Goal: Task Accomplishment & Management: Complete application form

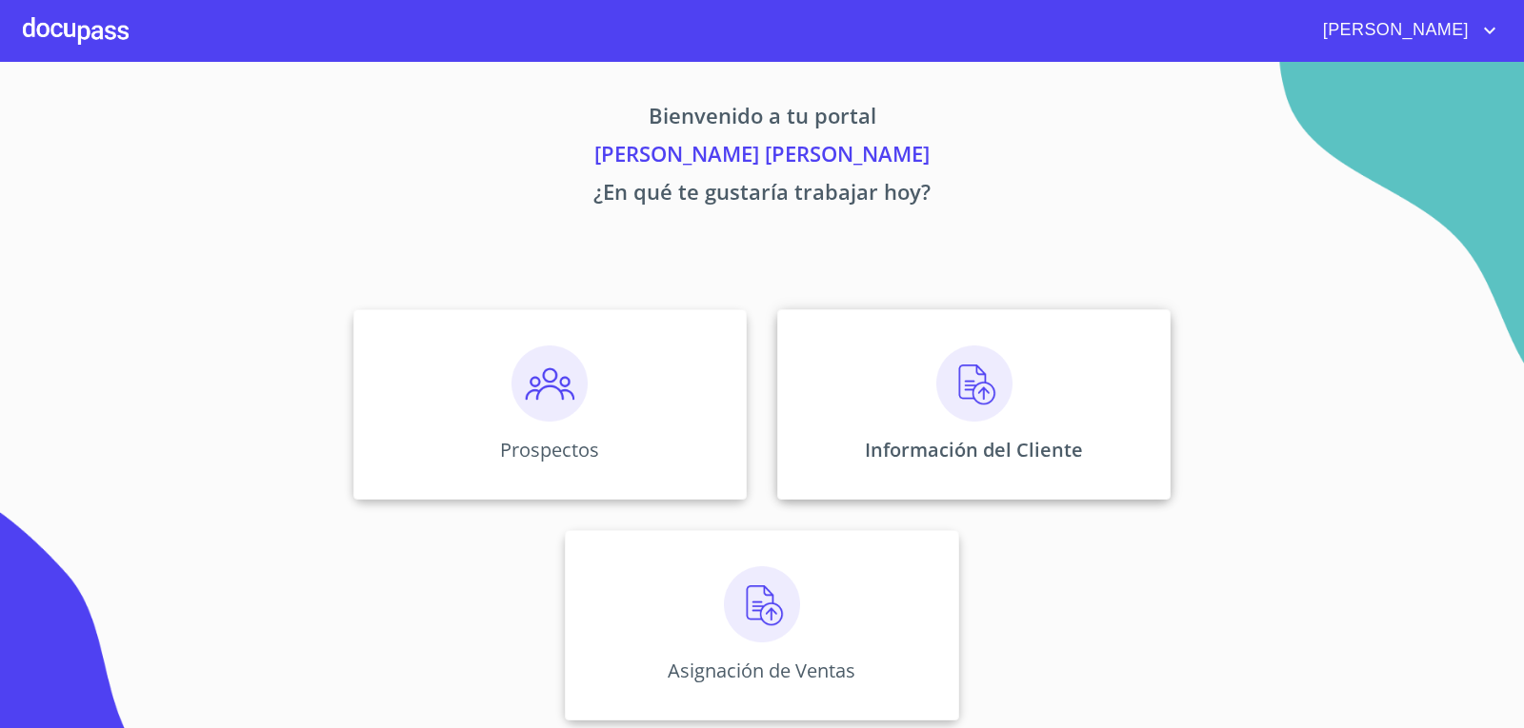
click at [914, 381] on div "Información del Cliente" at bounding box center [973, 404] width 393 height 190
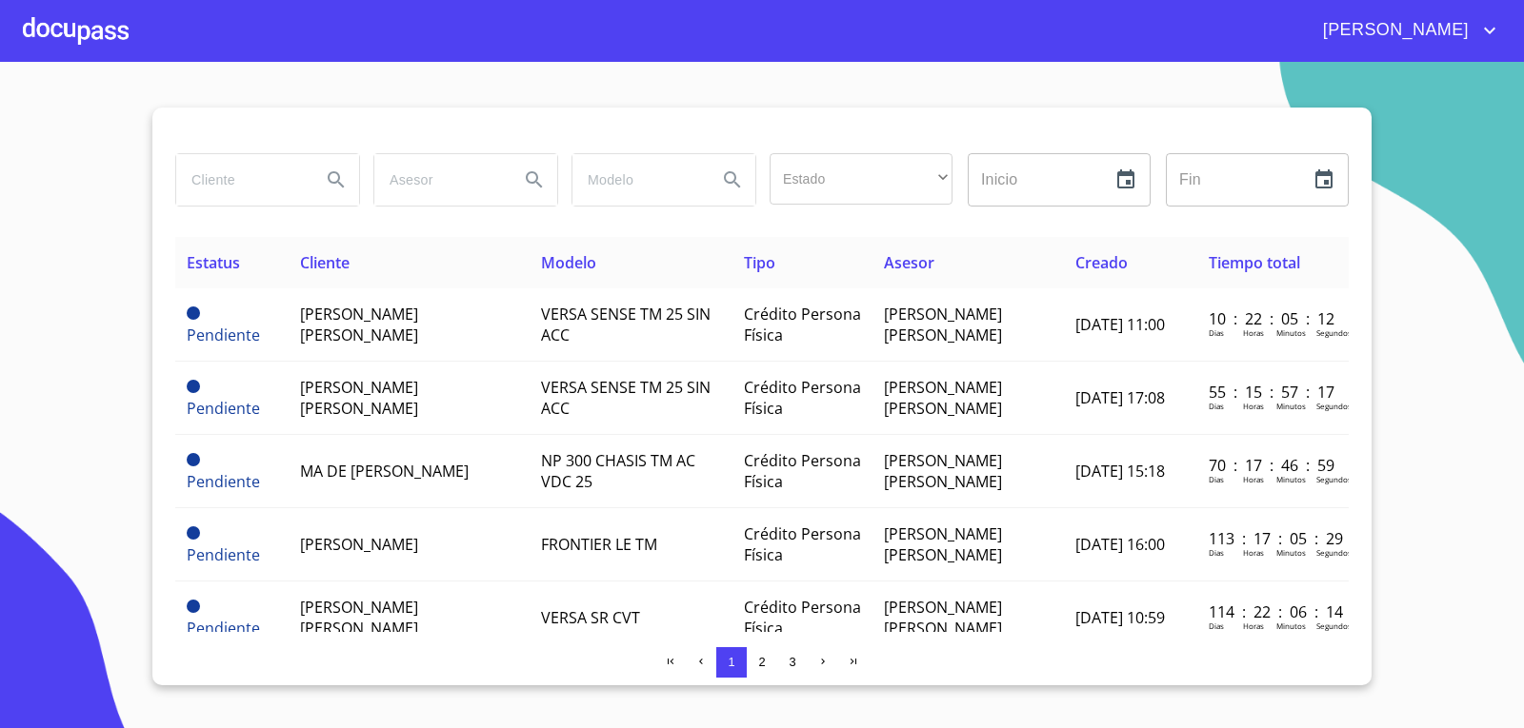
click at [90, 45] on div at bounding box center [76, 30] width 106 height 61
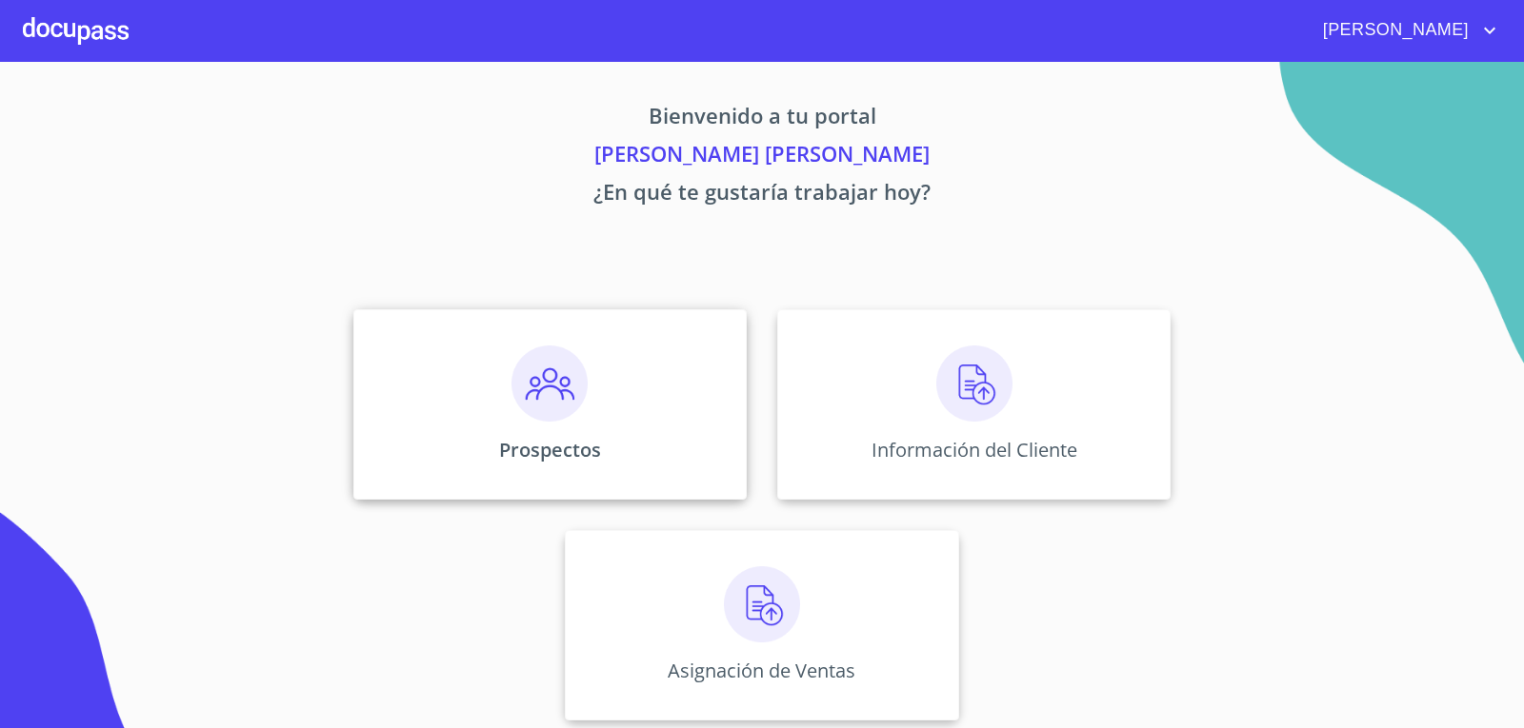
click at [540, 381] on img at bounding box center [549, 384] width 76 height 76
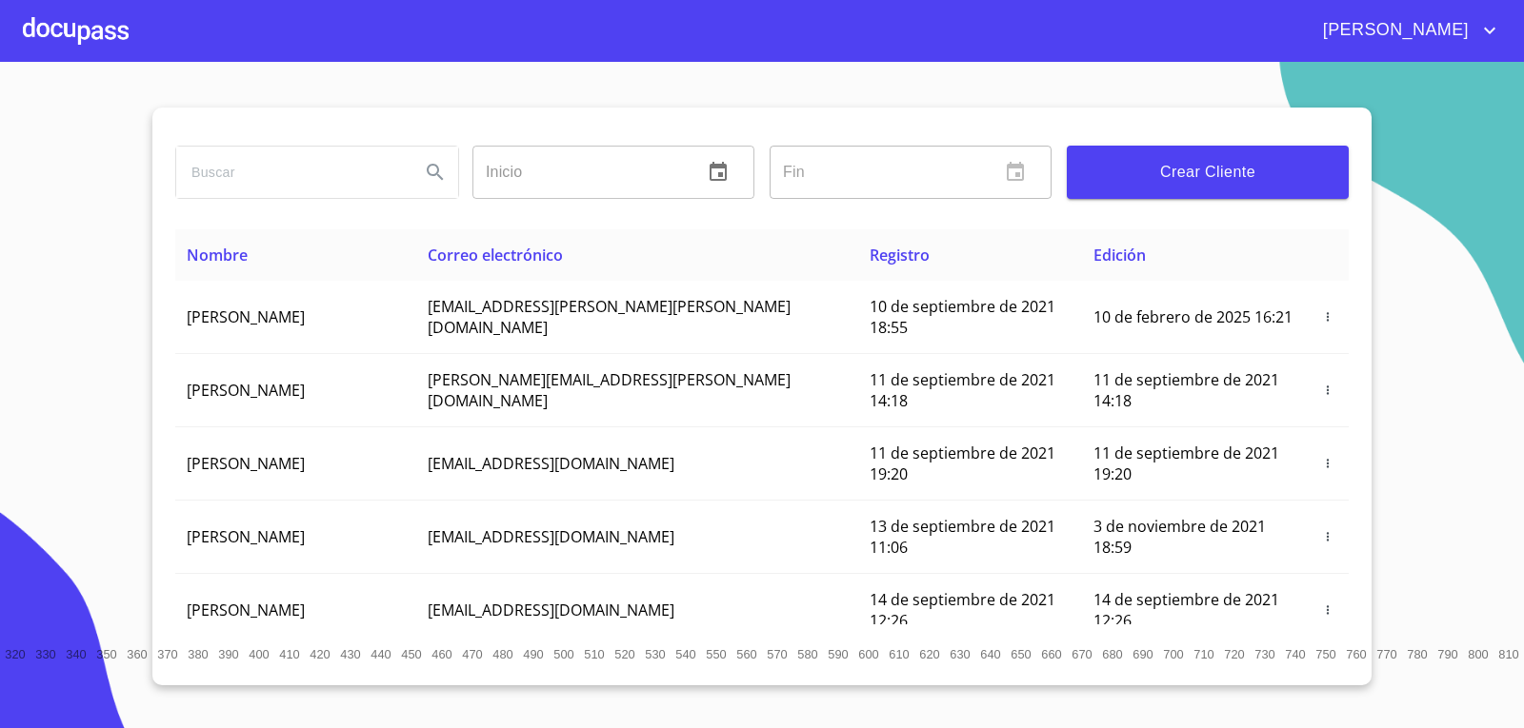
click at [1275, 175] on span "Crear Cliente" at bounding box center [1207, 172] width 251 height 27
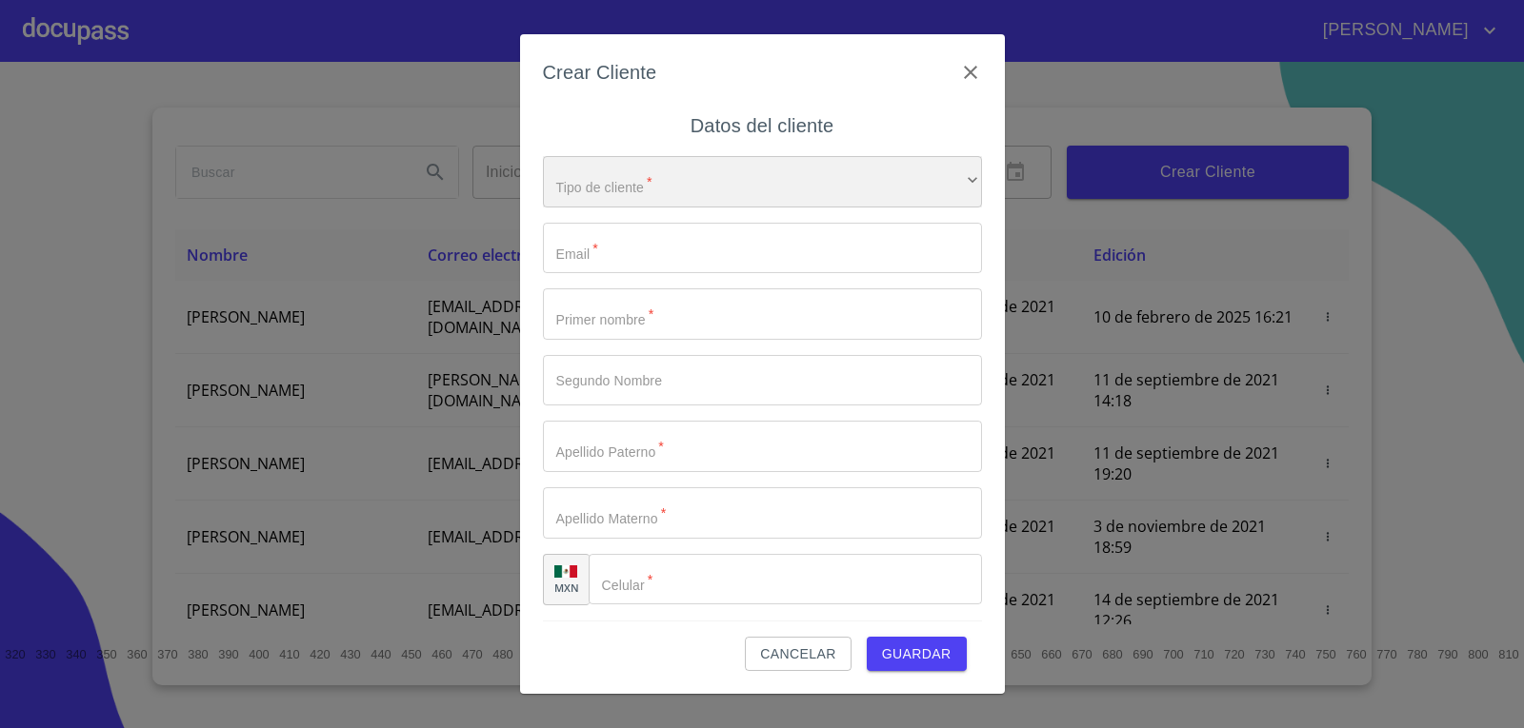
click at [743, 182] on div "​" at bounding box center [762, 181] width 439 height 51
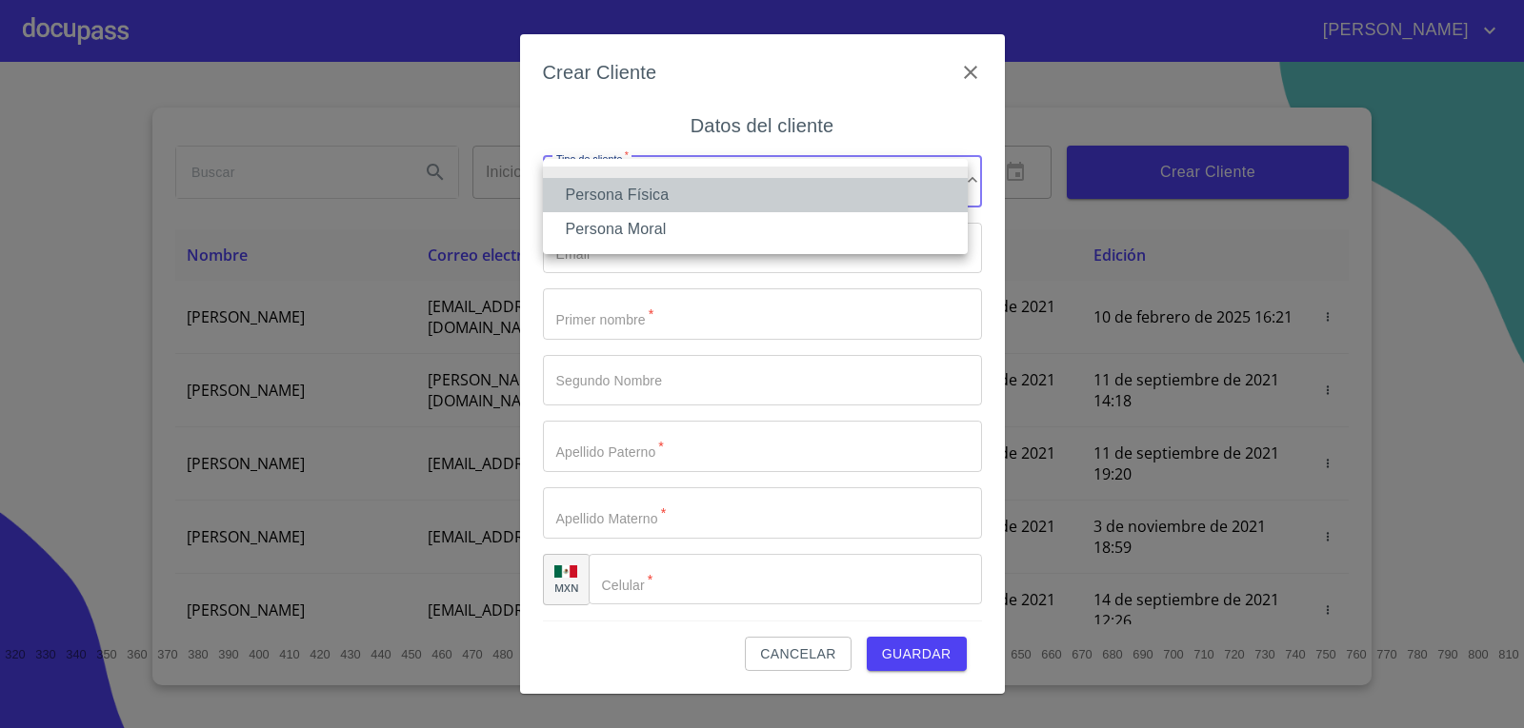
click at [734, 206] on li "Persona Física" at bounding box center [755, 195] width 425 height 34
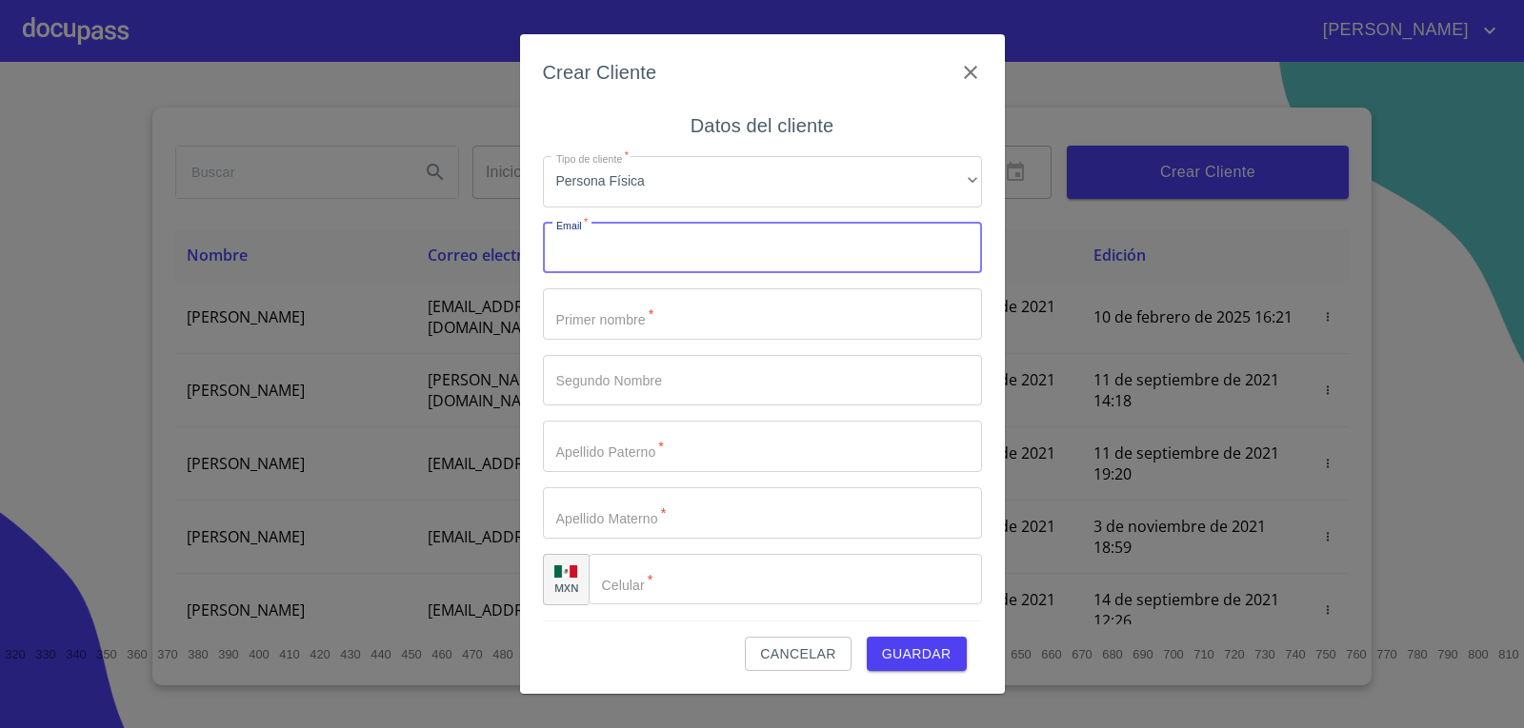
click at [720, 249] on input "Tipo de cliente   *" at bounding box center [762, 248] width 439 height 51
type input "[PERSON_NAME][EMAIL_ADDRESS][PERSON_NAME][DOMAIN_NAME]"
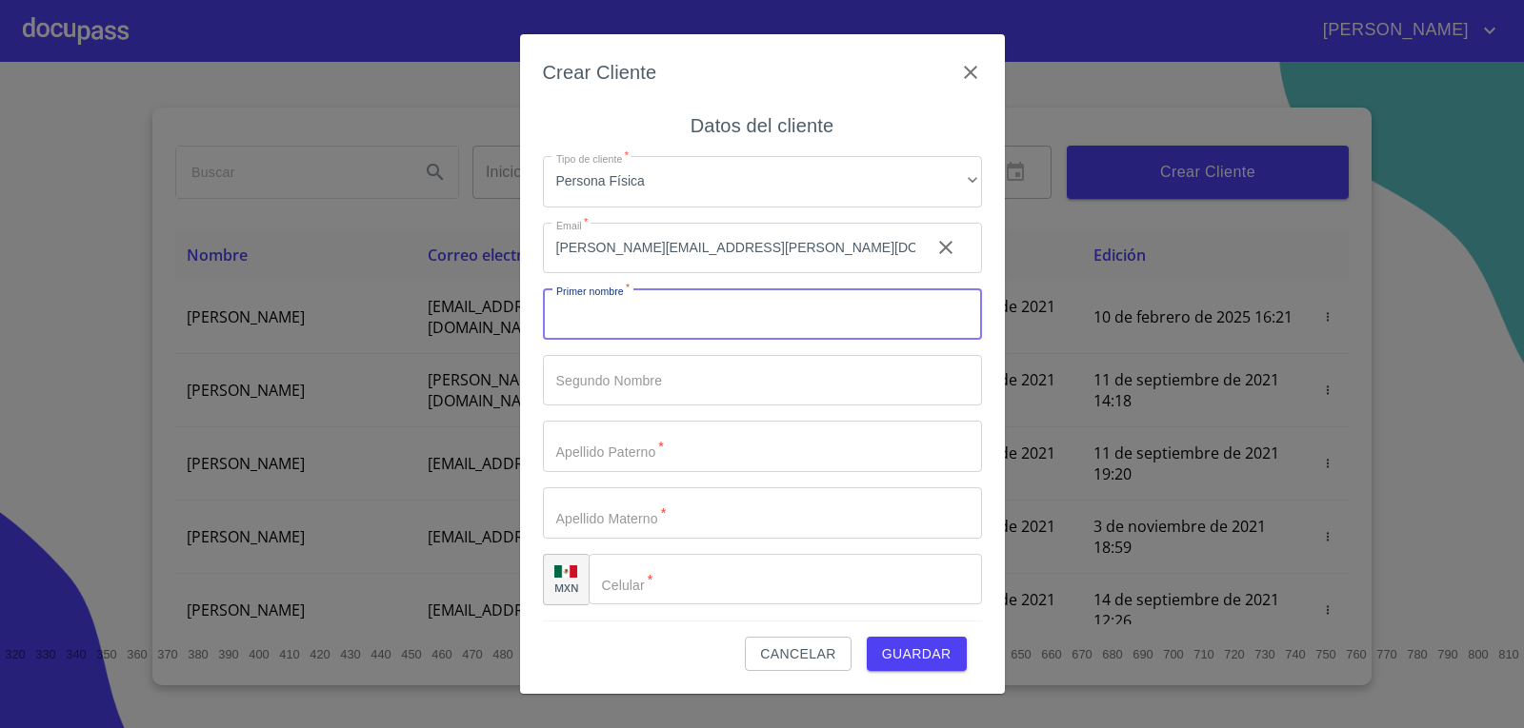
click at [671, 322] on input "Tipo de cliente   *" at bounding box center [762, 314] width 439 height 51
type input "[PERSON_NAME]"
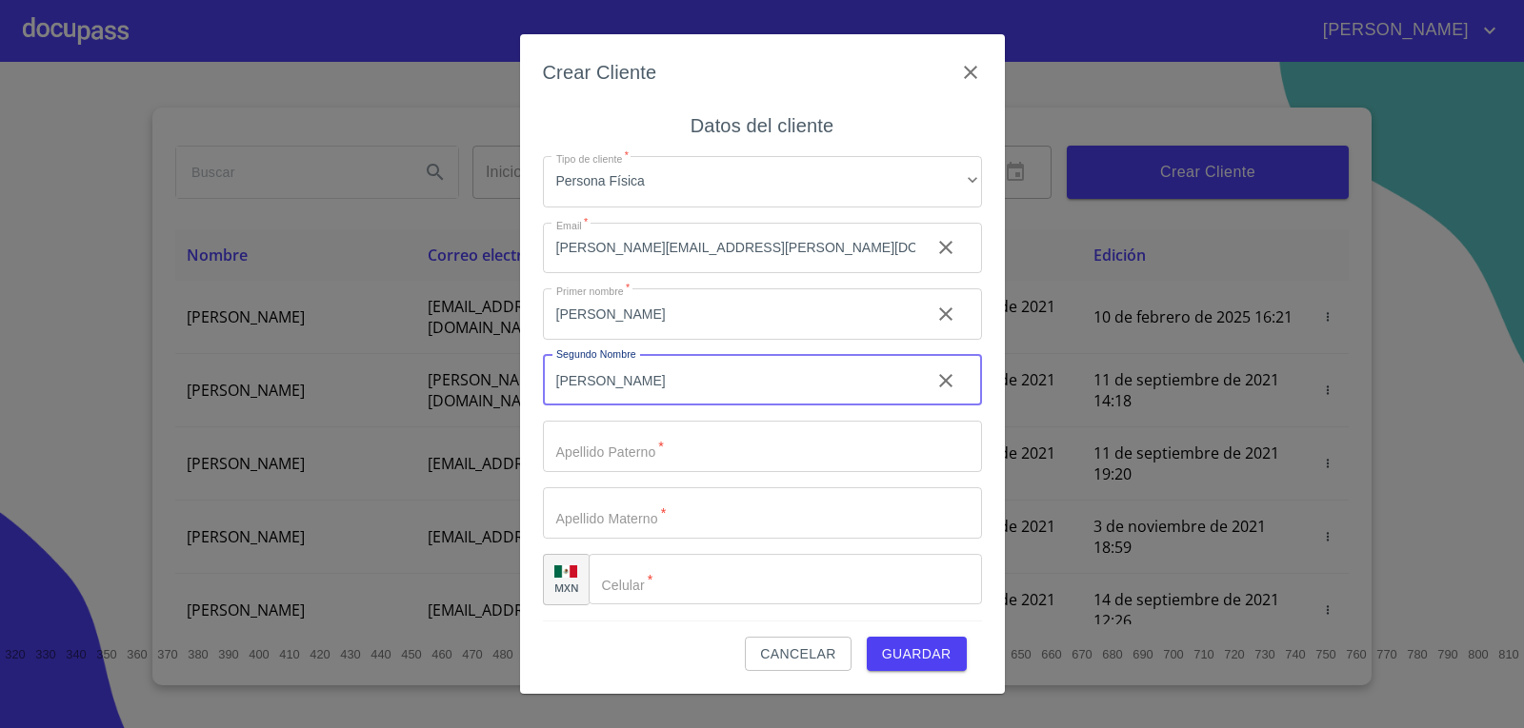
type input "[PERSON_NAME]"
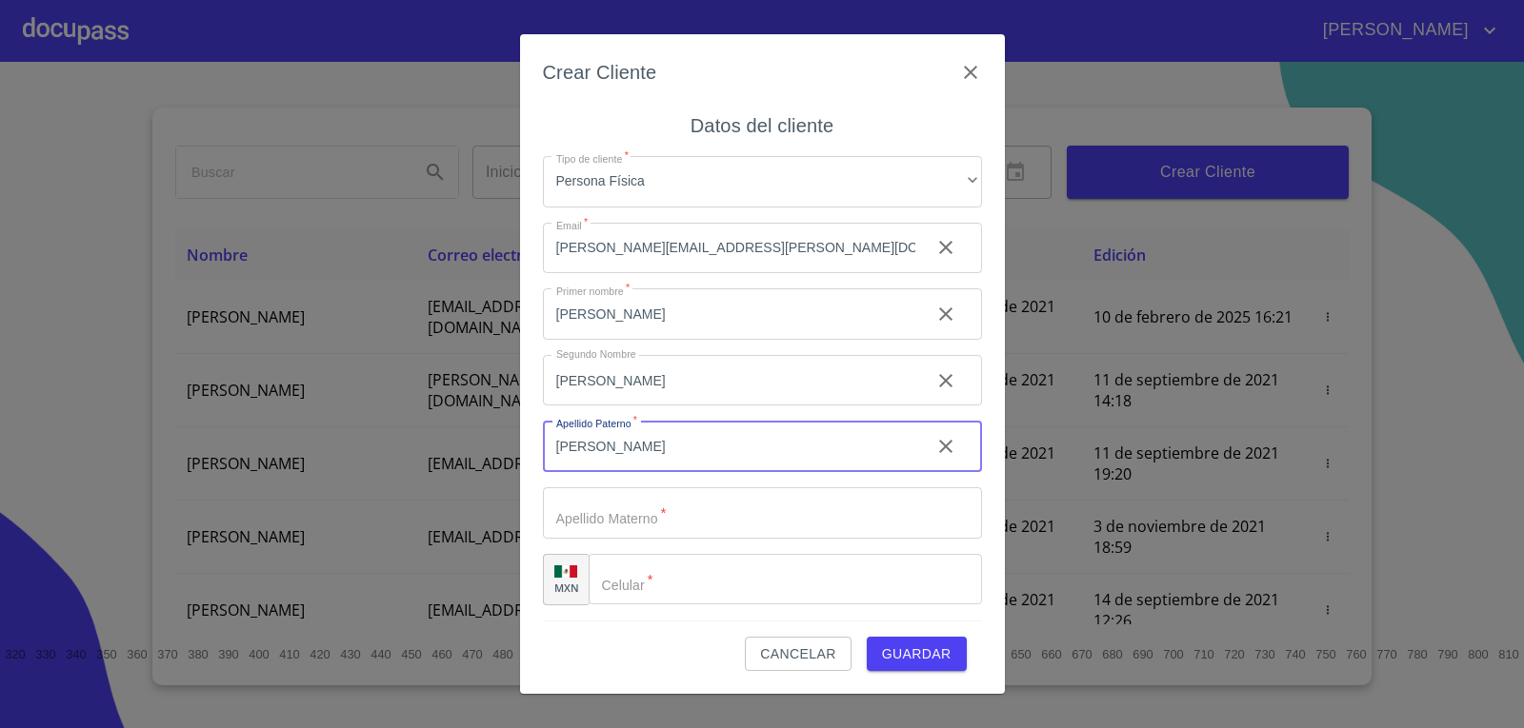
type input "[PERSON_NAME]"
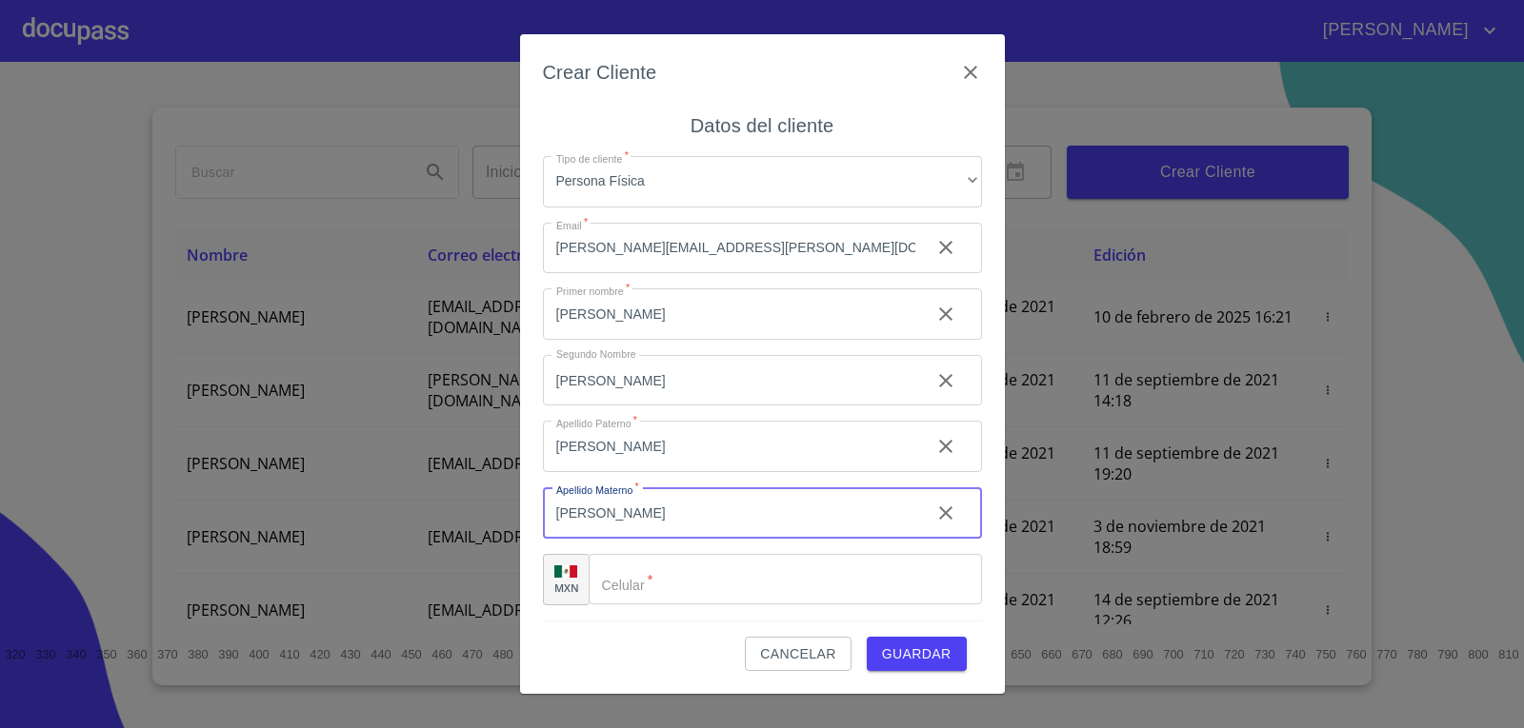
type input "[PERSON_NAME]"
click at [807, 588] on input "Tipo de cliente   *" at bounding box center [784, 579] width 393 height 51
type input "[PHONE_NUMBER]"
click at [907, 647] on span "Guardar" at bounding box center [917, 655] width 70 height 24
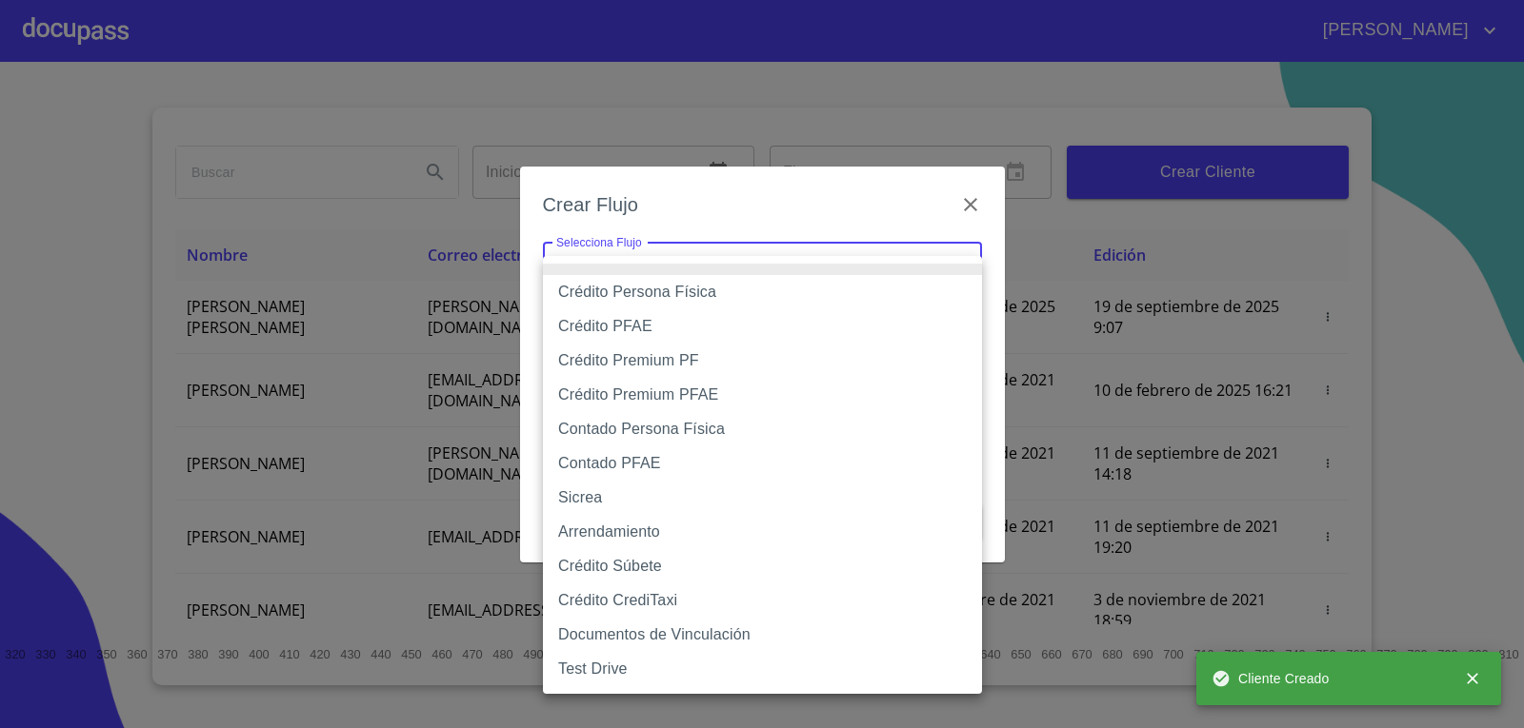
click at [608, 289] on body "[PERSON_NAME] ​ Fin ​ Crear Cliente Nombre Correo electrónico Registro Edición …" at bounding box center [762, 364] width 1524 height 728
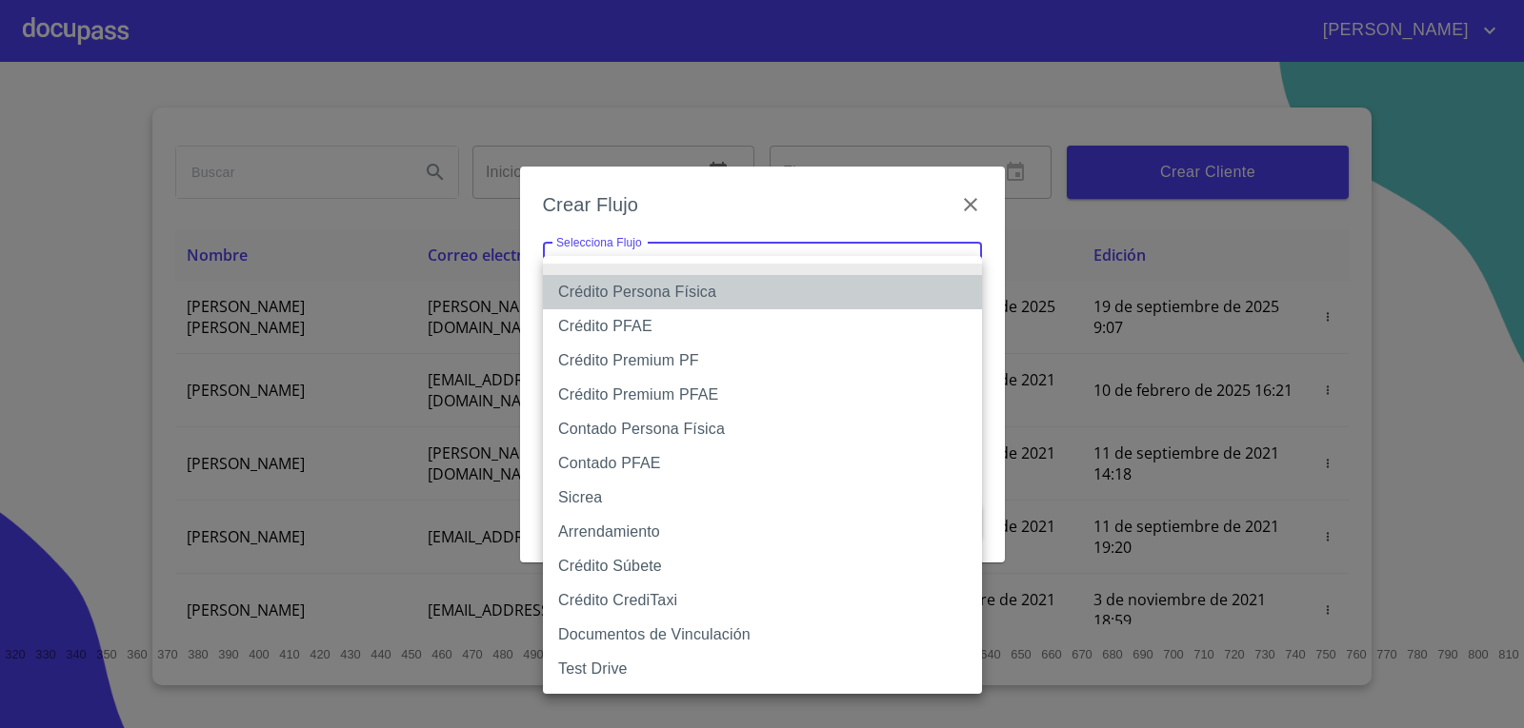
click at [677, 301] on li "Crédito Persona Física" at bounding box center [762, 292] width 439 height 34
type input "6009fb3c7d1714eb8809aa97"
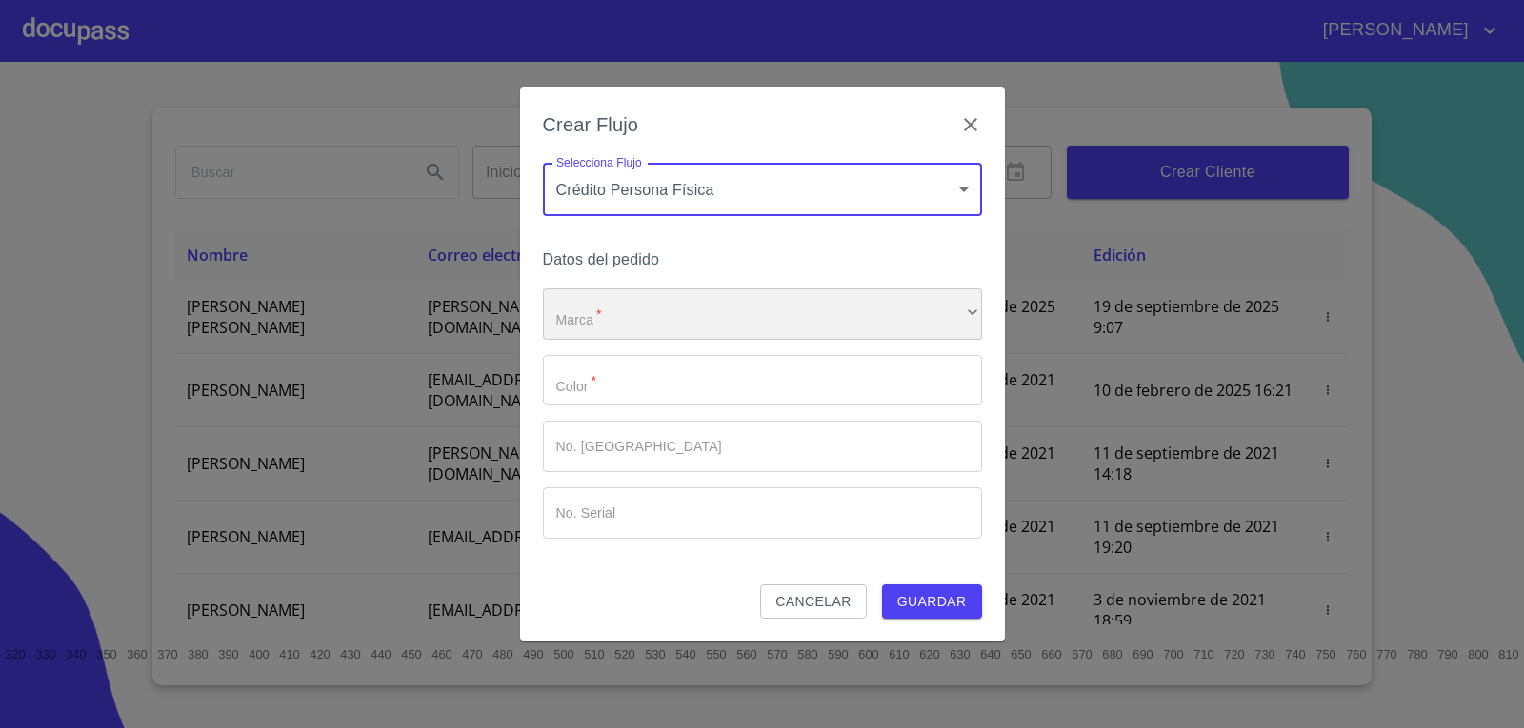
click at [681, 310] on div "​" at bounding box center [762, 314] width 439 height 51
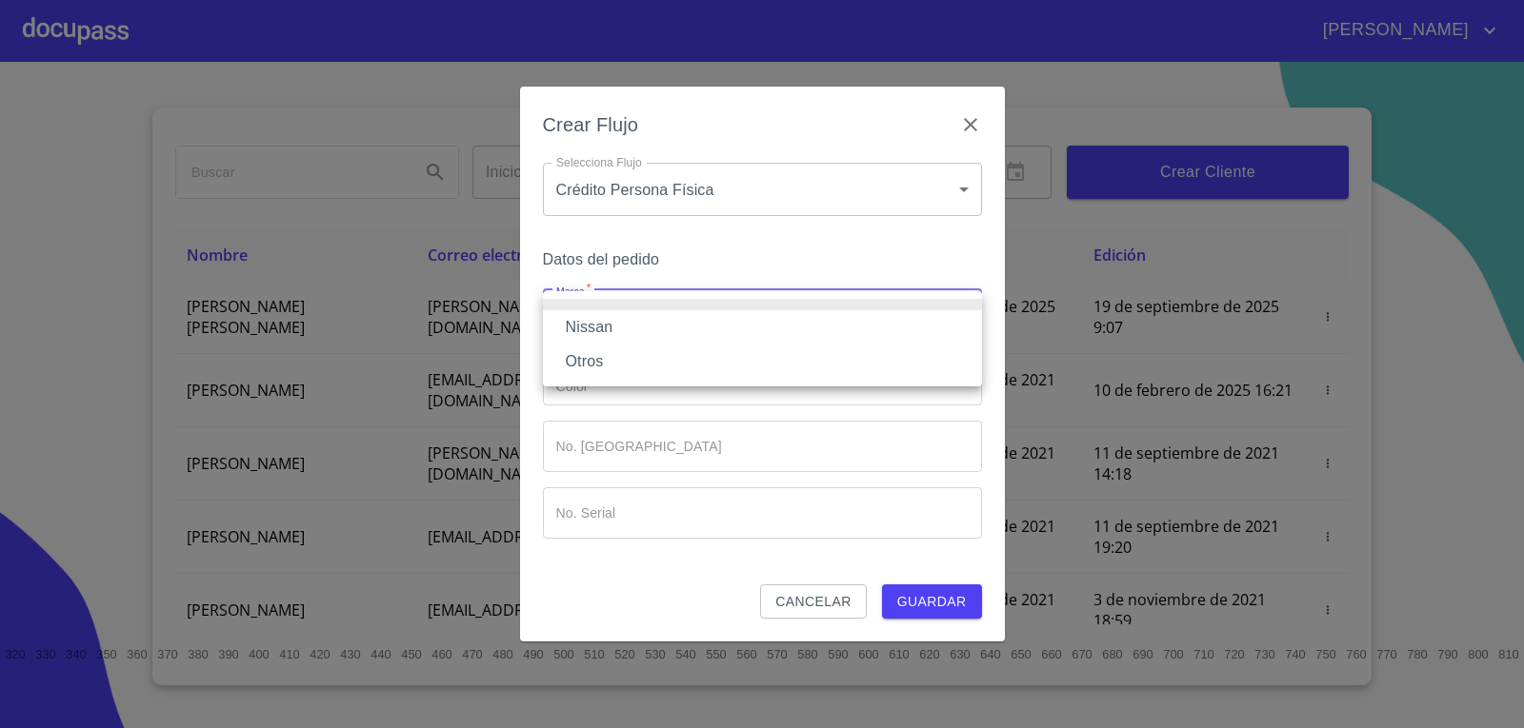
click at [673, 327] on li "Nissan" at bounding box center [762, 327] width 439 height 34
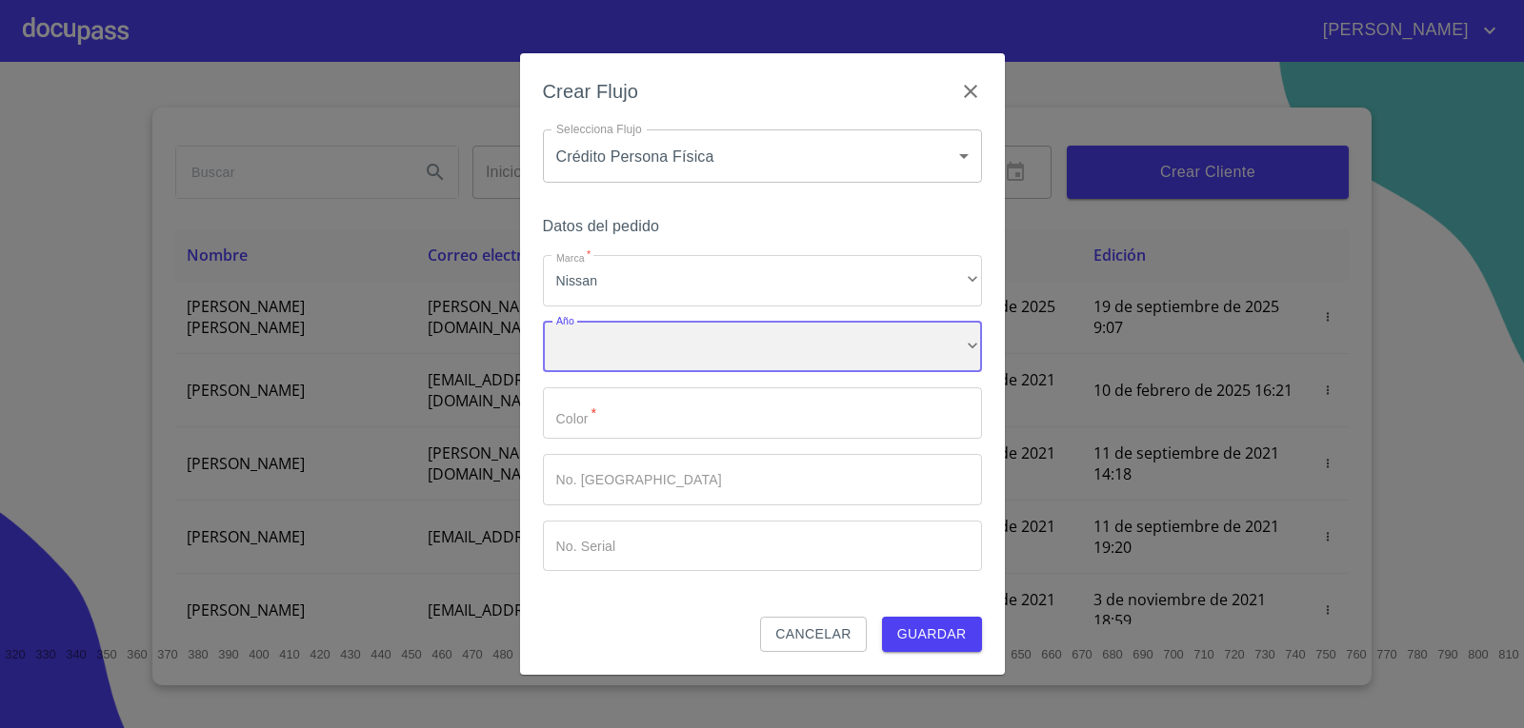
click at [666, 353] on div "​" at bounding box center [762, 347] width 439 height 51
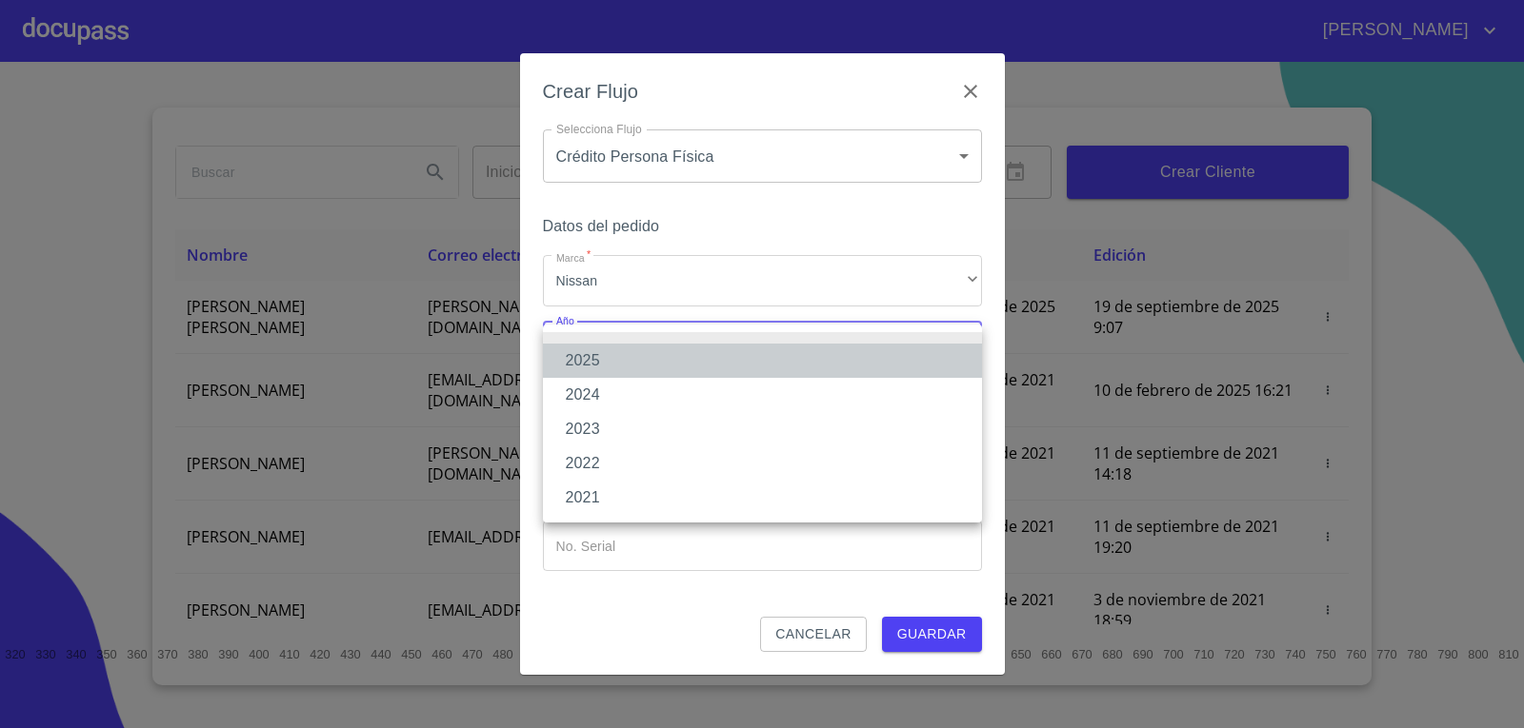
click at [665, 358] on li "2025" at bounding box center [762, 361] width 439 height 34
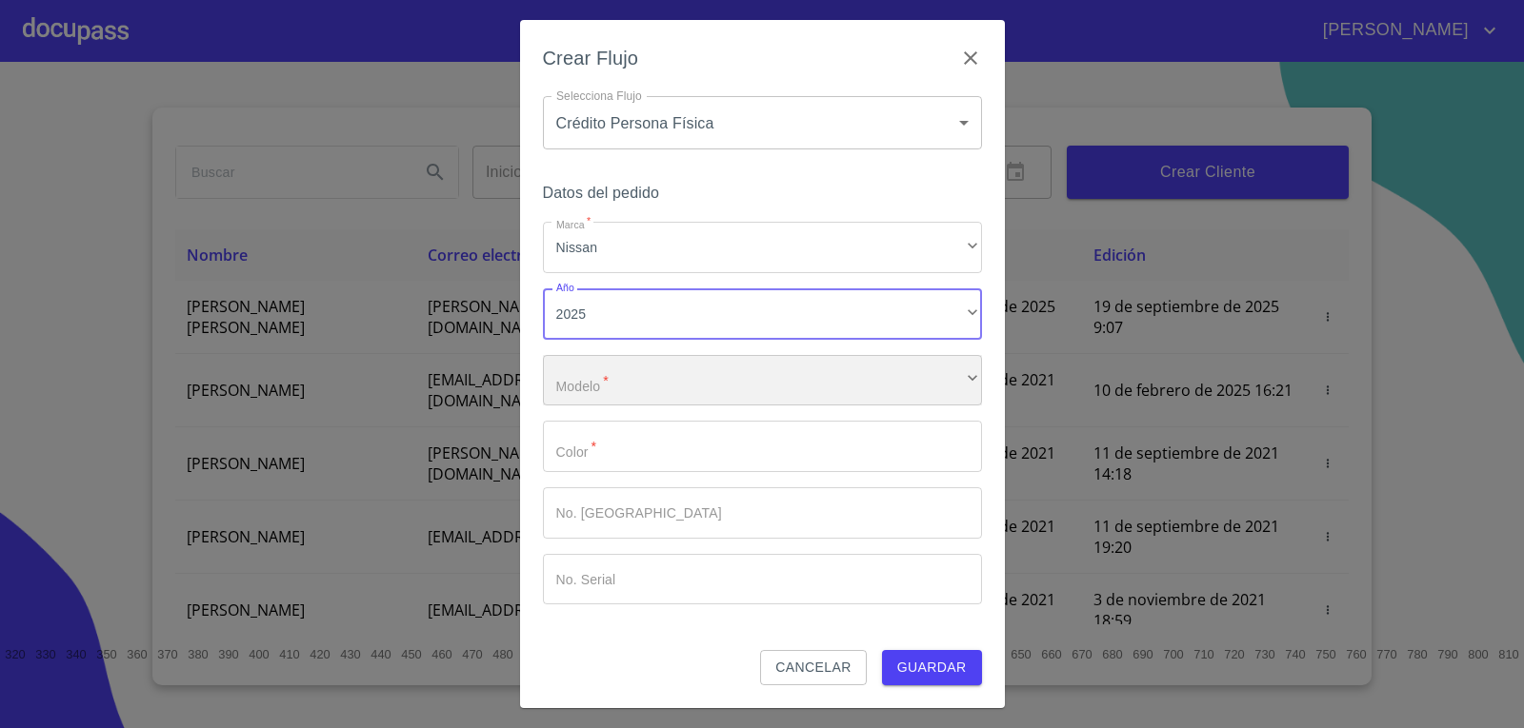
click at [665, 378] on div "​" at bounding box center [762, 380] width 439 height 51
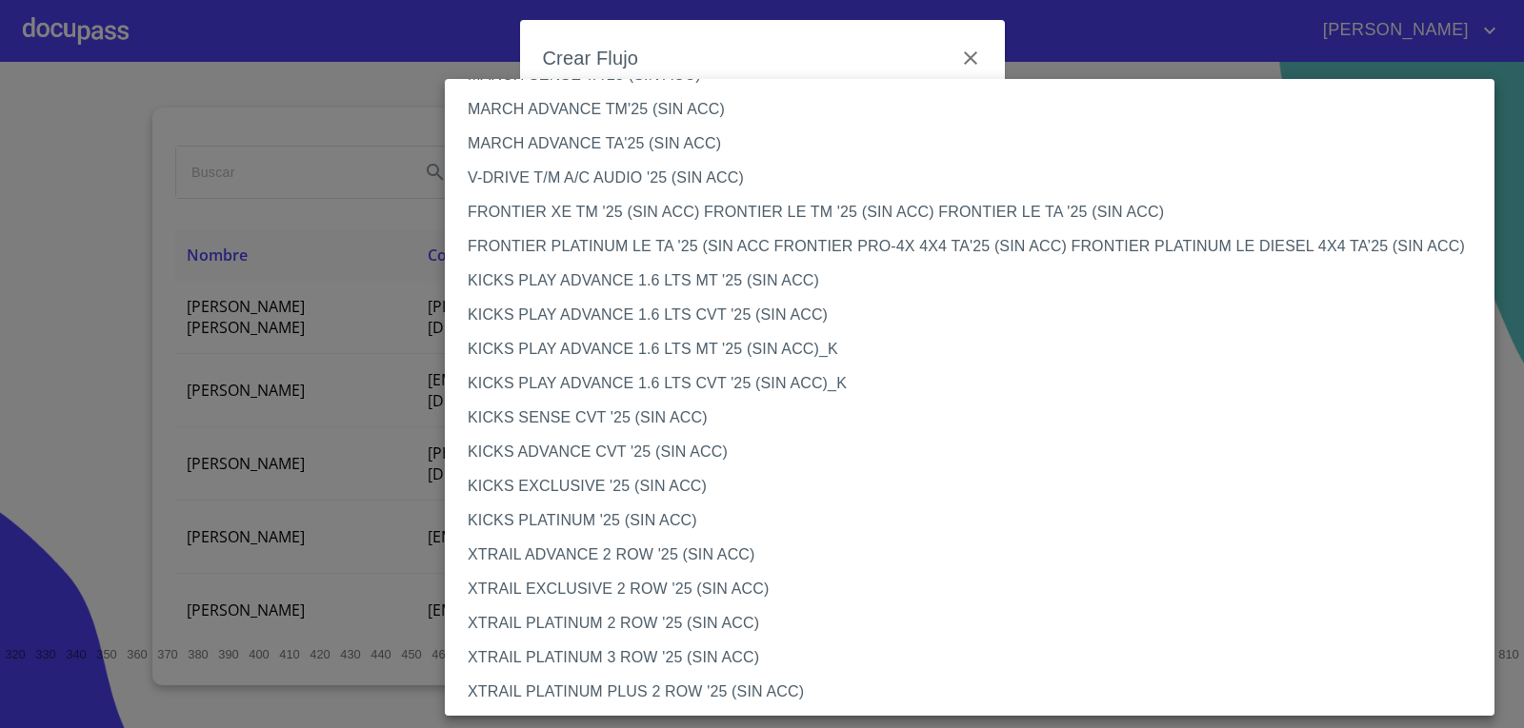
scroll to position [1446, 0]
click at [632, 514] on li "KICKS PLATINUM '25 (SIN ACC)" at bounding box center [977, 520] width 1064 height 34
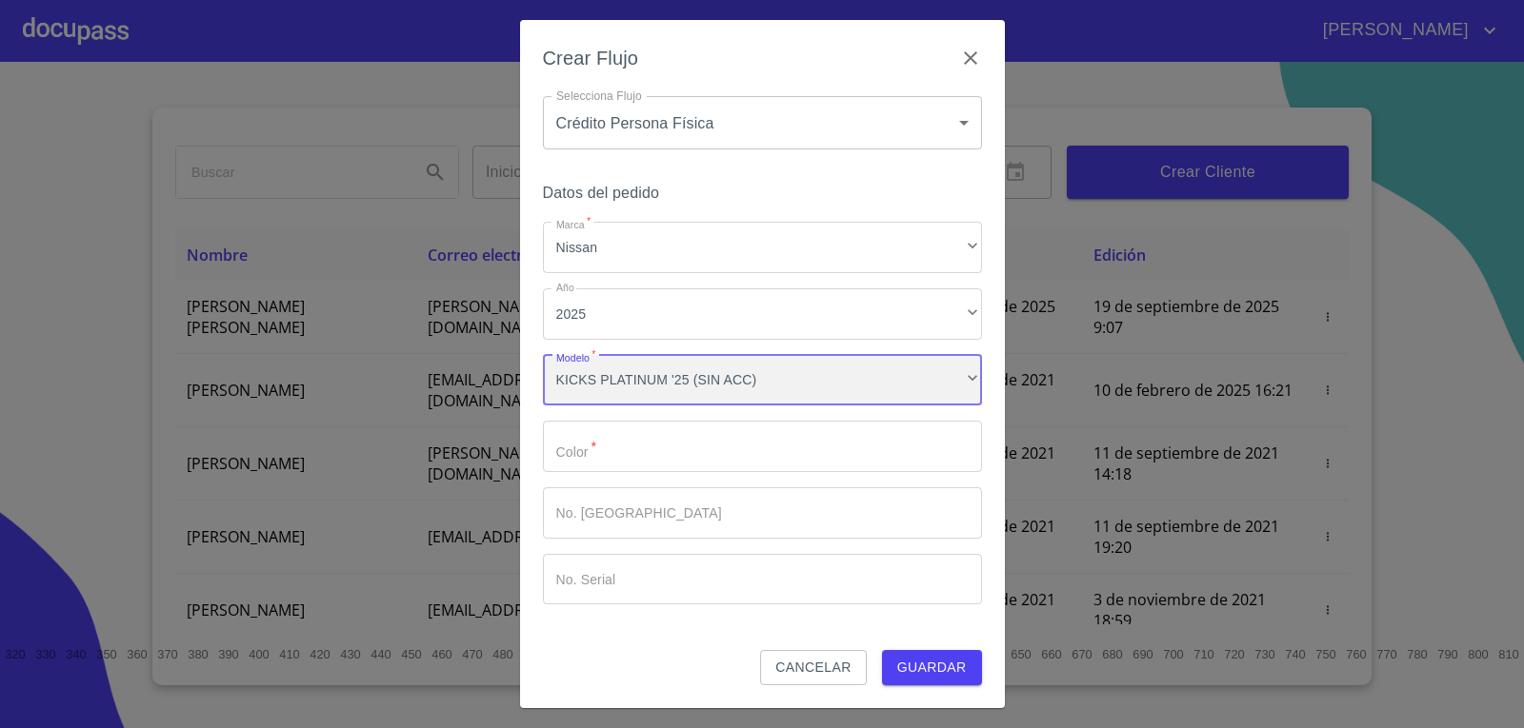
scroll to position [1445, 0]
click at [594, 452] on input "Marca   *" at bounding box center [762, 446] width 439 height 51
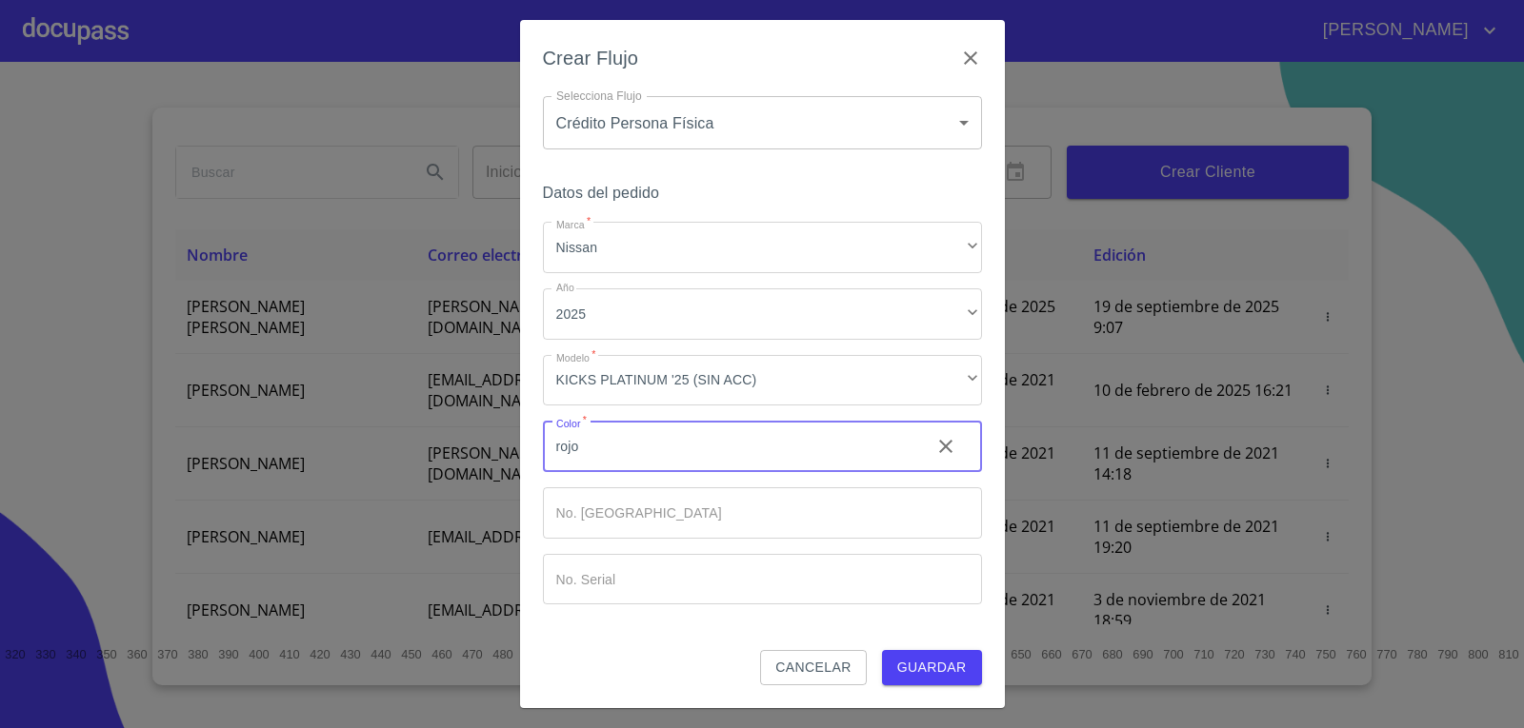
type input "rojo"
click at [933, 667] on span "Guardar" at bounding box center [932, 668] width 70 height 24
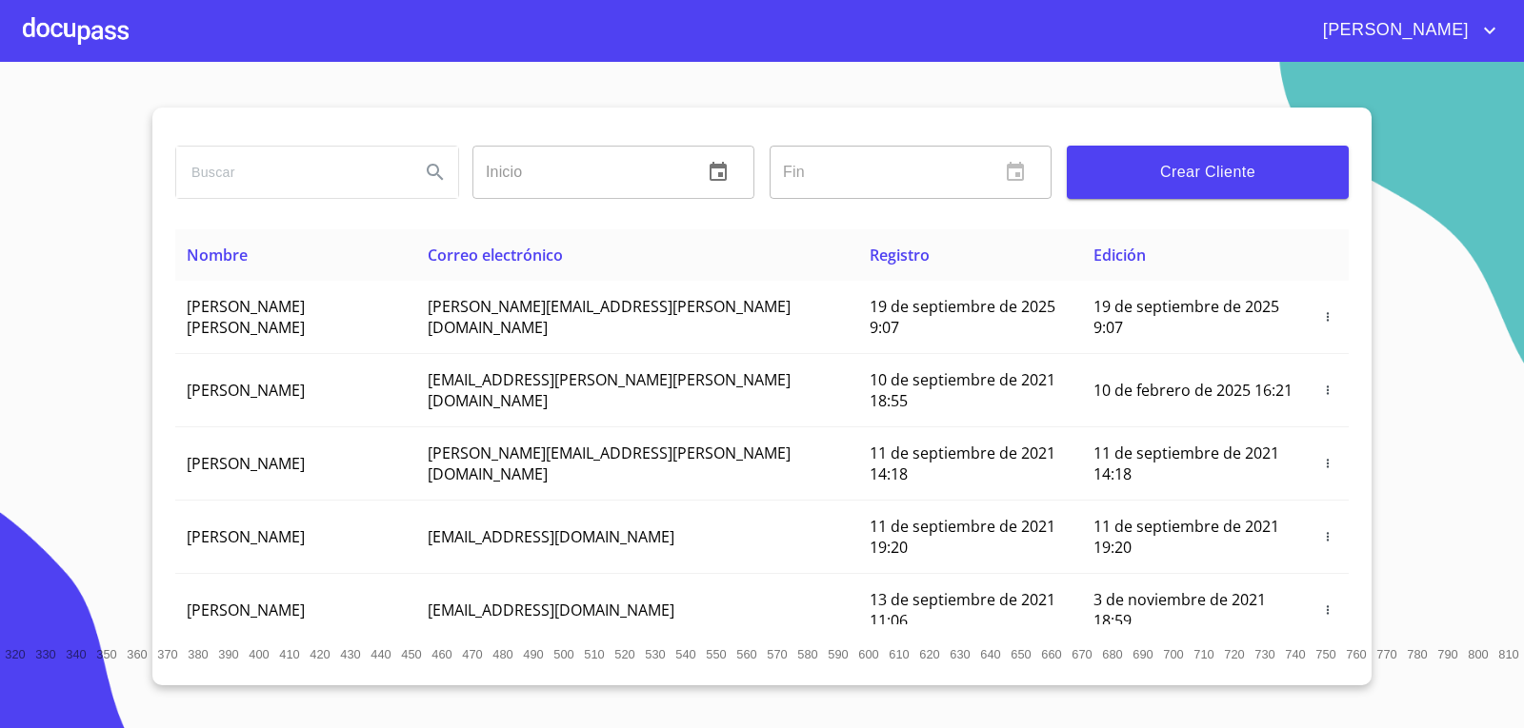
click at [80, 48] on div at bounding box center [76, 30] width 106 height 61
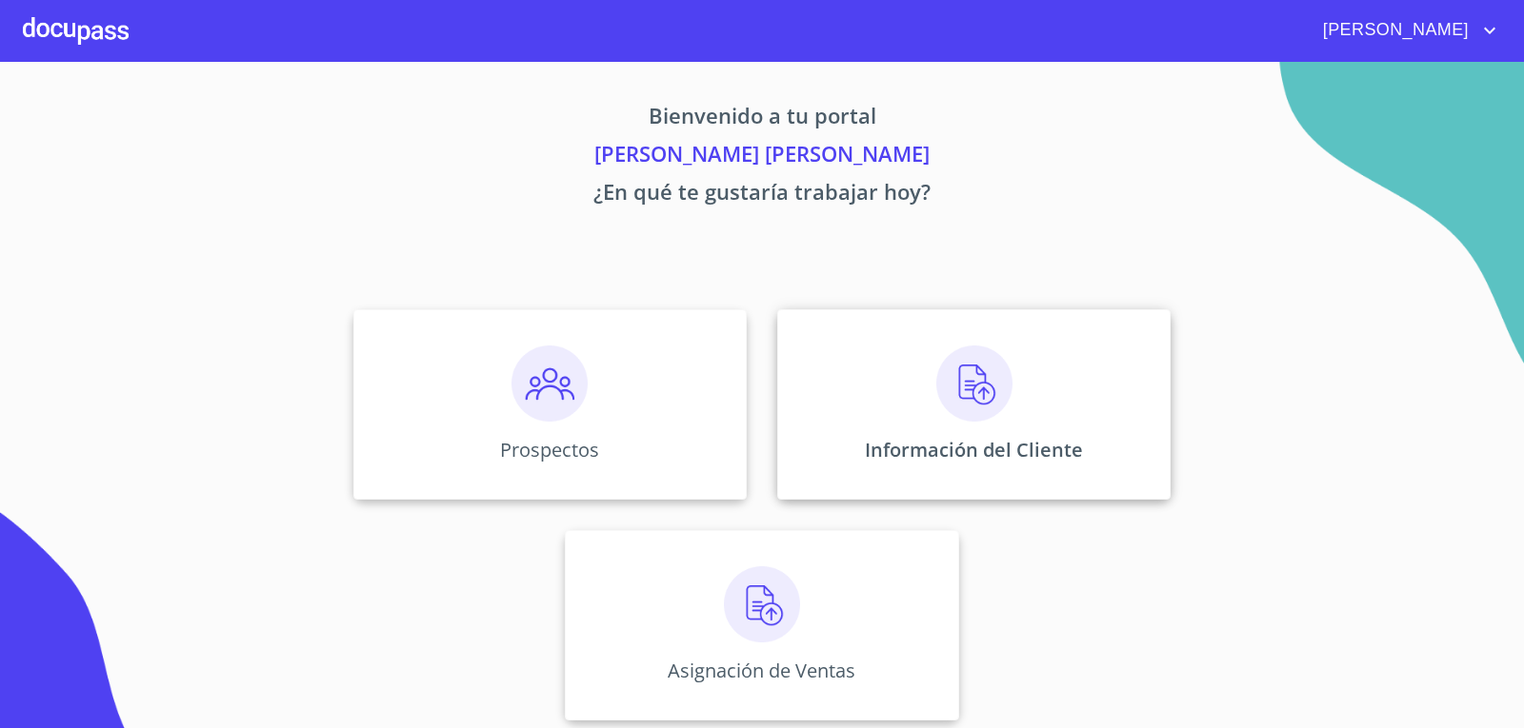
click at [956, 383] on img at bounding box center [974, 384] width 76 height 76
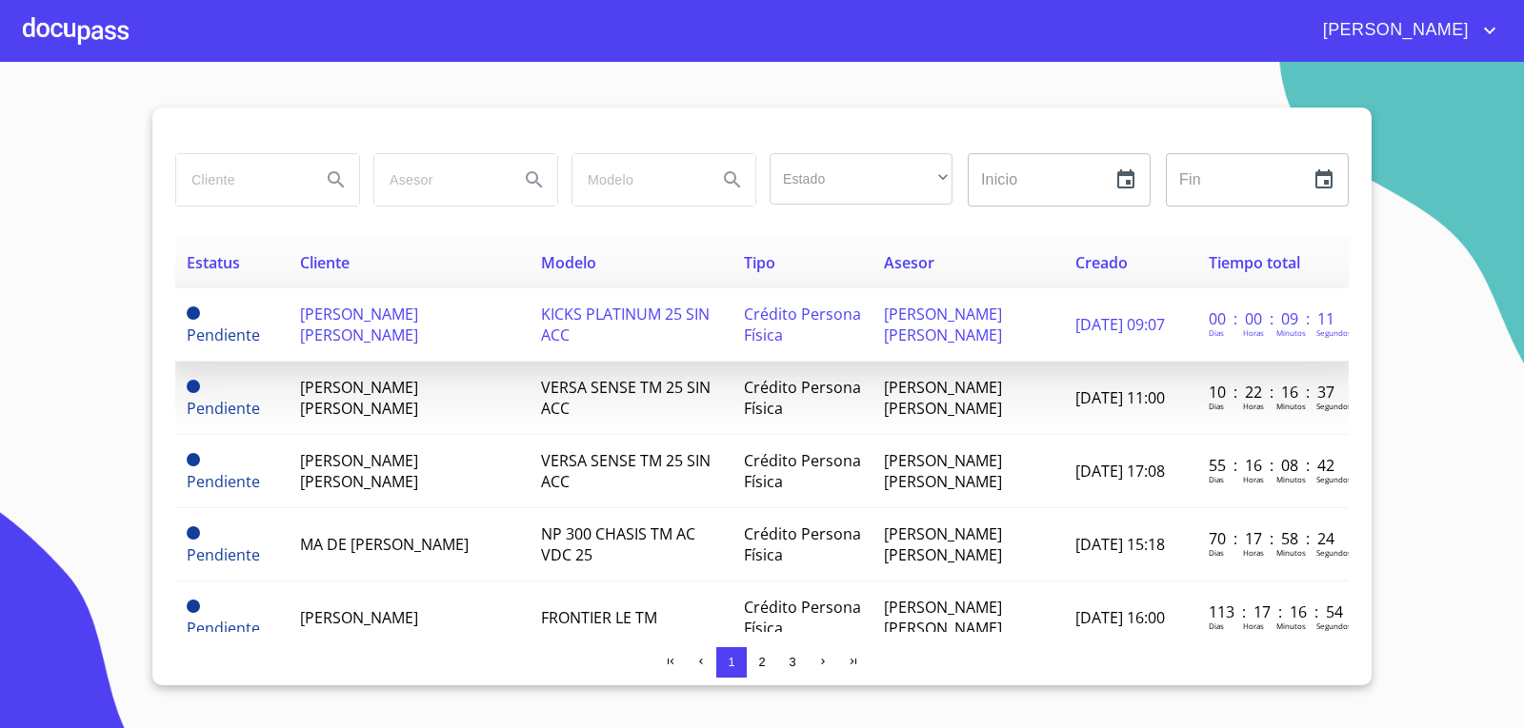
click at [1075, 320] on span "[DATE] 09:07" at bounding box center [1120, 324] width 90 height 21
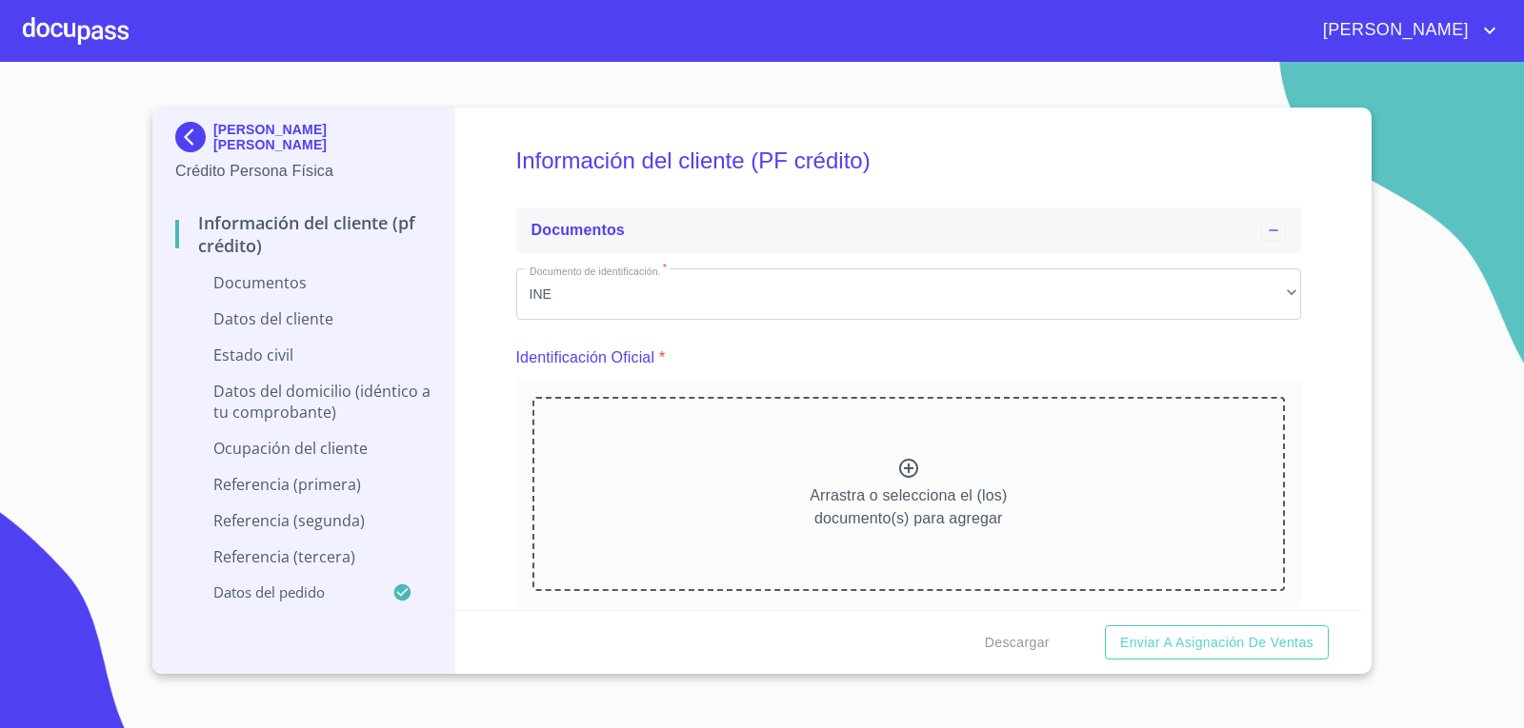
scroll to position [286, 0]
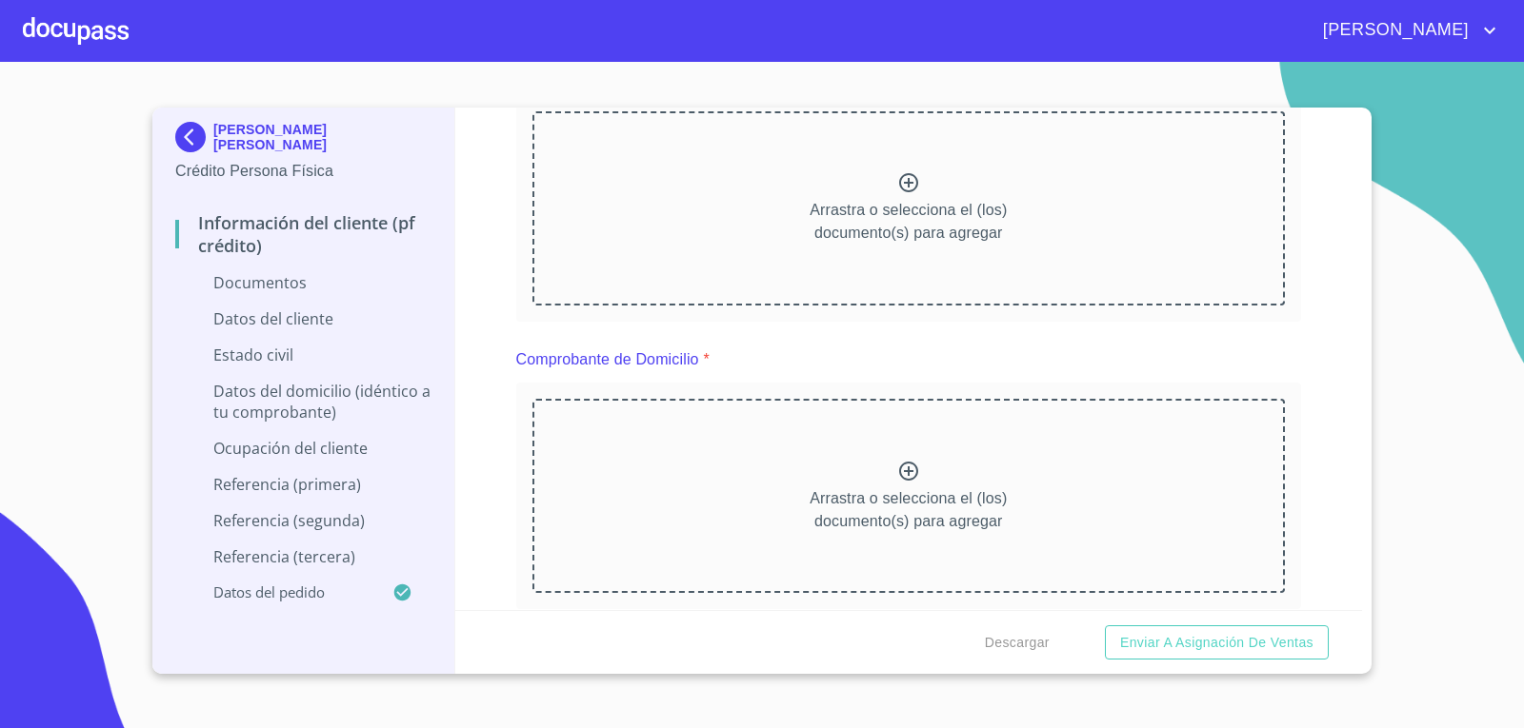
click at [898, 185] on icon at bounding box center [908, 182] width 23 height 23
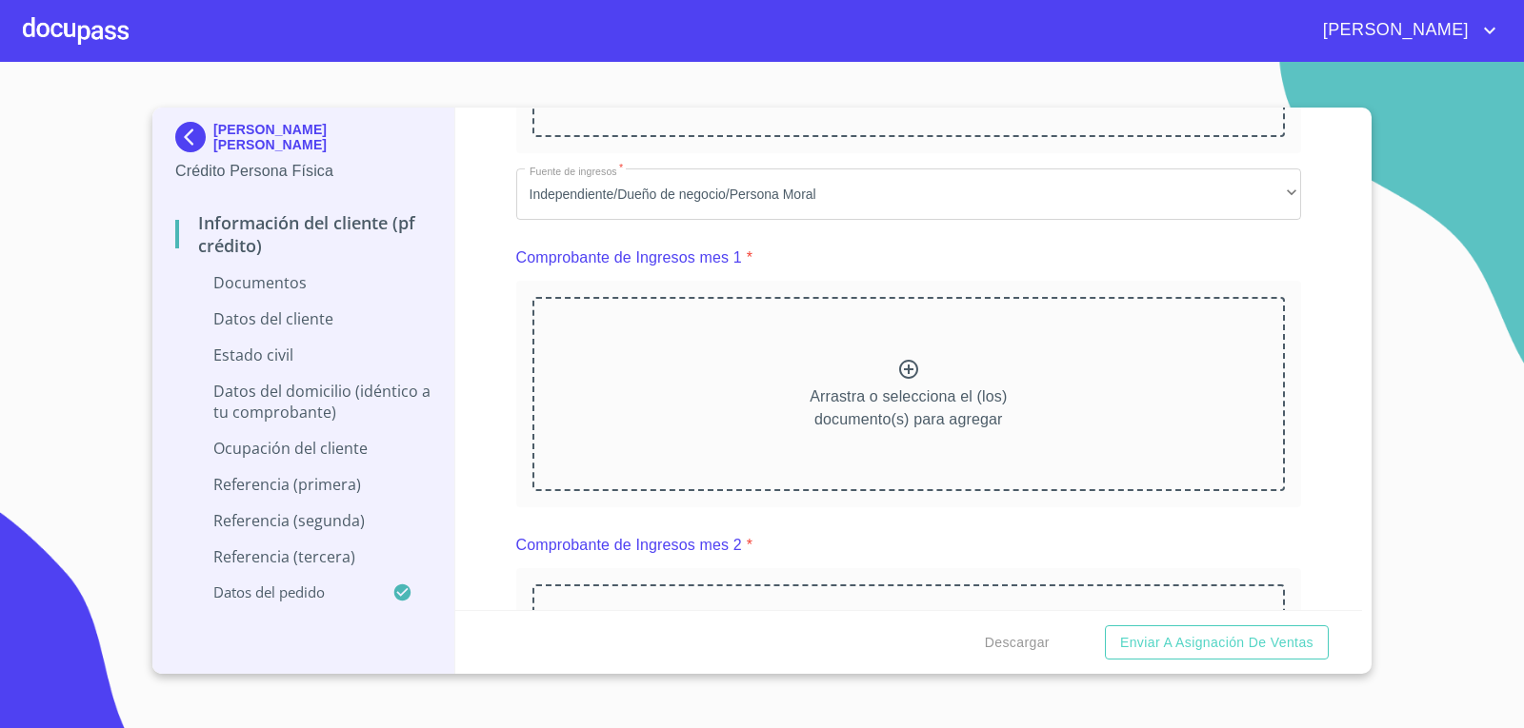
scroll to position [762, 0]
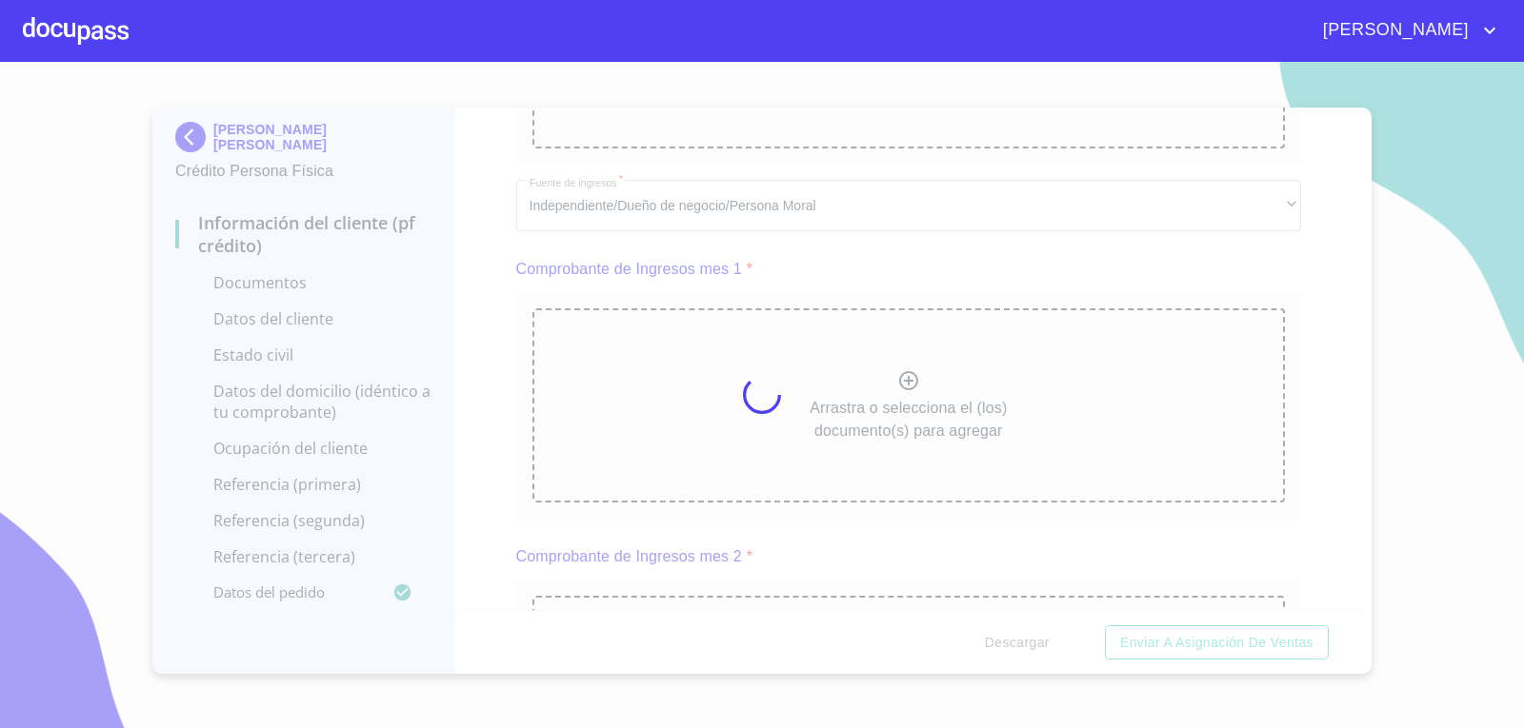
click at [492, 355] on div at bounding box center [762, 395] width 1524 height 667
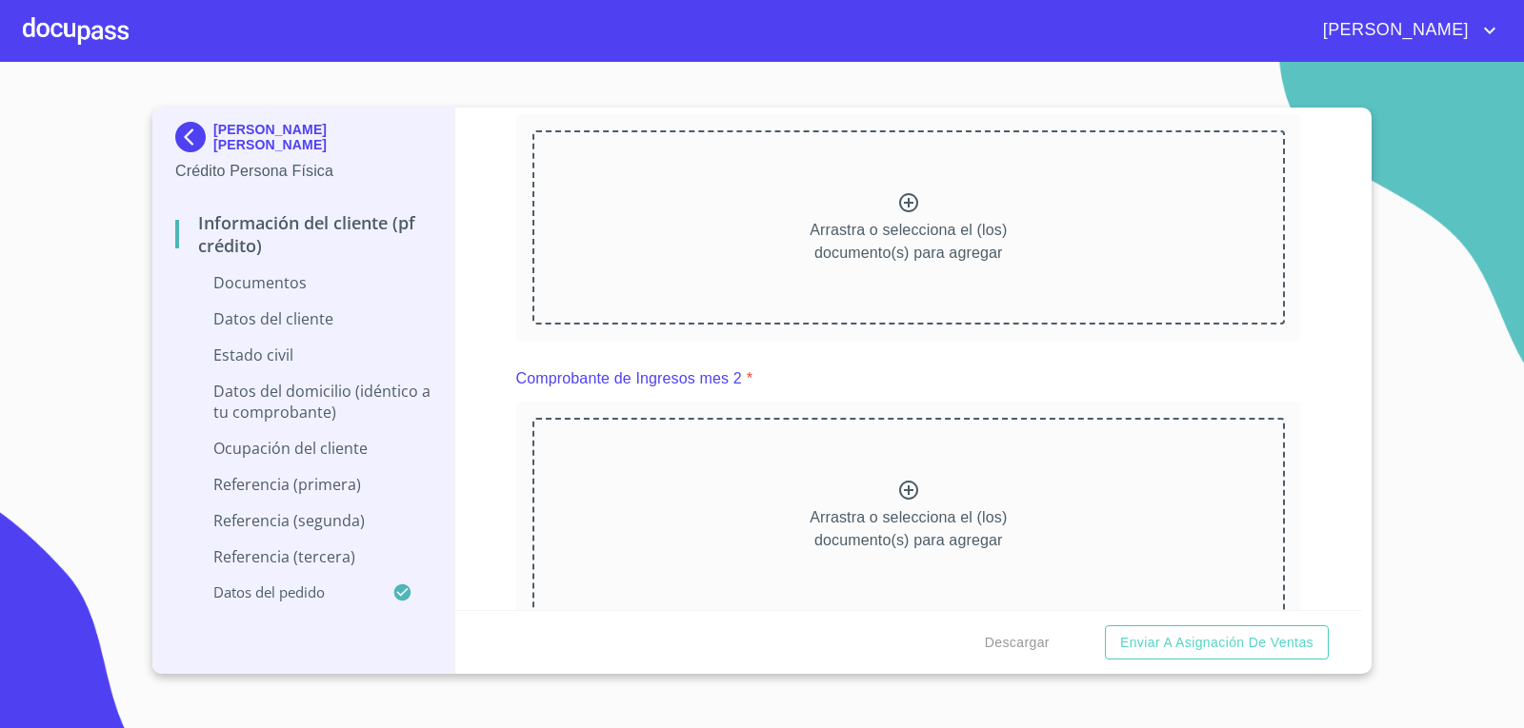
scroll to position [952, 0]
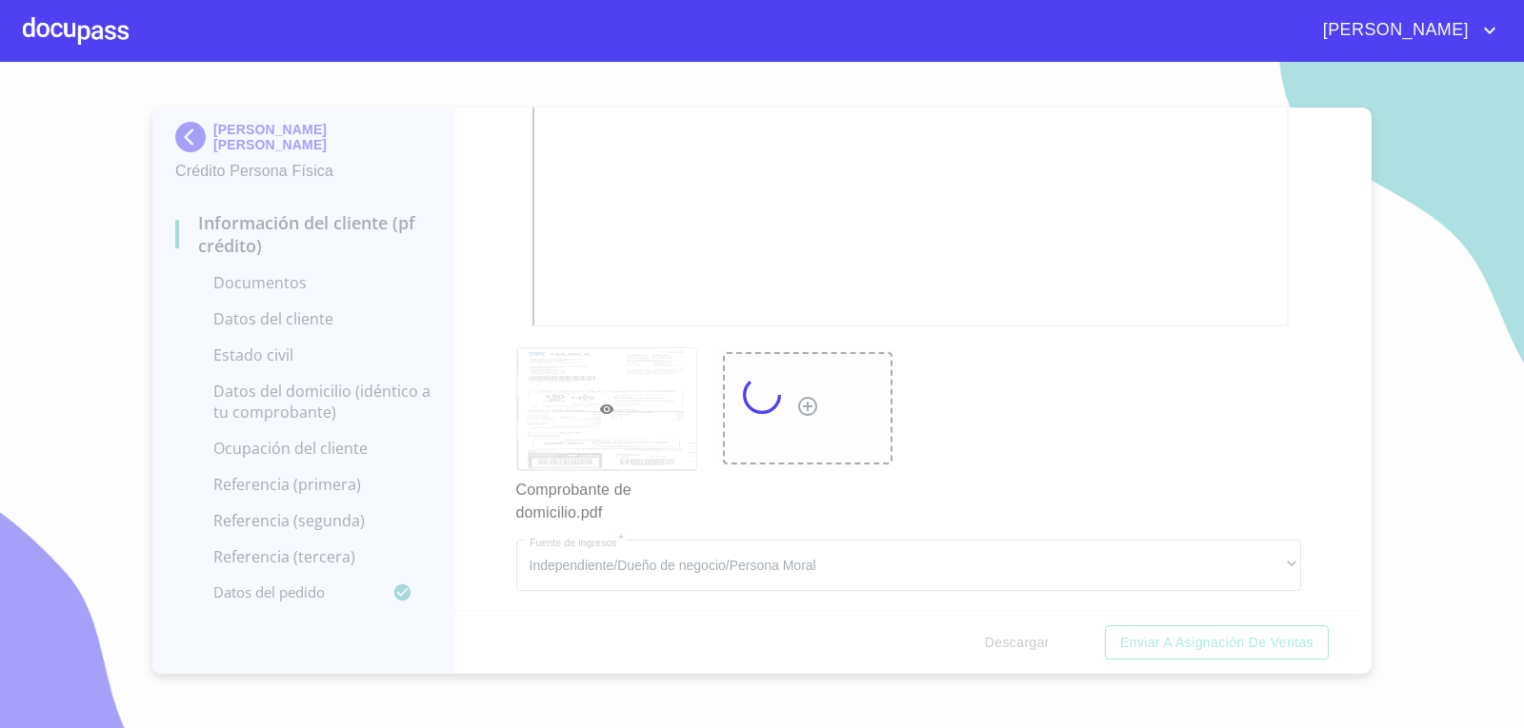
click at [468, 385] on div at bounding box center [762, 395] width 1524 height 667
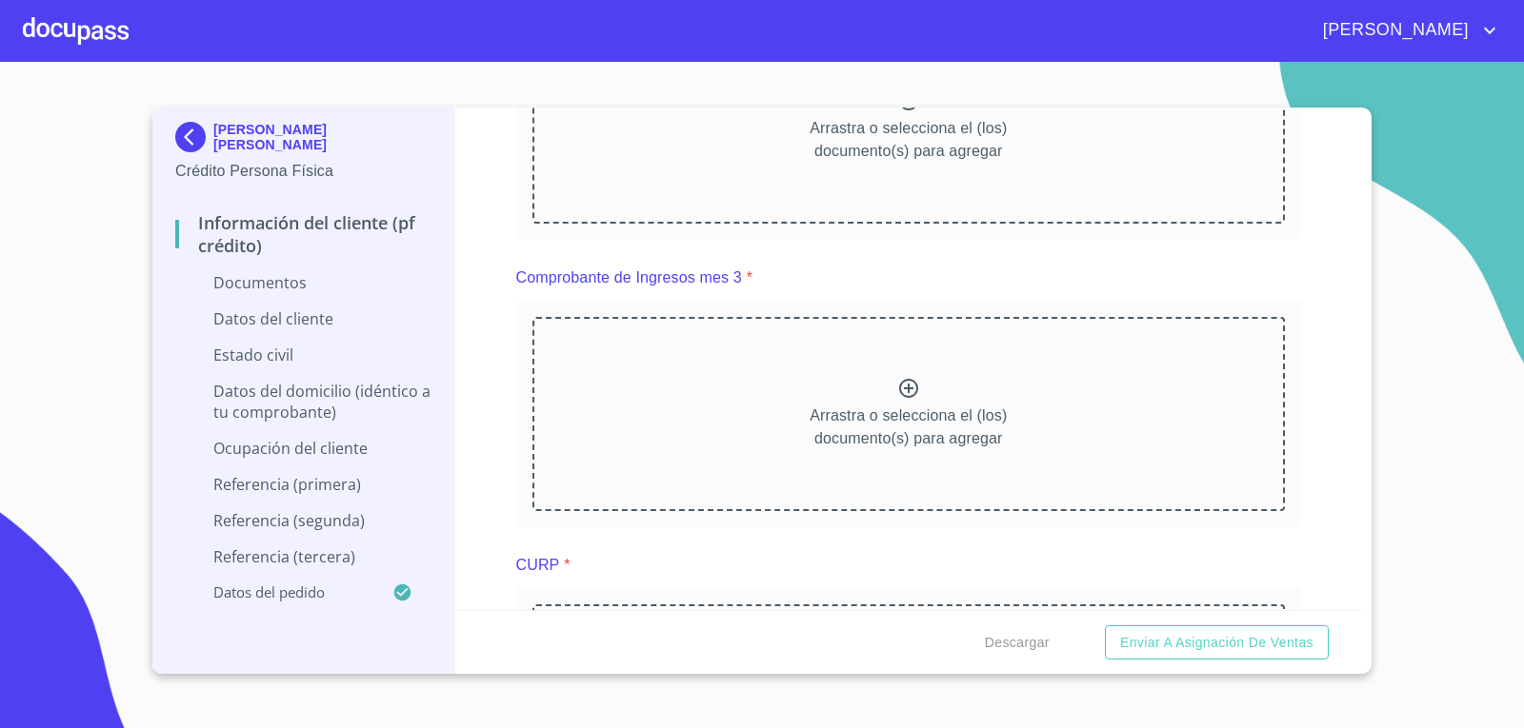
scroll to position [1904, 0]
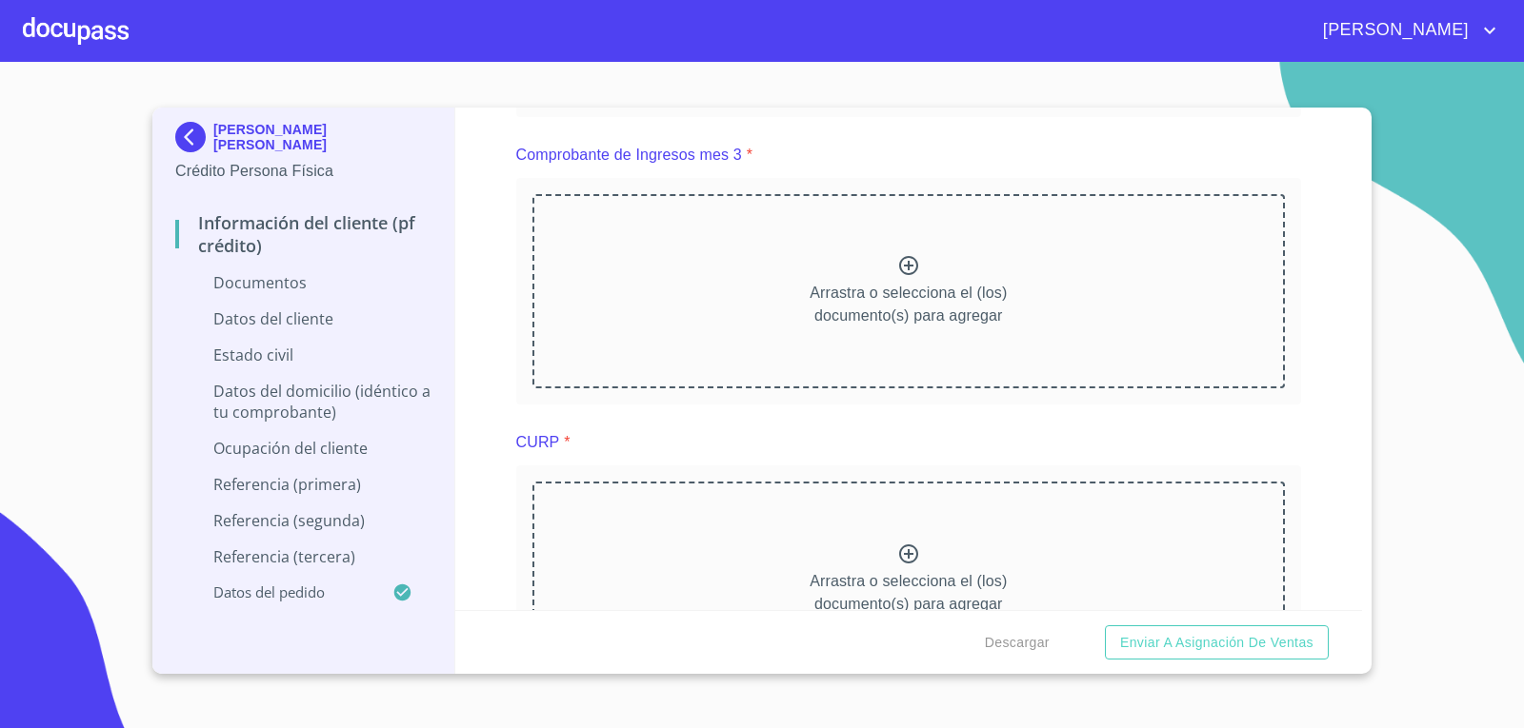
scroll to position [2571, 0]
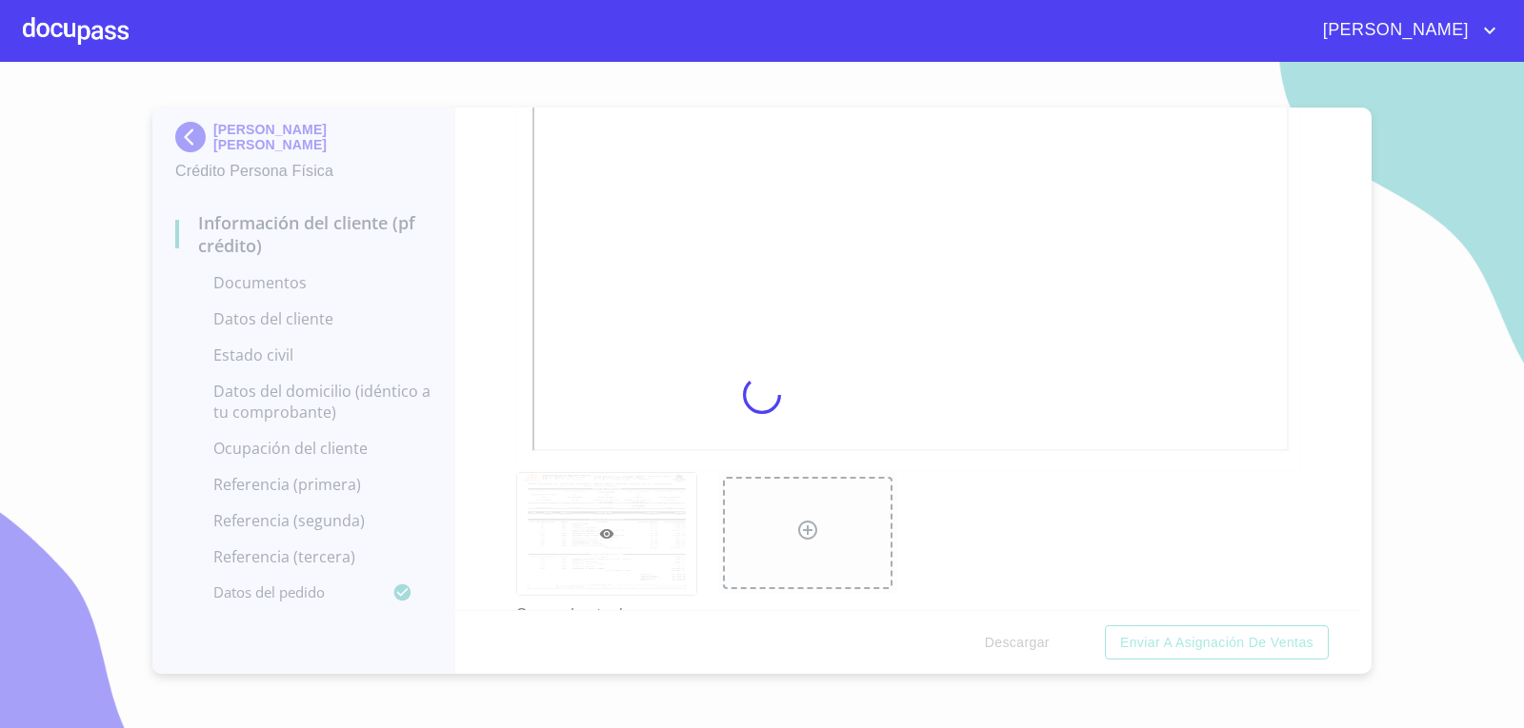
click at [504, 399] on div at bounding box center [762, 395] width 1524 height 667
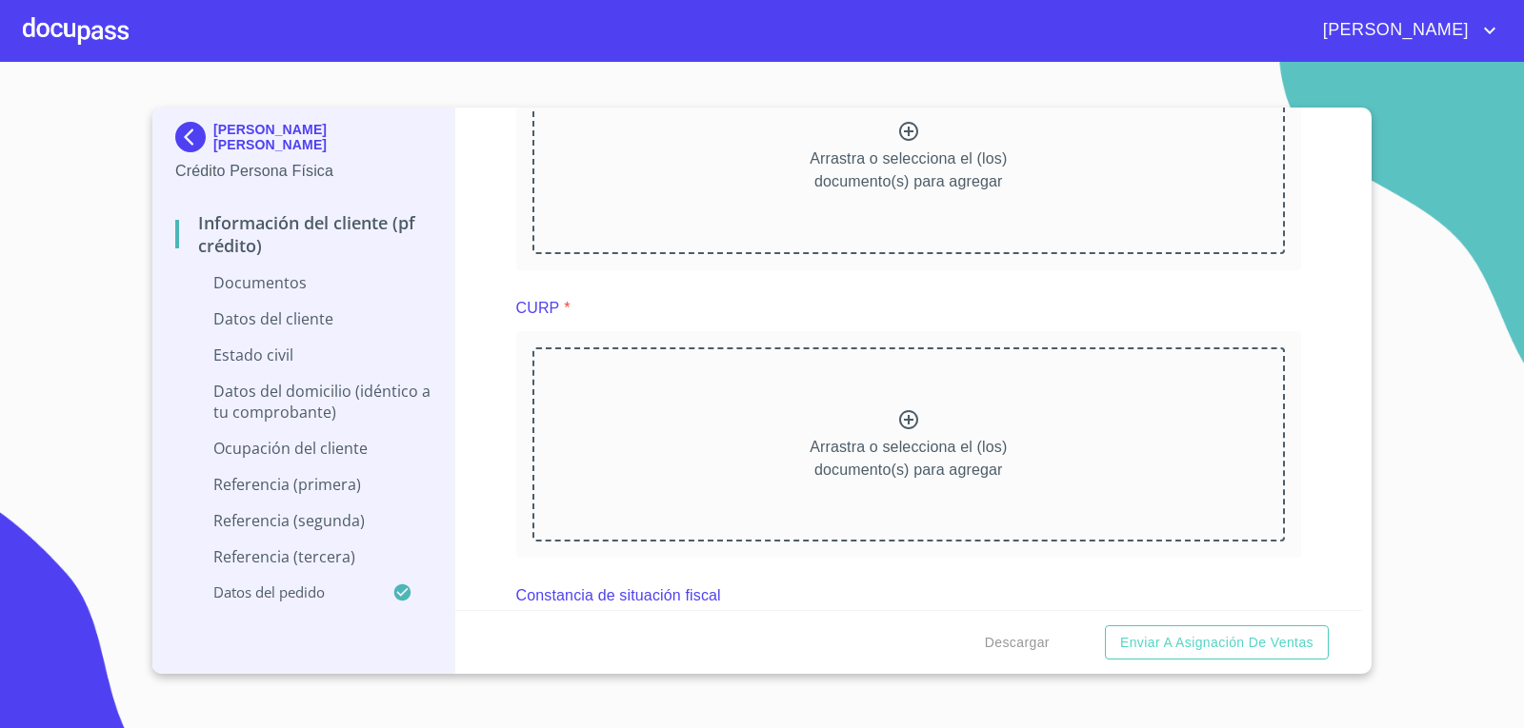
scroll to position [3428, 0]
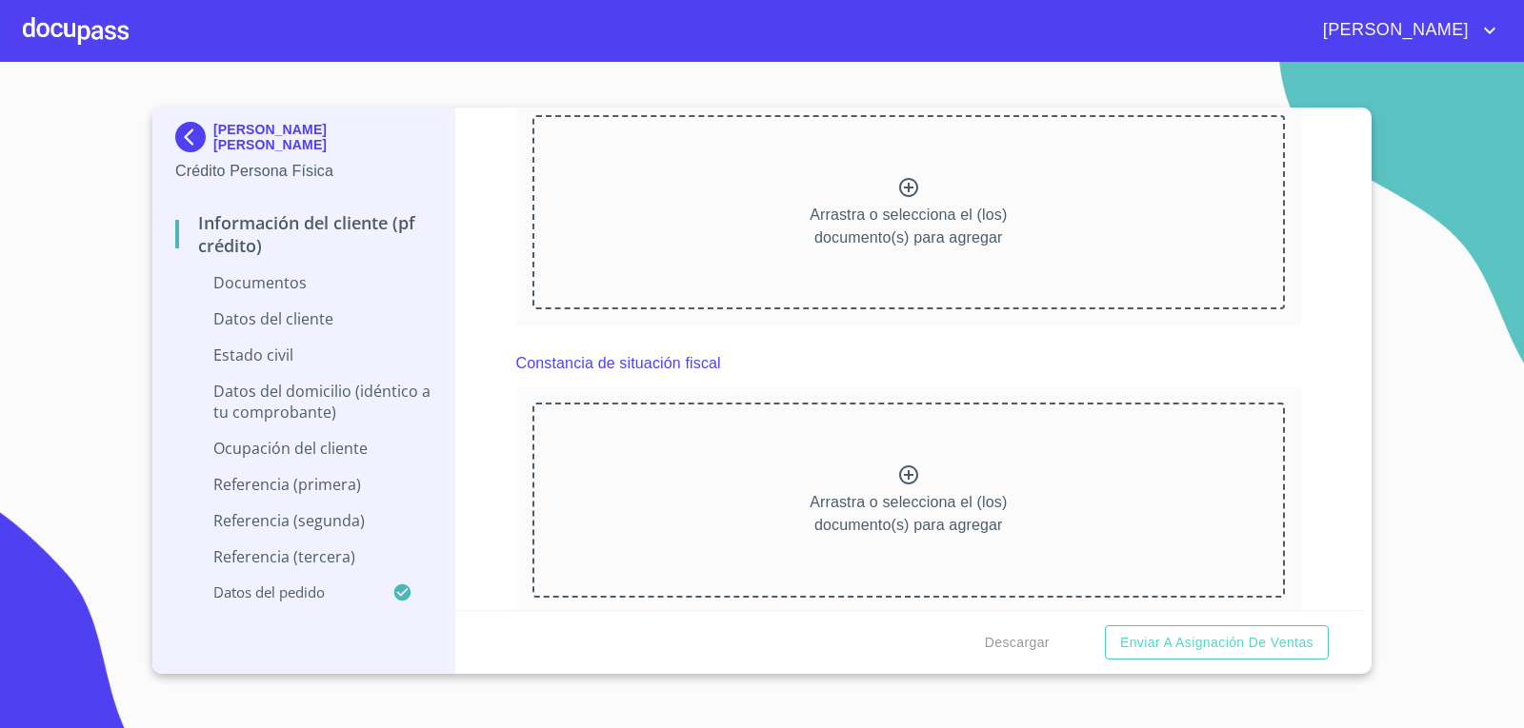
scroll to position [4190, 0]
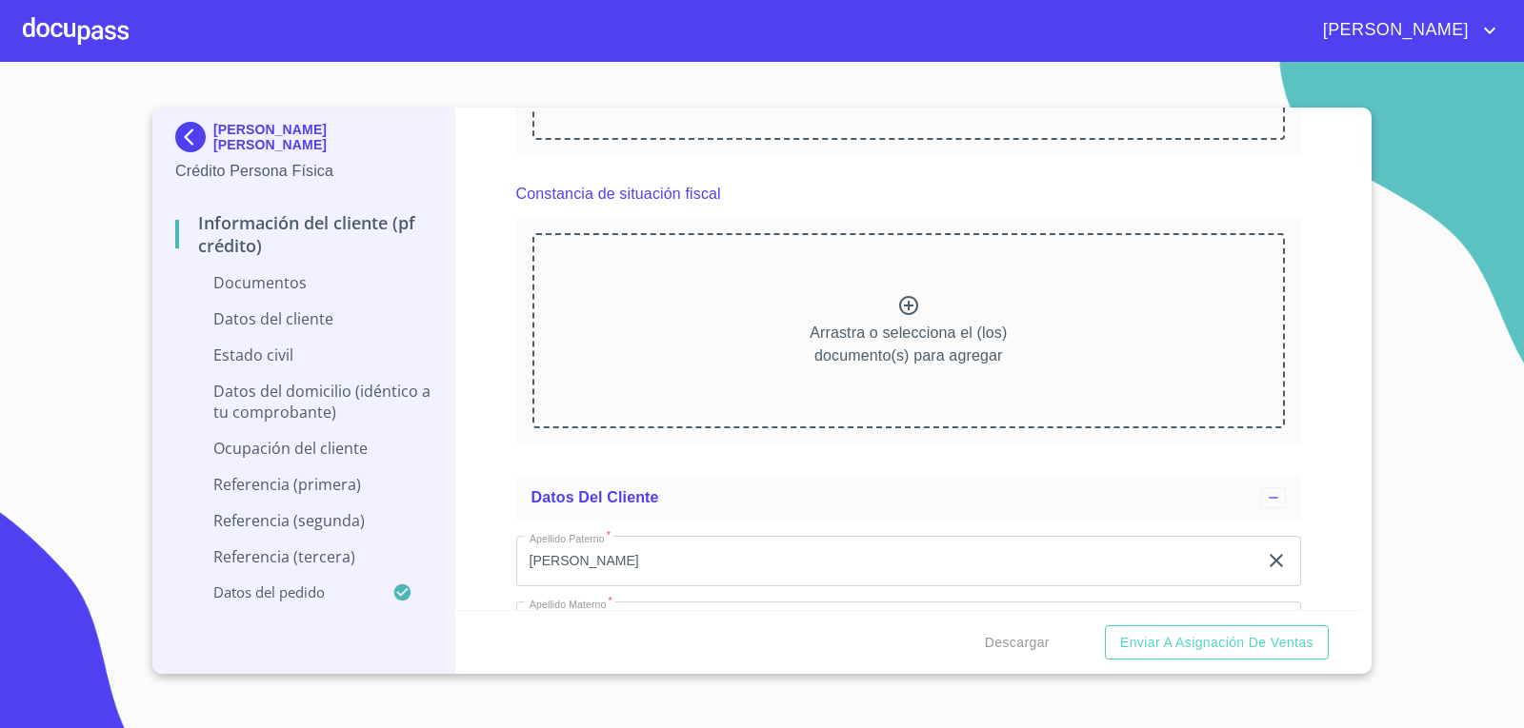
click at [900, 30] on icon at bounding box center [908, 18] width 23 height 23
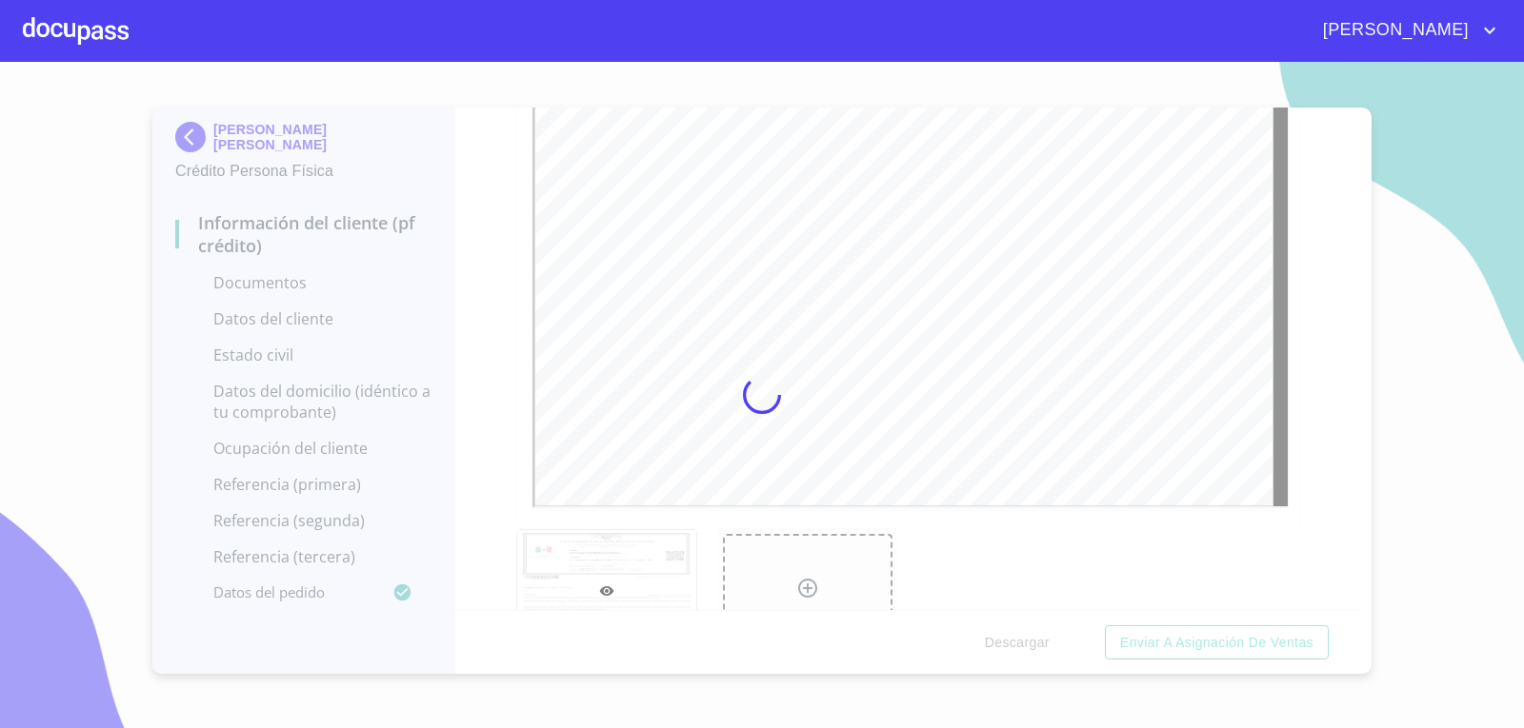
click at [429, 428] on div at bounding box center [762, 395] width 1524 height 667
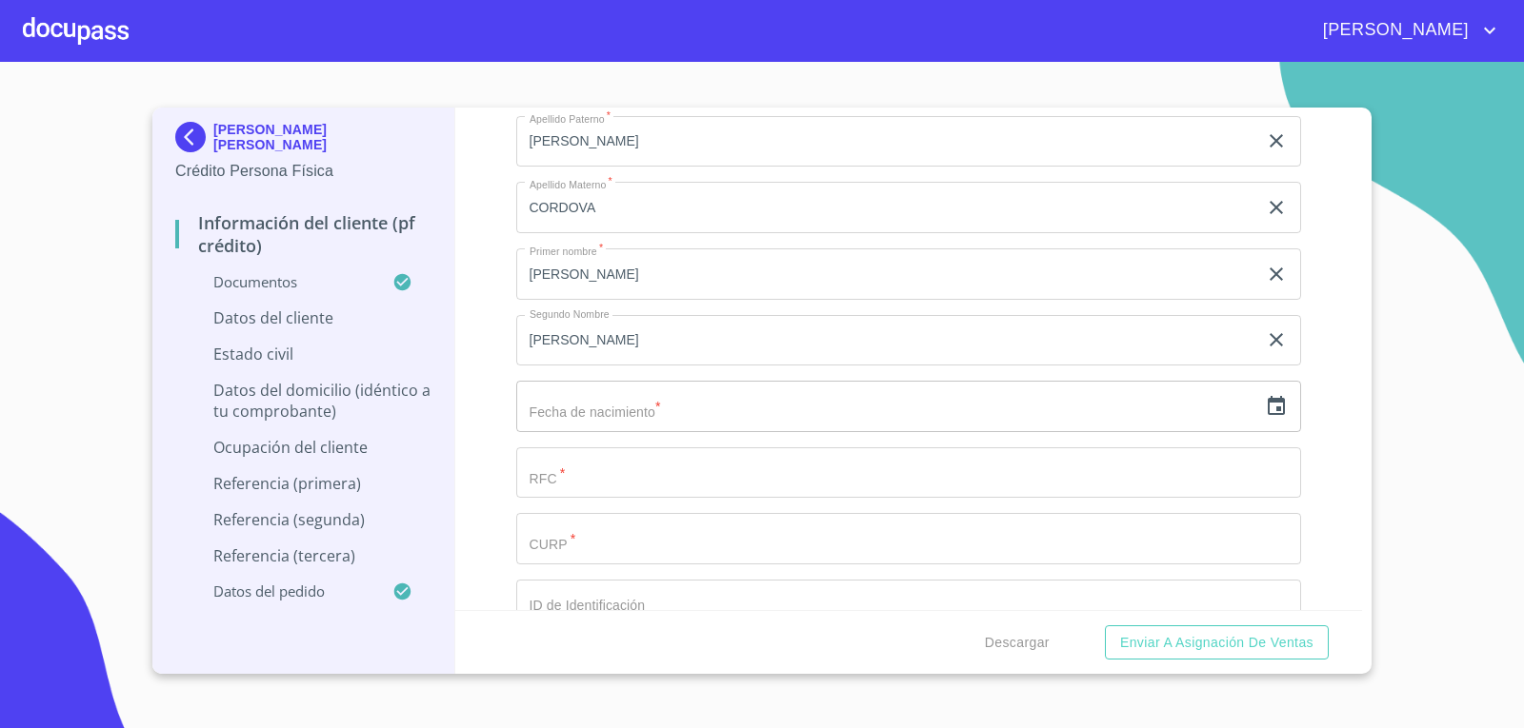
scroll to position [5142, 0]
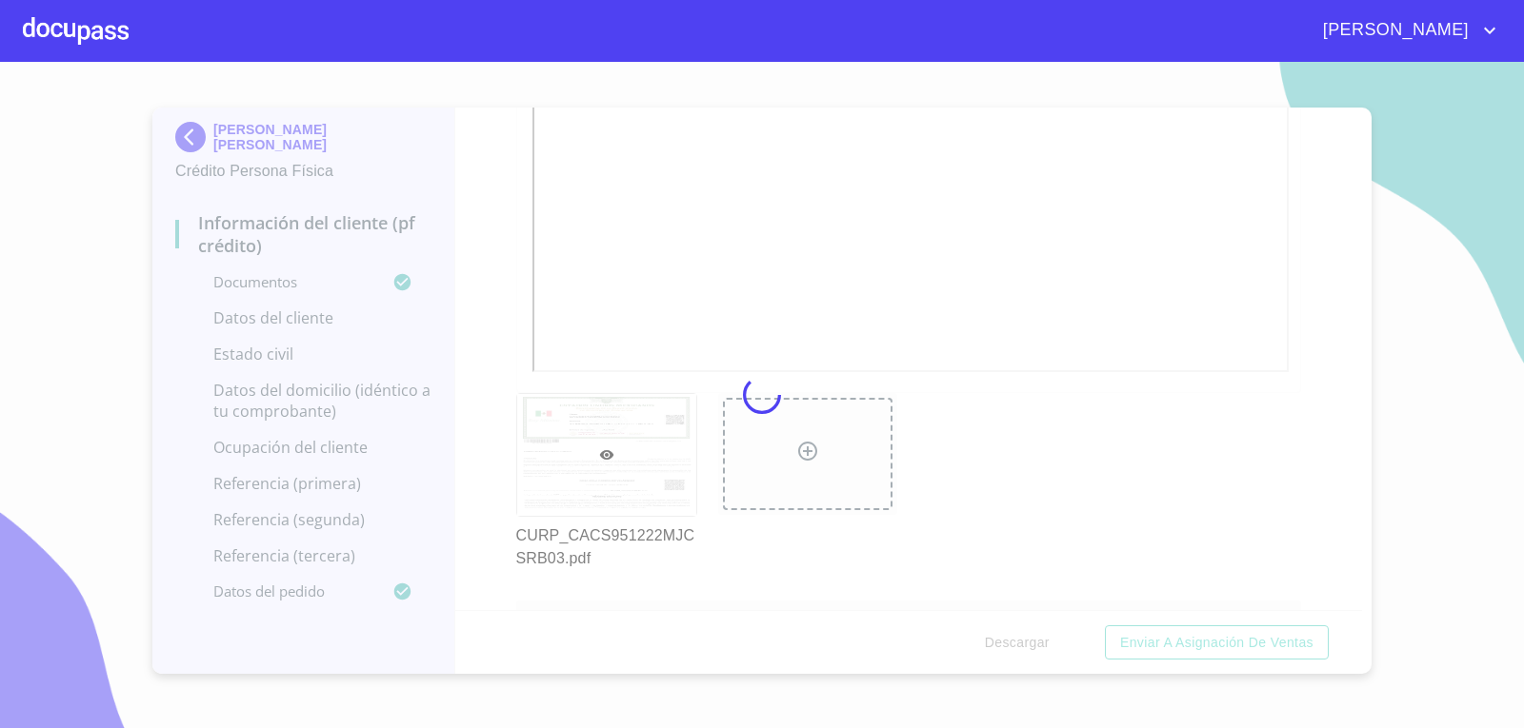
click at [497, 424] on div at bounding box center [762, 395] width 1524 height 667
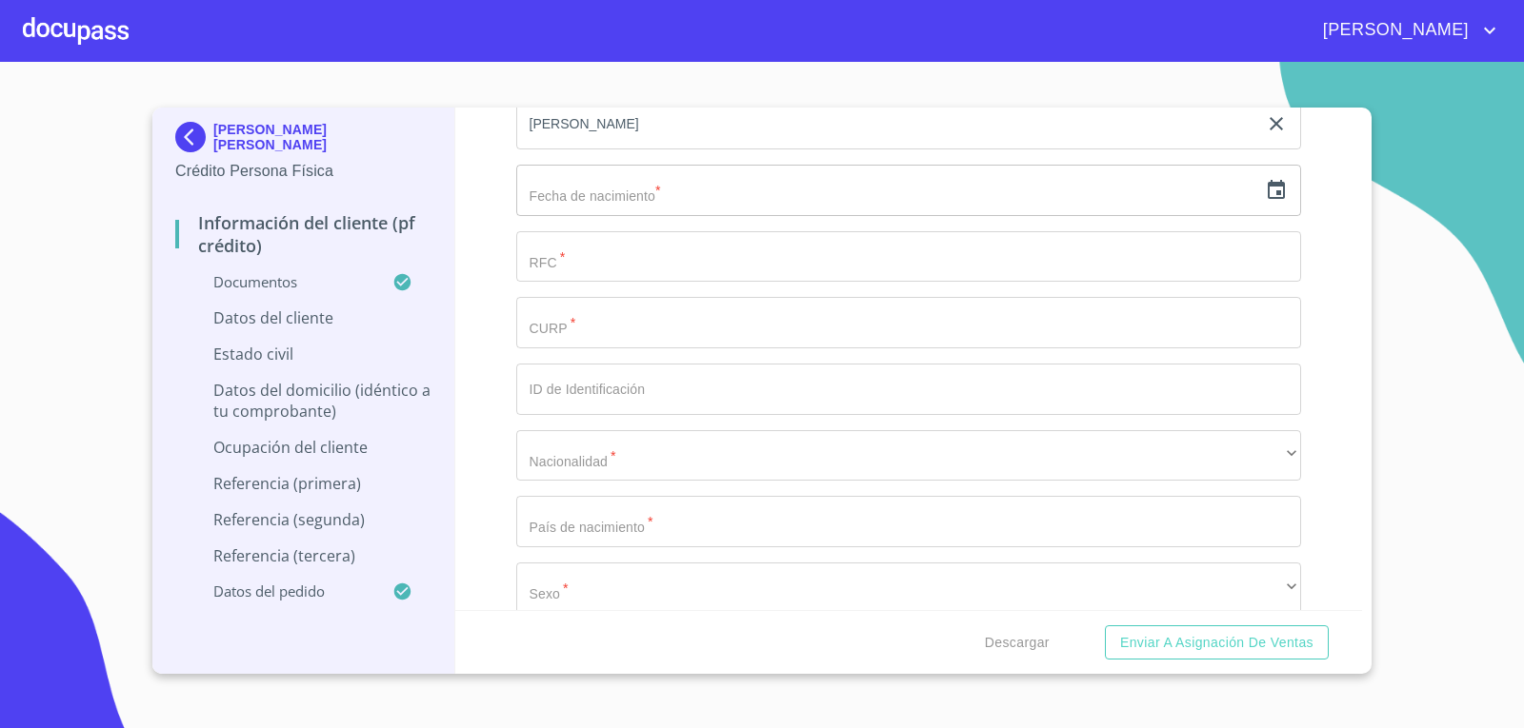
scroll to position [6285, 0]
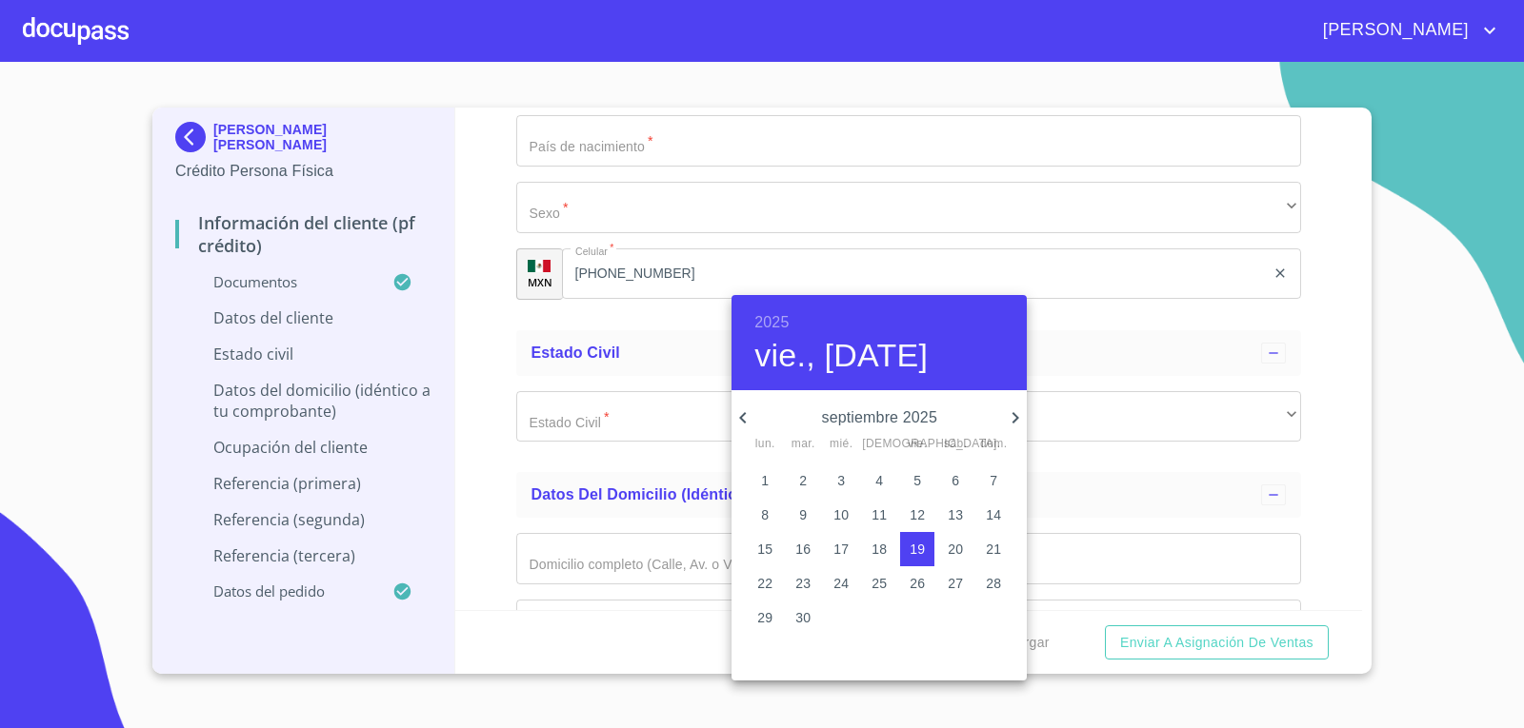
click at [917, 417] on p "septiembre 2025" at bounding box center [878, 418] width 249 height 23
click at [767, 309] on h6 "2025" at bounding box center [771, 322] width 34 height 27
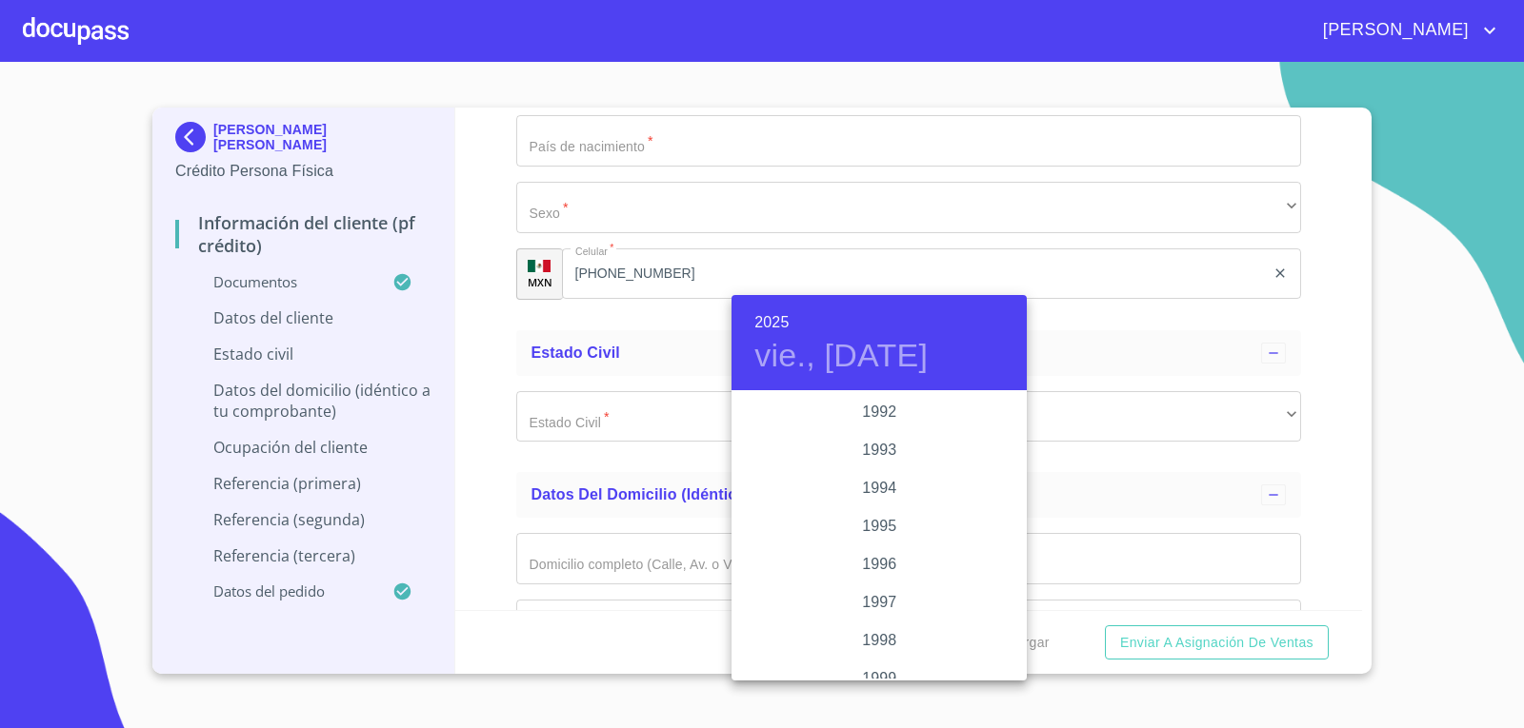
scroll to position [2457, 0]
click at [882, 614] on div "1995" at bounding box center [878, 622] width 295 height 38
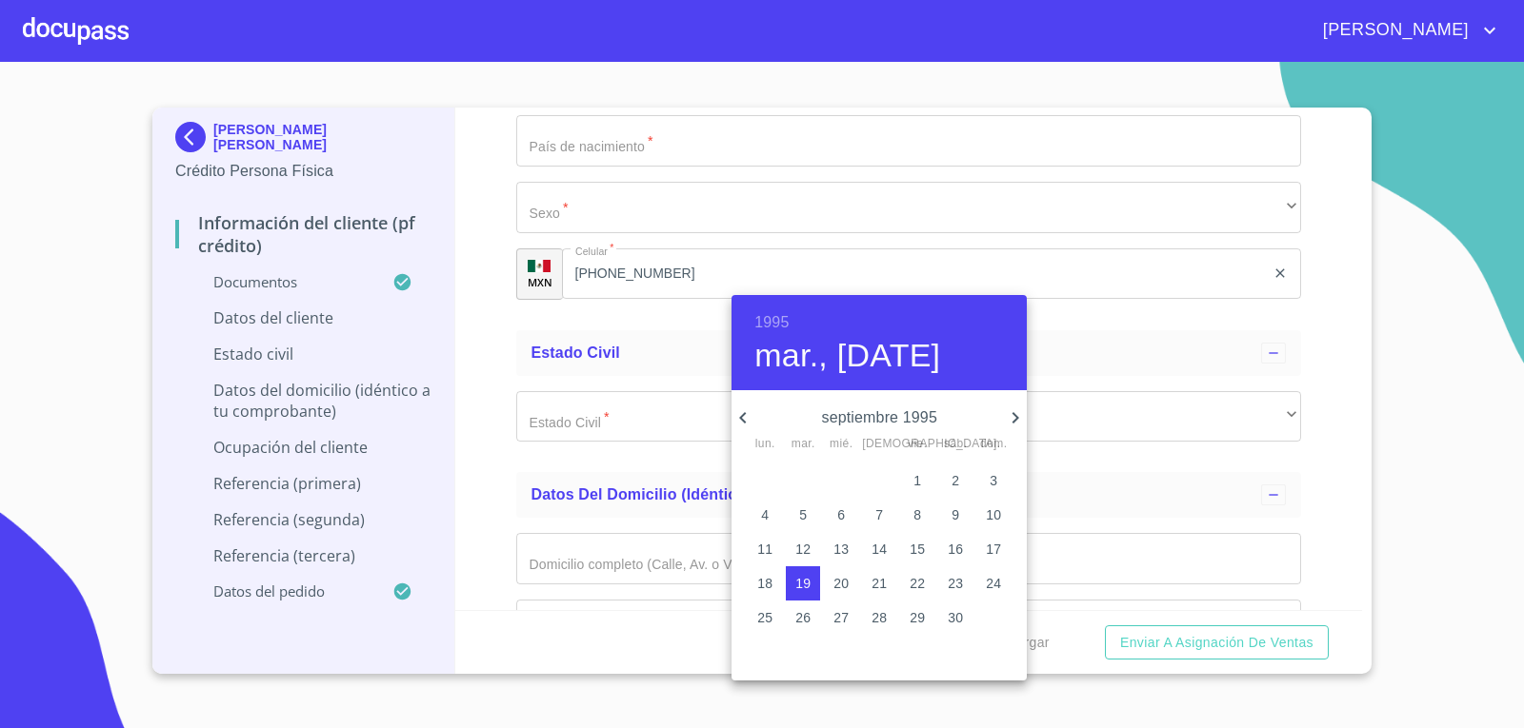
click at [1014, 414] on icon "button" at bounding box center [1015, 417] width 7 height 11
click at [917, 588] on p "22" at bounding box center [916, 583] width 15 height 19
type input "22 de dic. de 1995"
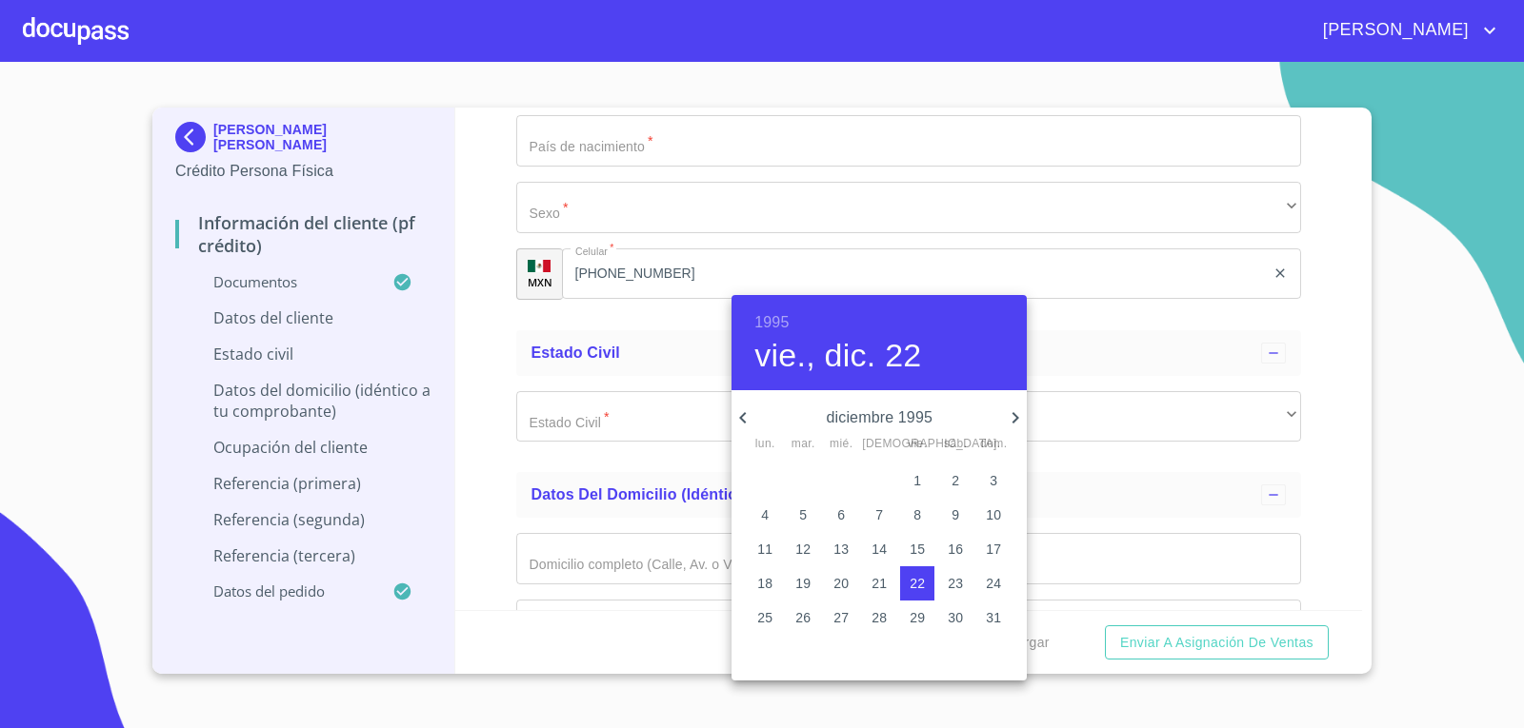
click at [474, 526] on div at bounding box center [762, 364] width 1524 height 728
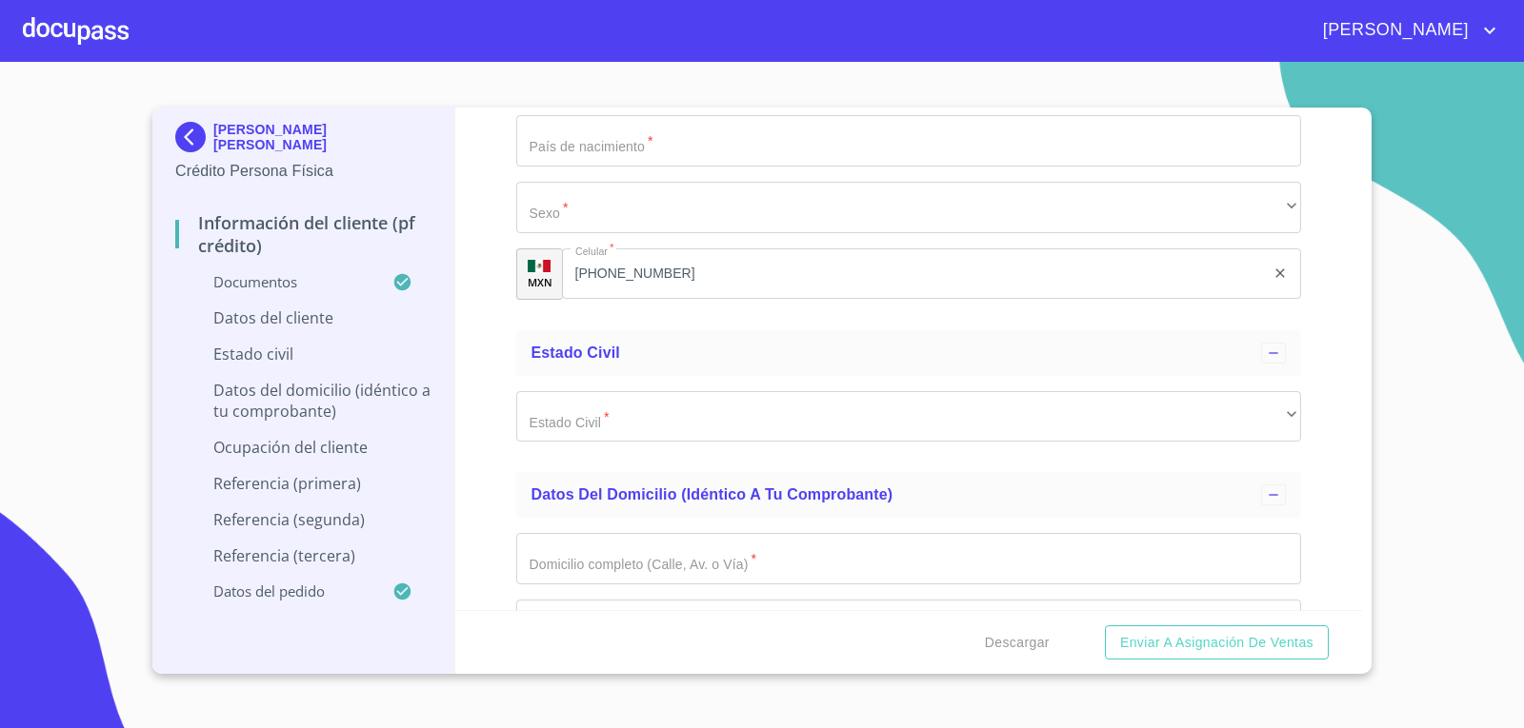
type input "CACS951222460"
type input "CACS951222MJCSRB03"
click at [888, 34] on input "Documento de identificación.   *" at bounding box center [909, 8] width 786 height 51
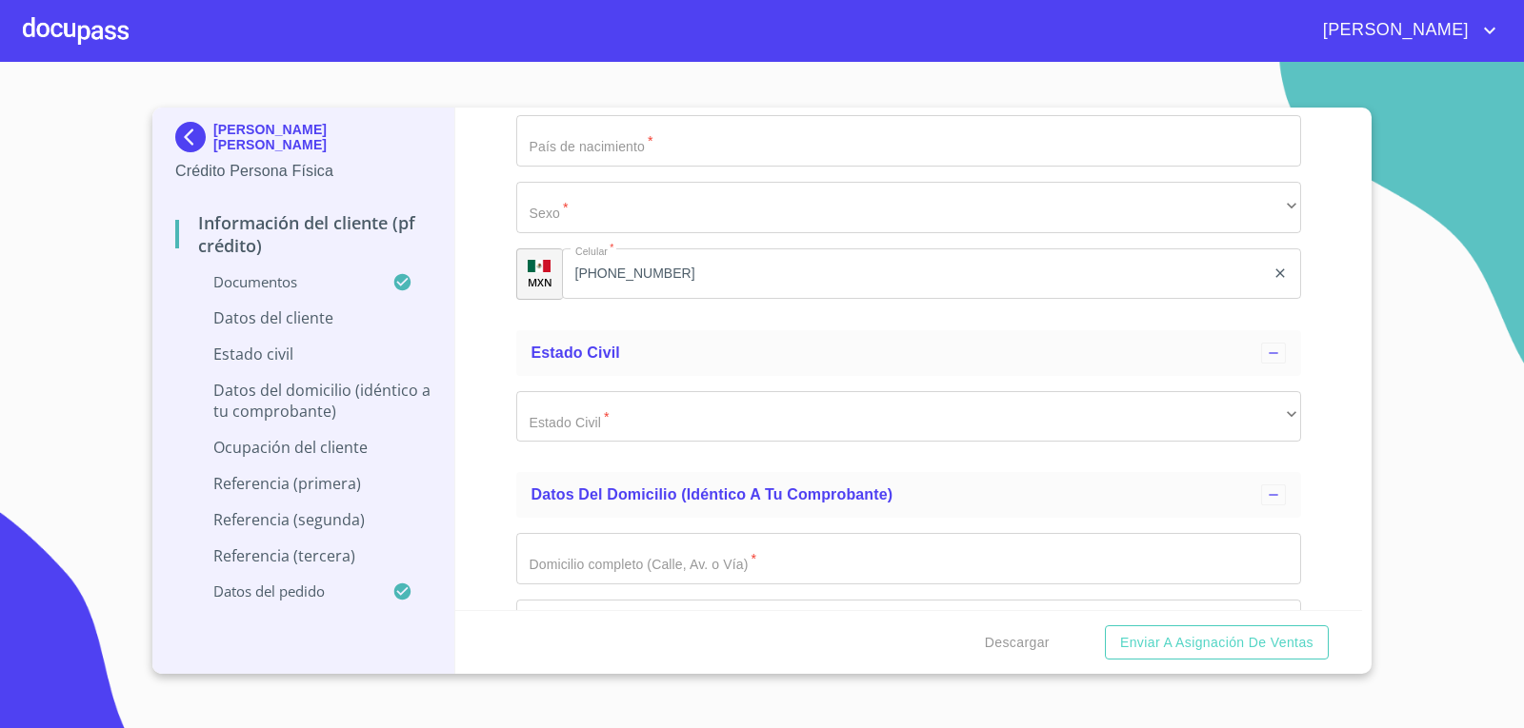
type input "2669158935"
click at [687, 101] on div "​" at bounding box center [909, 75] width 786 height 51
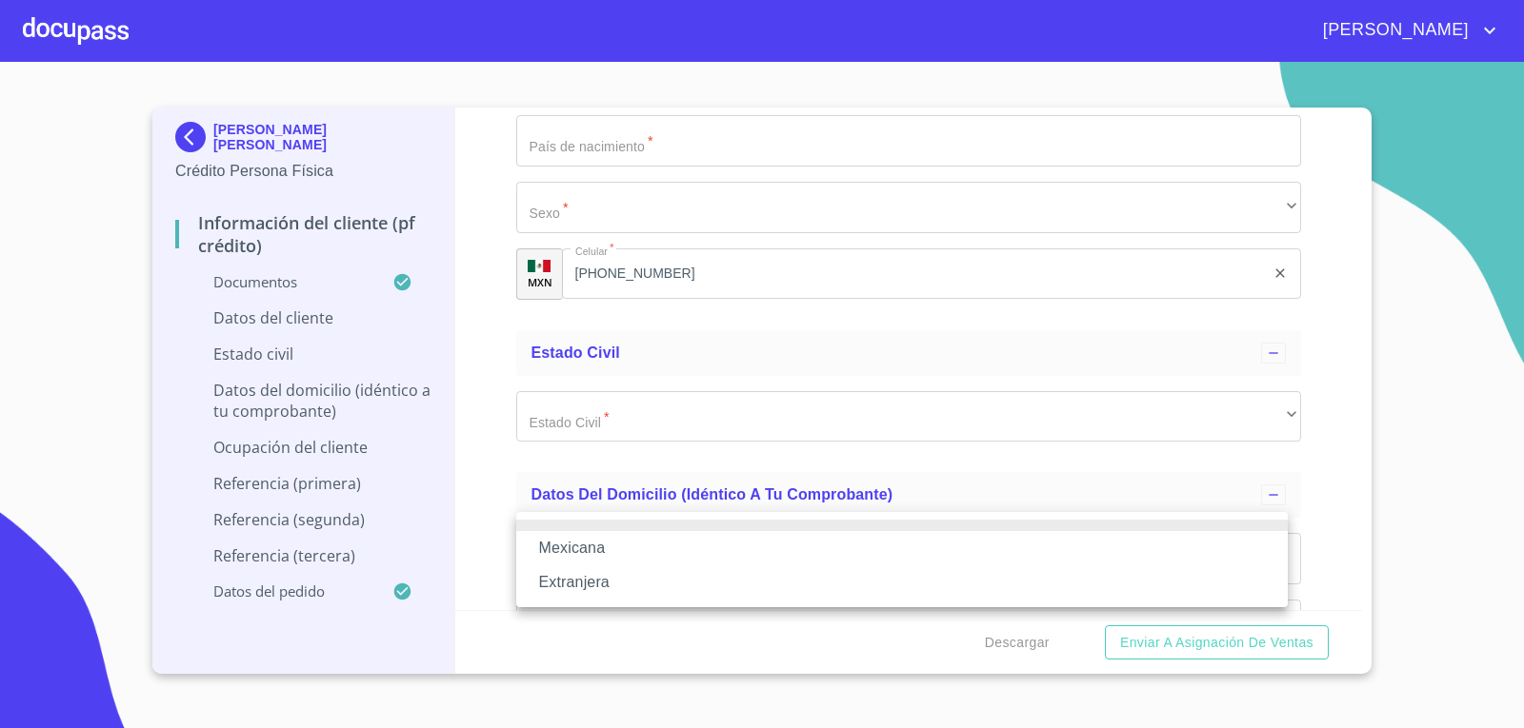
click at [674, 551] on li "Mexicana" at bounding box center [901, 548] width 771 height 34
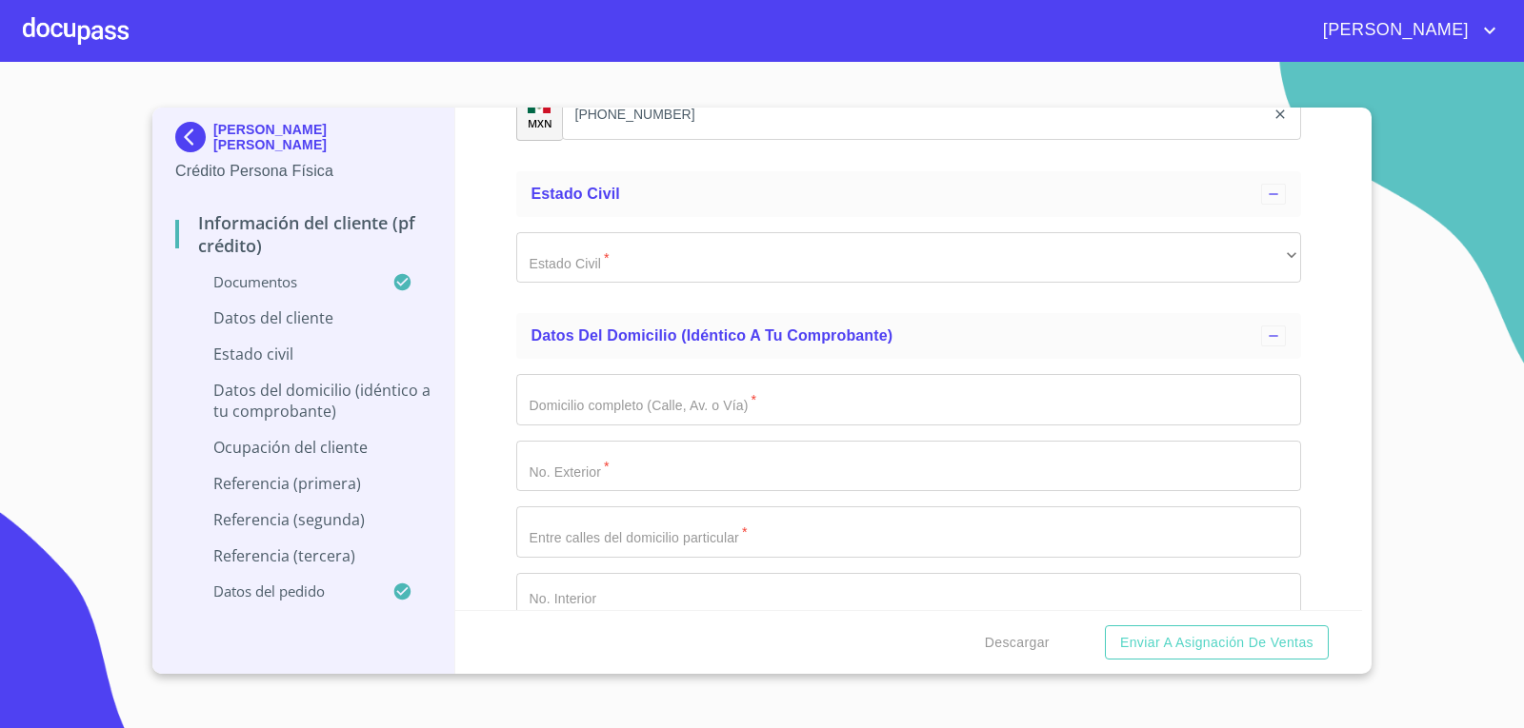
scroll to position [6475, 0]
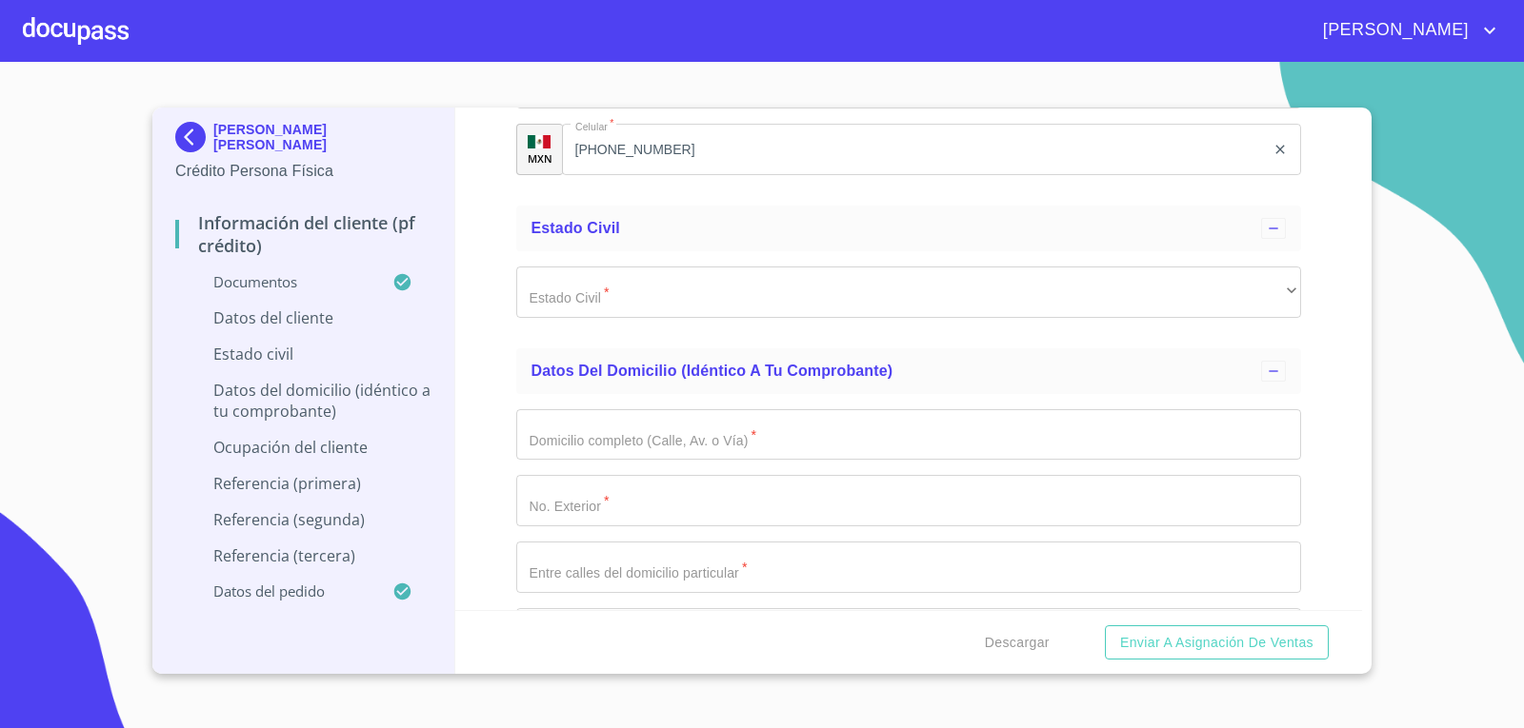
type input "[GEOGRAPHIC_DATA]"
click at [581, 43] on div "60 meses" at bounding box center [909, 16] width 786 height 51
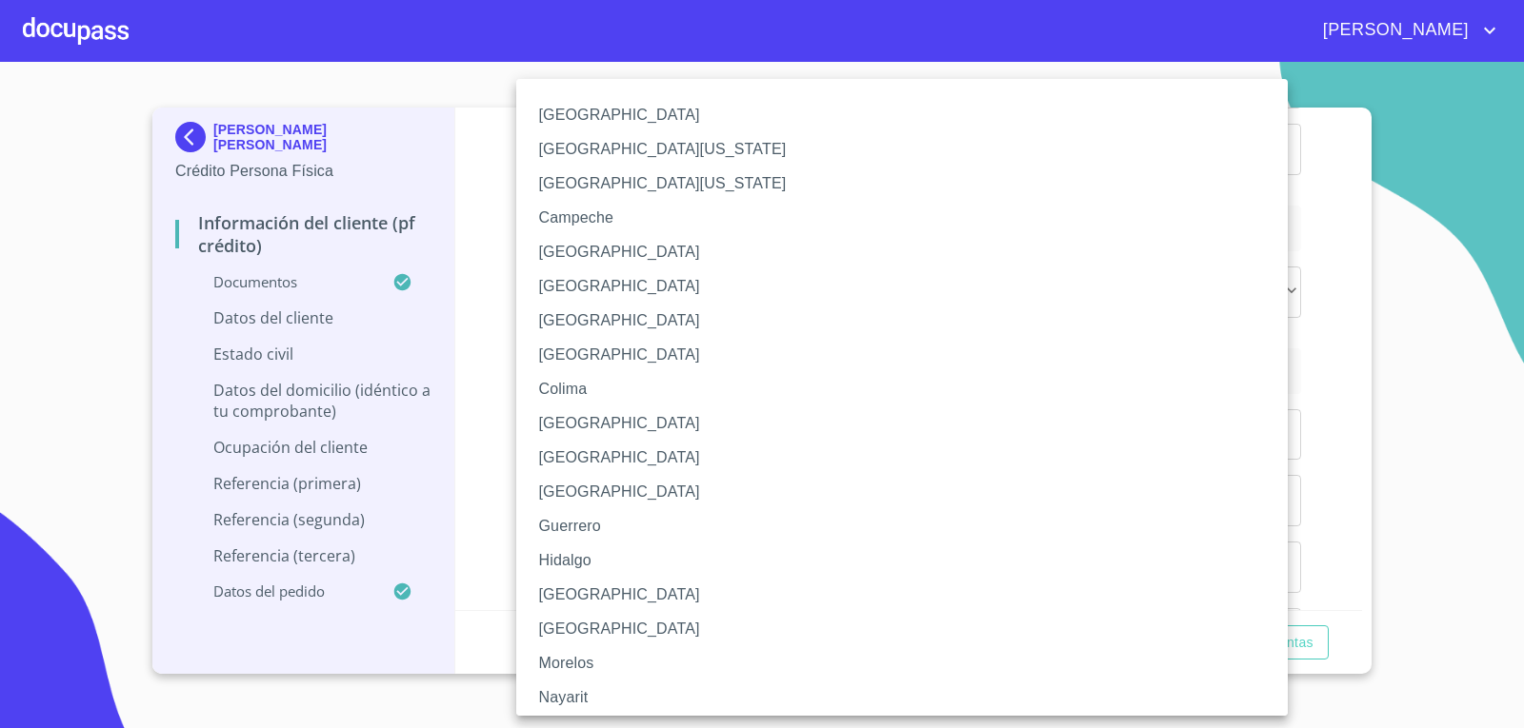
click at [622, 597] on li "[GEOGRAPHIC_DATA]" at bounding box center [909, 595] width 786 height 34
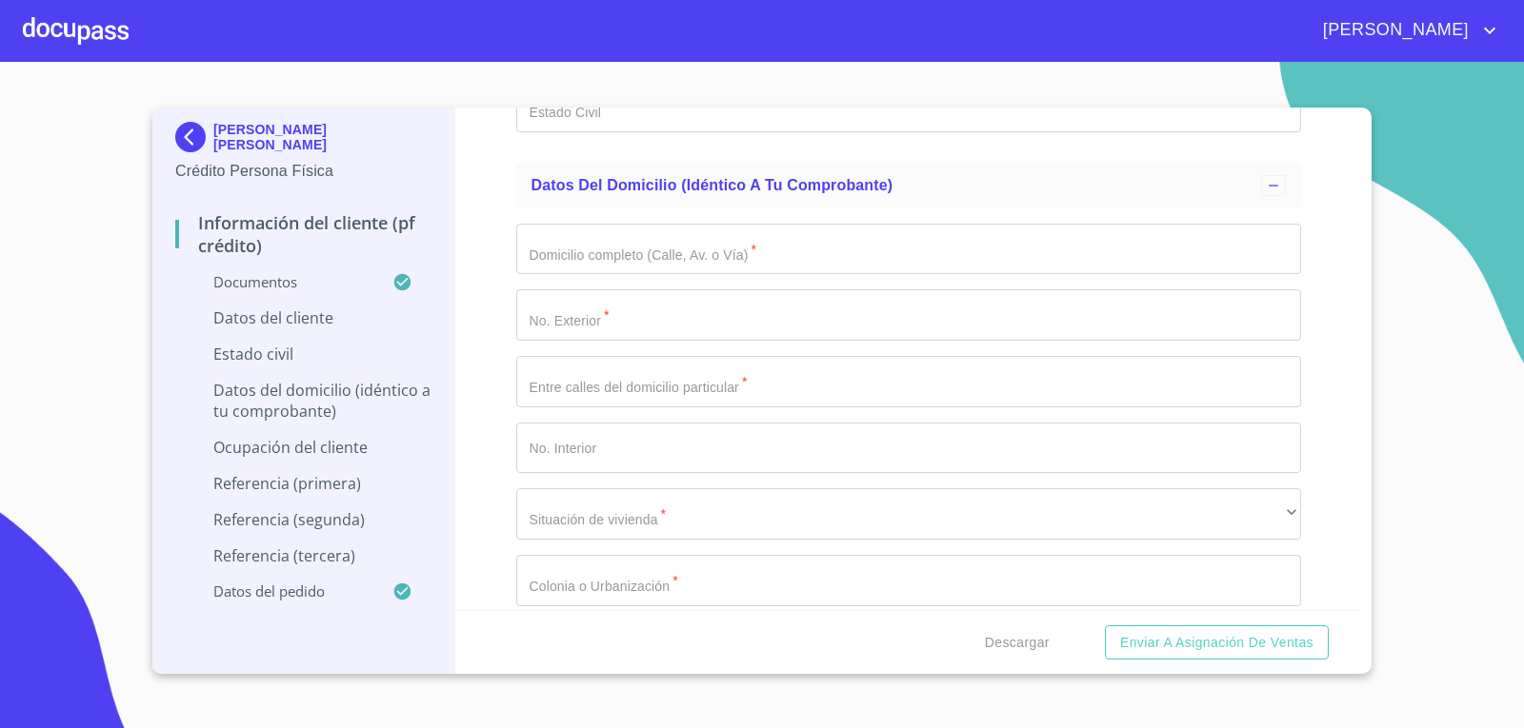
scroll to position [6665, 0]
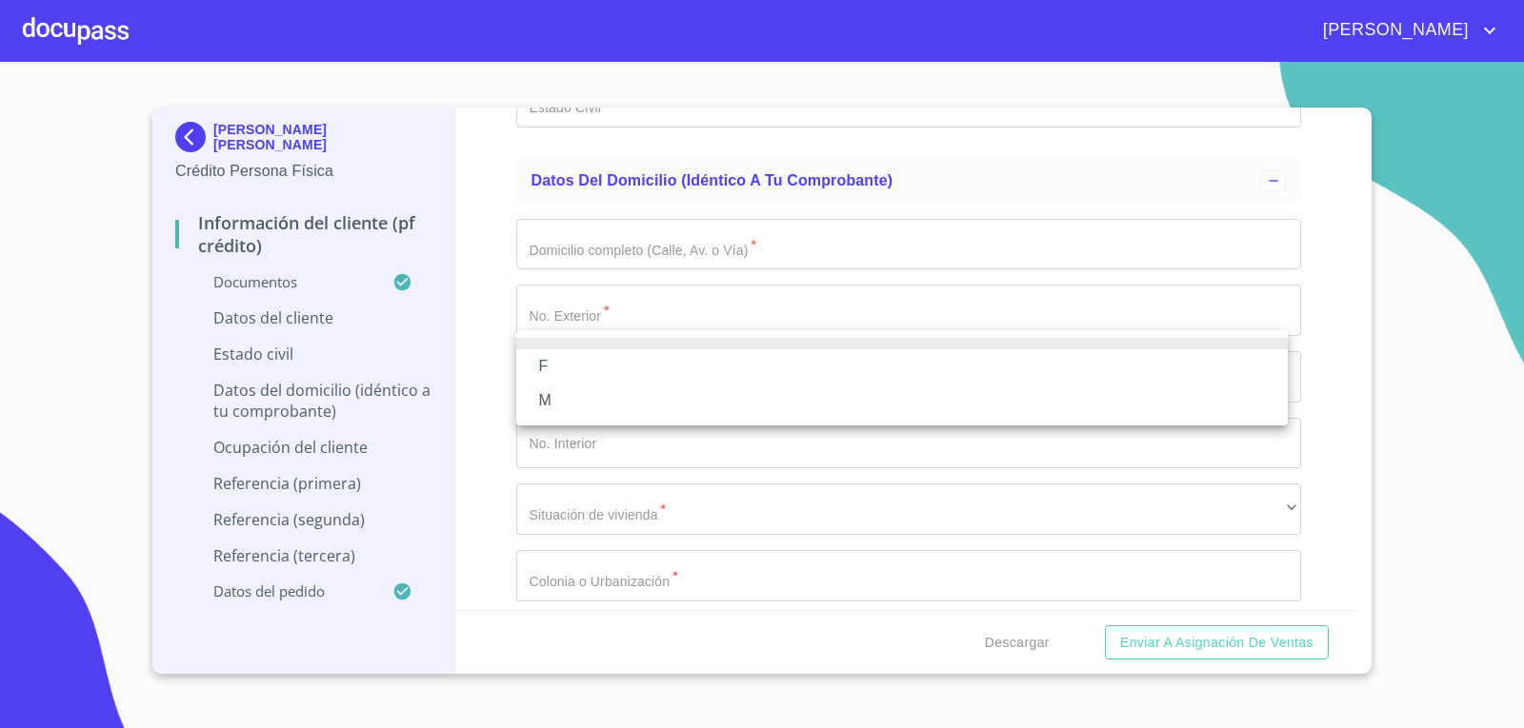
click at [595, 396] on li "M" at bounding box center [901, 401] width 771 height 34
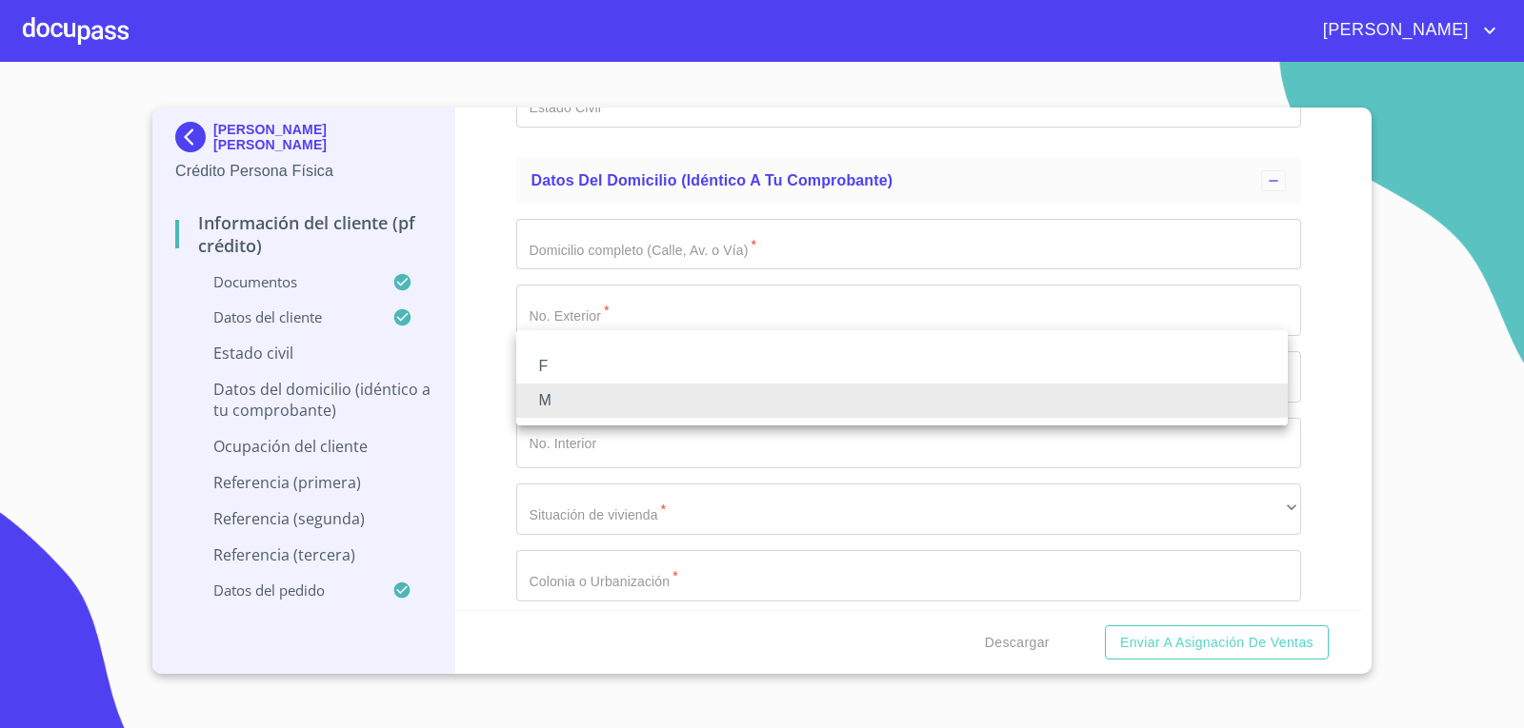
click at [588, 374] on li "F" at bounding box center [901, 366] width 771 height 34
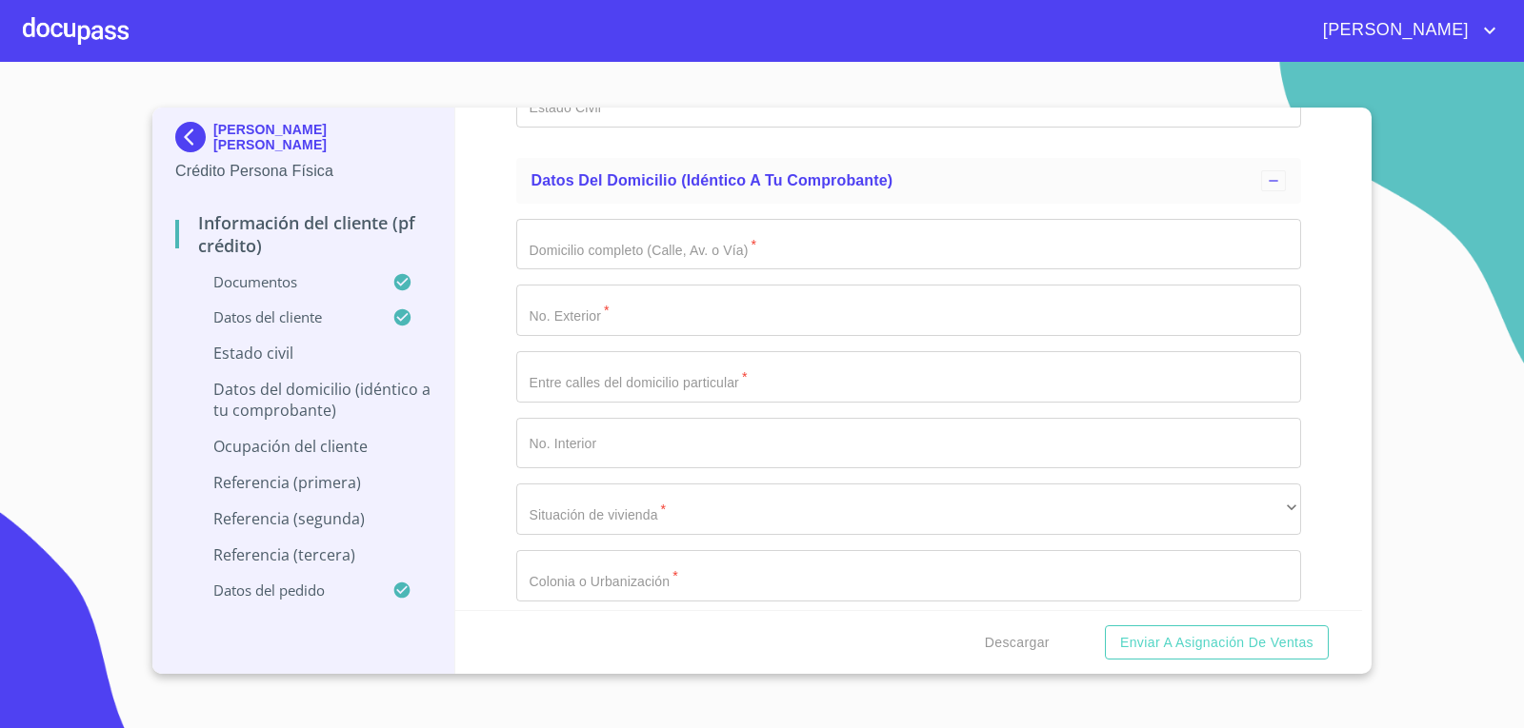
click at [493, 389] on div "Información del cliente (PF crédito) Documentos Documento de identificación.   …" at bounding box center [908, 359] width 907 height 503
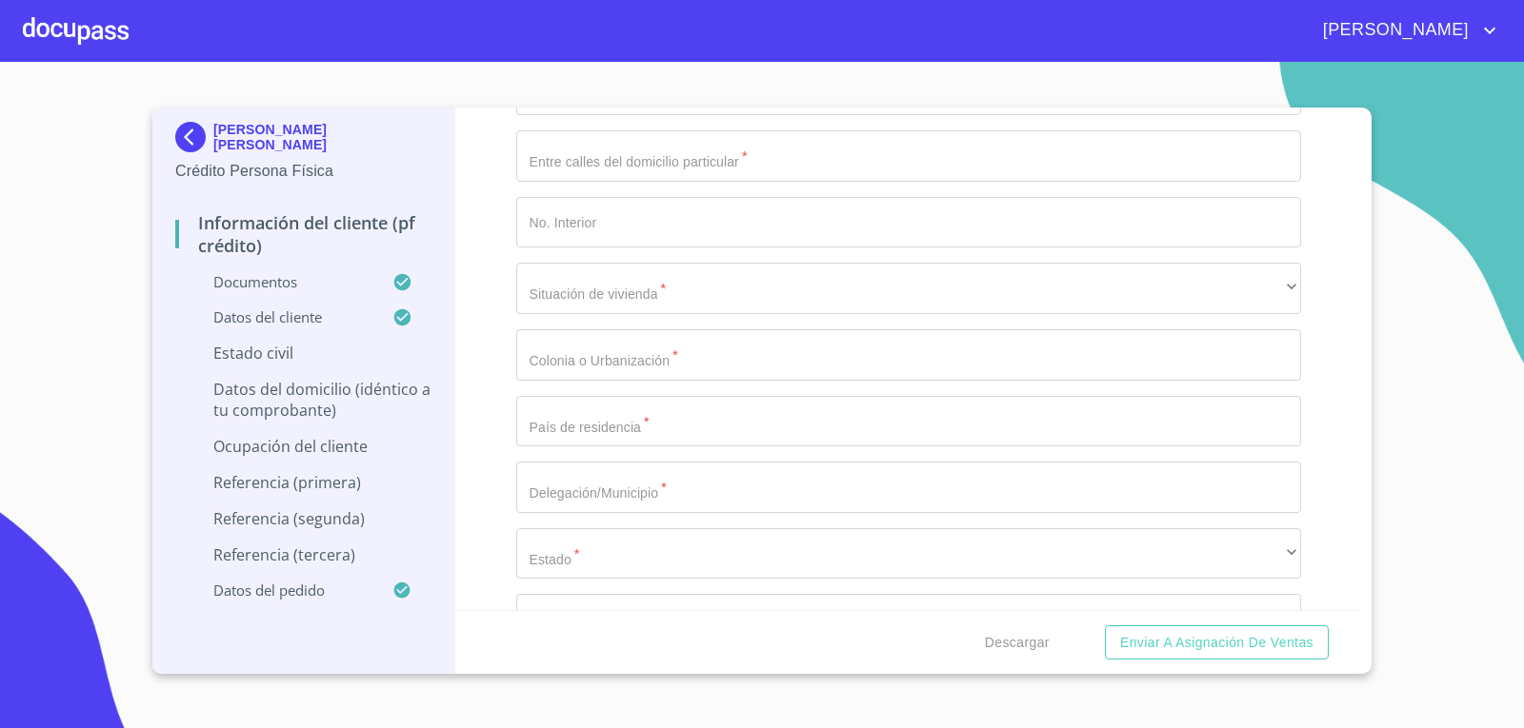
scroll to position [6951, 0]
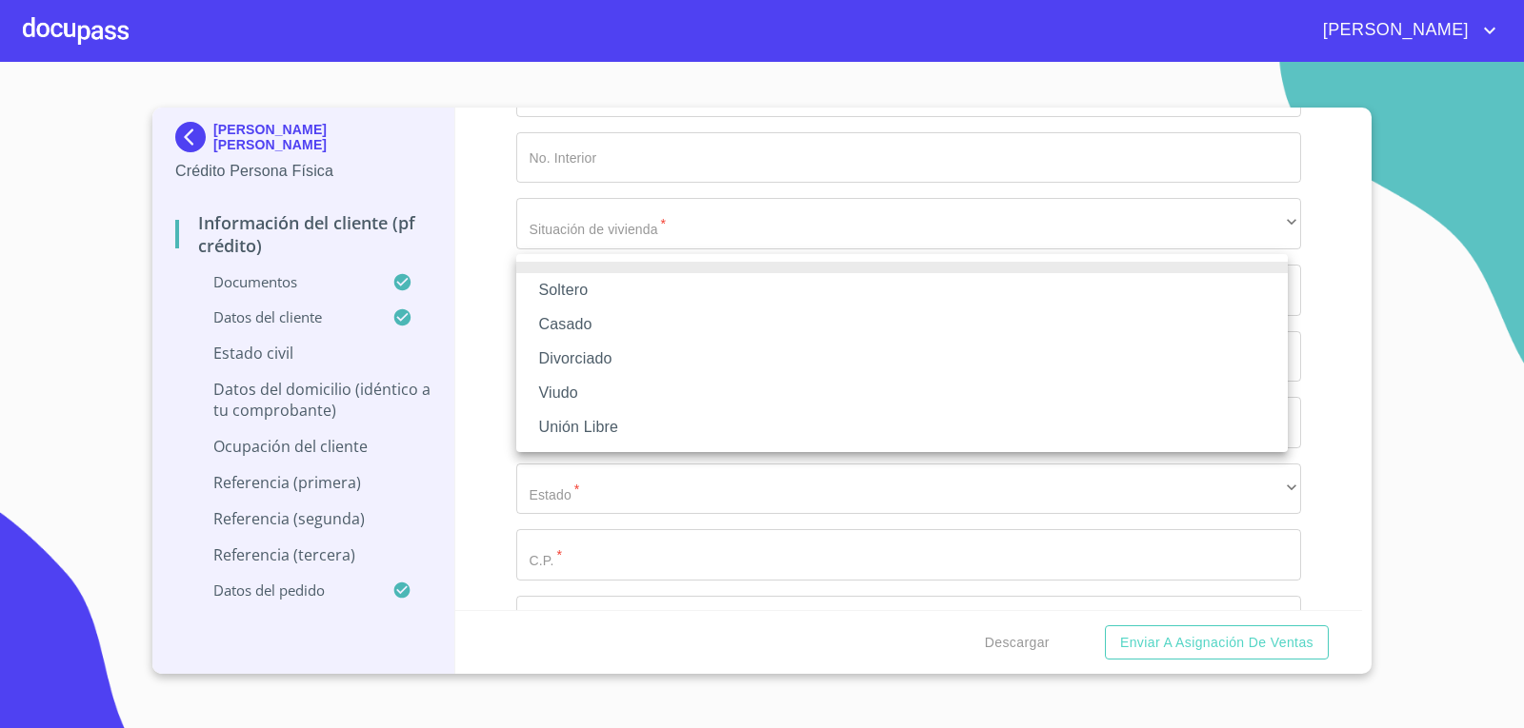
click at [626, 284] on li "Soltero" at bounding box center [901, 290] width 771 height 34
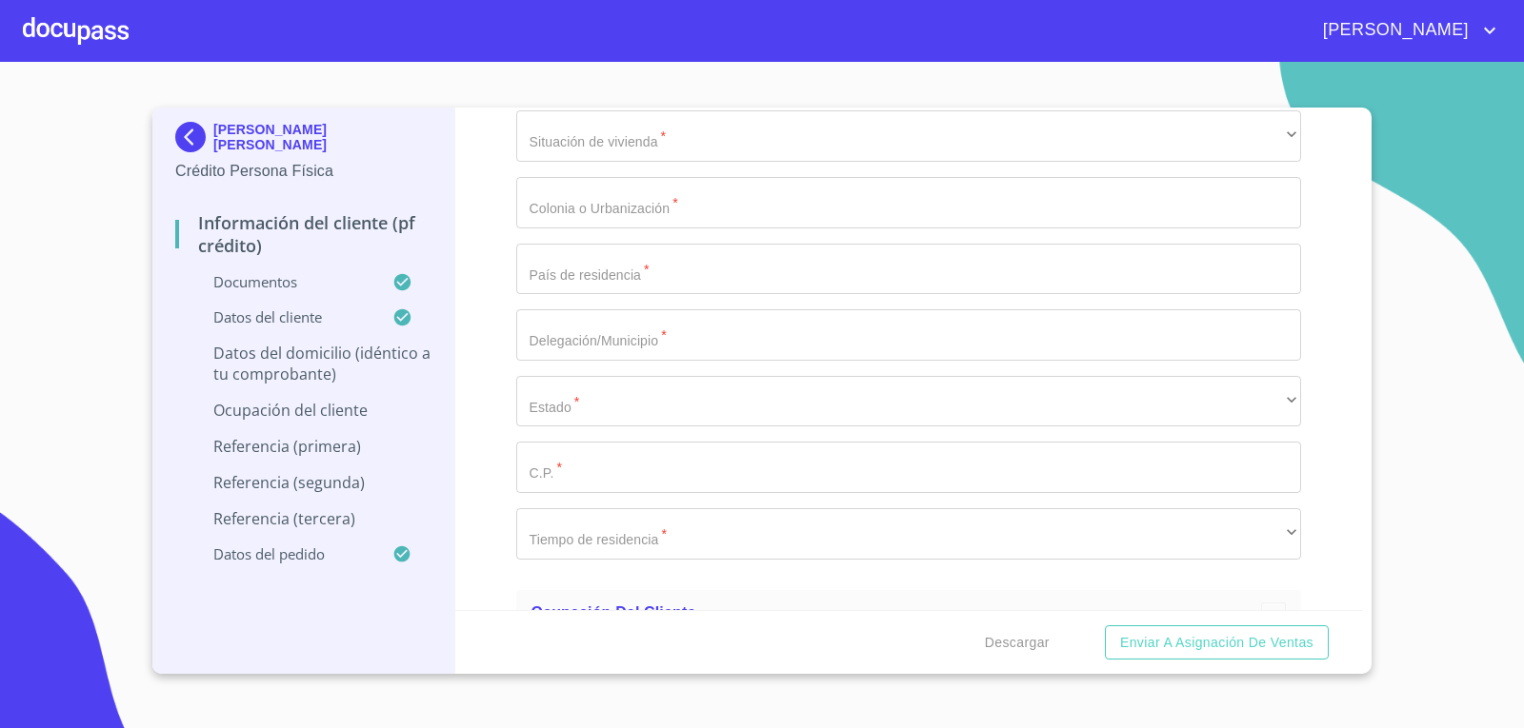
scroll to position [7142, 0]
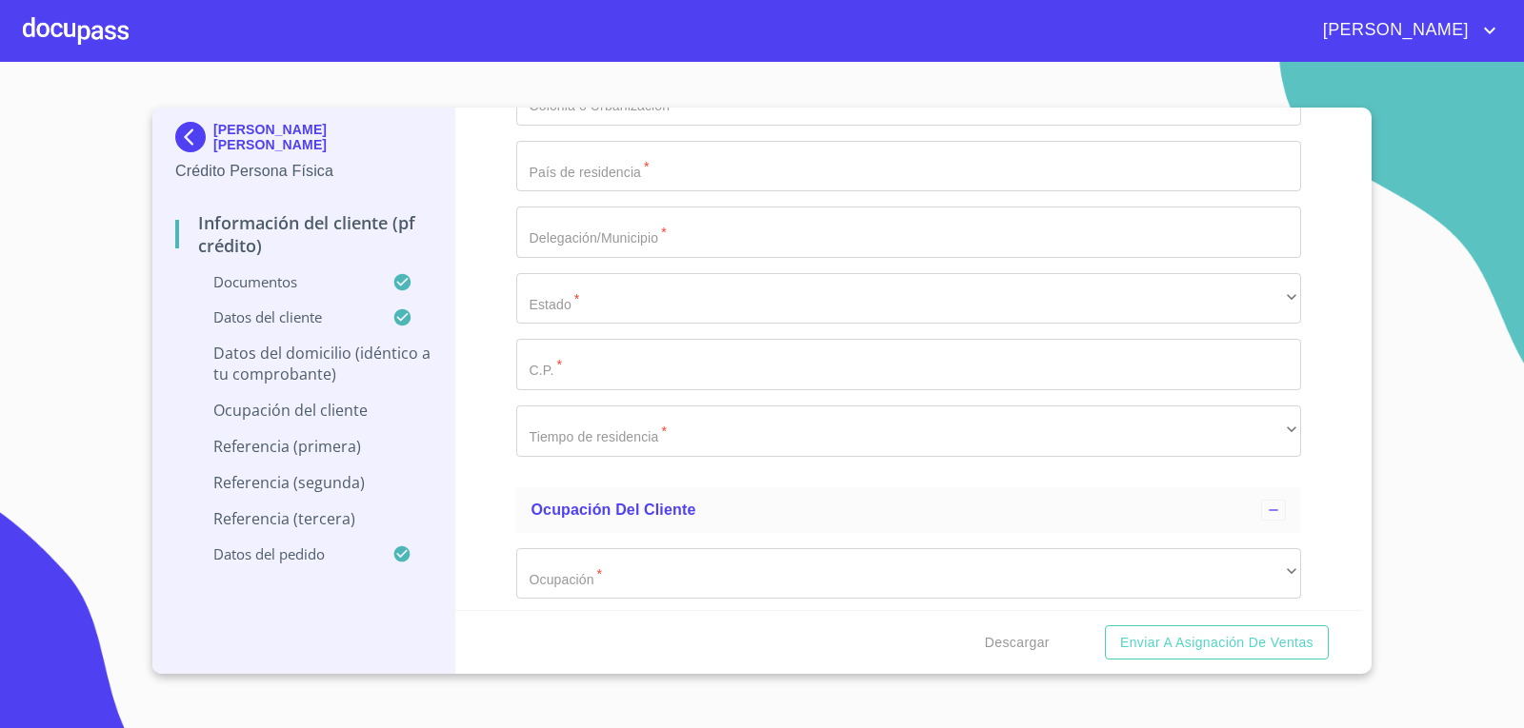
type input "isla andros"
drag, startPoint x: 559, startPoint y: 306, endPoint x: 595, endPoint y: 401, distance: 101.9
click at [567, 329] on div "Domicilio completo (Calle, Av. o Vía)   * isla andros ​ No. Exterior   * ​ Ent…" at bounding box center [909, 100] width 786 height 745
type input "3128"
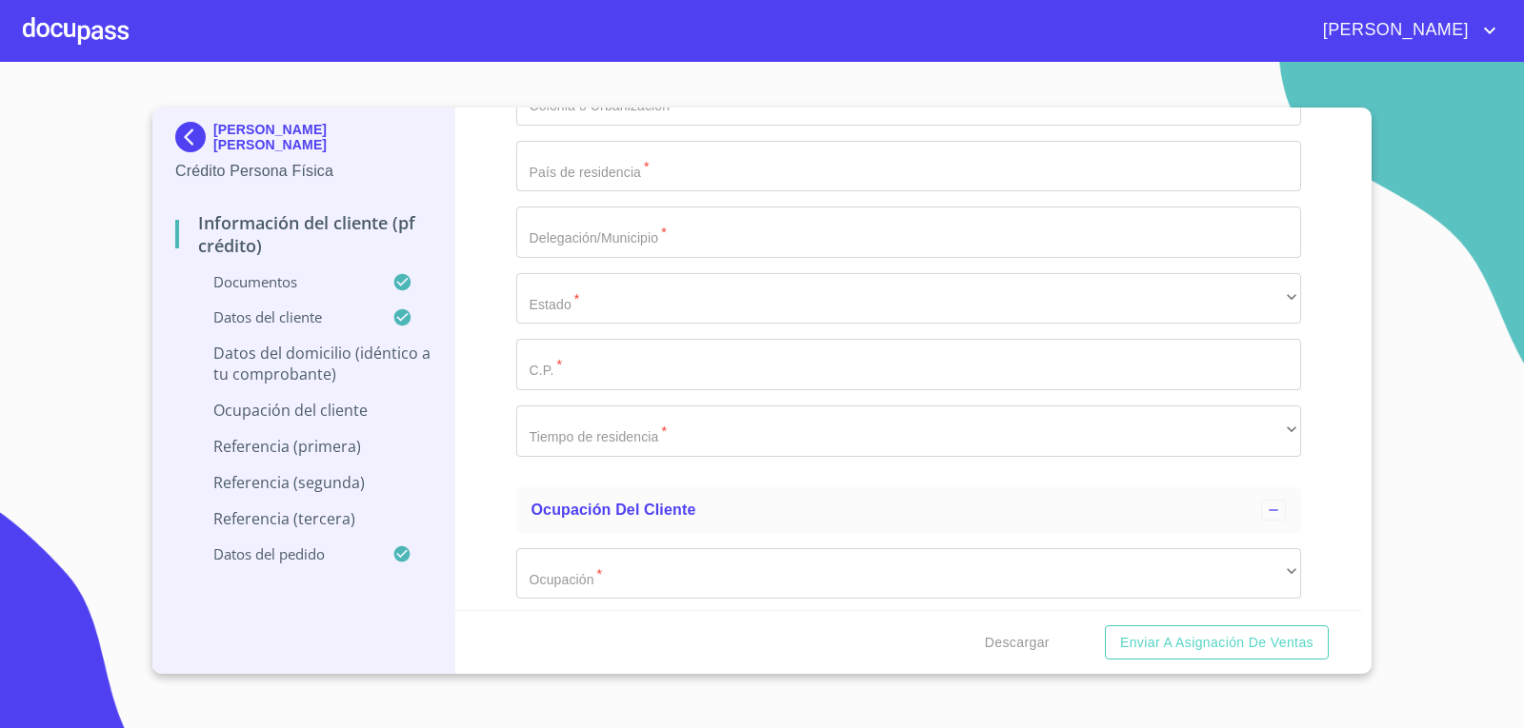
type input "isla [PERSON_NAME] y [PERSON_NAME]"
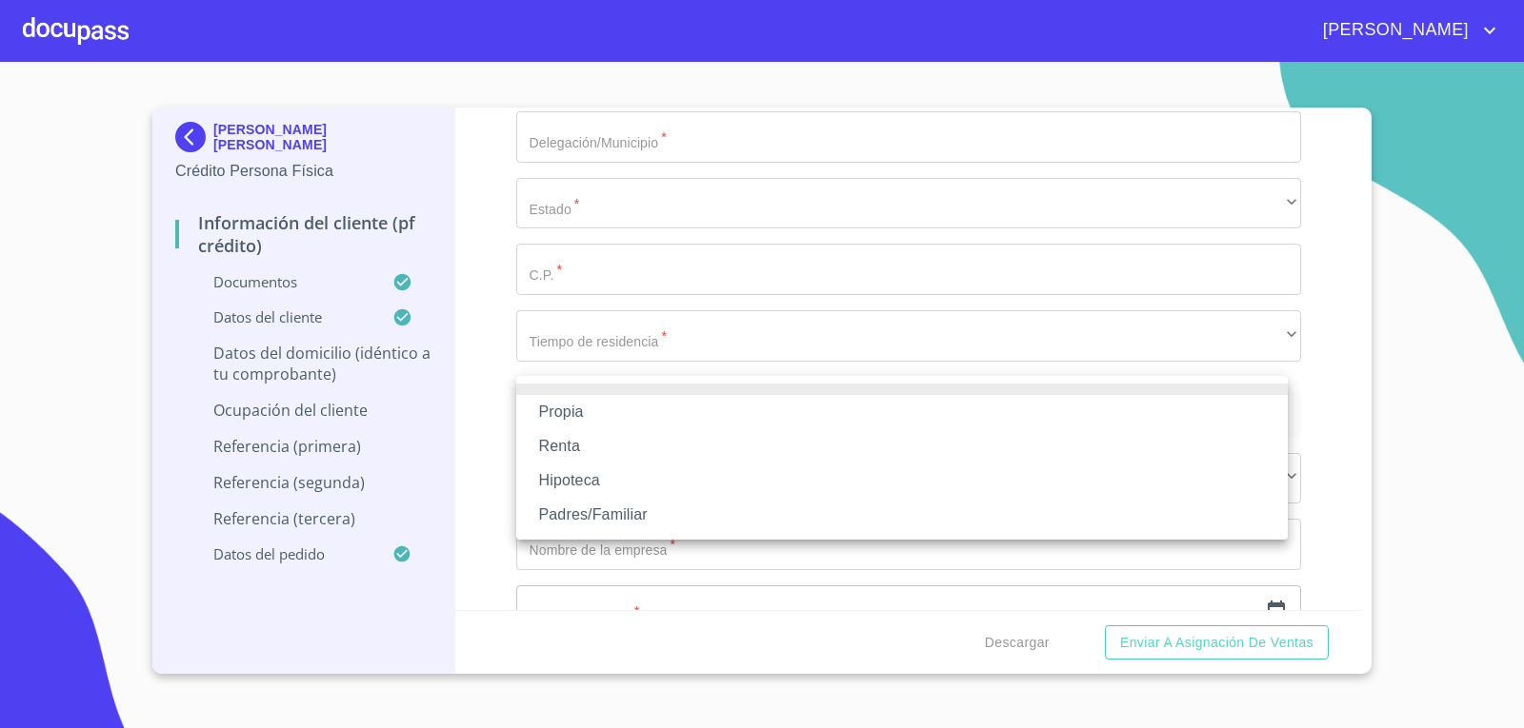
click at [674, 414] on li "Propia" at bounding box center [901, 412] width 771 height 34
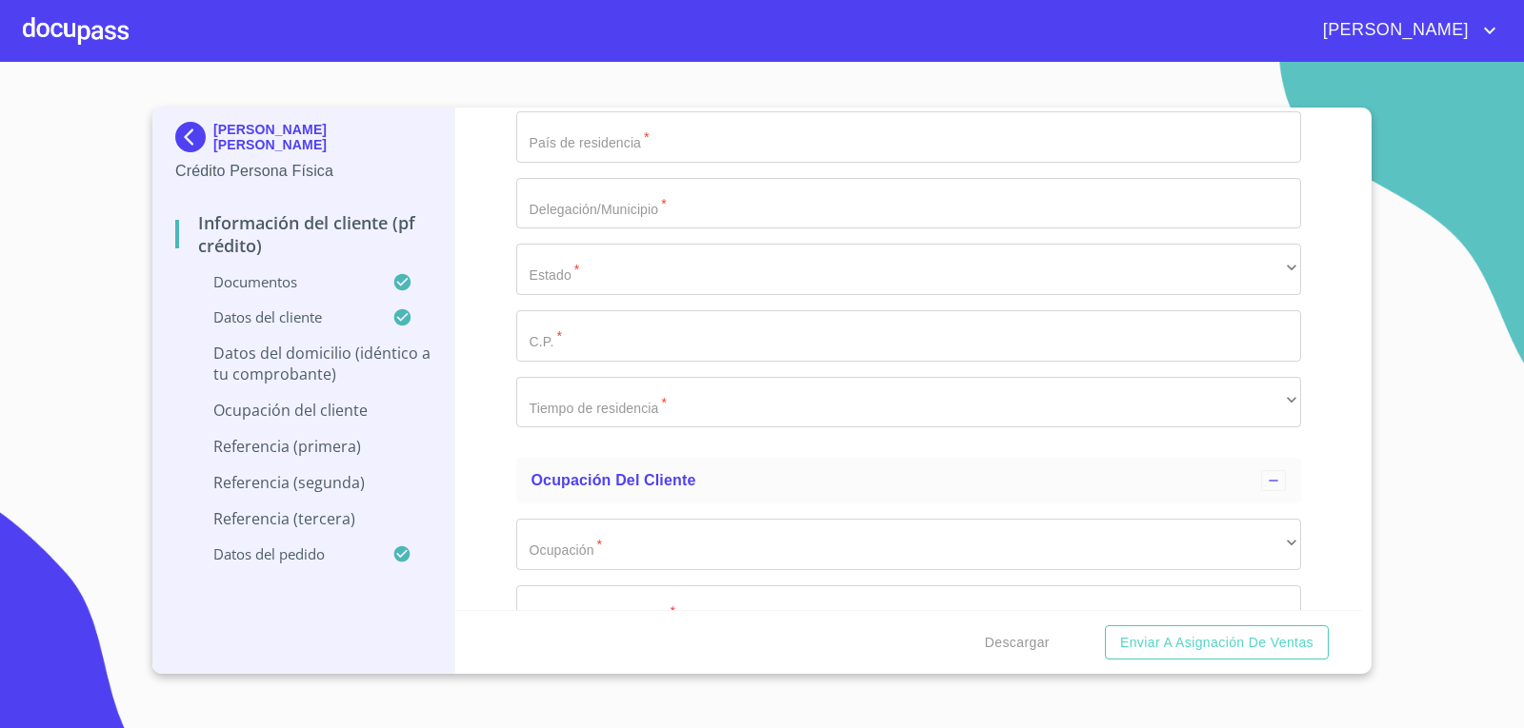
click at [661, 444] on div "Domicilio completo (Calle, Av. o Vía)   * isla andros ​ No. Exterior   * 3128 …" at bounding box center [909, 37] width 786 height 811
click at [657, 30] on input "Documento de identificación.   *" at bounding box center [909, 4] width 786 height 51
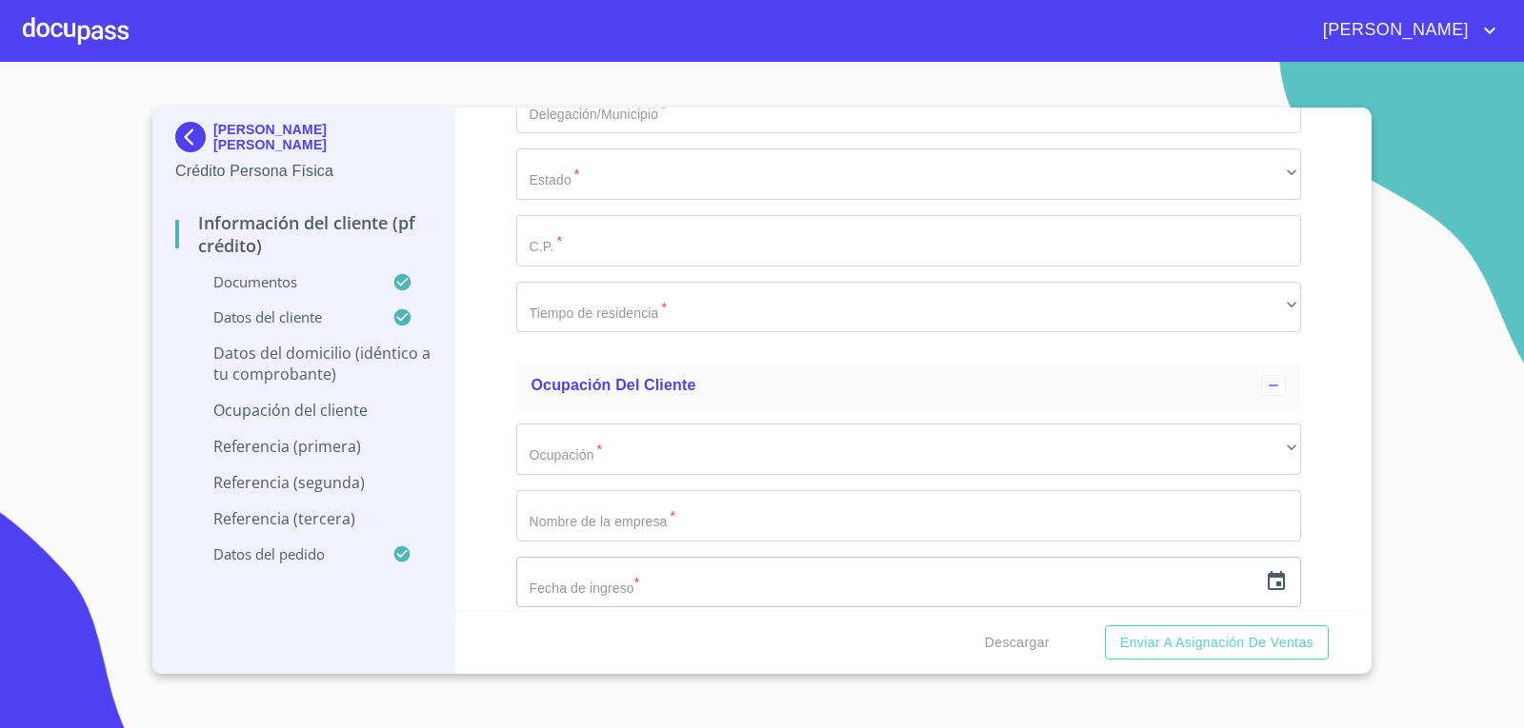
type input "$2,000,000"
click at [459, 381] on div "Información del cliente (PF crédito) Documentos Documento de identificación.   …" at bounding box center [908, 359] width 907 height 503
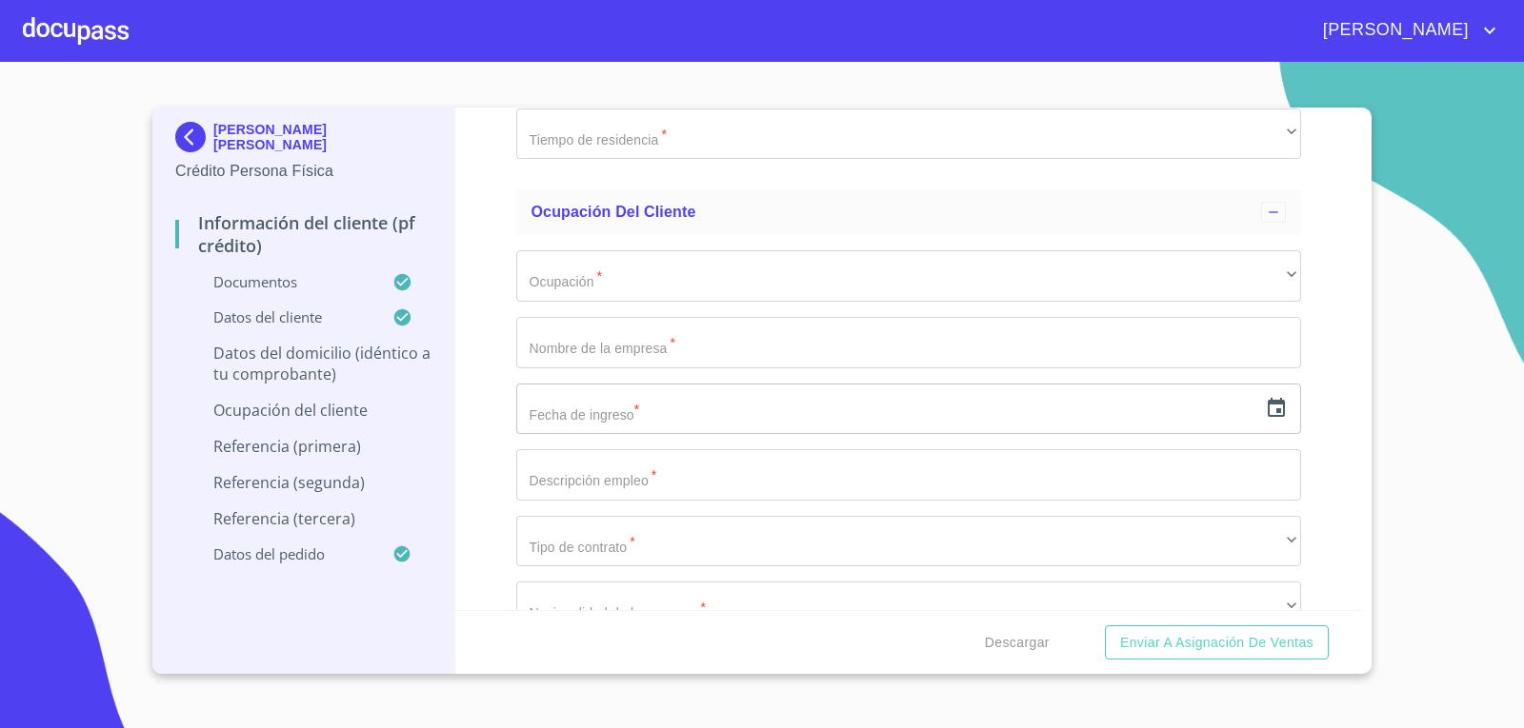
scroll to position [7522, 0]
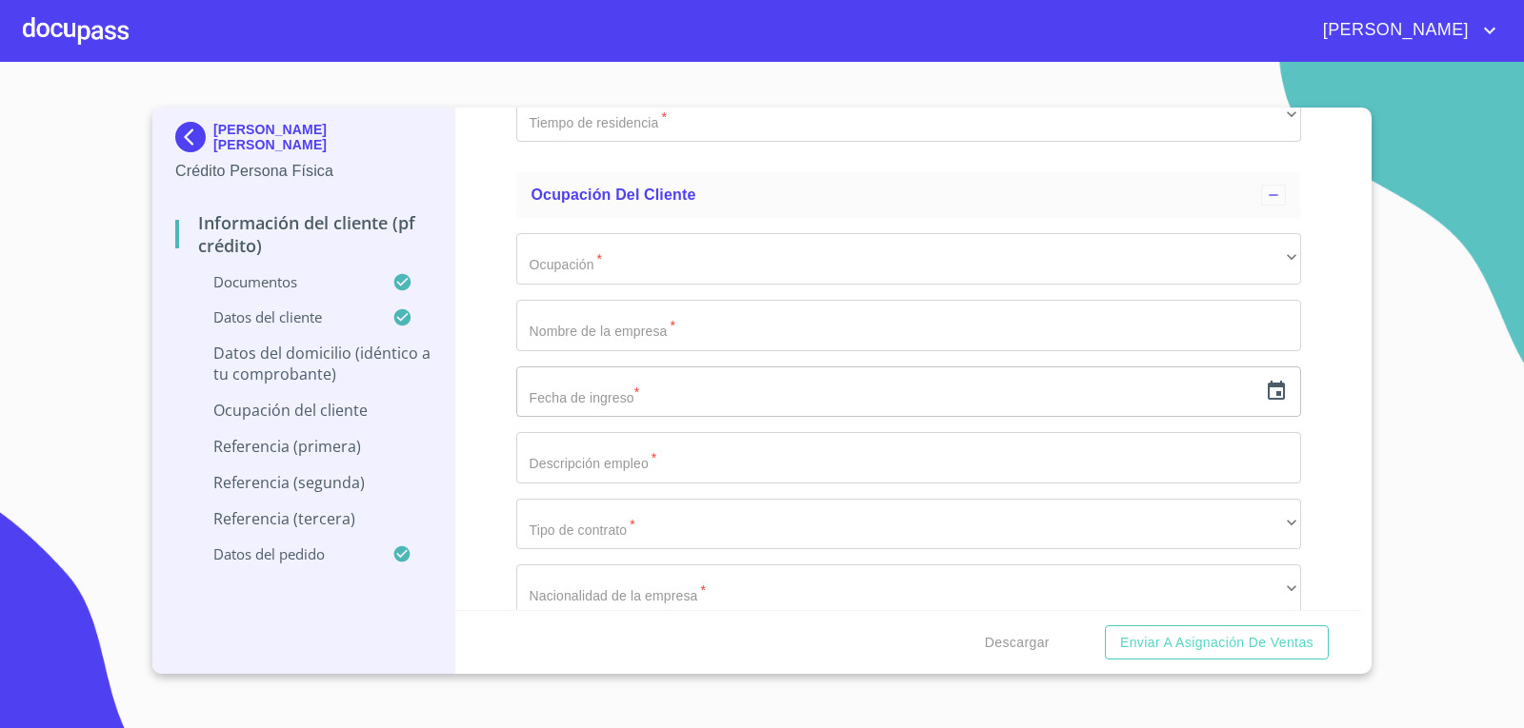
type input "jardines de la [PERSON_NAME]"
type input "[GEOGRAPHIC_DATA]"
type input "Gudalajara"
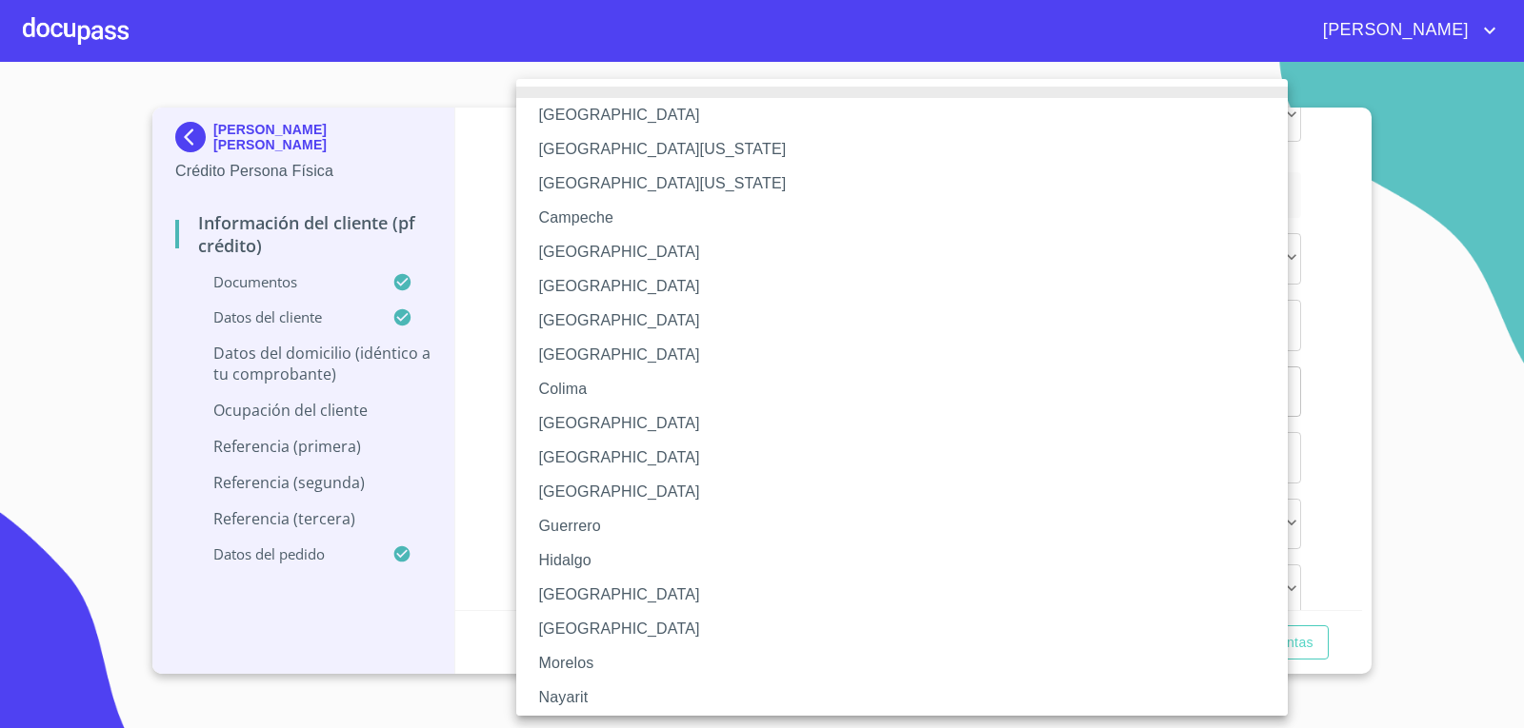
click at [601, 584] on li "[GEOGRAPHIC_DATA]" at bounding box center [909, 595] width 786 height 34
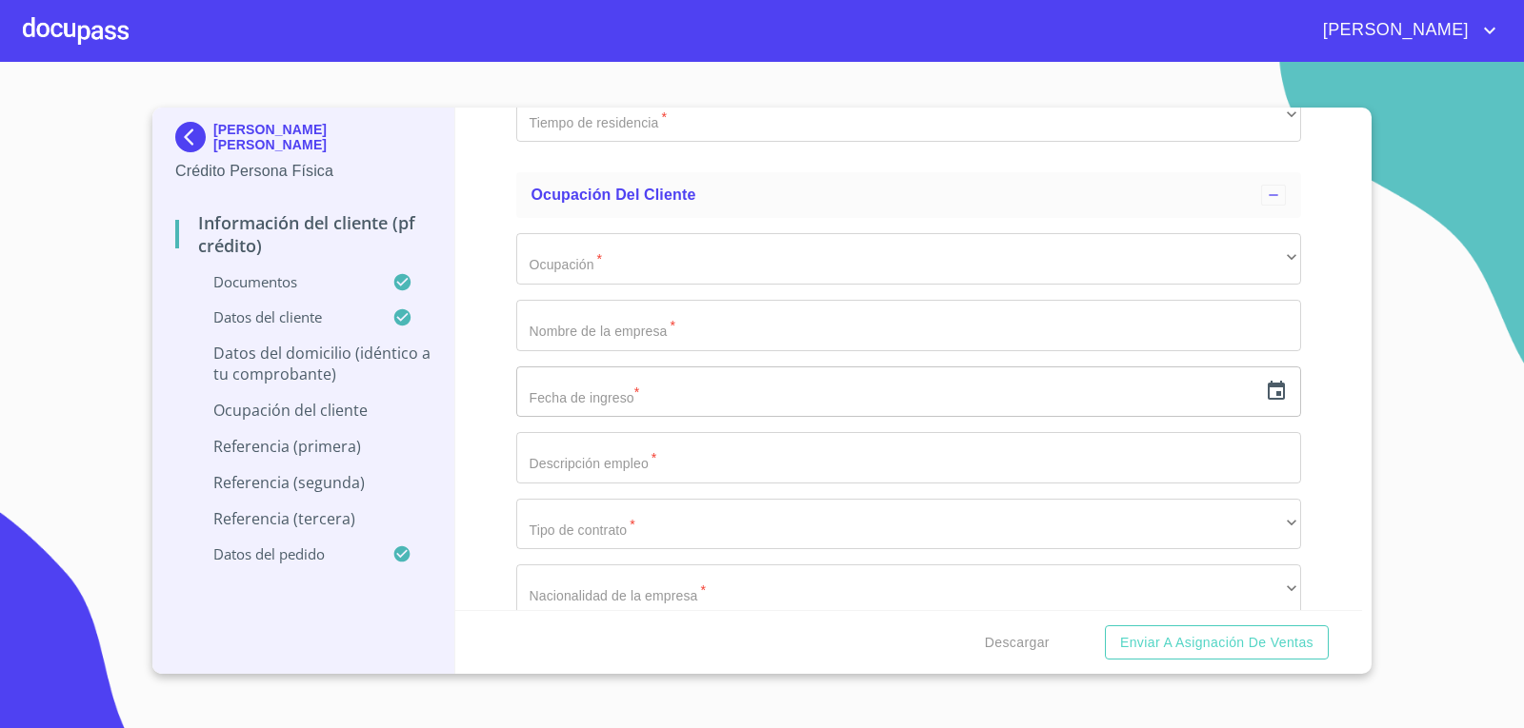
click at [651, 76] on input "Documento de identificación.   *" at bounding box center [909, 50] width 786 height 51
type input "44950"
click at [474, 451] on div "Información del cliente (PF crédito) Documentos Documento de identificación.   …" at bounding box center [908, 359] width 907 height 503
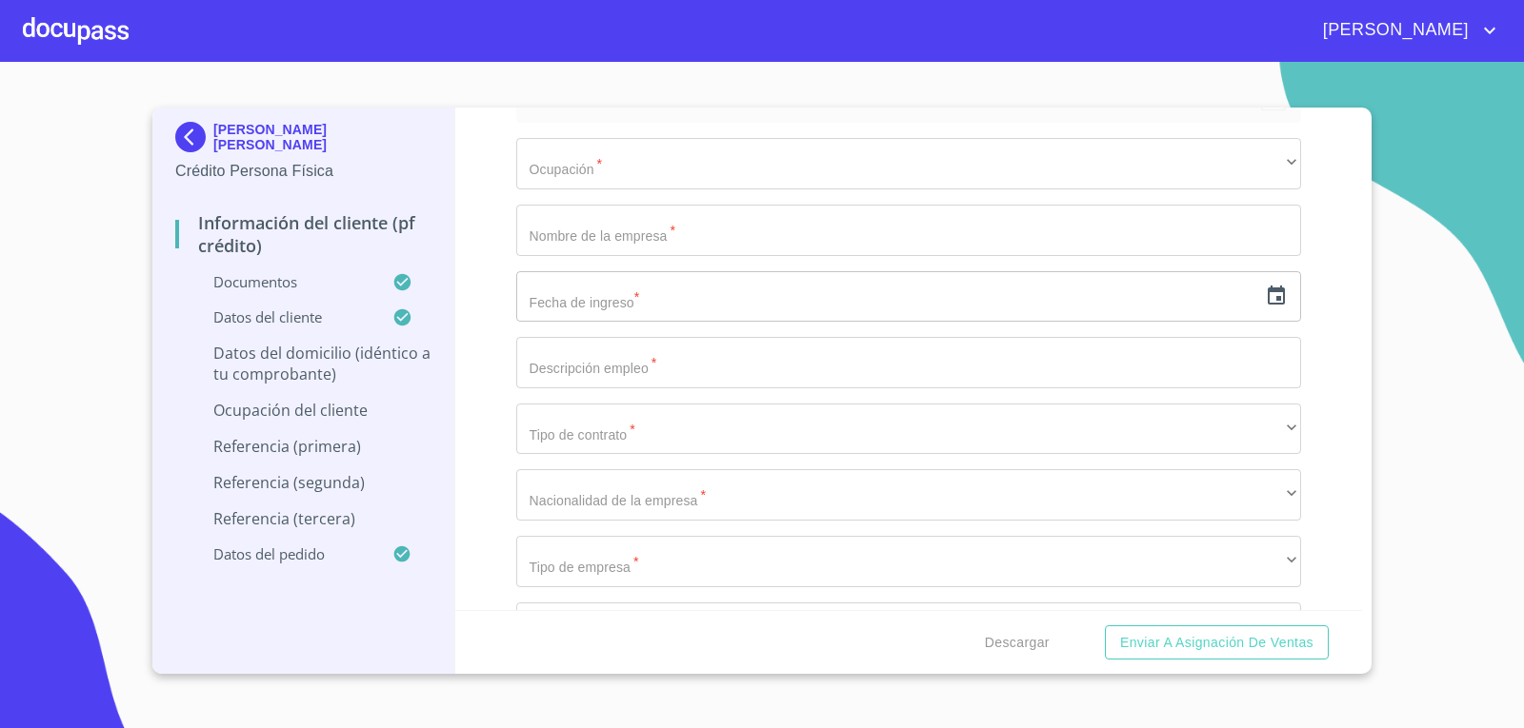
click at [624, 48] on div "​" at bounding box center [909, 21] width 786 height 51
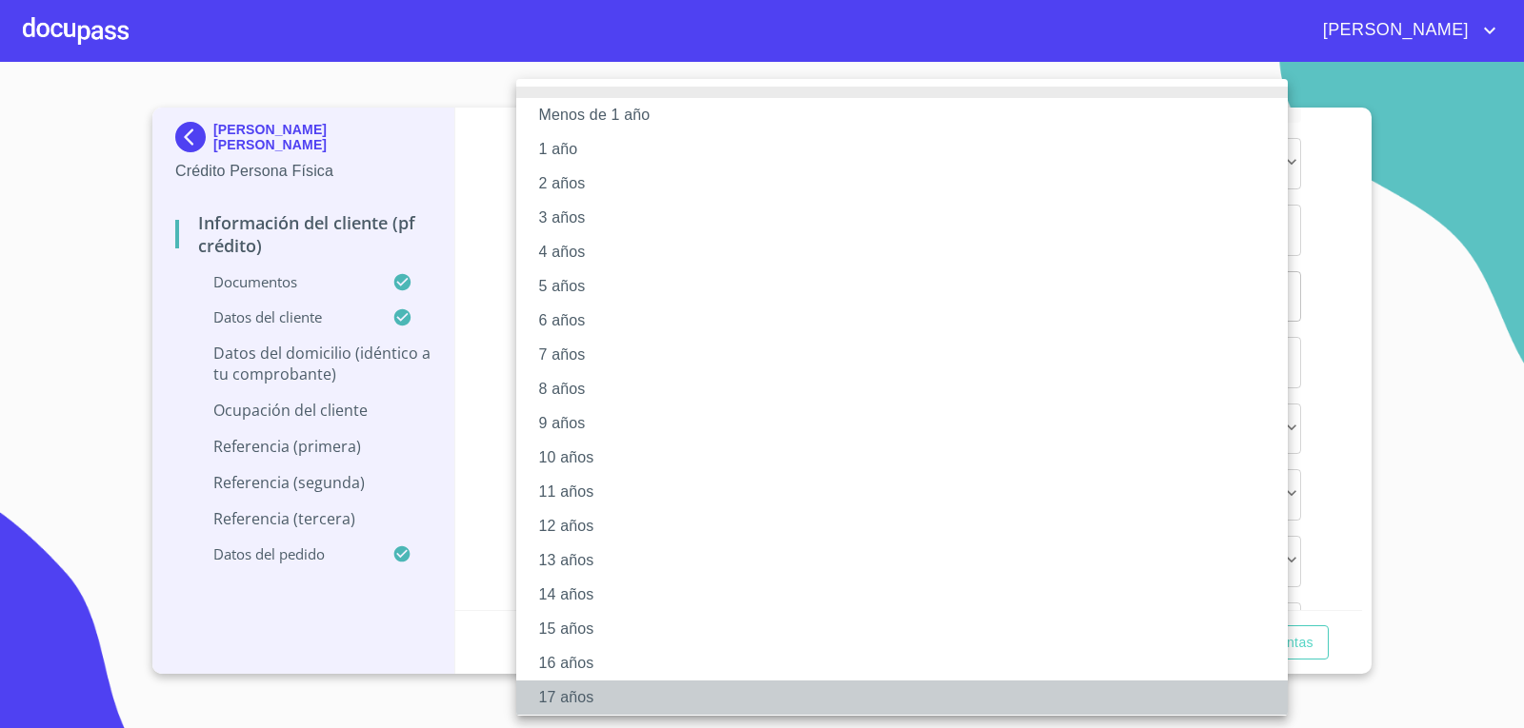
click at [588, 692] on li "17 años" at bounding box center [909, 698] width 786 height 34
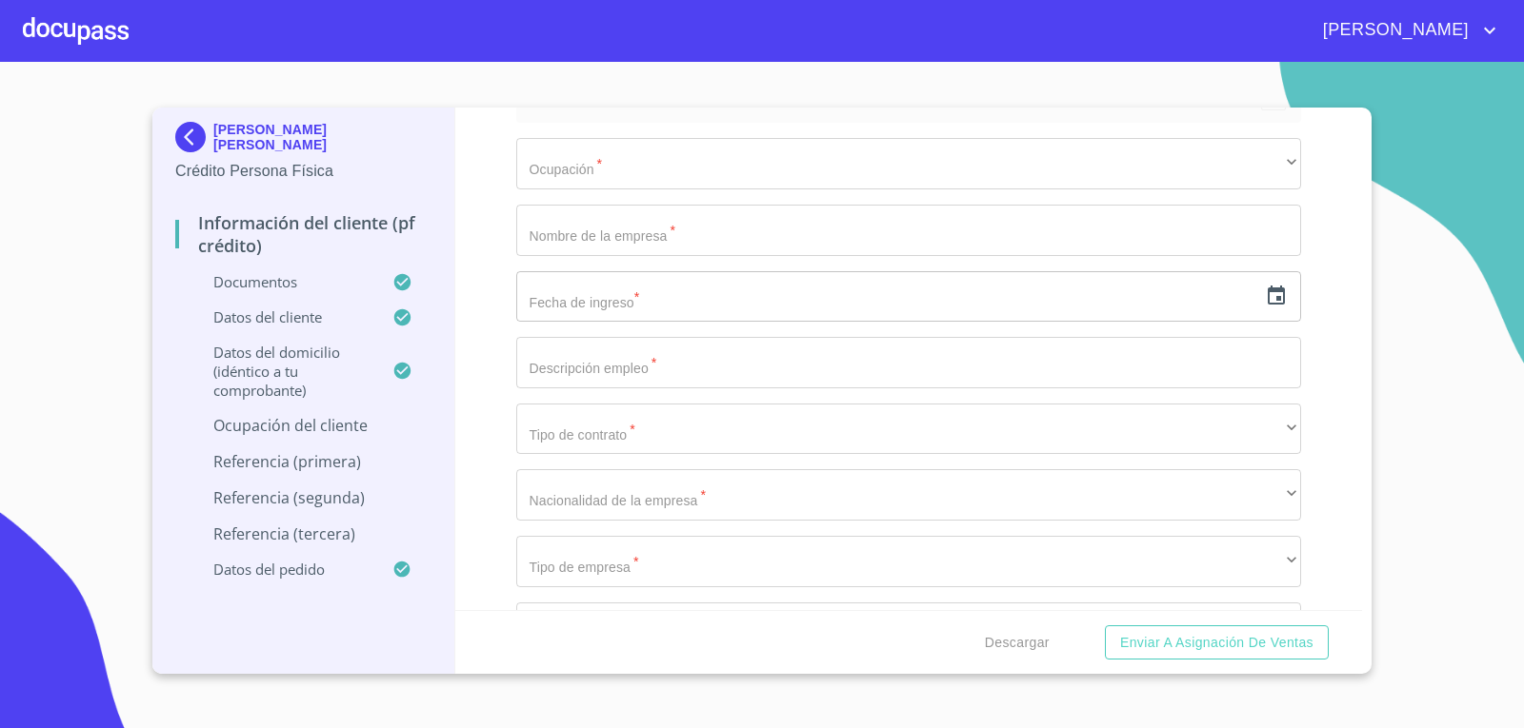
click at [508, 519] on div "Información del cliente (PF crédito) Documentos Documento de identificación.   …" at bounding box center [908, 359] width 907 height 503
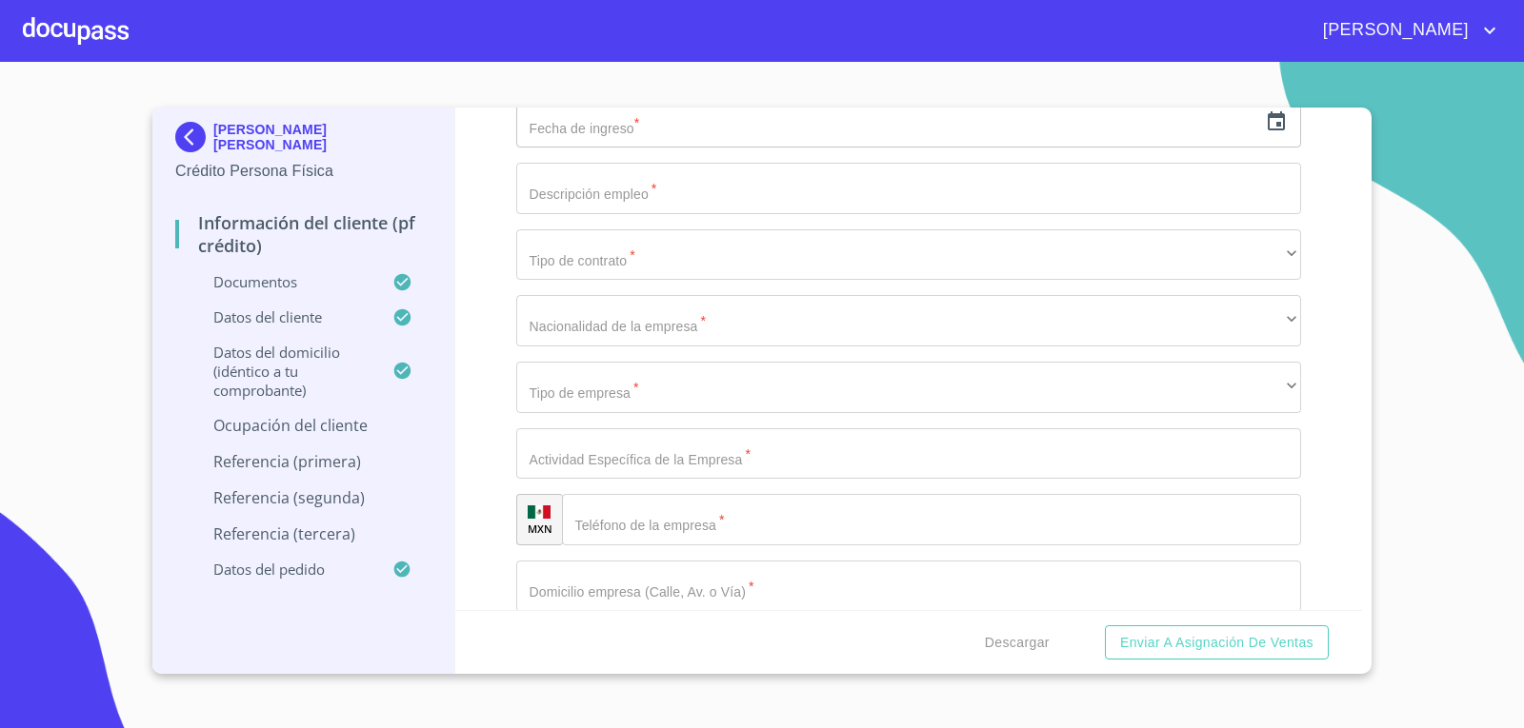
scroll to position [7903, 0]
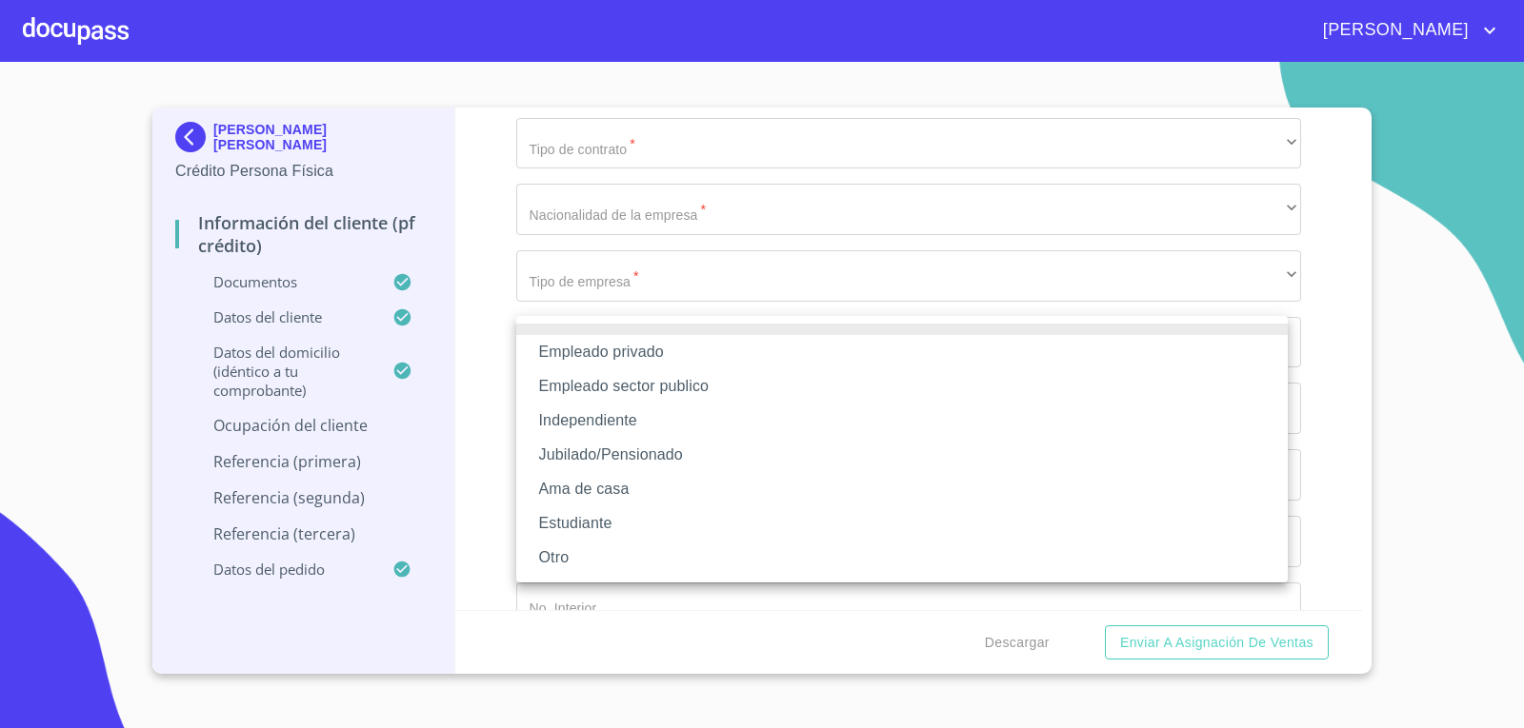
click at [608, 352] on li "Empleado privado" at bounding box center [901, 352] width 771 height 34
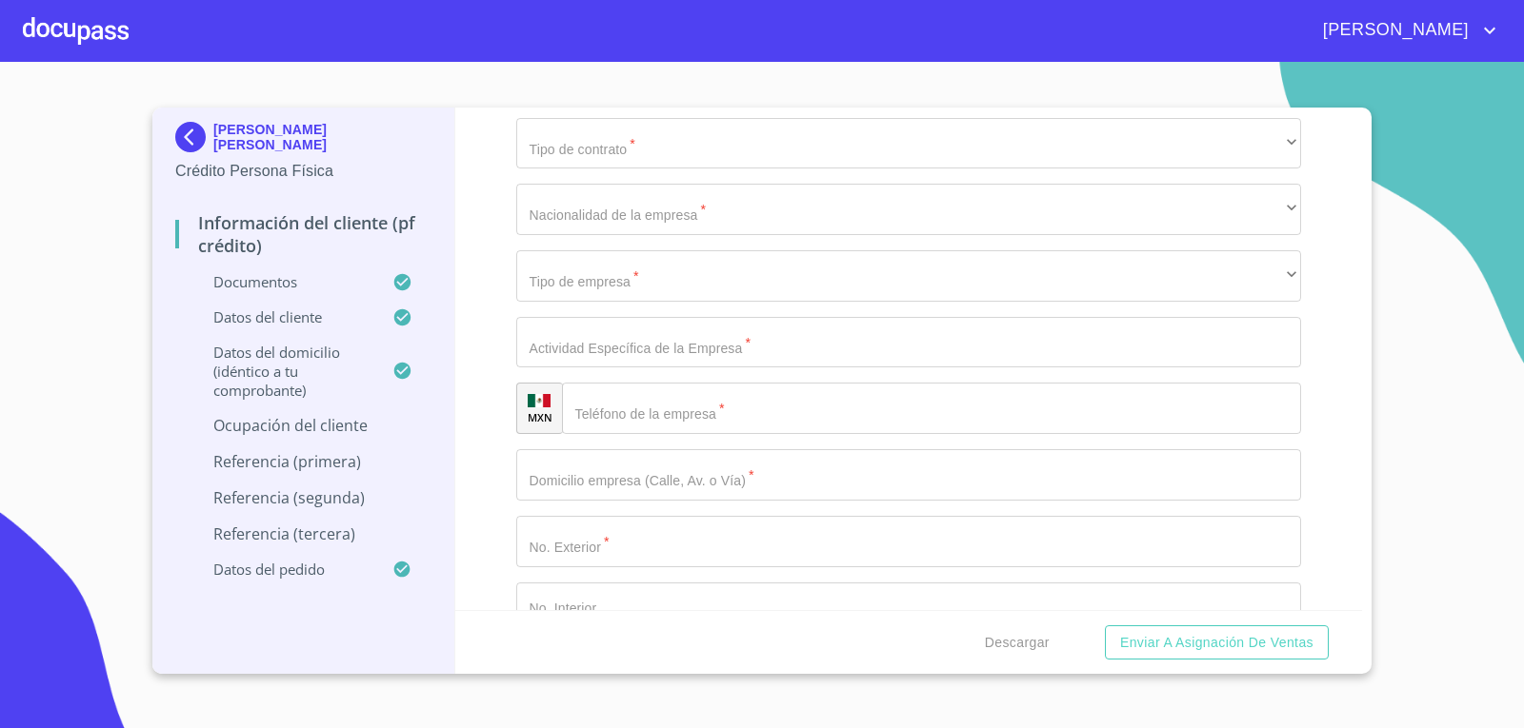
type input "S"
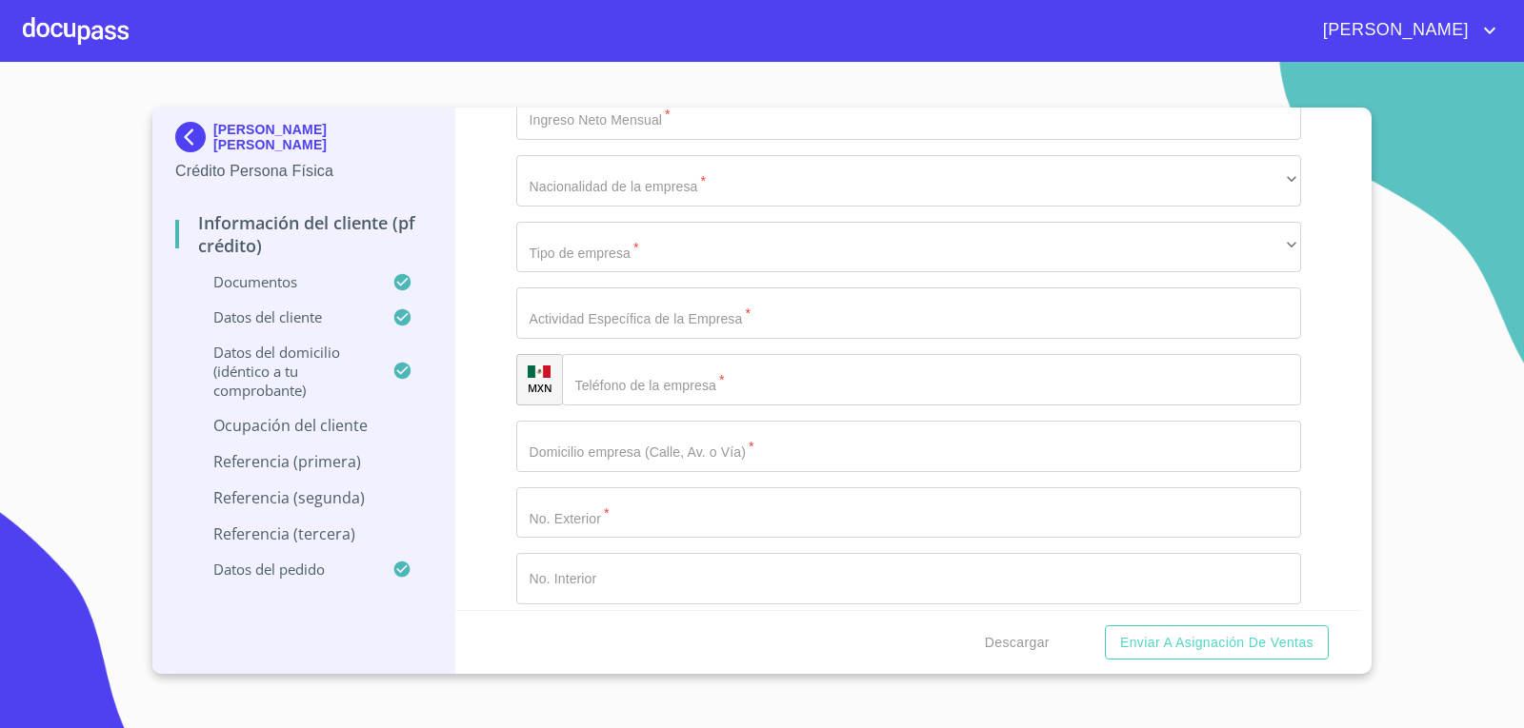
type input "SEP"
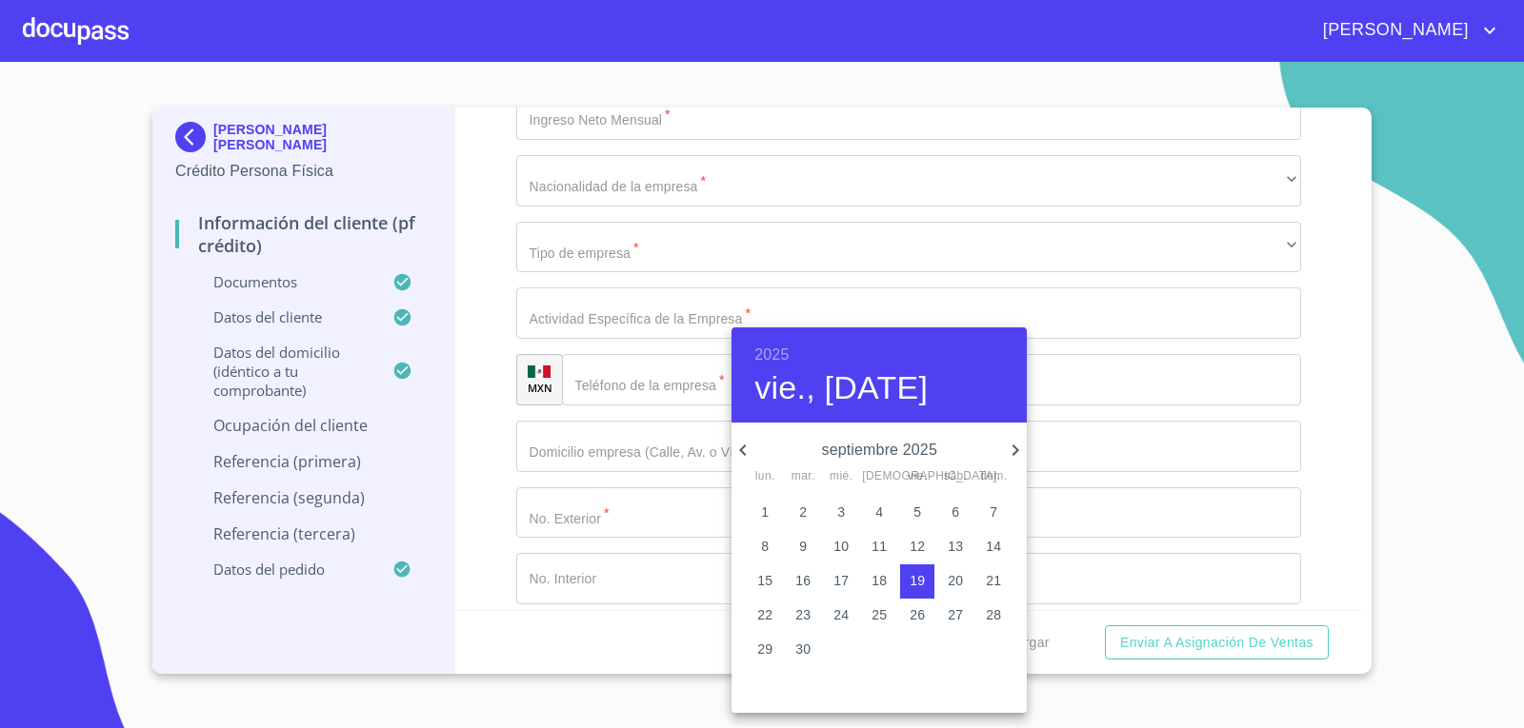
click at [778, 358] on h6 "2025" at bounding box center [771, 355] width 34 height 27
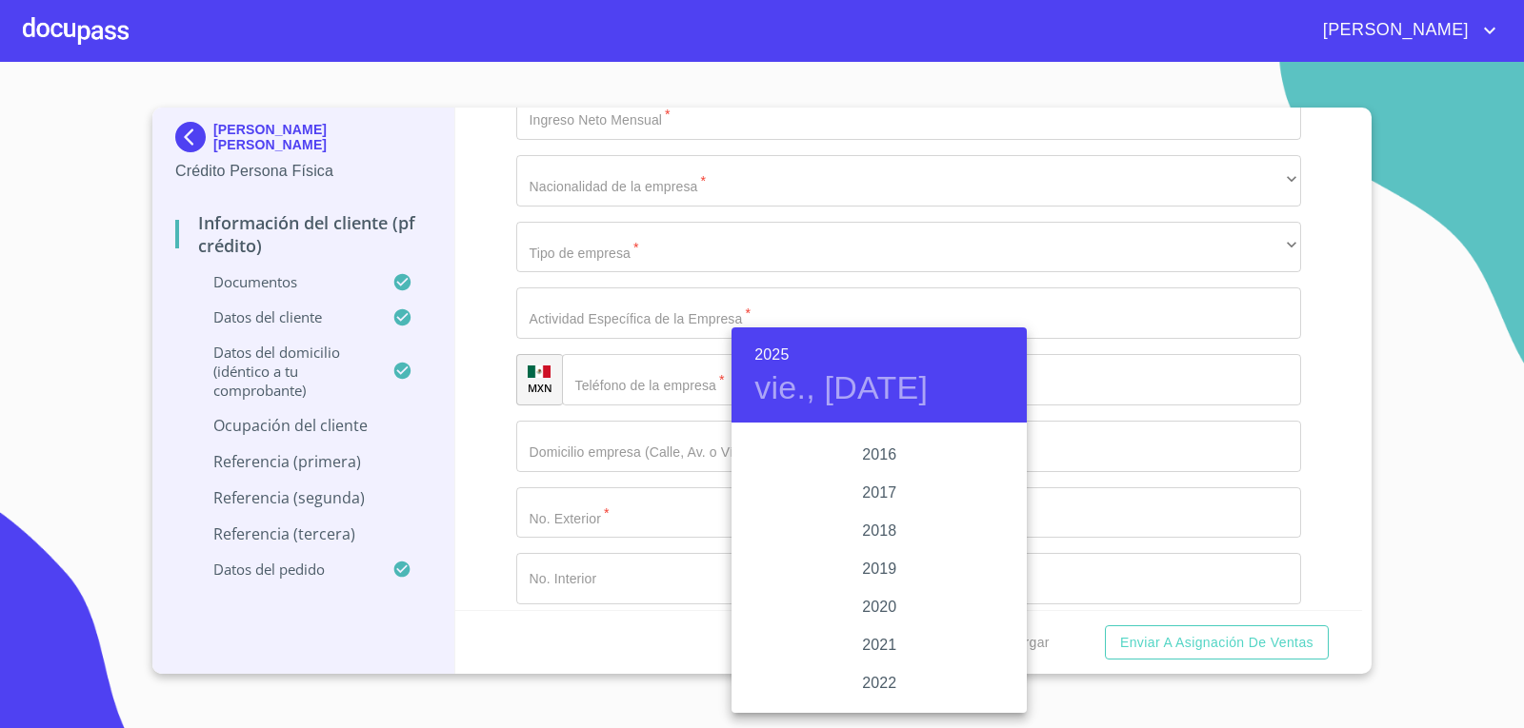
scroll to position [3409, 0]
click at [881, 606] on div "2019" at bounding box center [878, 616] width 295 height 38
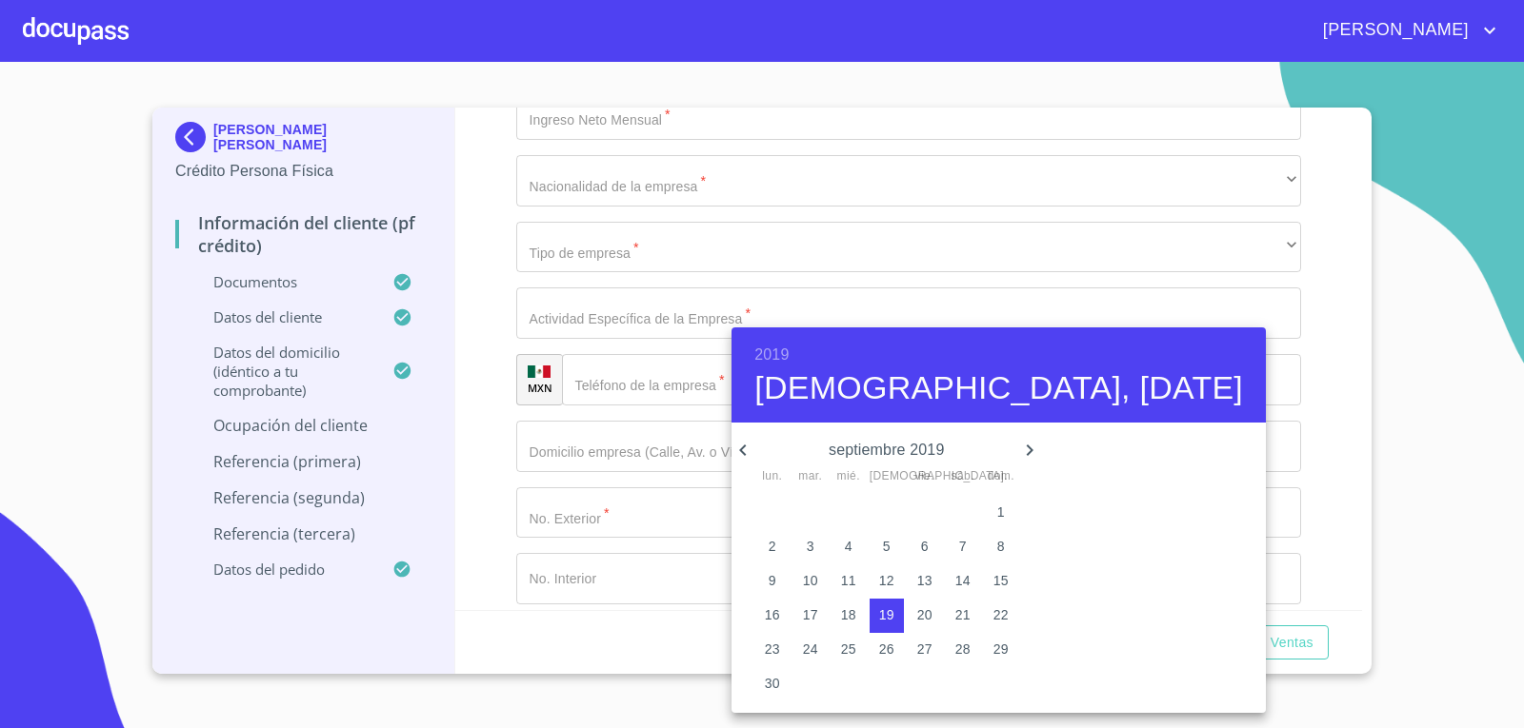
click at [748, 446] on icon "button" at bounding box center [742, 450] width 23 height 23
click at [919, 585] on p "16" at bounding box center [924, 580] width 15 height 19
type input "16 de ago. de 2019"
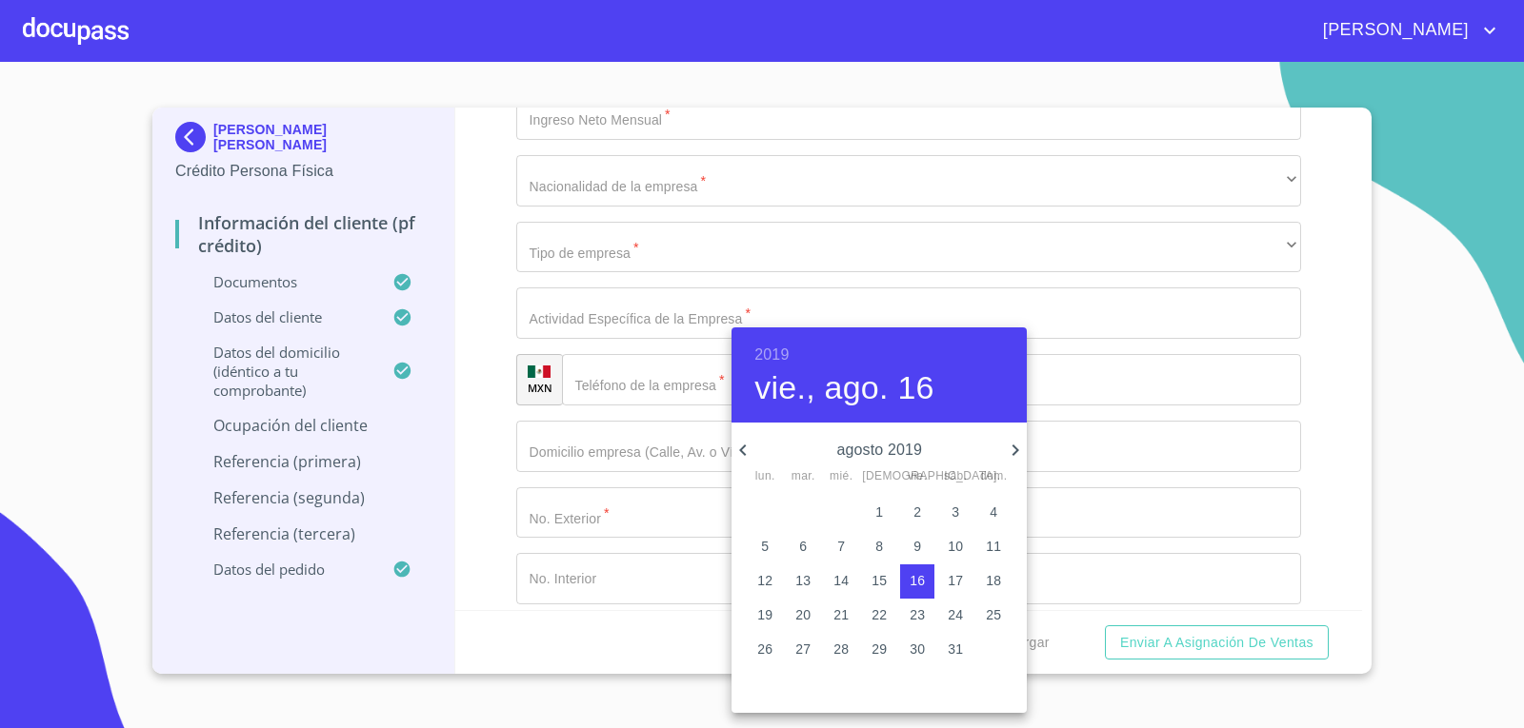
click at [466, 493] on div at bounding box center [762, 364] width 1524 height 728
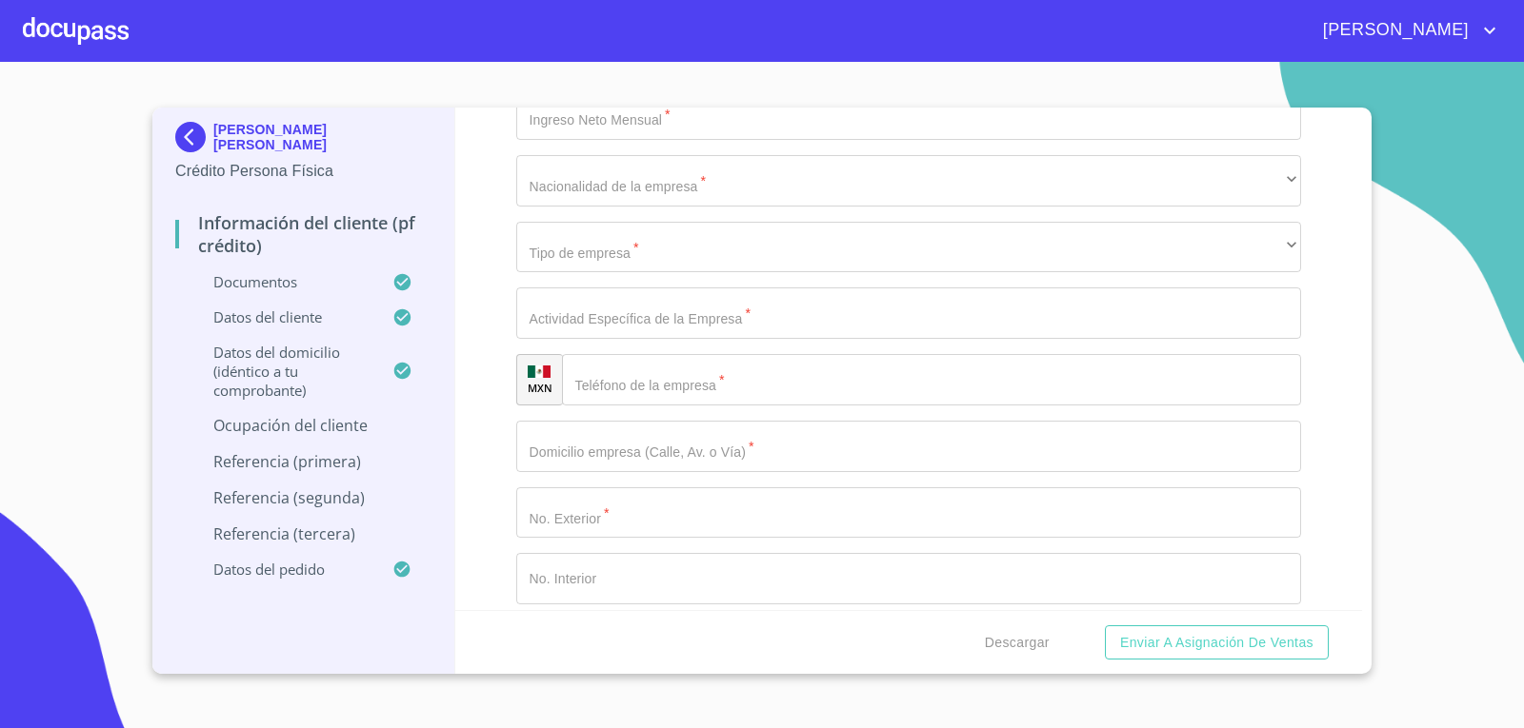
type input "m"
type input "d"
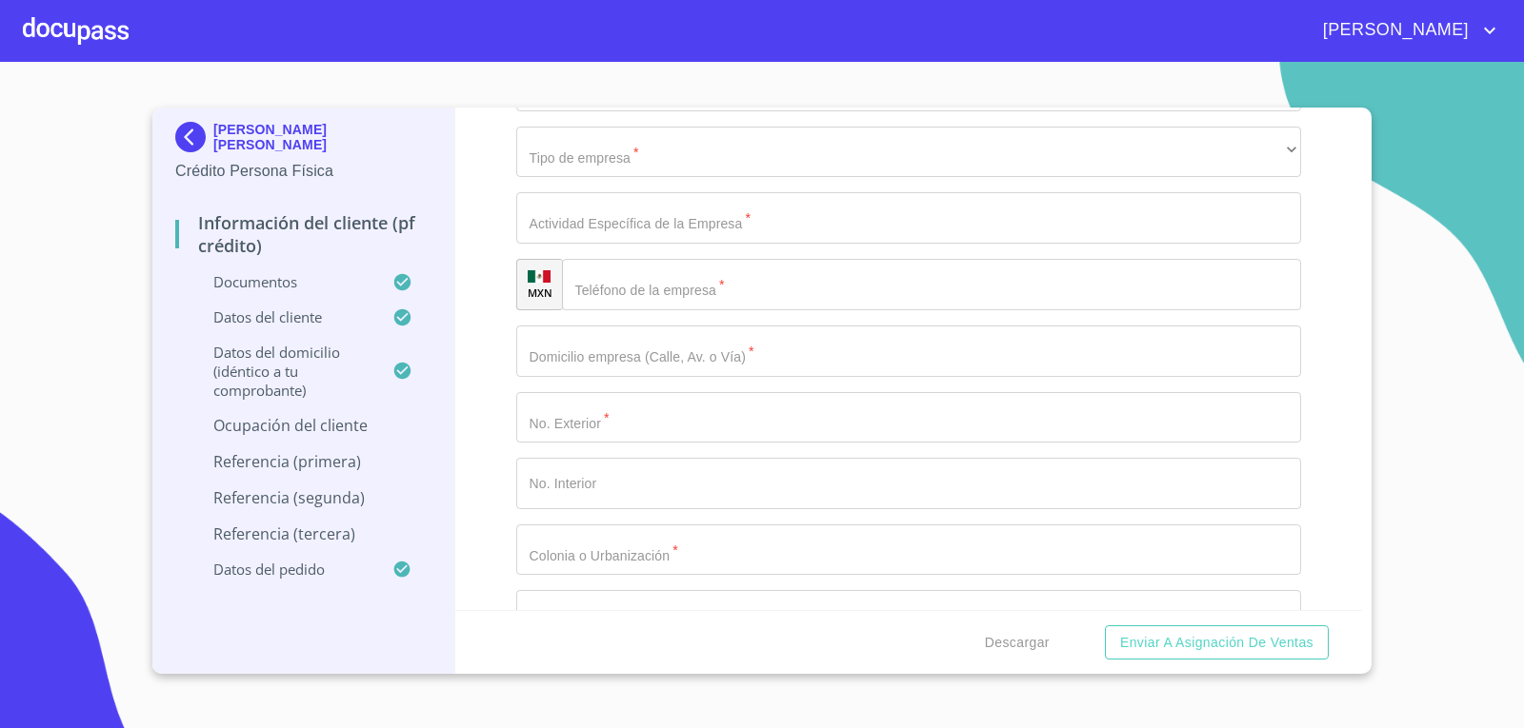
type input "Docente"
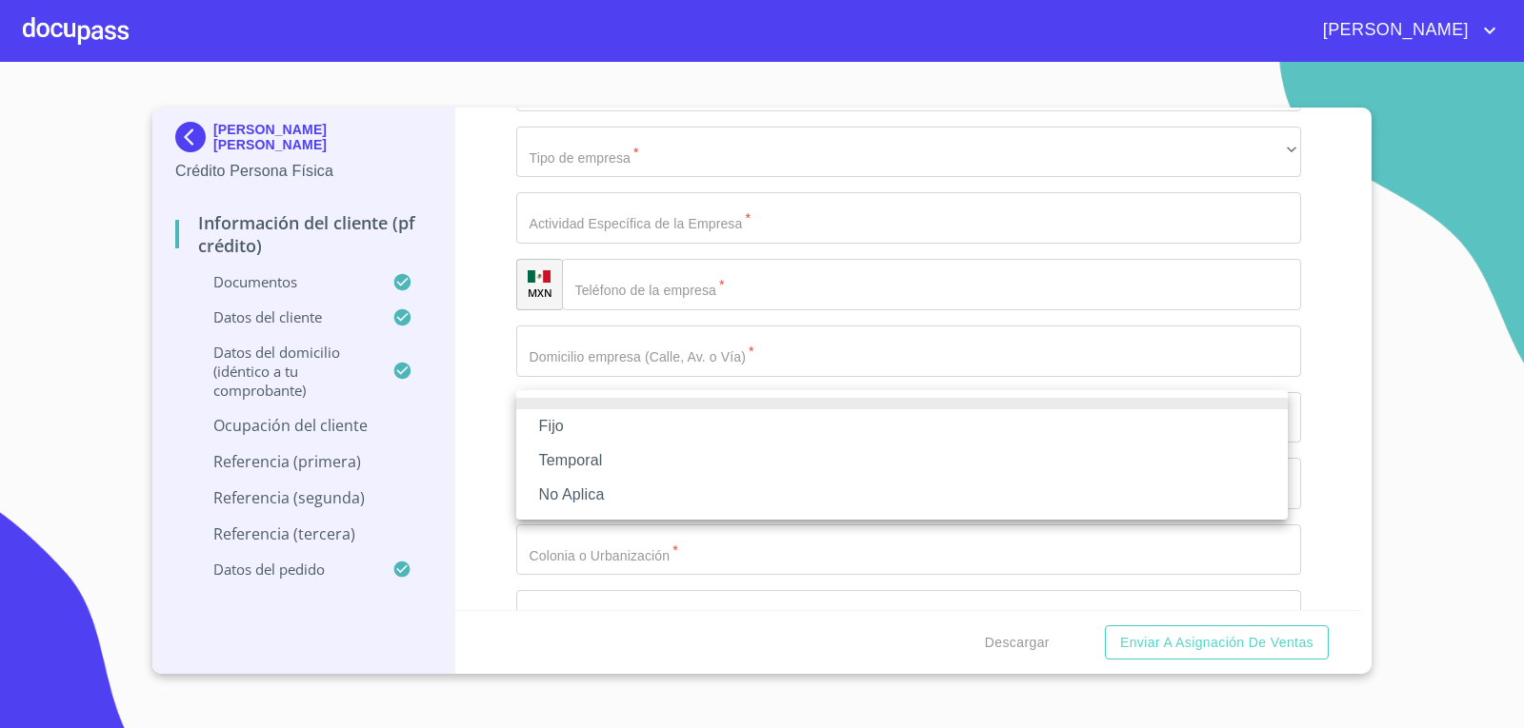
click at [608, 430] on li "Fijo" at bounding box center [901, 426] width 771 height 34
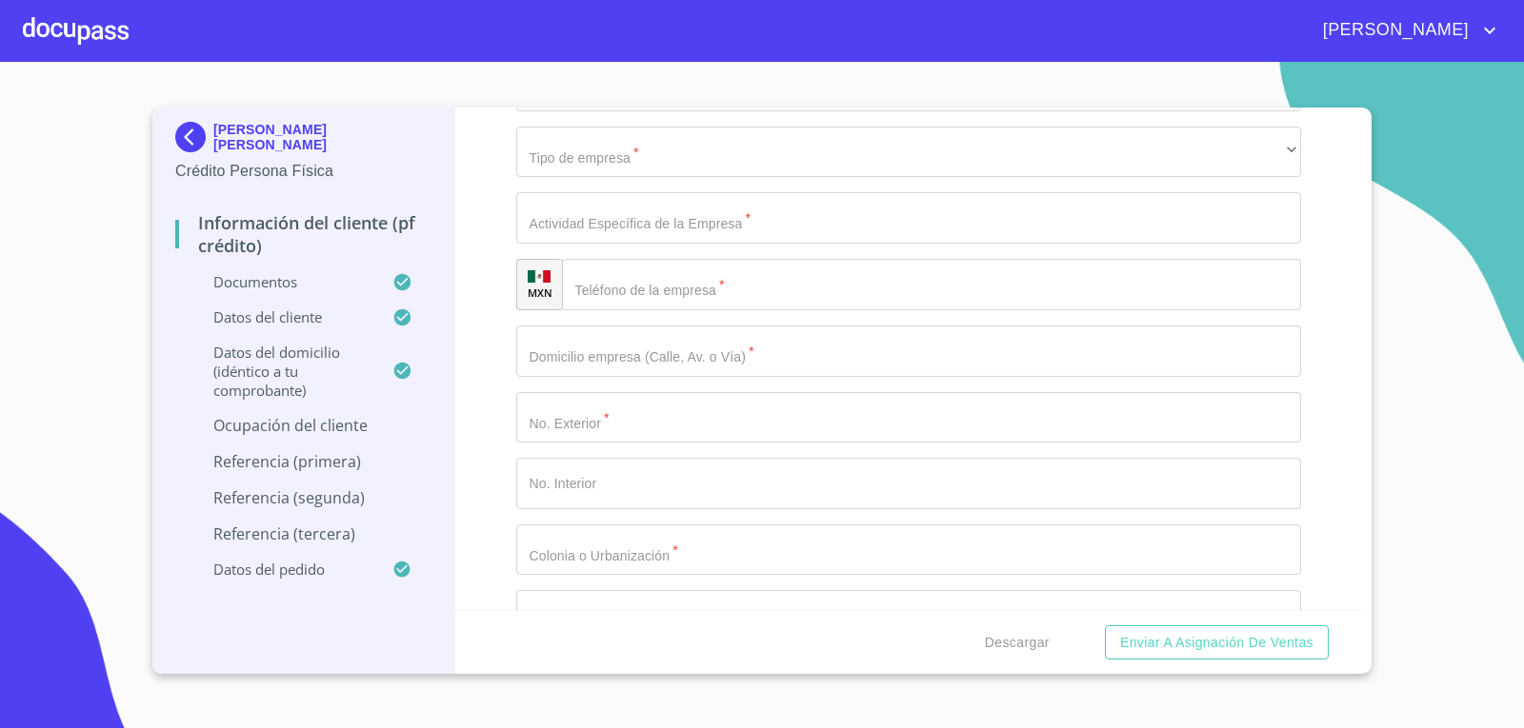
click at [464, 419] on div "Información del cliente (PF crédito) Documentos Documento de identificación.   …" at bounding box center [908, 359] width 907 height 503
click at [575, 45] on input "Documento de identificación.   *" at bounding box center [909, 18] width 786 height 51
type input "15000"
click at [483, 430] on div "Información del cliente (PF crédito) Documentos Documento de identificación.   …" at bounding box center [908, 359] width 907 height 503
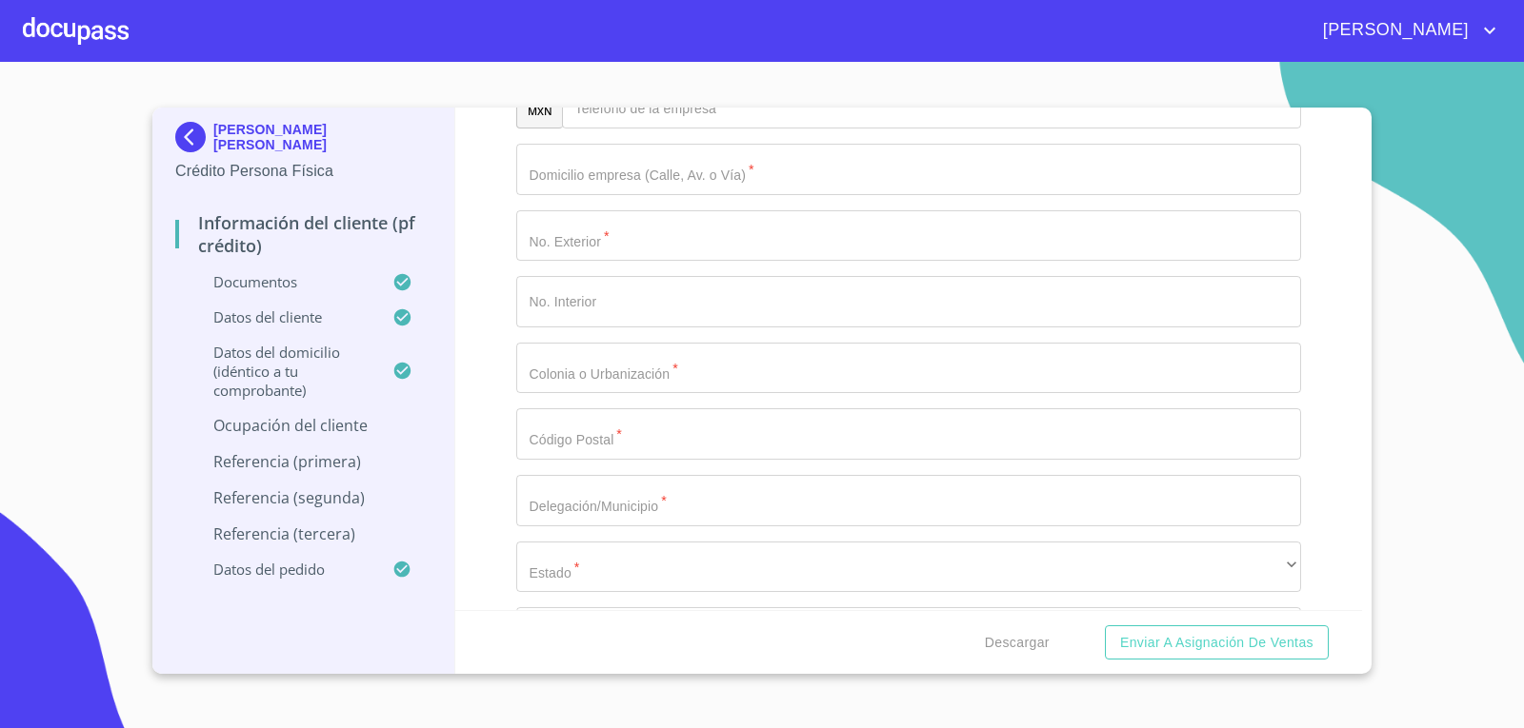
scroll to position [8284, 0]
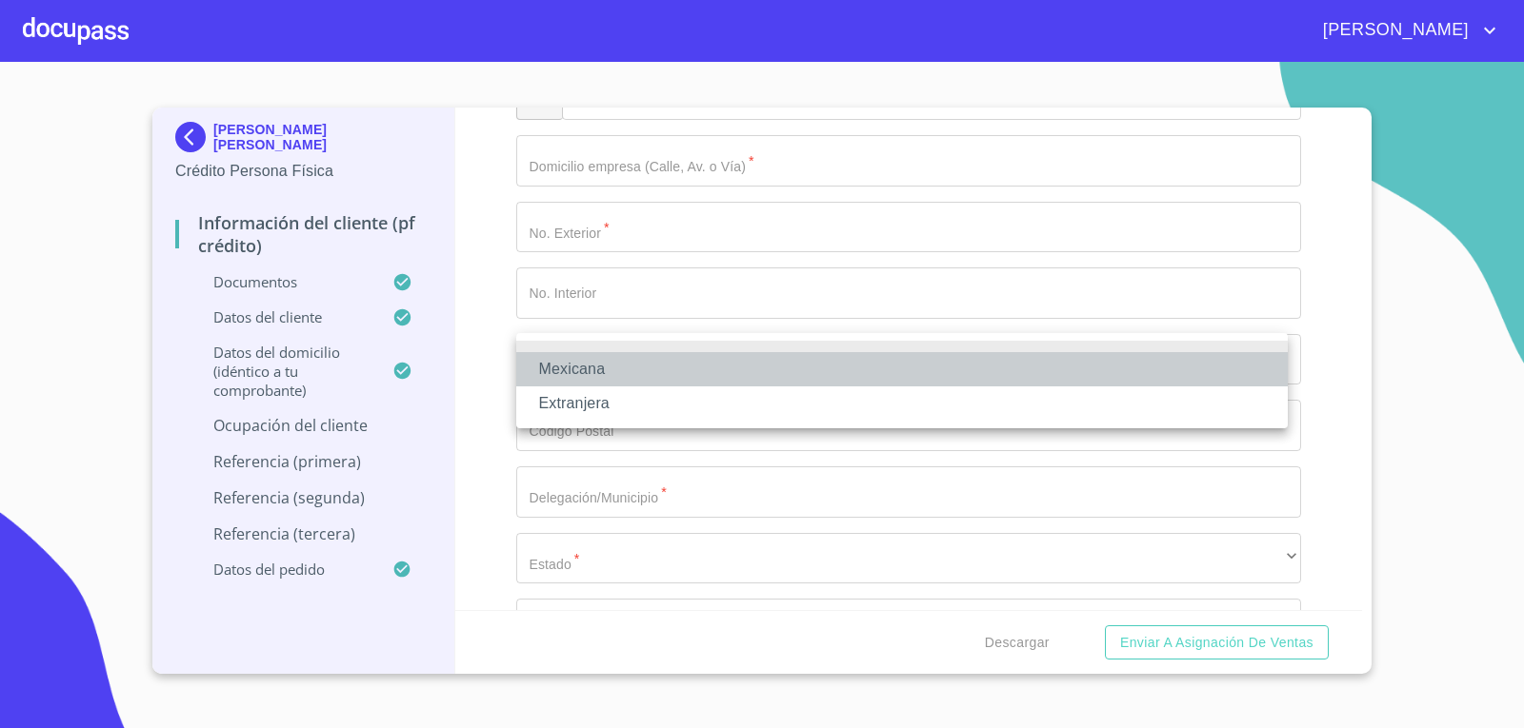
click at [610, 364] on li "Mexicana" at bounding box center [901, 369] width 771 height 34
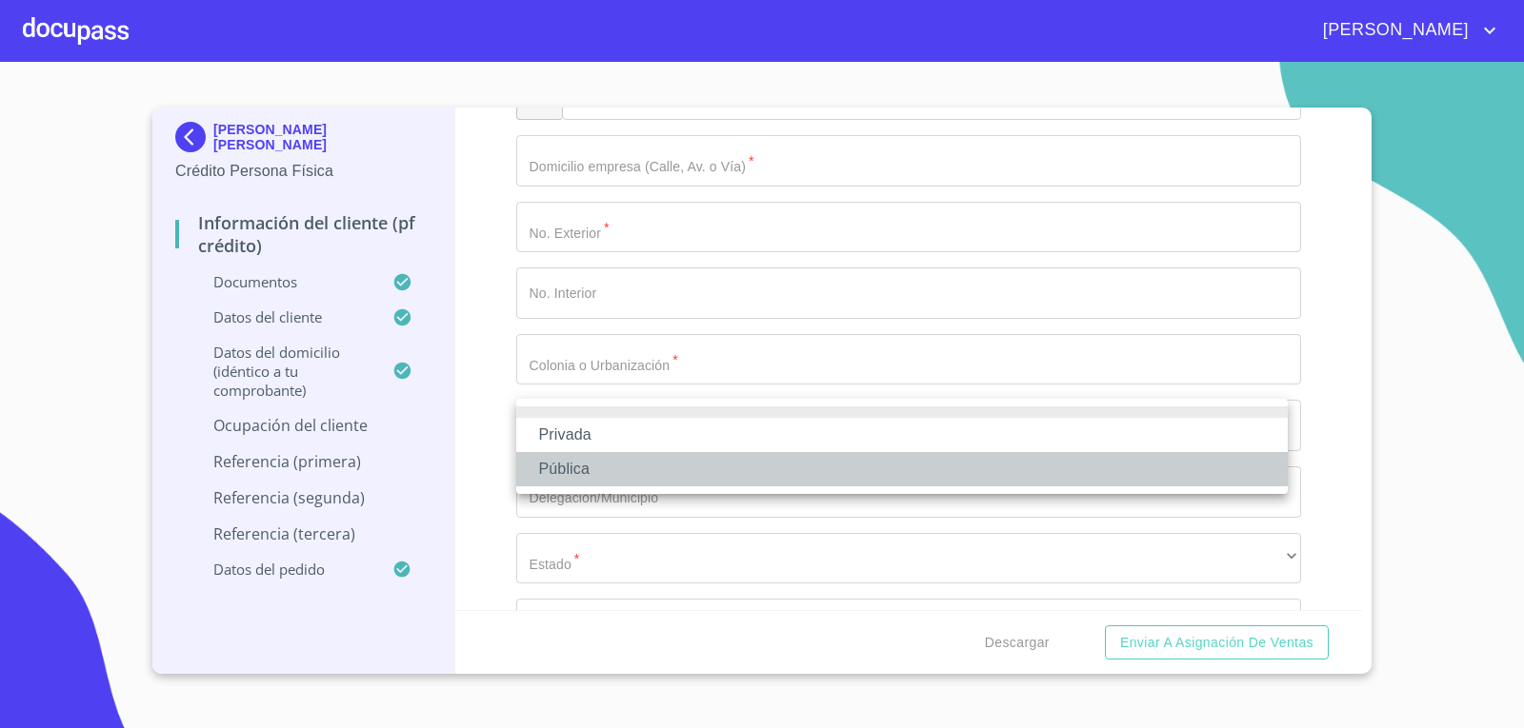
click at [597, 469] on li "Pública" at bounding box center [901, 469] width 771 height 34
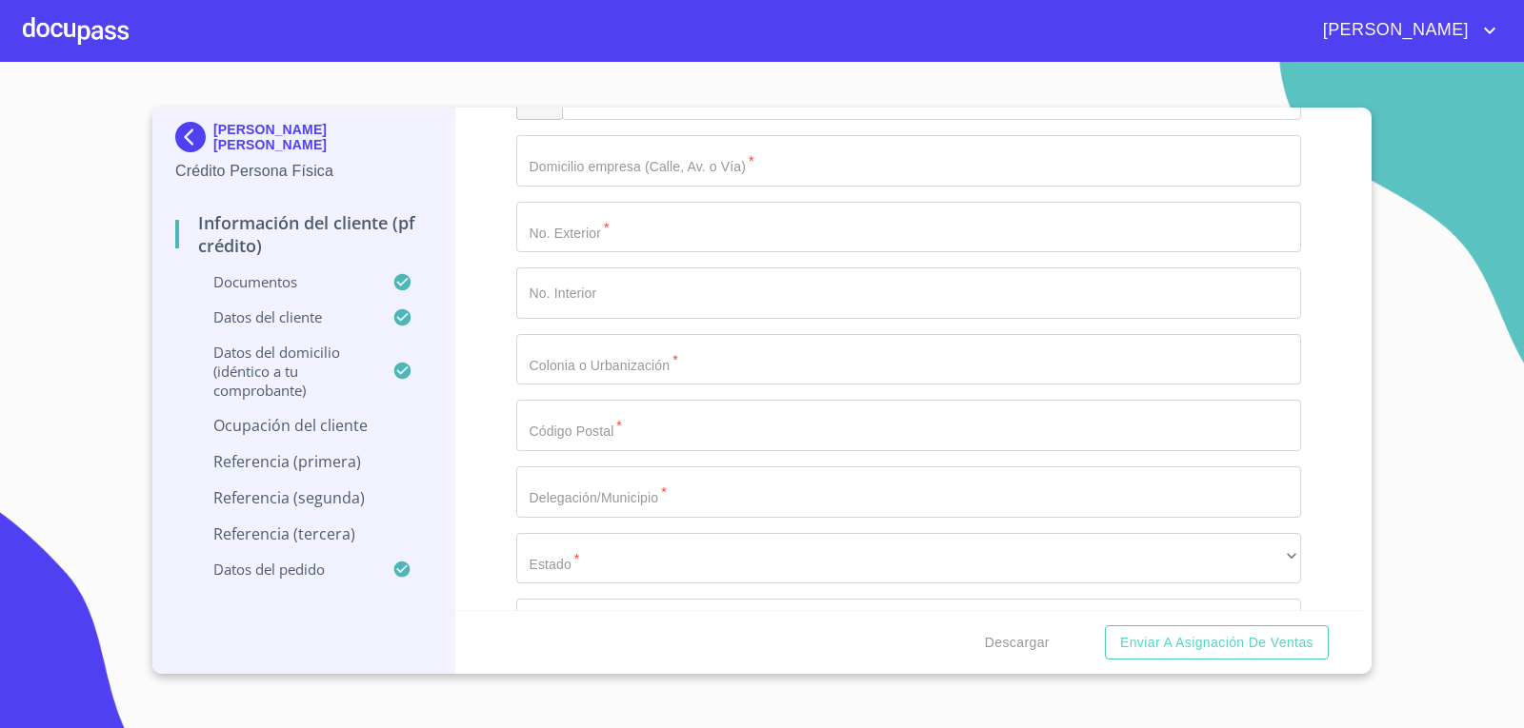
click at [481, 435] on div "Información del cliente (PF crédito) Documentos Documento de identificación.   …" at bounding box center [908, 359] width 907 height 503
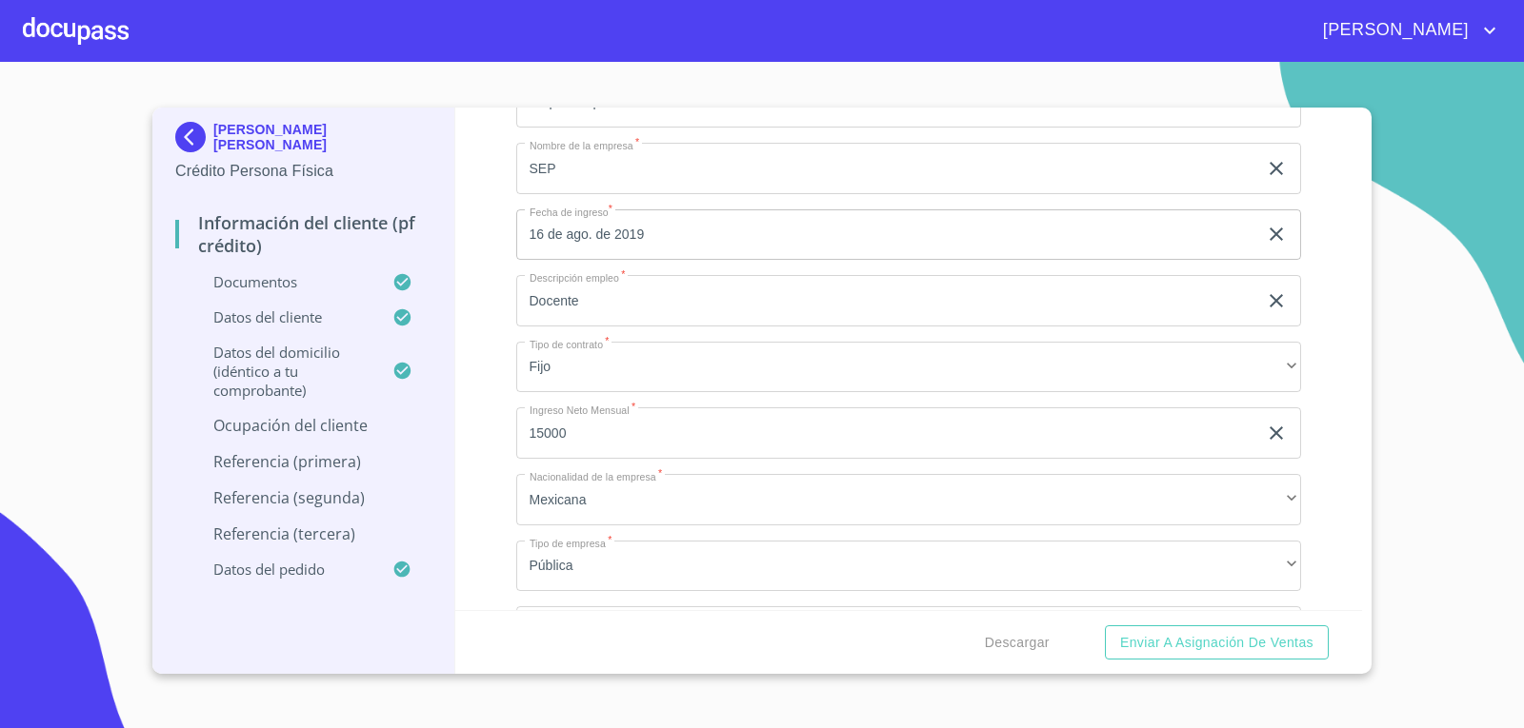
scroll to position [7713, 0]
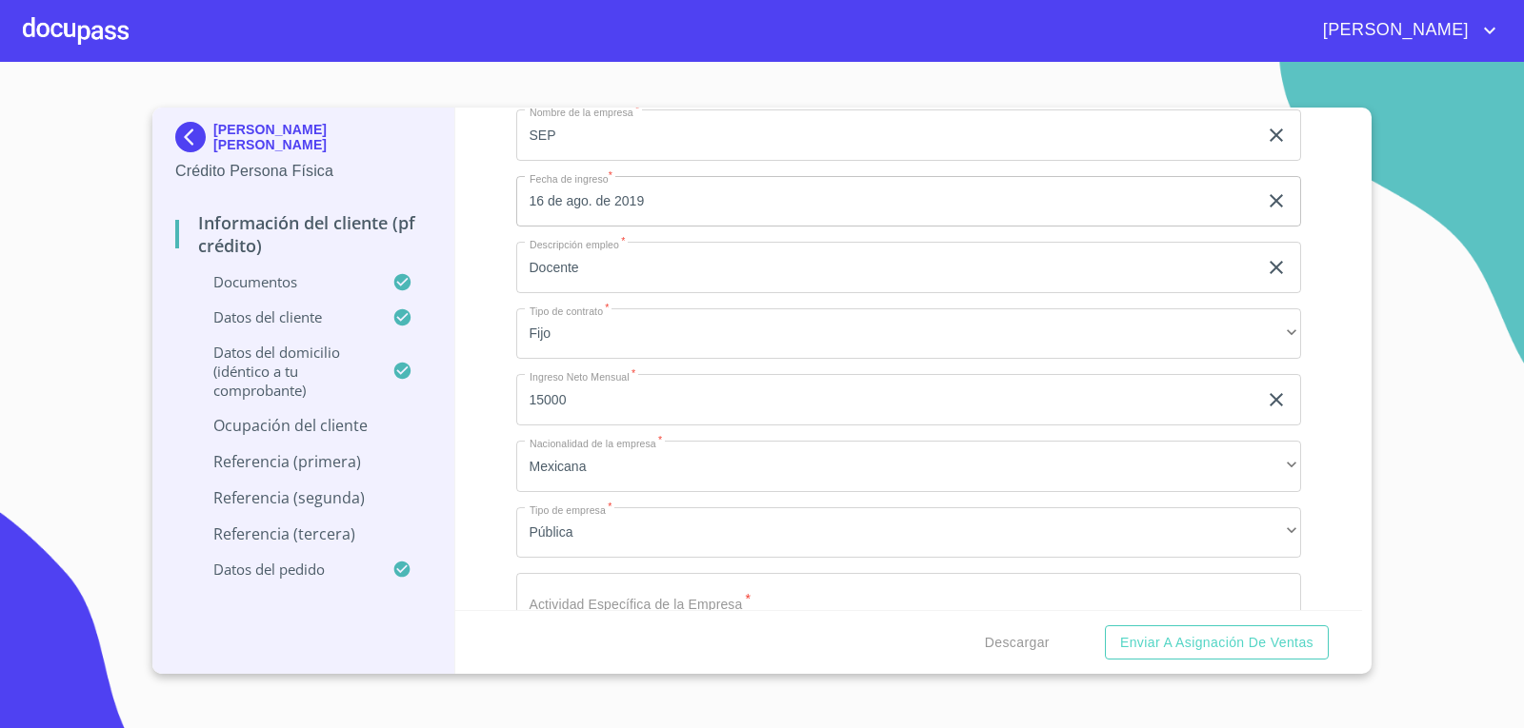
click at [616, 94] on div "Empleado privado" at bounding box center [909, 68] width 786 height 51
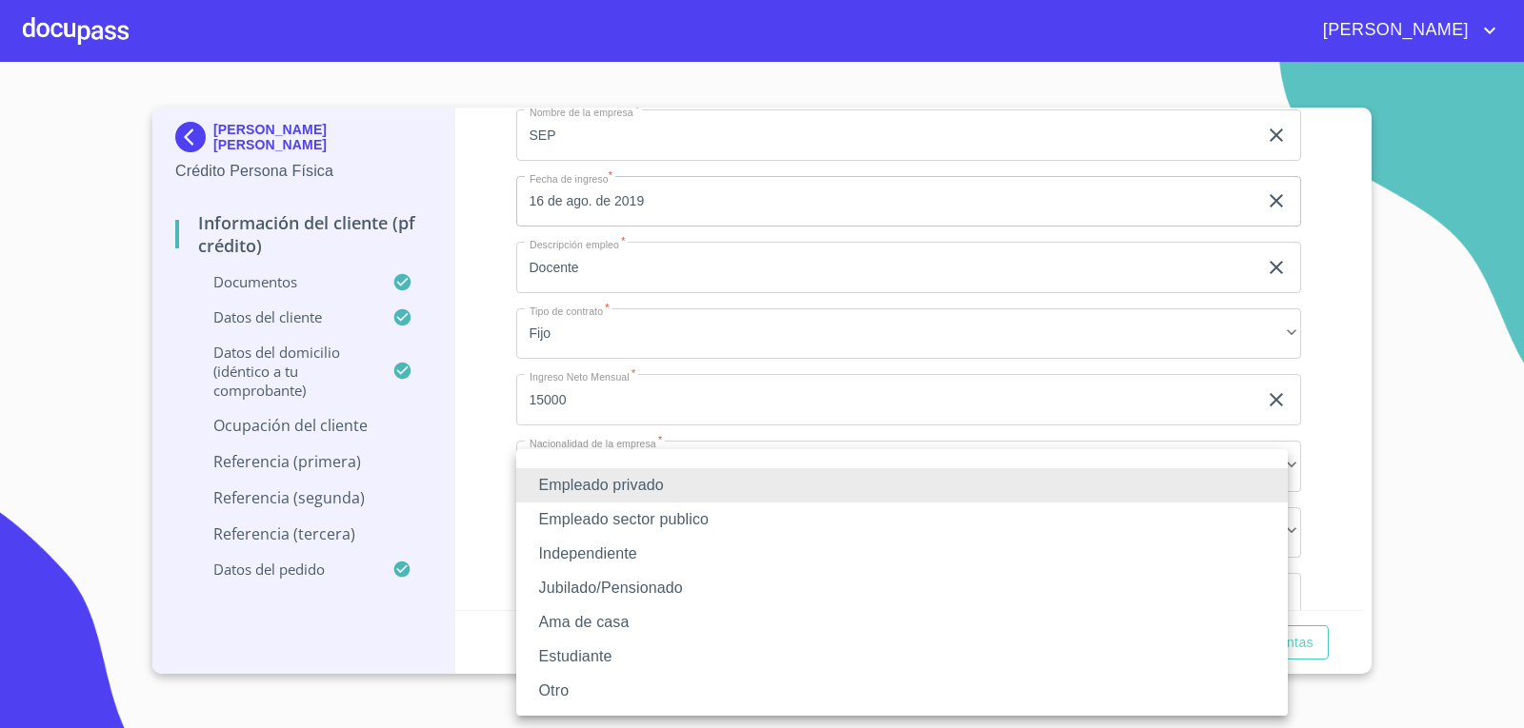
click at [630, 515] on li "Empleado sector publico" at bounding box center [901, 520] width 771 height 34
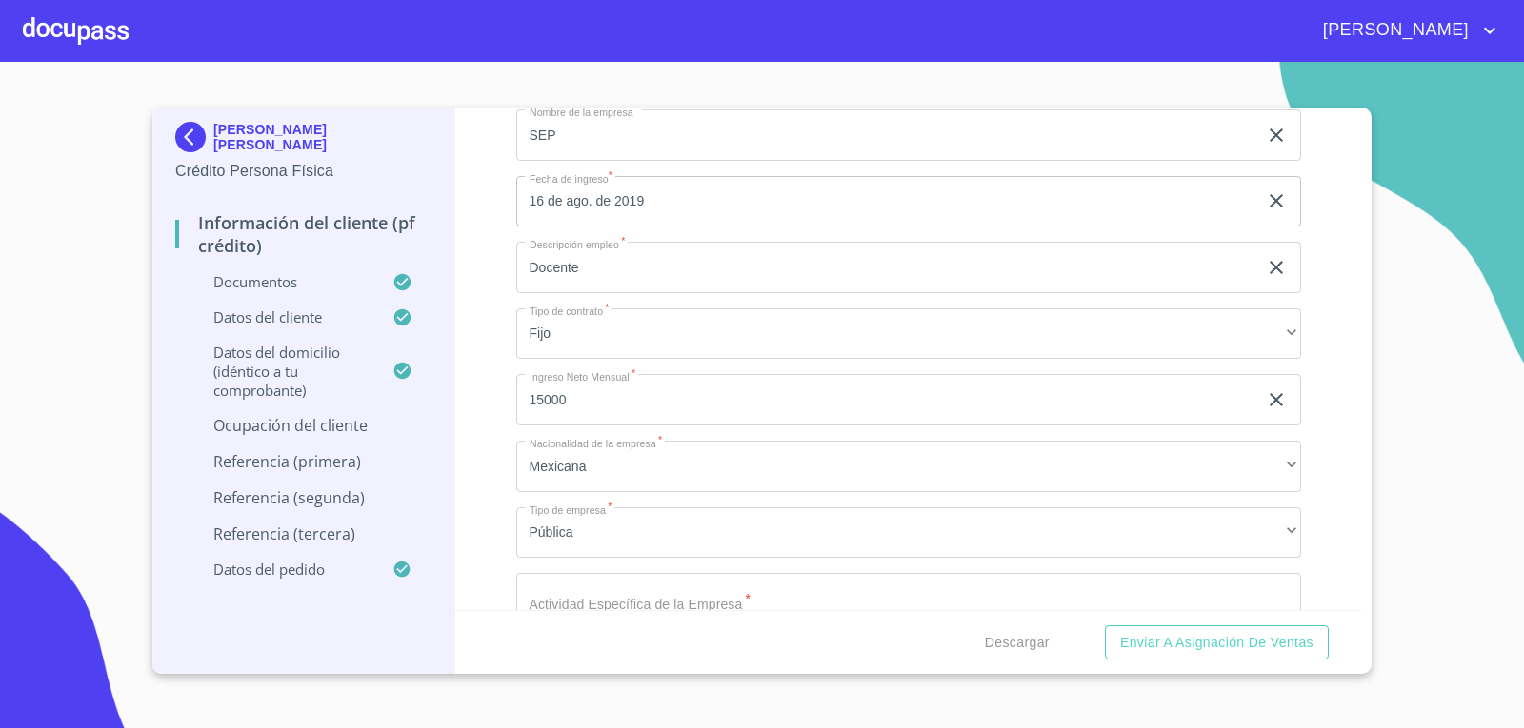
click at [501, 460] on div "Información del cliente (PF crédito) Documentos Documento de identificación.   …" at bounding box center [908, 359] width 907 height 503
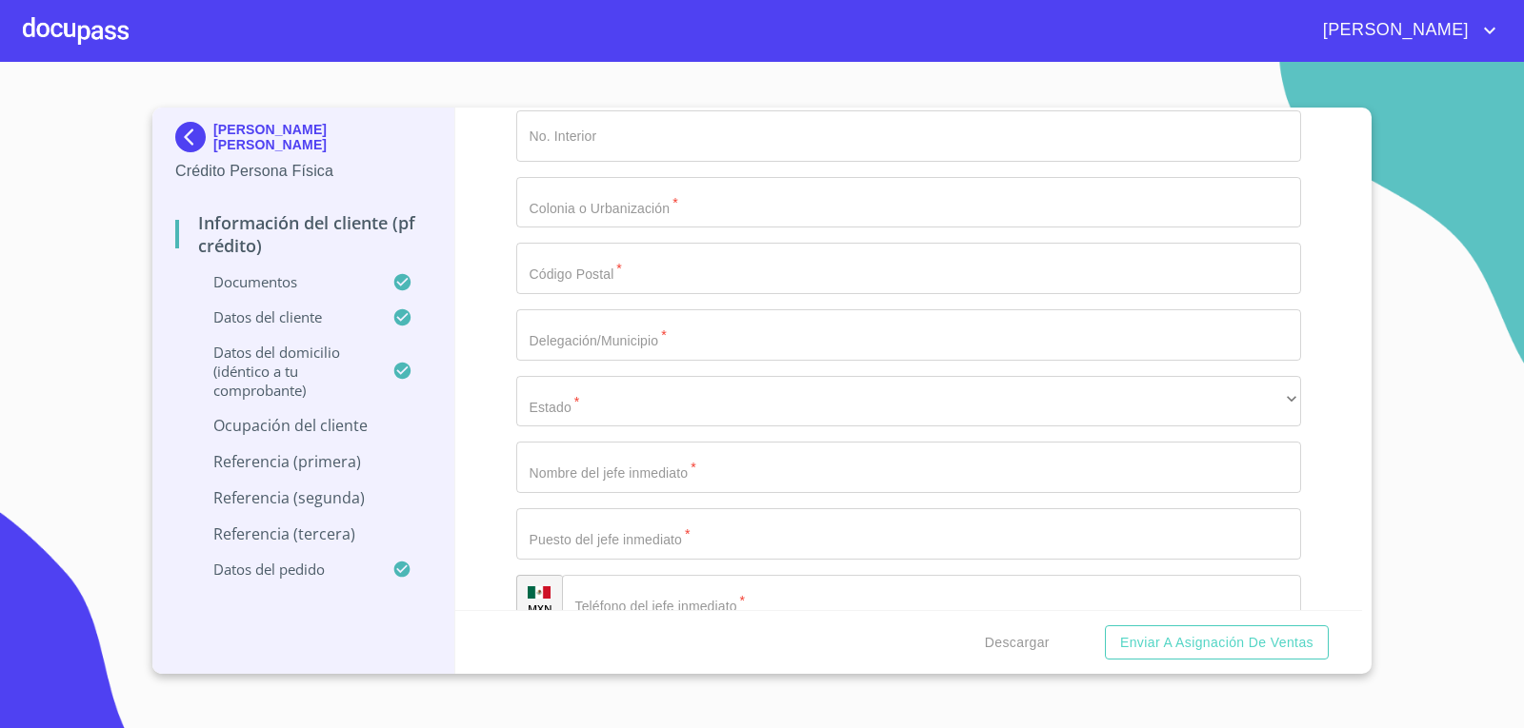
scroll to position [8475, 0]
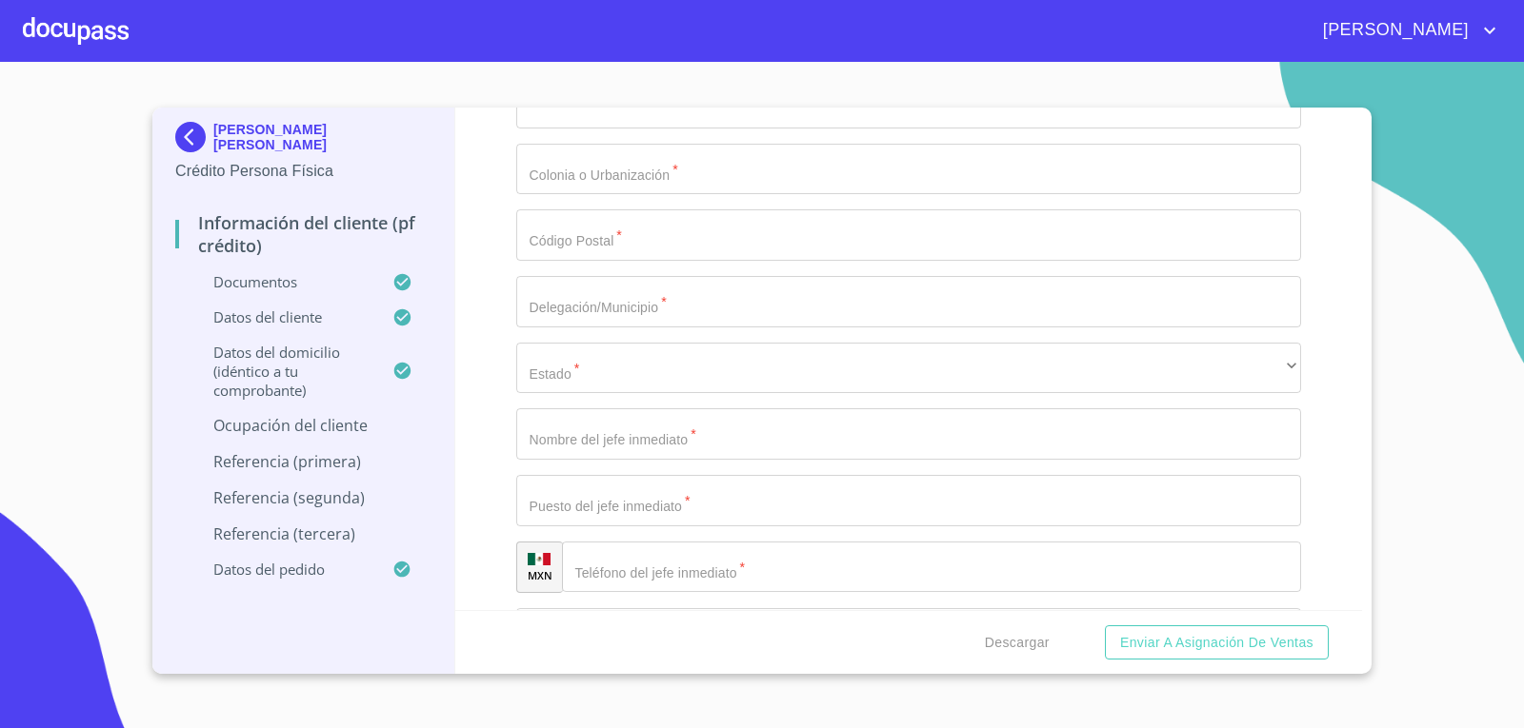
type input "Educacion"
type input "[PHONE_NUMBER]"
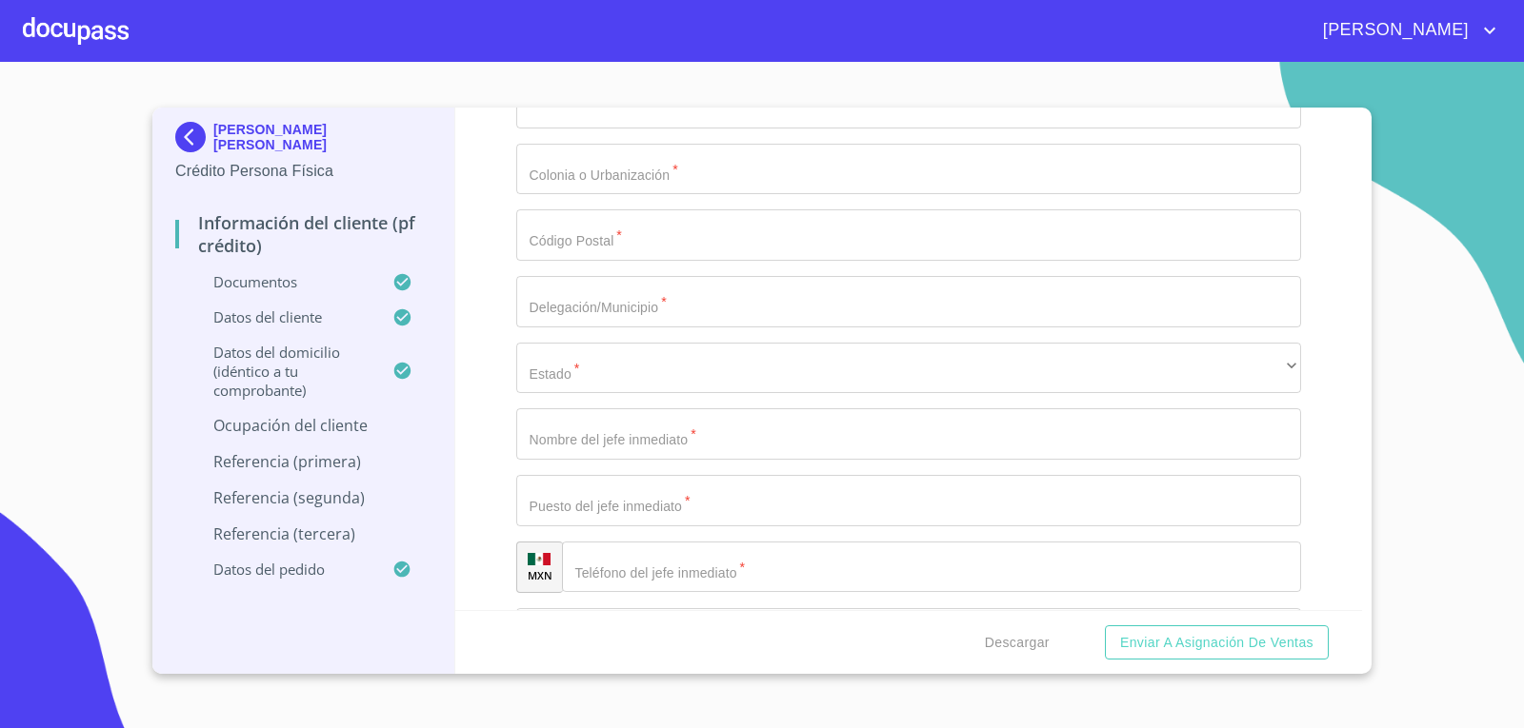
type input "av central [PERSON_NAME]"
click at [593, 63] on input "Documento de identificación.   *" at bounding box center [909, 36] width 786 height 51
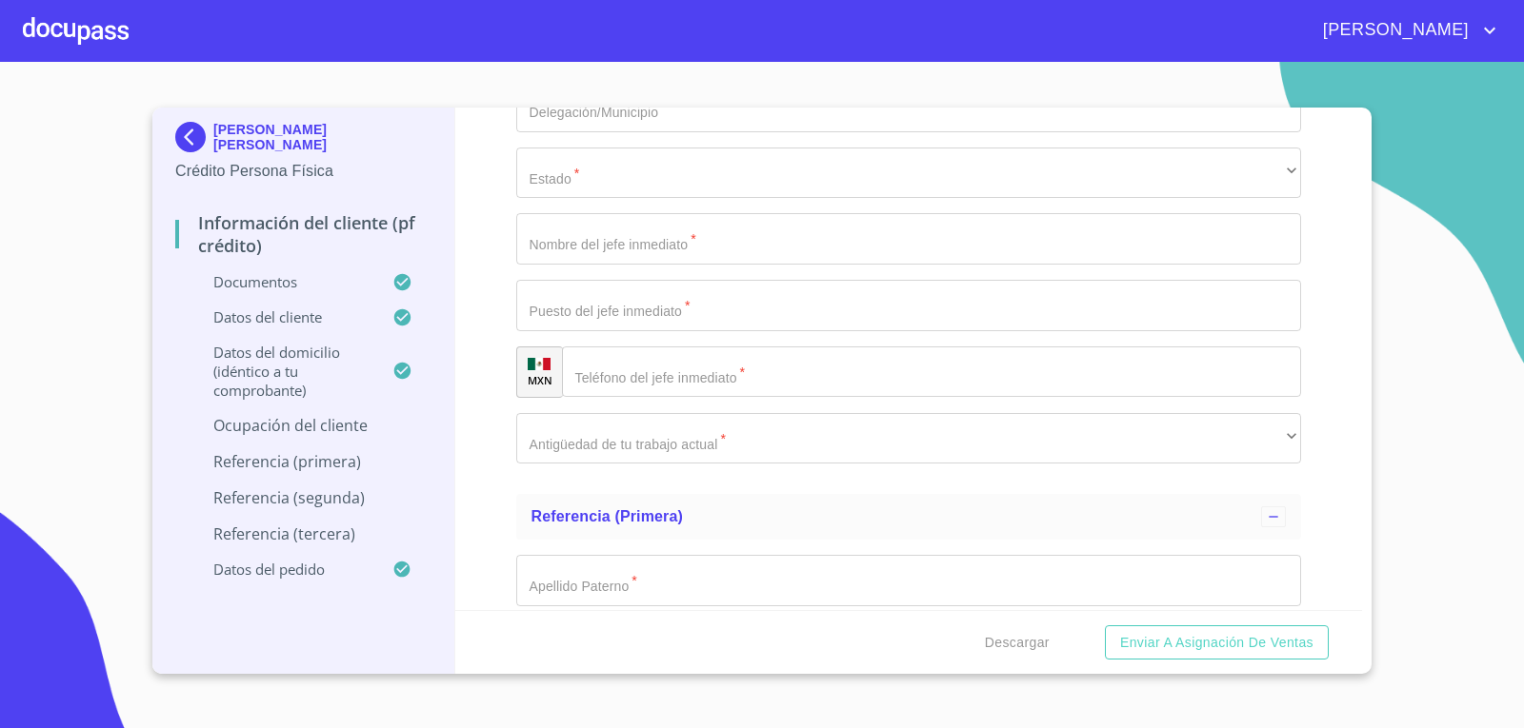
scroll to position [8760, 0]
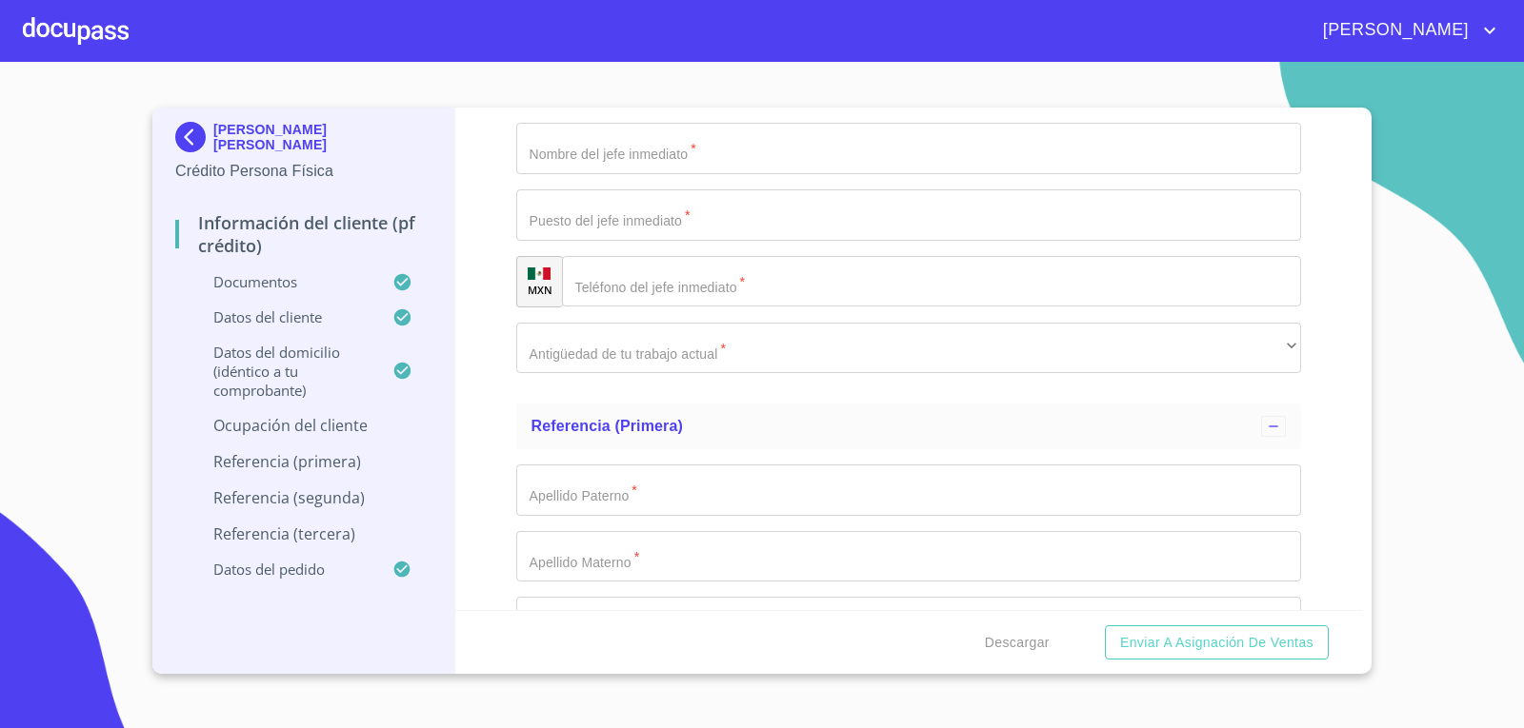
type input "615"
type input "residencial pniente"
type input "45136"
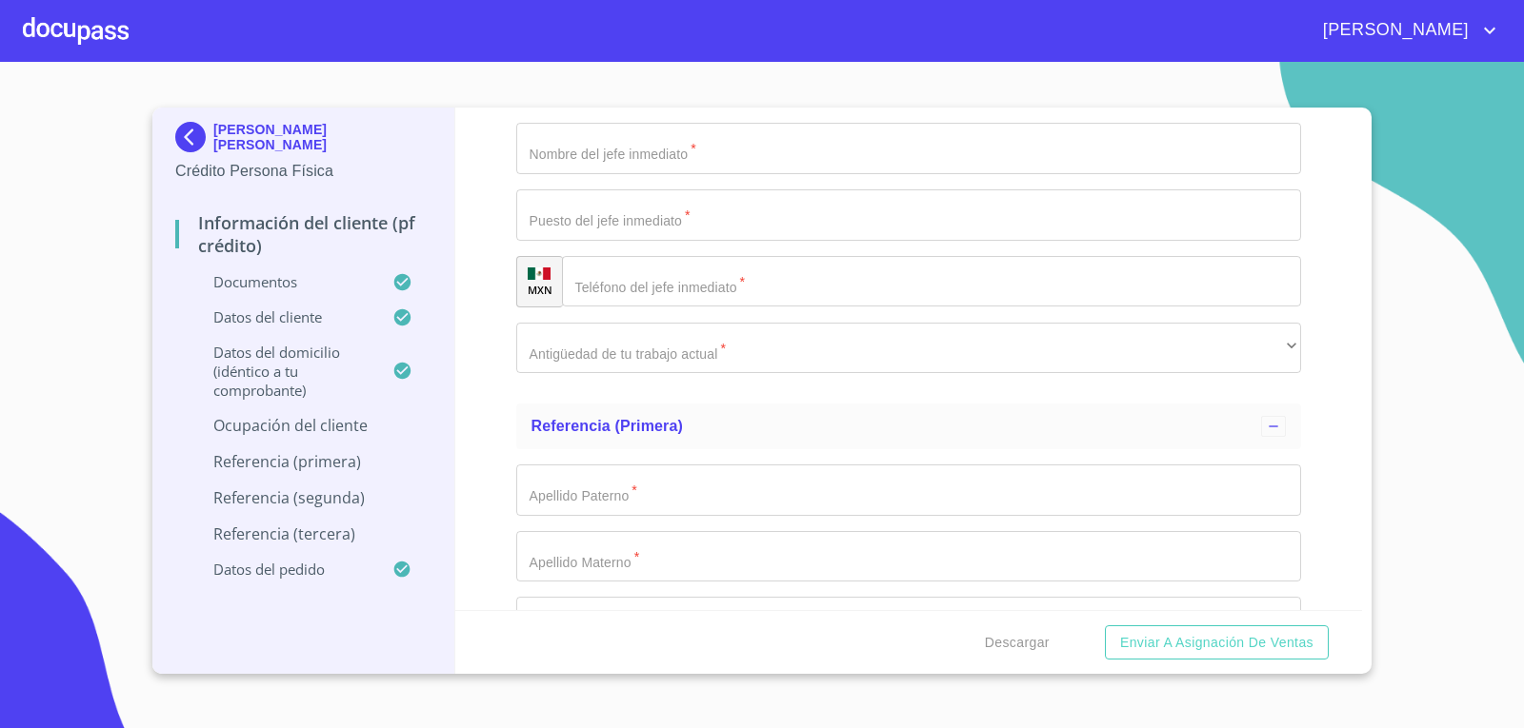
click at [757, 42] on input "Documento de identificación.   *" at bounding box center [909, 15] width 786 height 51
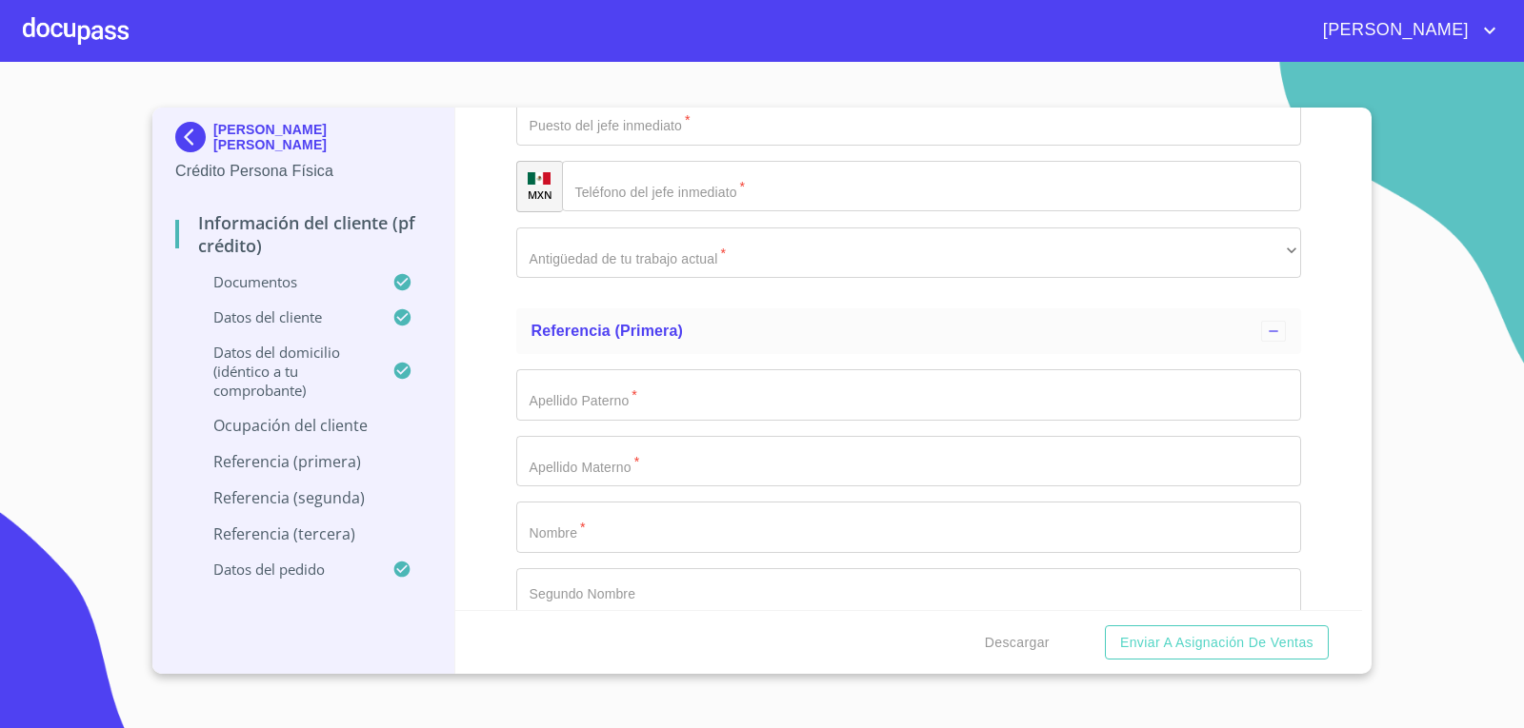
type input "Zapopan"
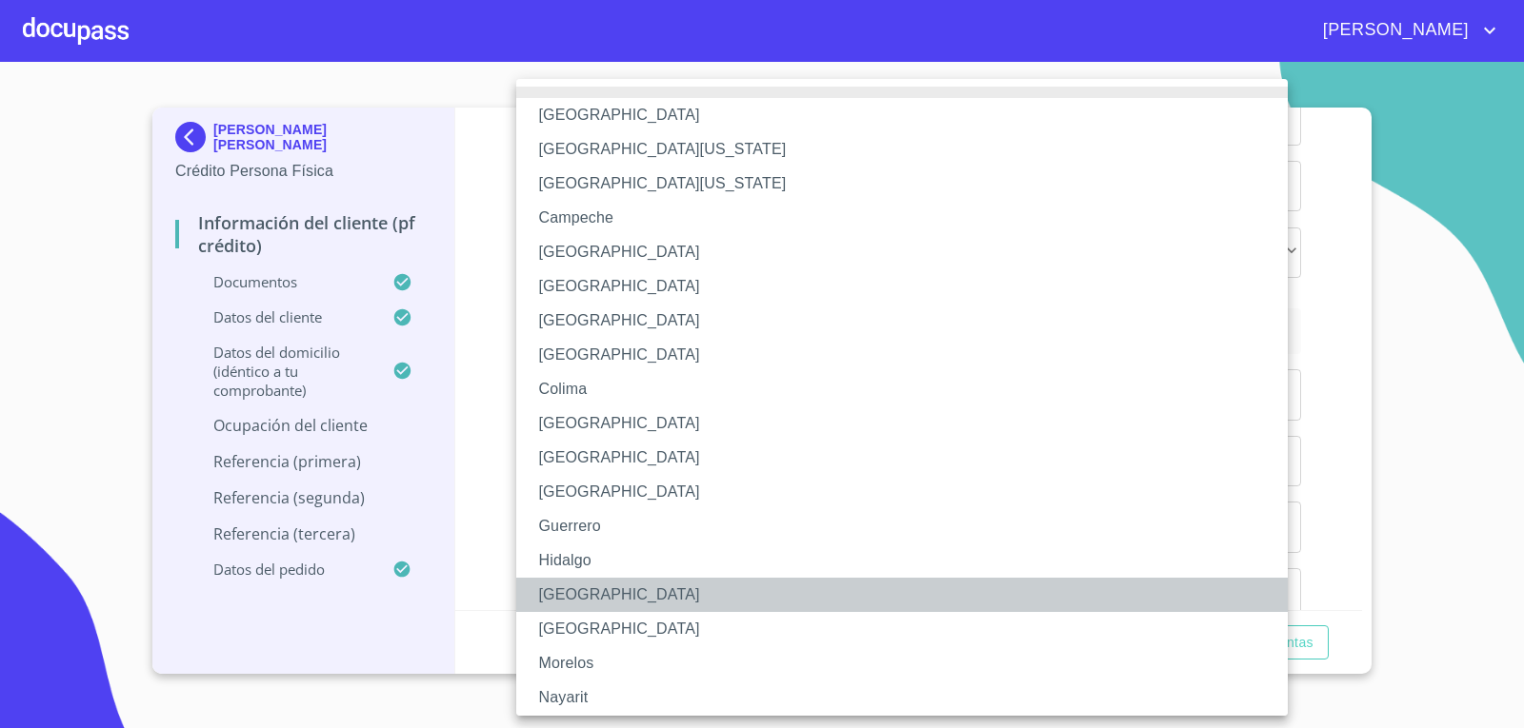
click at [577, 591] on li "[GEOGRAPHIC_DATA]" at bounding box center [909, 595] width 786 height 34
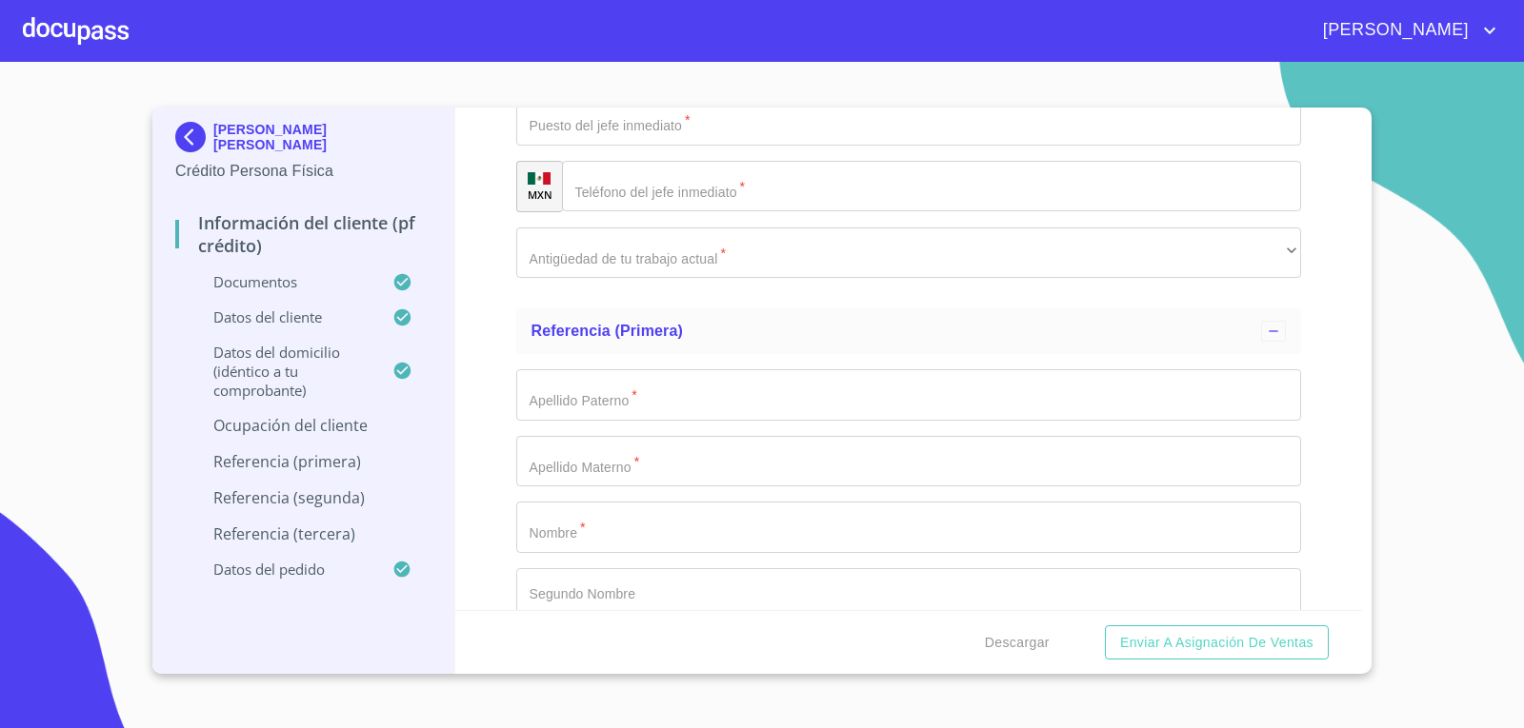
click at [485, 498] on div "Información del cliente (PF crédito) Documentos Documento de identificación.   …" at bounding box center [908, 359] width 907 height 503
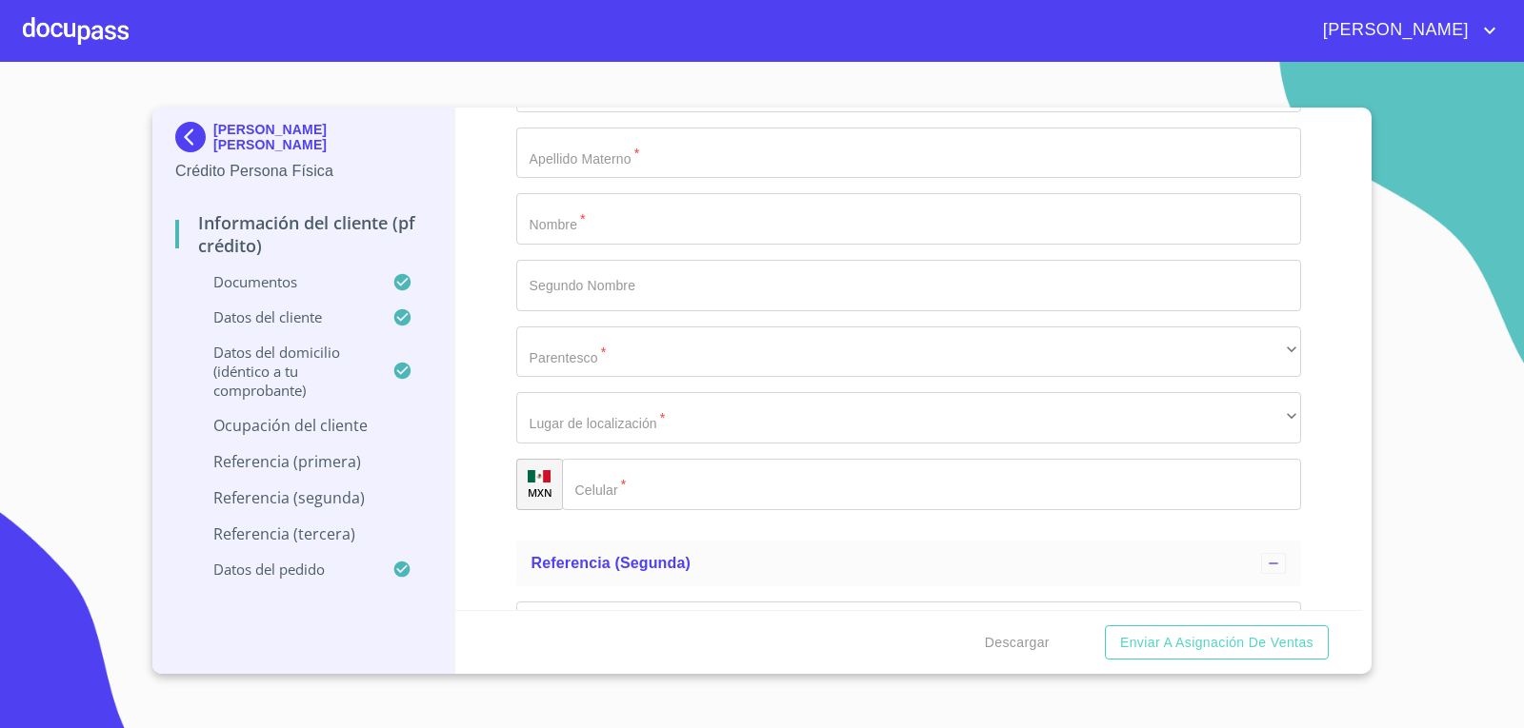
scroll to position [9332, 0]
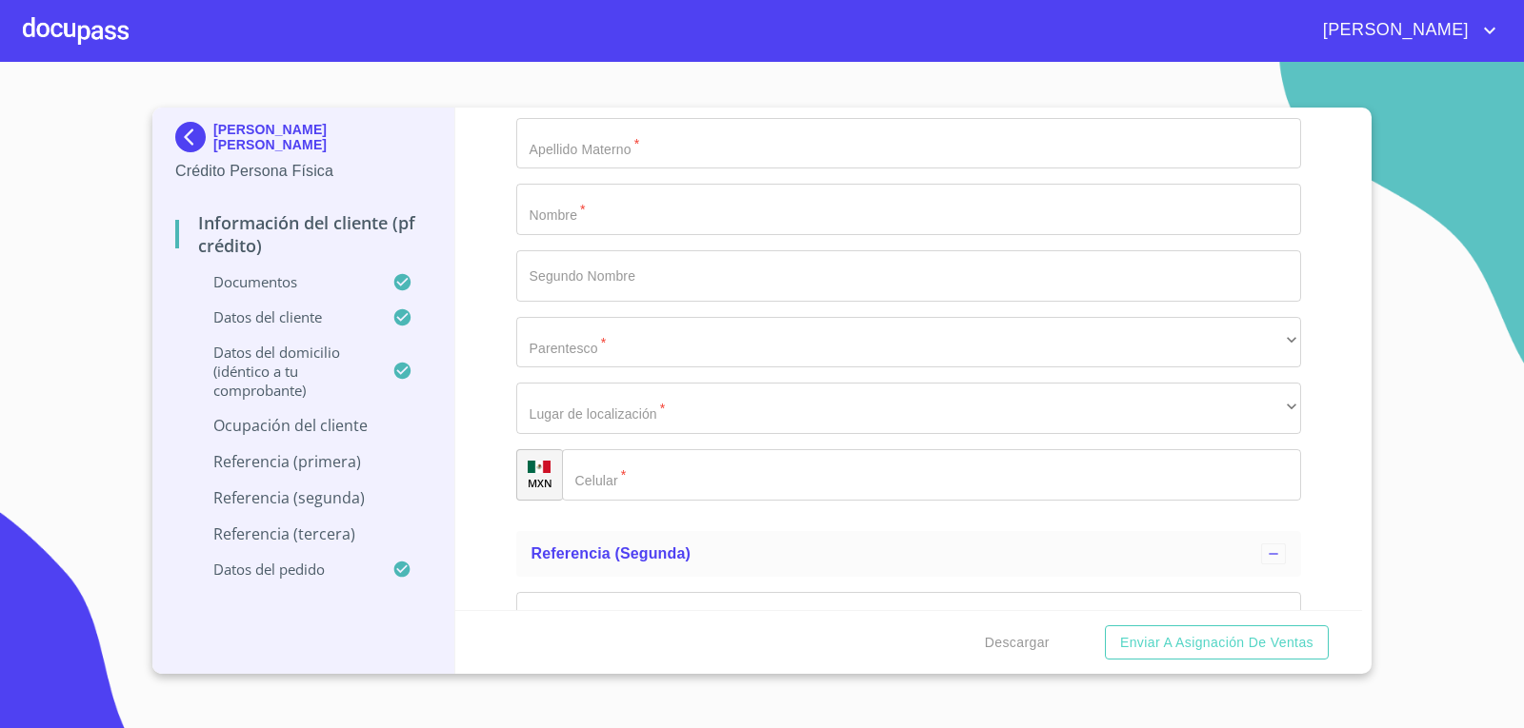
scroll to position [9141, 0]
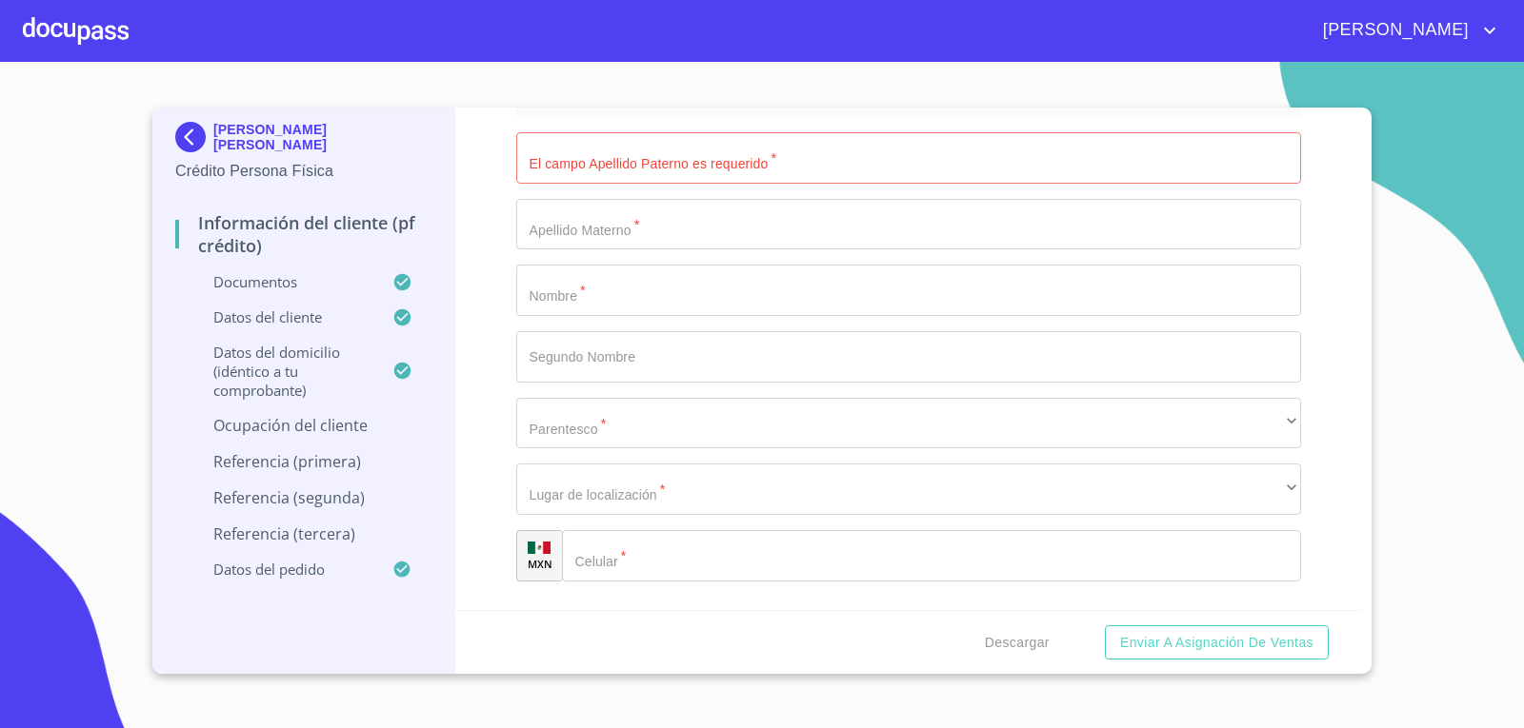
scroll to position [9046, 0]
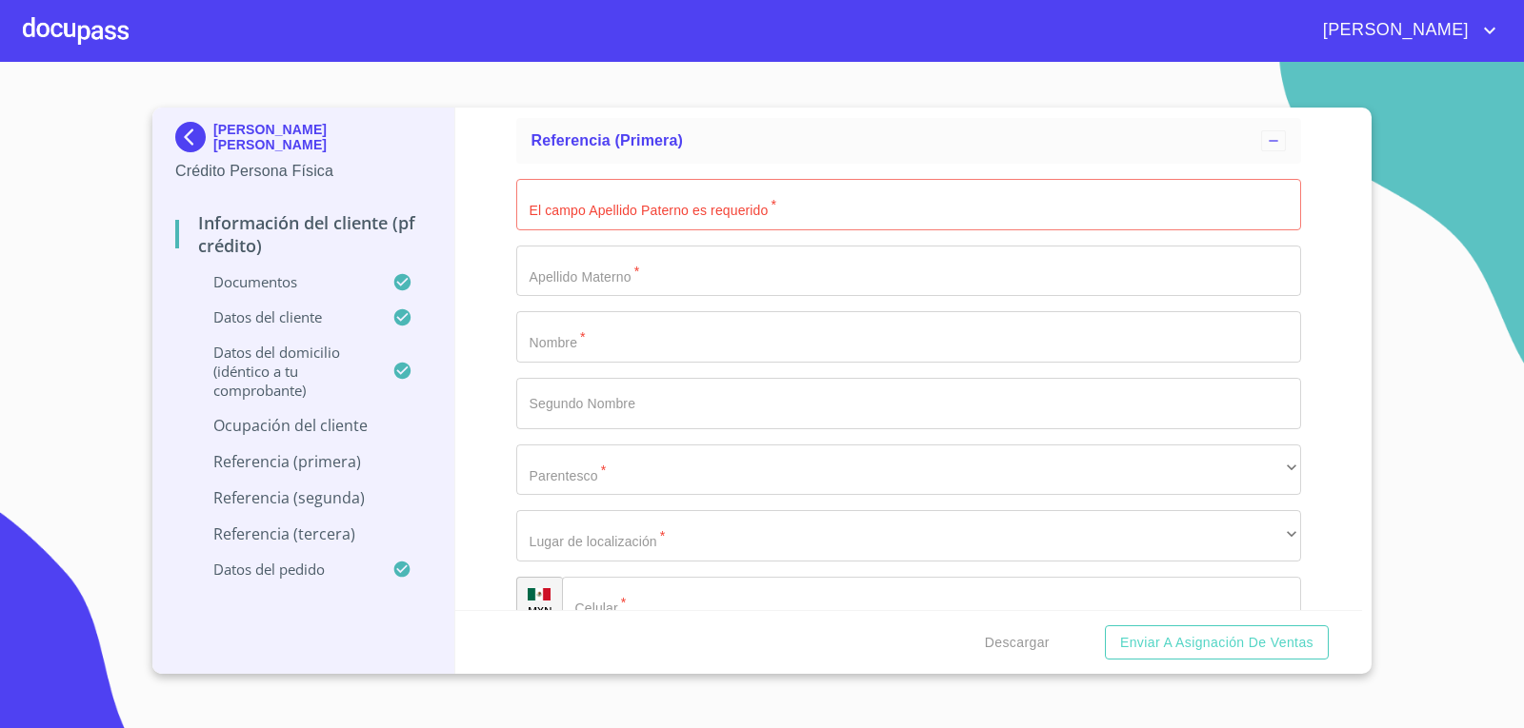
click at [449, 349] on div "[PERSON_NAME] [PERSON_NAME] Persona Física Información del cliente (PF crédito)…" at bounding box center [303, 391] width 303 height 567
type input "R"
type input "[PERSON_NAME] del [PERSON_NAME]"
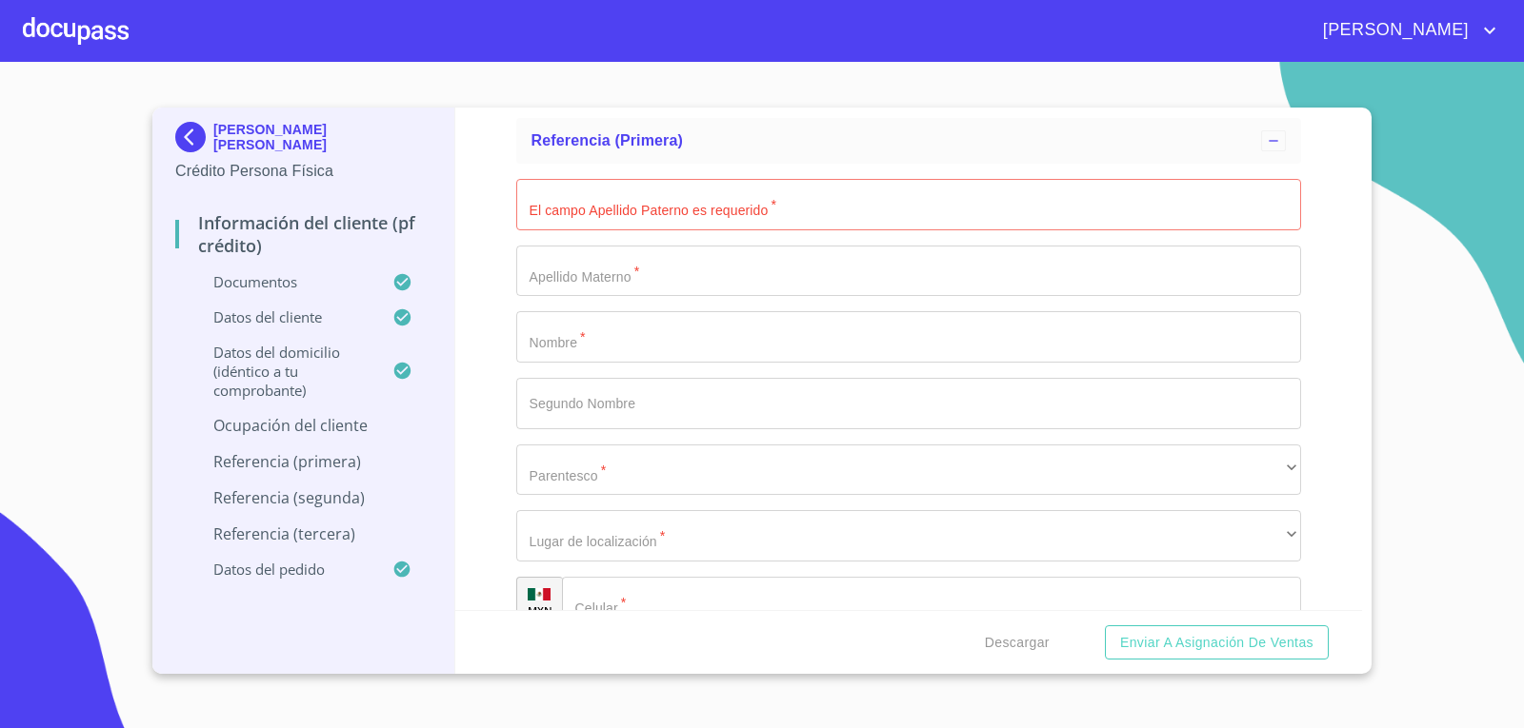
type input "Supervisor"
type input "[PHONE_NUMBER]"
click at [666, 89] on div "​" at bounding box center [909, 62] width 786 height 51
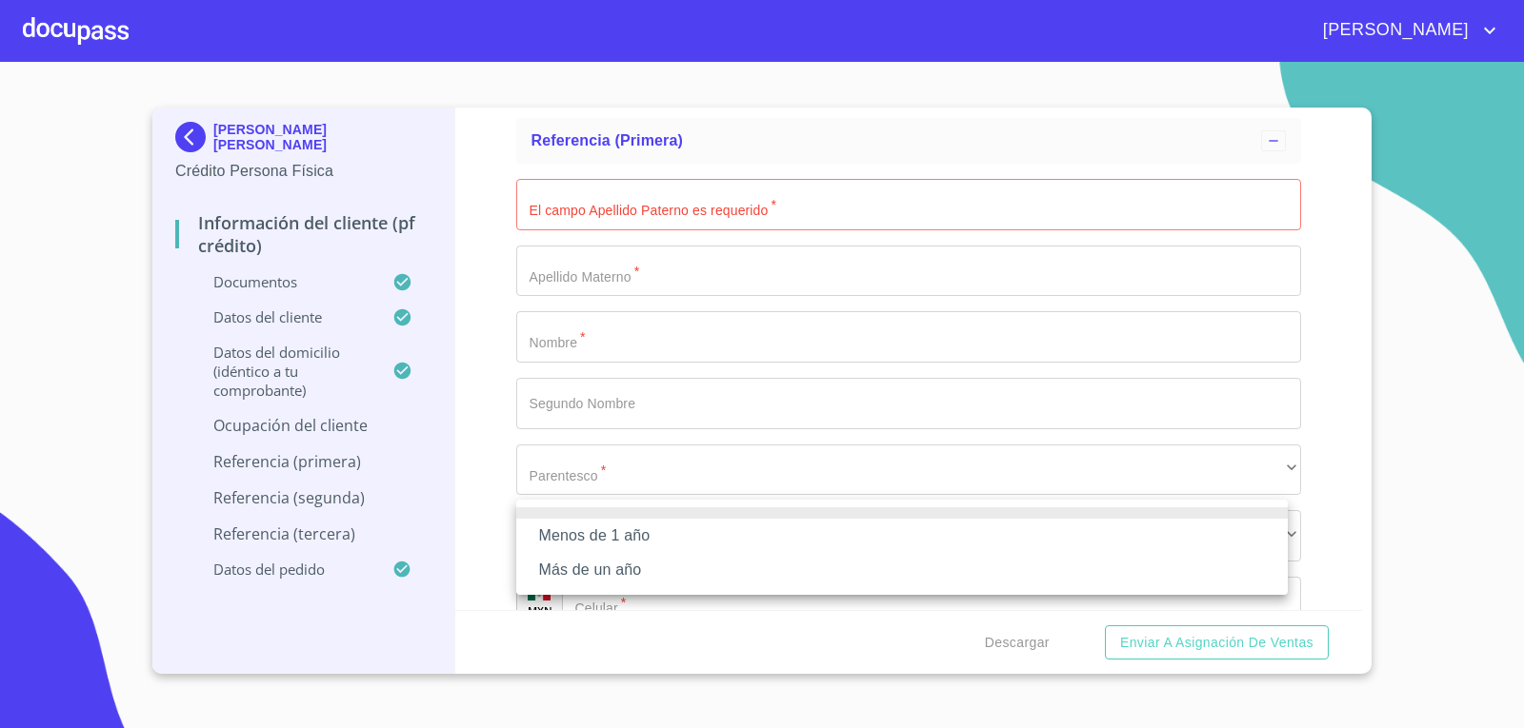
click at [657, 569] on li "Más de un año" at bounding box center [901, 570] width 771 height 34
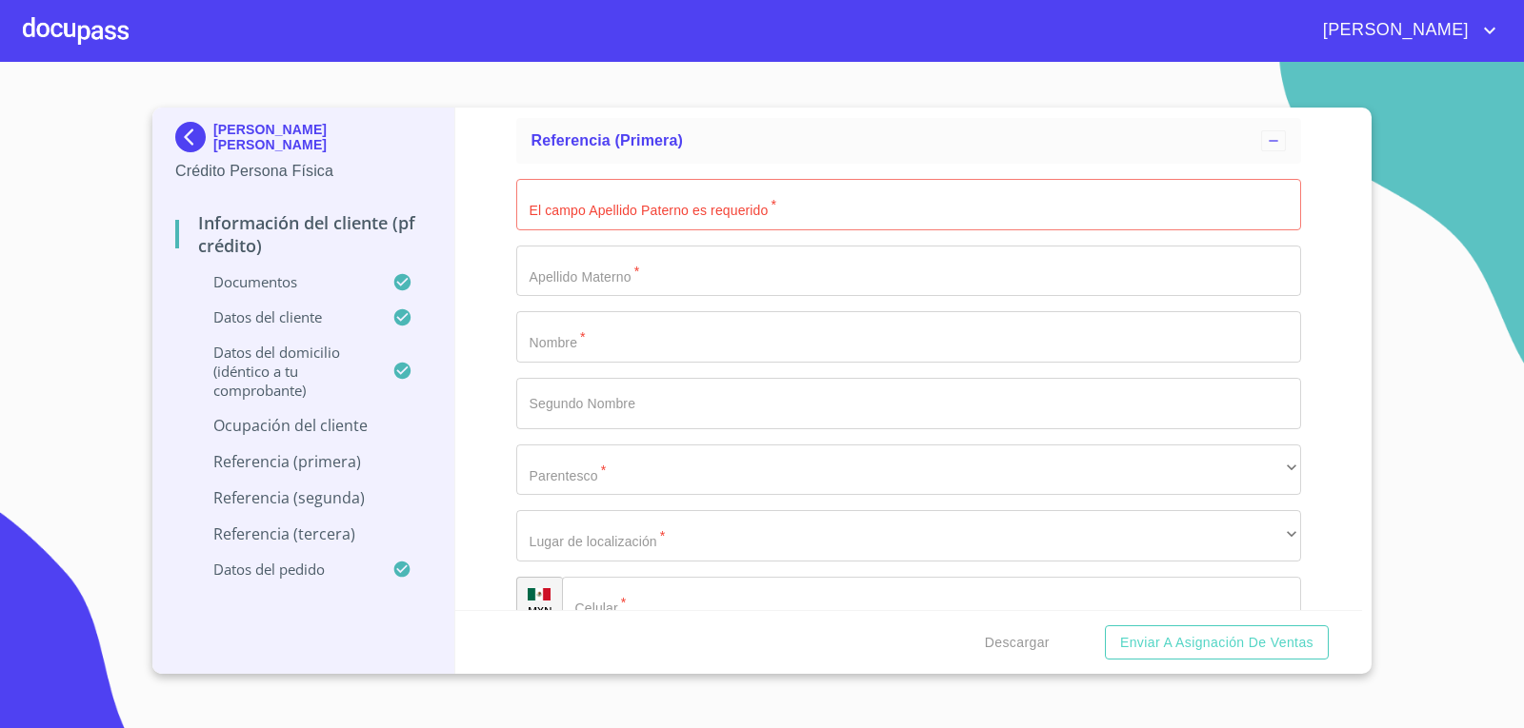
click at [477, 504] on div "Información del cliente (PF crédito) Documentos Documento de identificación.   …" at bounding box center [908, 359] width 907 height 503
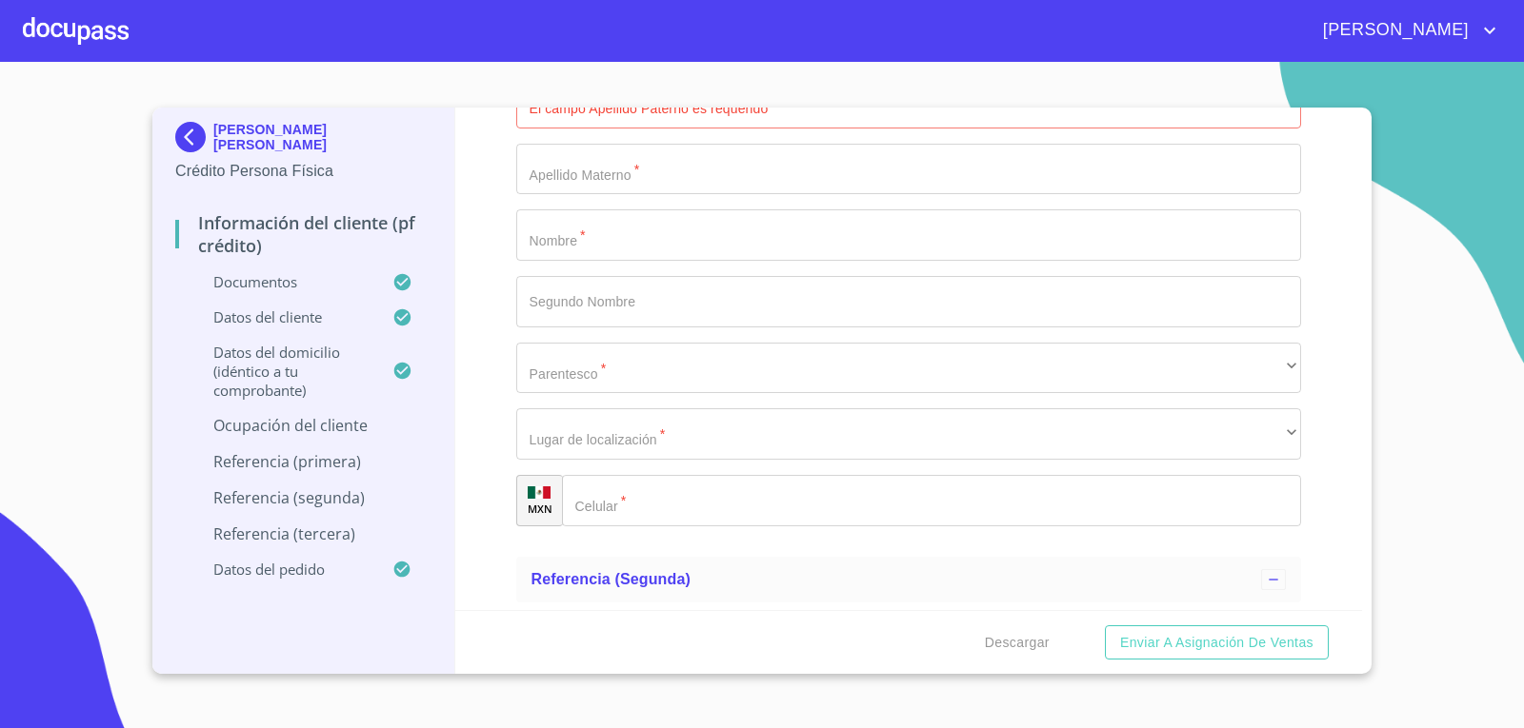
scroll to position [9236, 0]
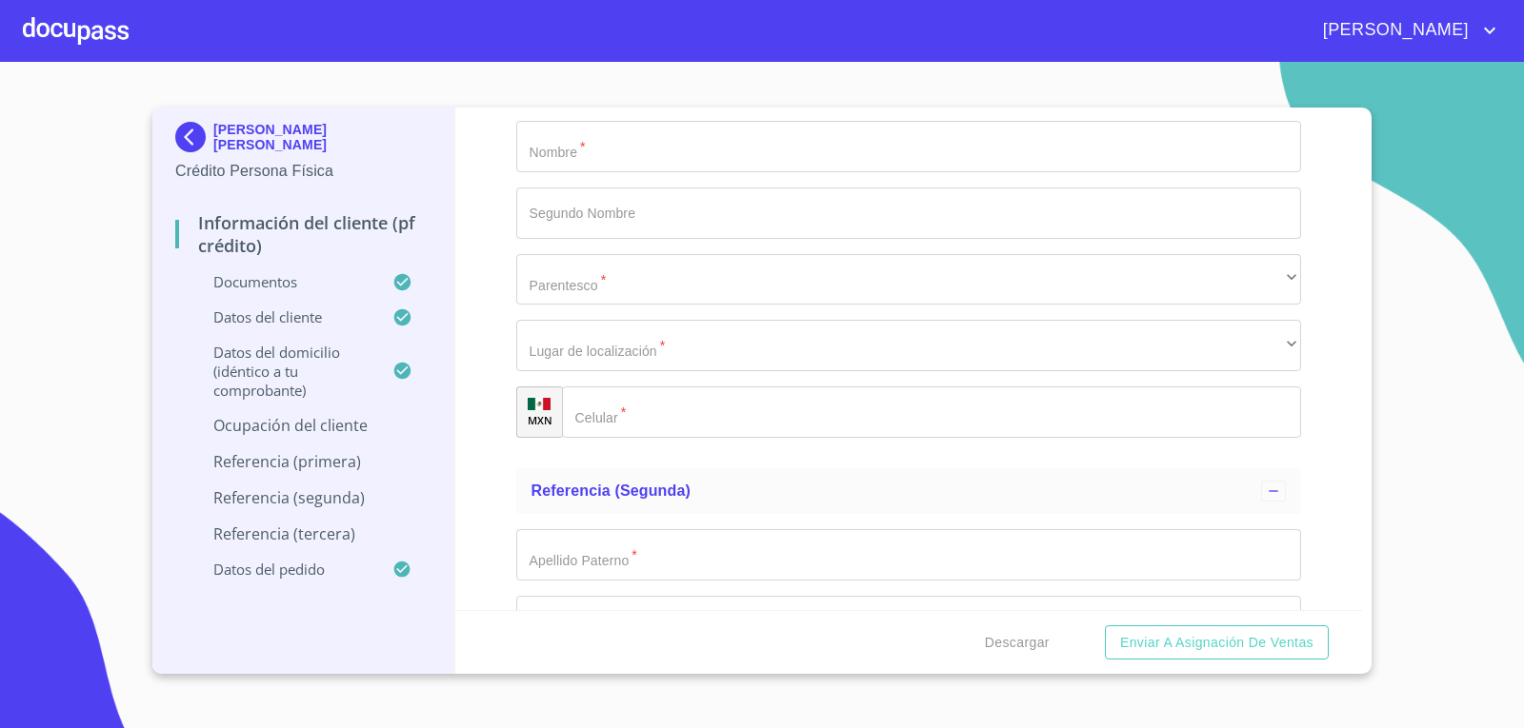
click at [616, 40] on input "Documento de identificación.   *" at bounding box center [909, 14] width 786 height 51
click at [607, 40] on input "Documento de identificación.   *" at bounding box center [909, 14] width 786 height 51
type input "V"
type input "[PERSON_NAME]"
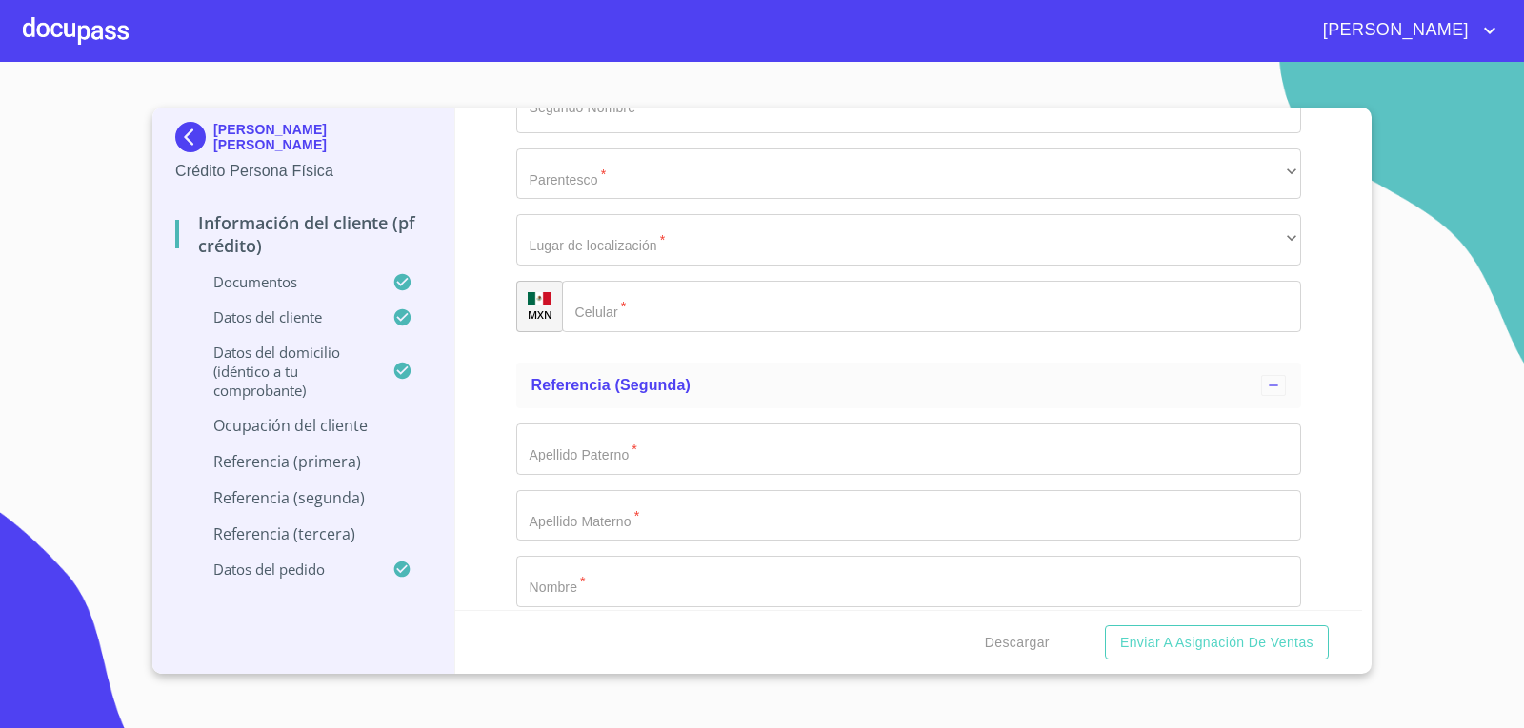
scroll to position [9450, 0]
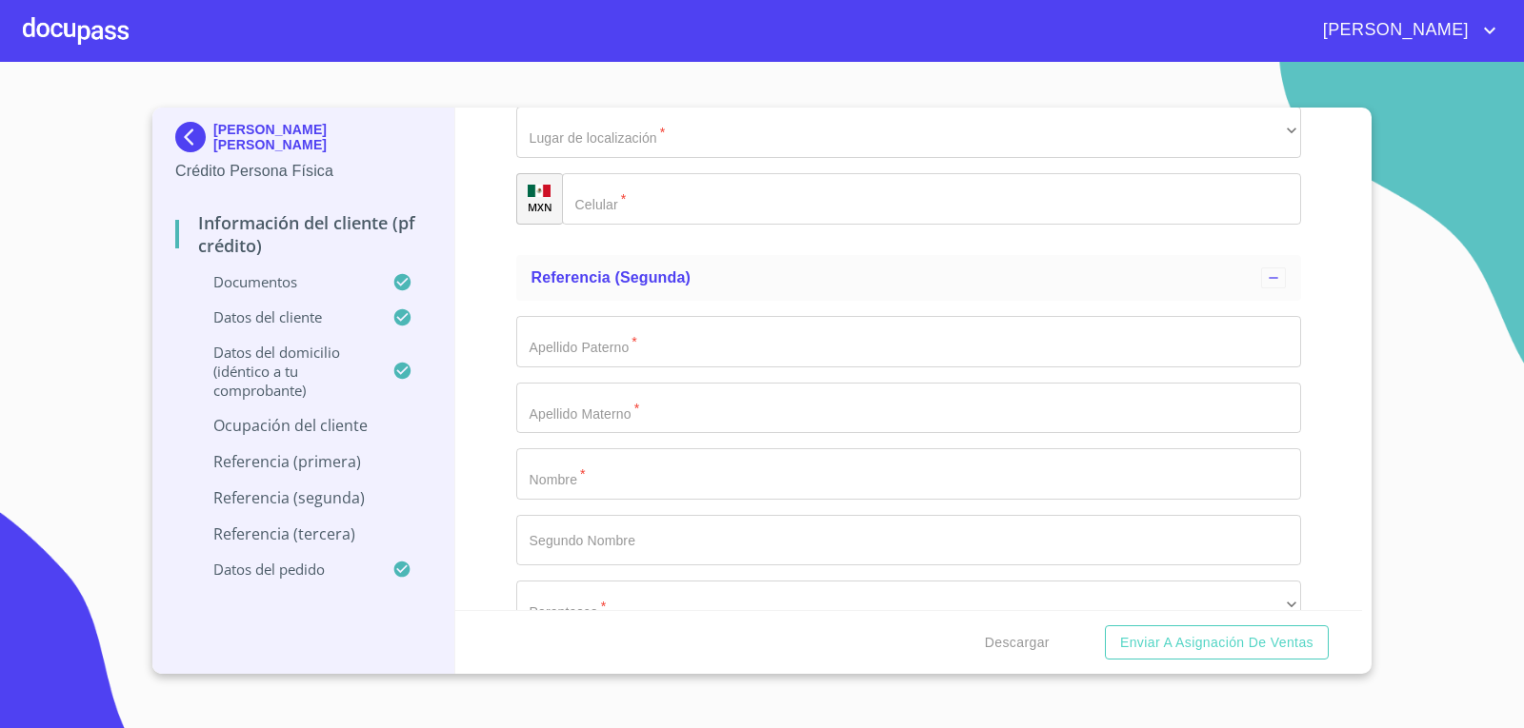
type input "[PERSON_NAME]"
click at [563, 92] on div "​" at bounding box center [909, 66] width 786 height 51
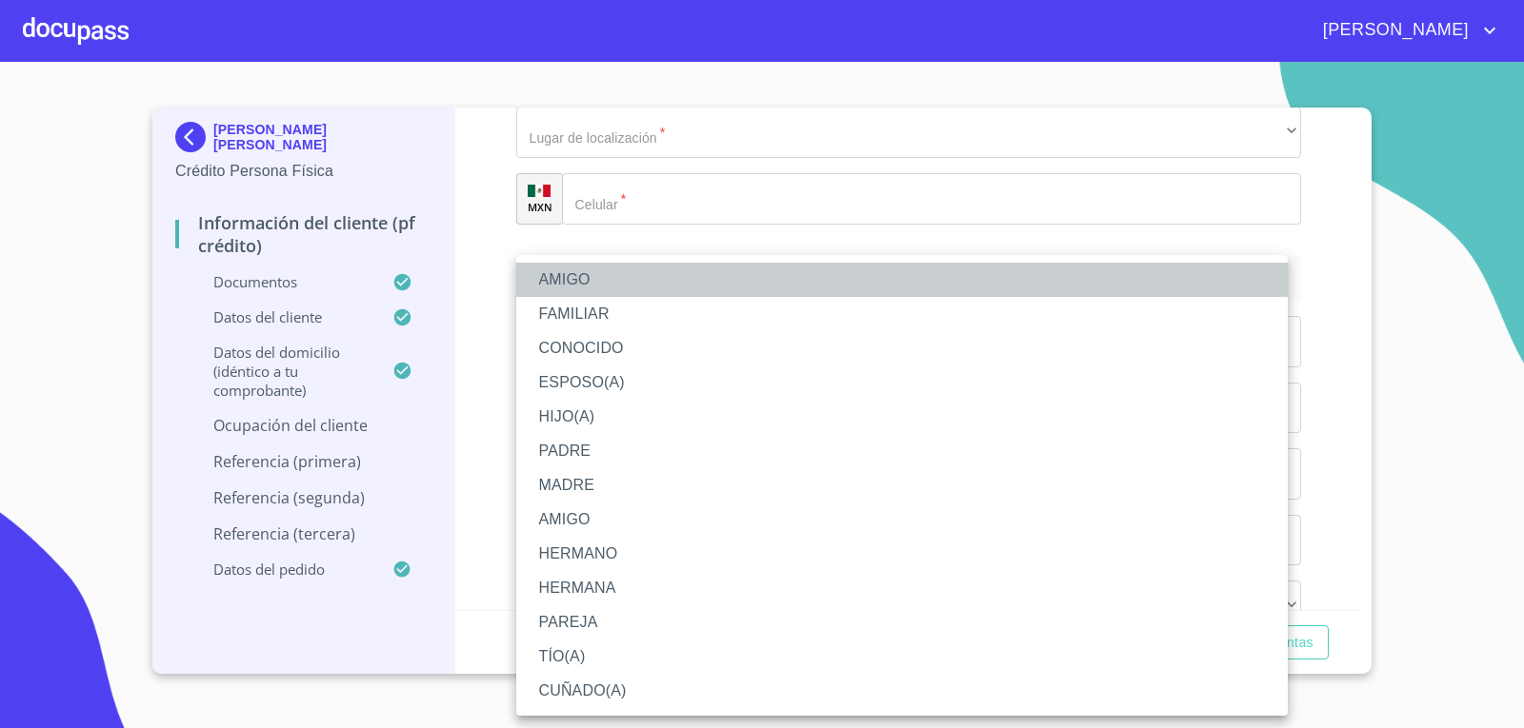
click at [632, 283] on li "AMIGO" at bounding box center [901, 280] width 771 height 34
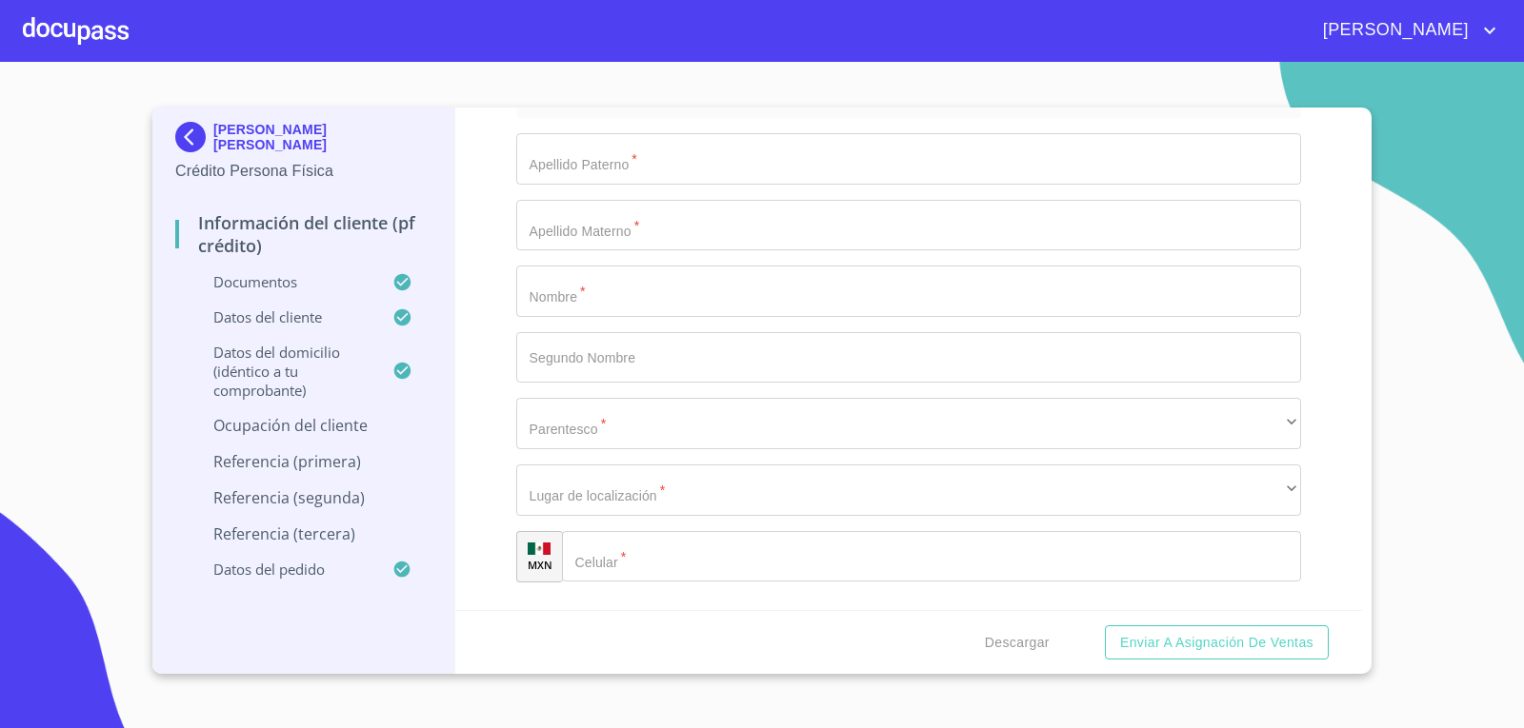
scroll to position [9640, 0]
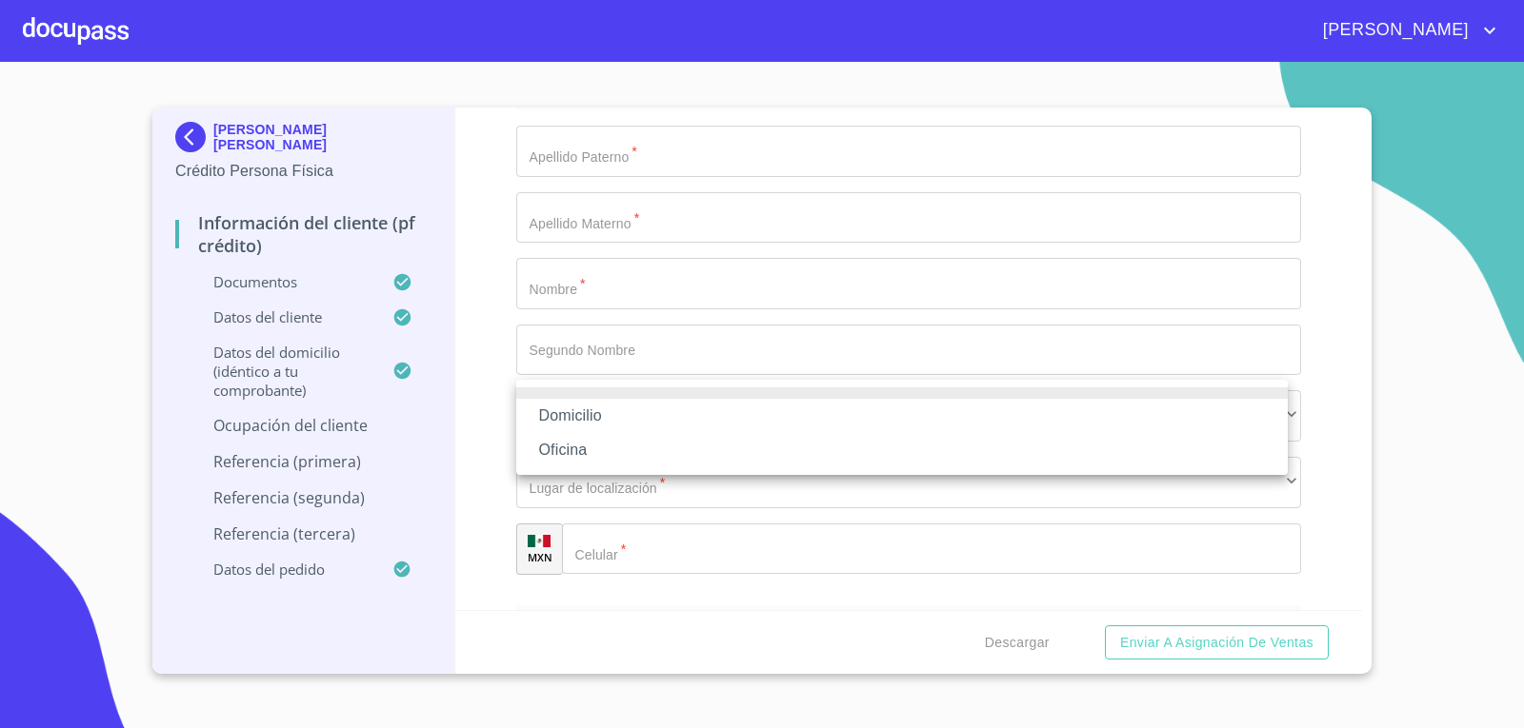
click at [634, 420] on li "Domicilio" at bounding box center [901, 416] width 771 height 34
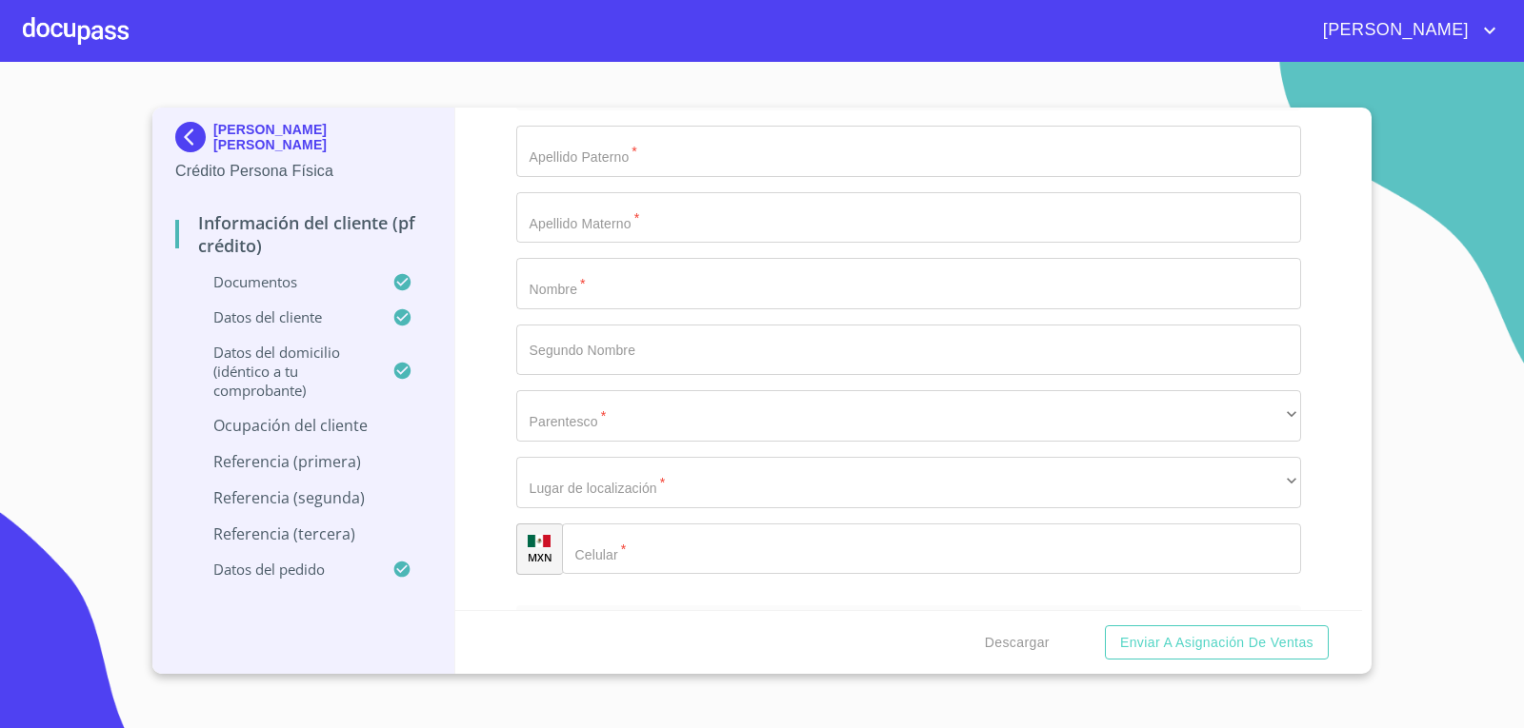
click at [629, 34] on input "Documento de identificación.   *" at bounding box center [932, 8] width 740 height 51
type input "[PHONE_NUMBER]"
click at [479, 491] on div "Información del cliente (PF crédito) Documentos Documento de identificación.   …" at bounding box center [908, 359] width 907 height 503
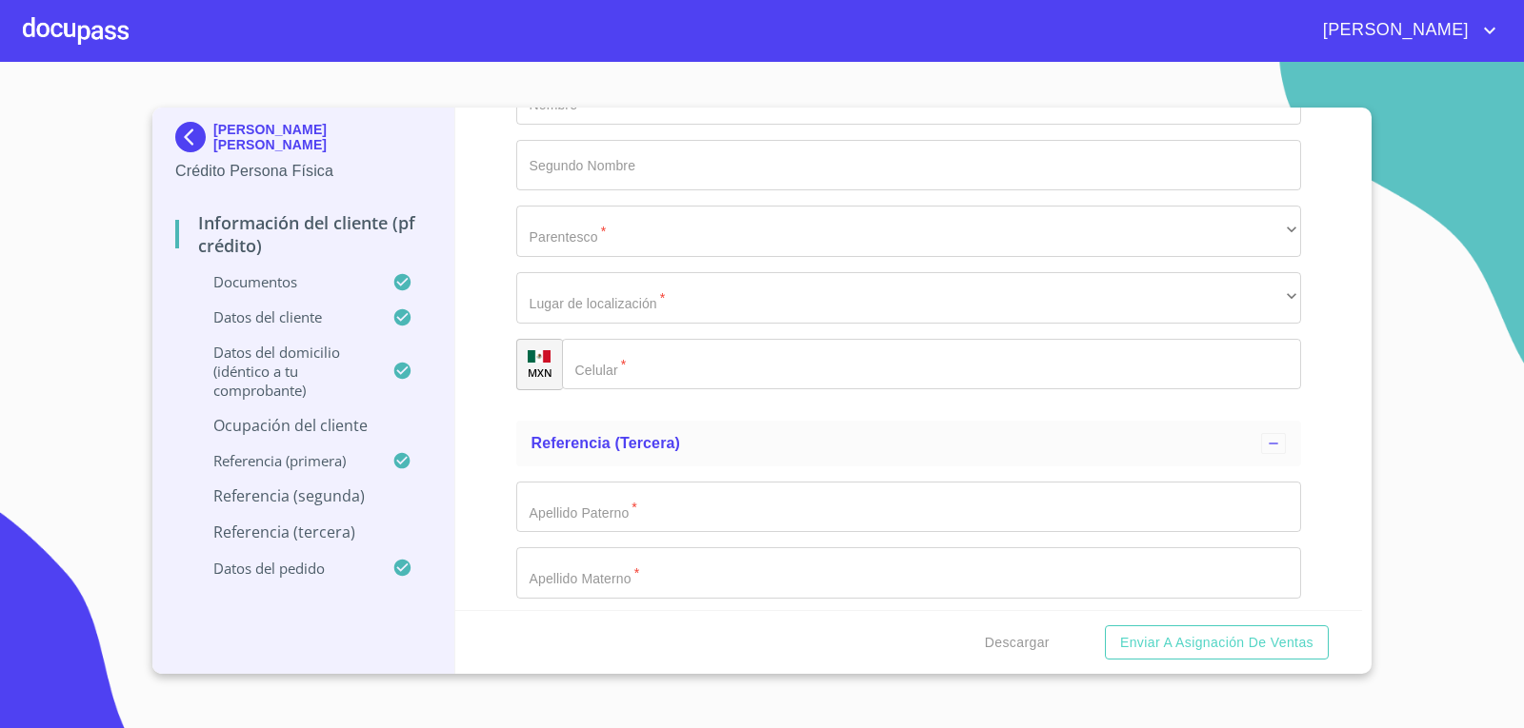
scroll to position [9831, 0]
type input "R"
type input "[PERSON_NAME]"
type input "G"
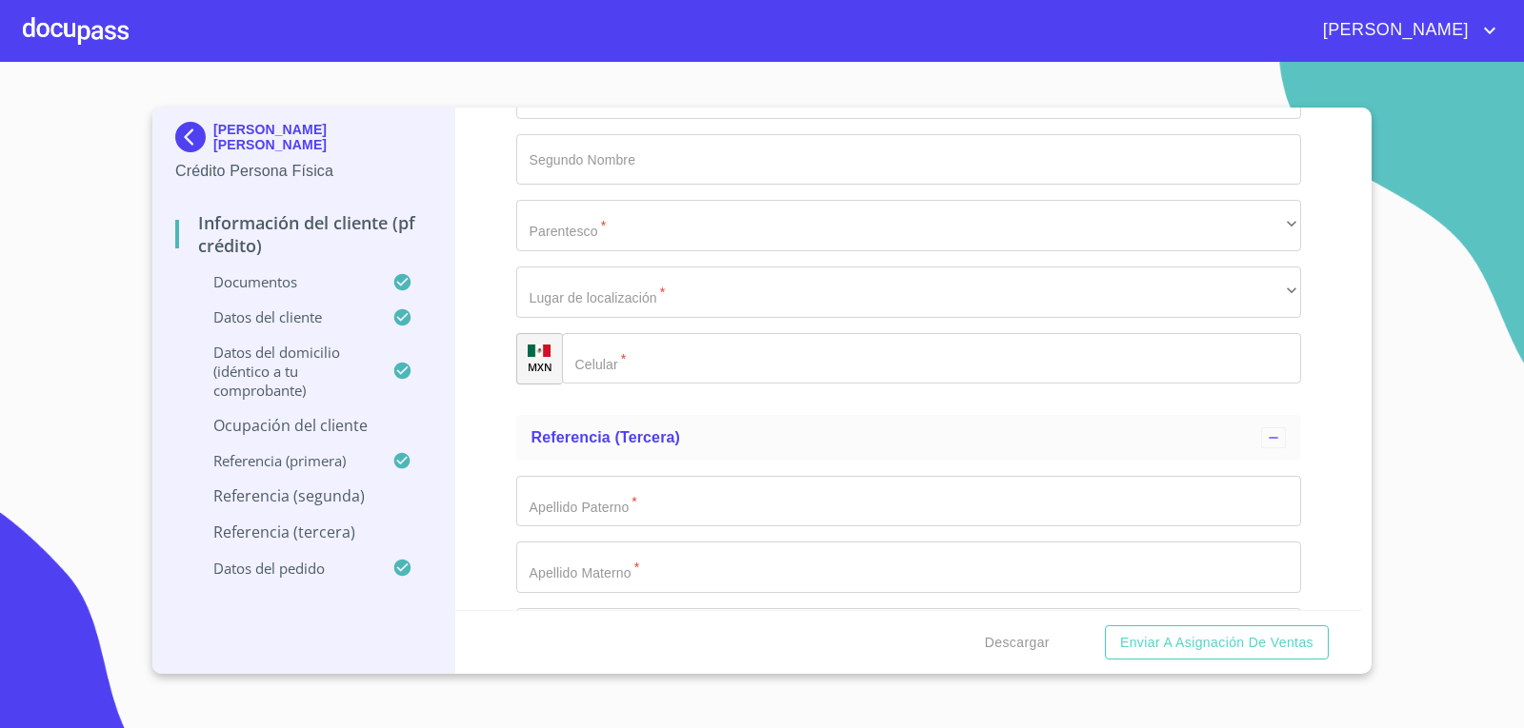
type input "[PERSON_NAME]"
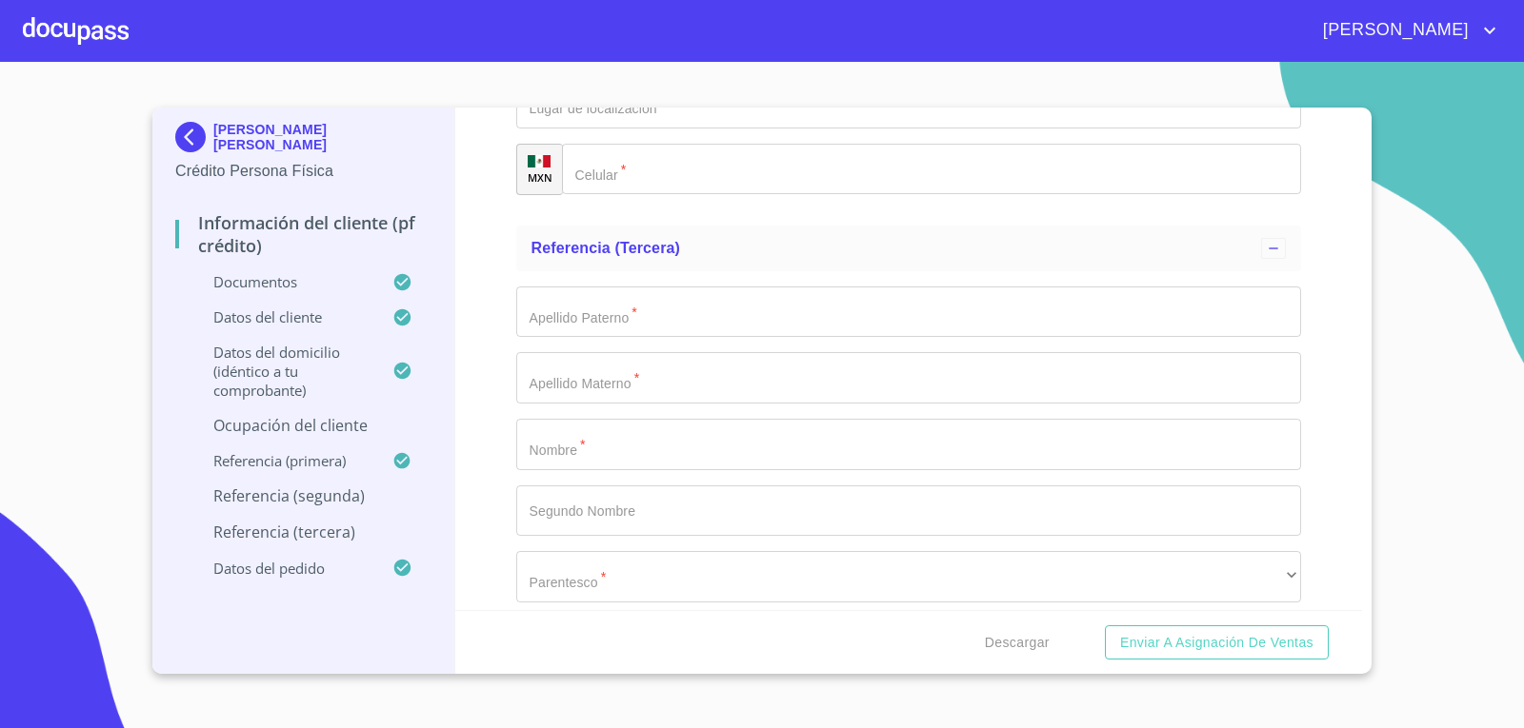
scroll to position [10021, 0]
type input "[PERSON_NAME]"
click at [567, 61] on div "​" at bounding box center [909, 35] width 786 height 51
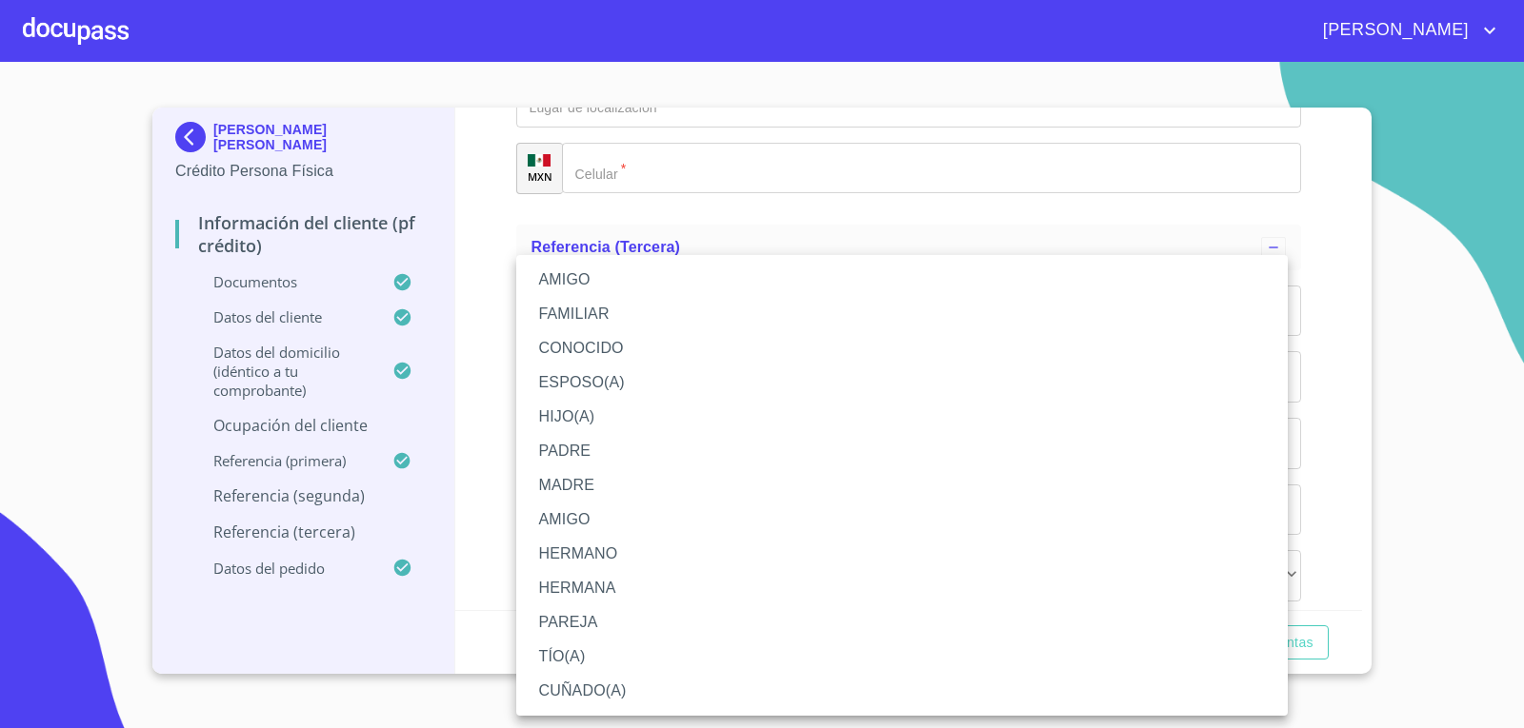
click at [587, 348] on li "CONOCIDO" at bounding box center [901, 348] width 771 height 34
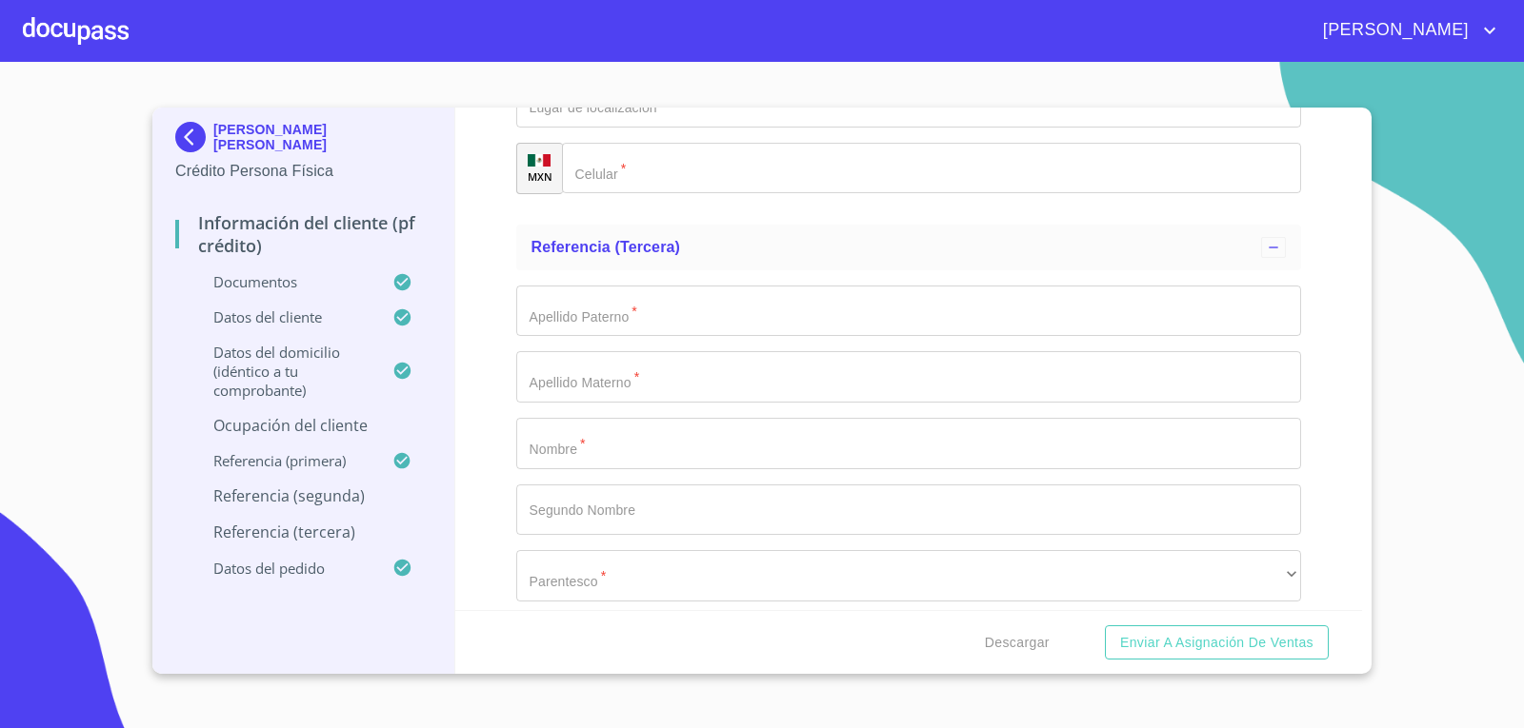
click at [491, 418] on div "Información del cliente (PF crédito) Documentos Documento de identificación.   …" at bounding box center [908, 359] width 907 height 503
click at [569, 128] on div "​" at bounding box center [909, 101] width 786 height 51
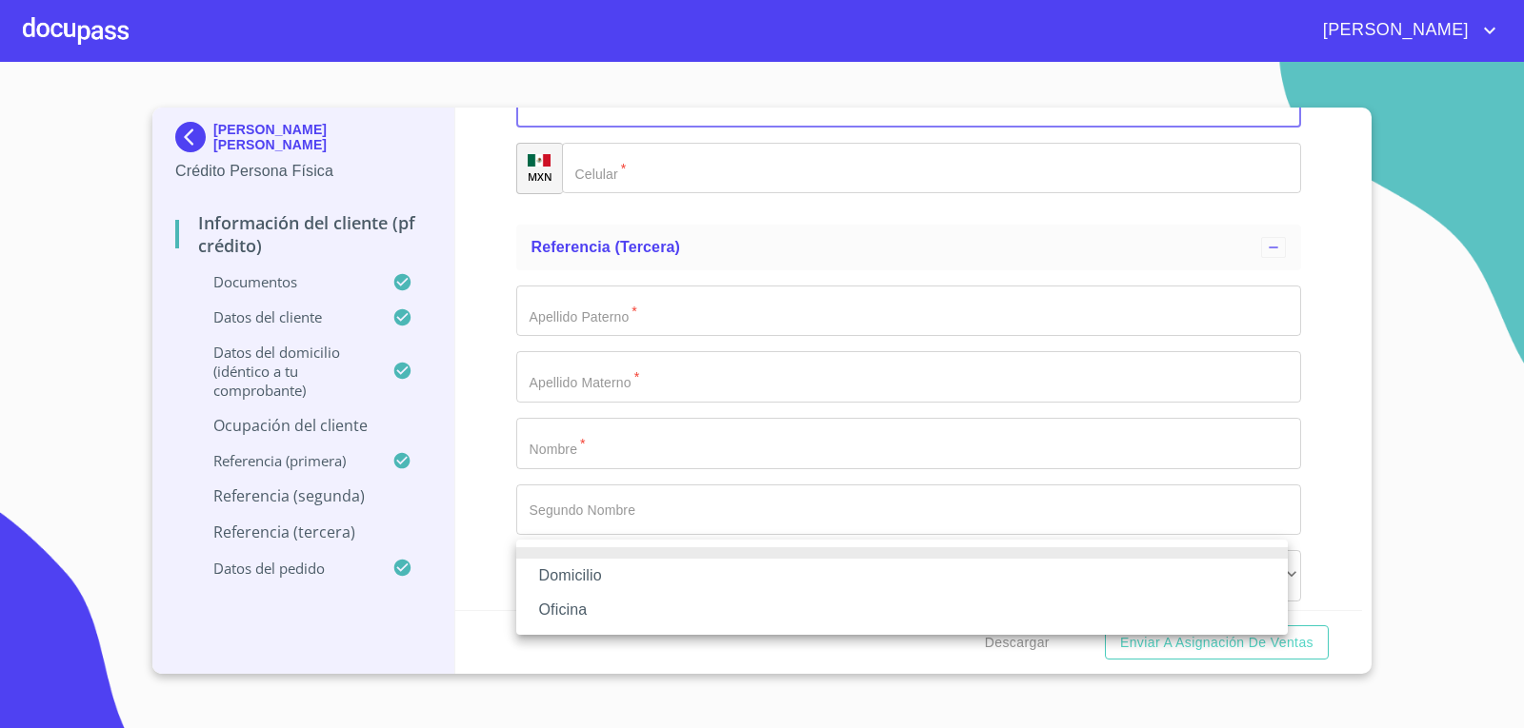
click at [578, 580] on li "Domicilio" at bounding box center [901, 576] width 771 height 34
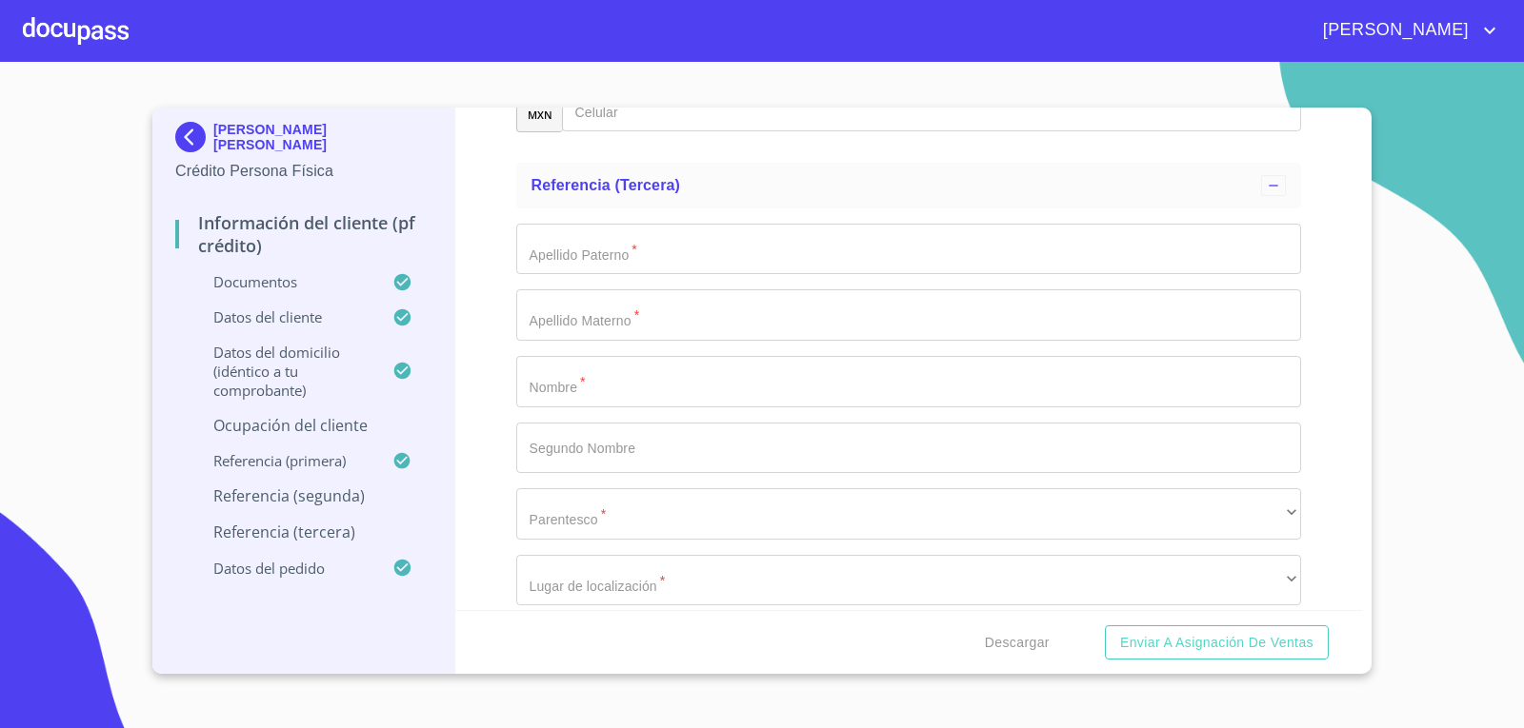
scroll to position [10116, 0]
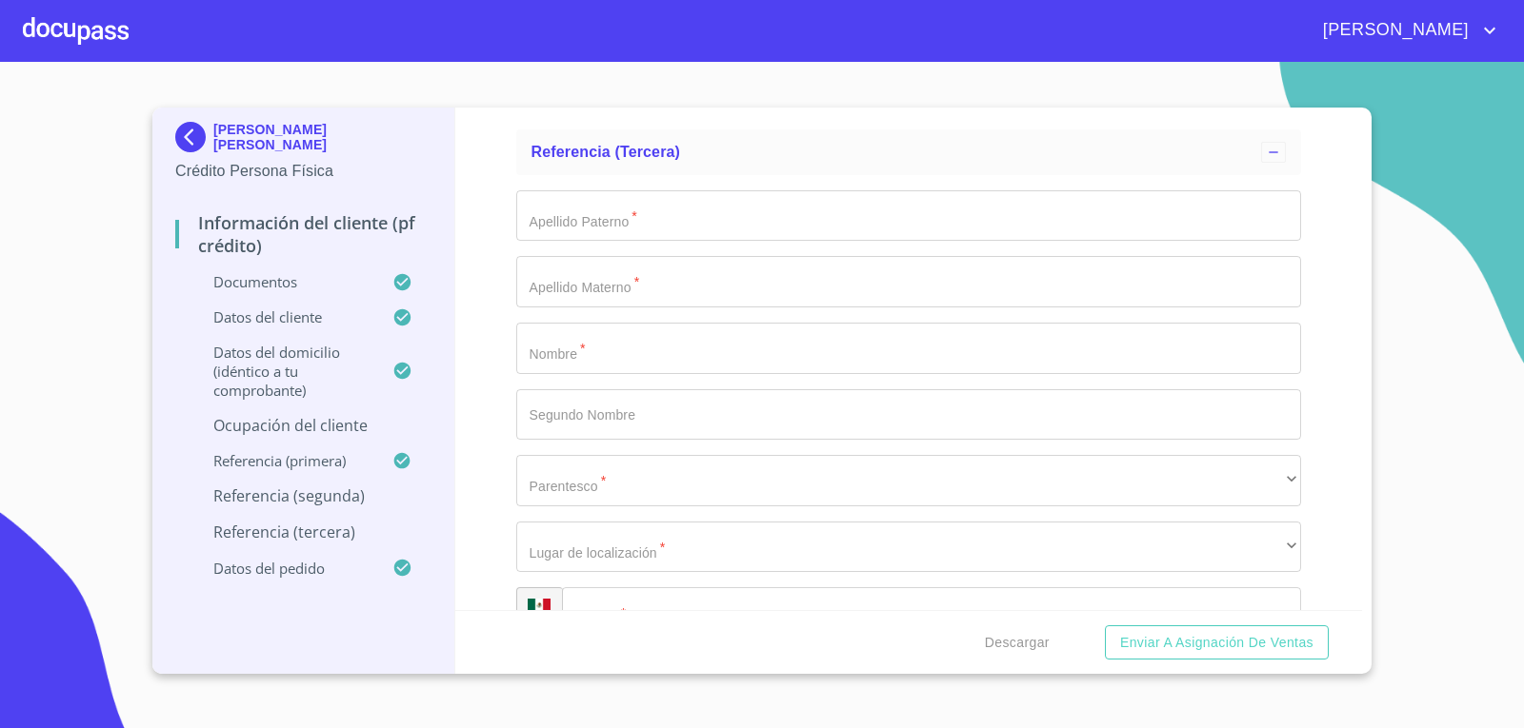
click at [606, 99] on div "​" at bounding box center [932, 73] width 740 height 51
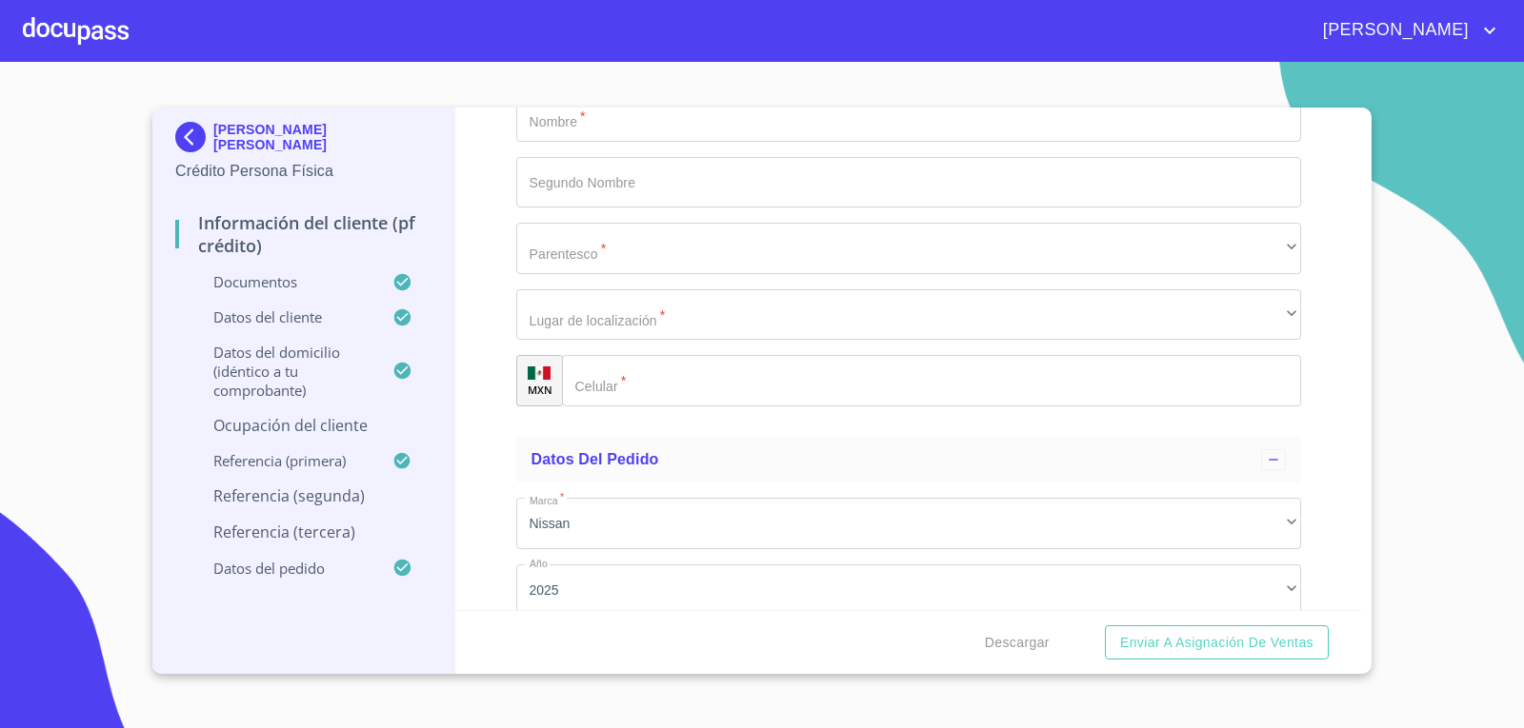
scroll to position [10402, 0]
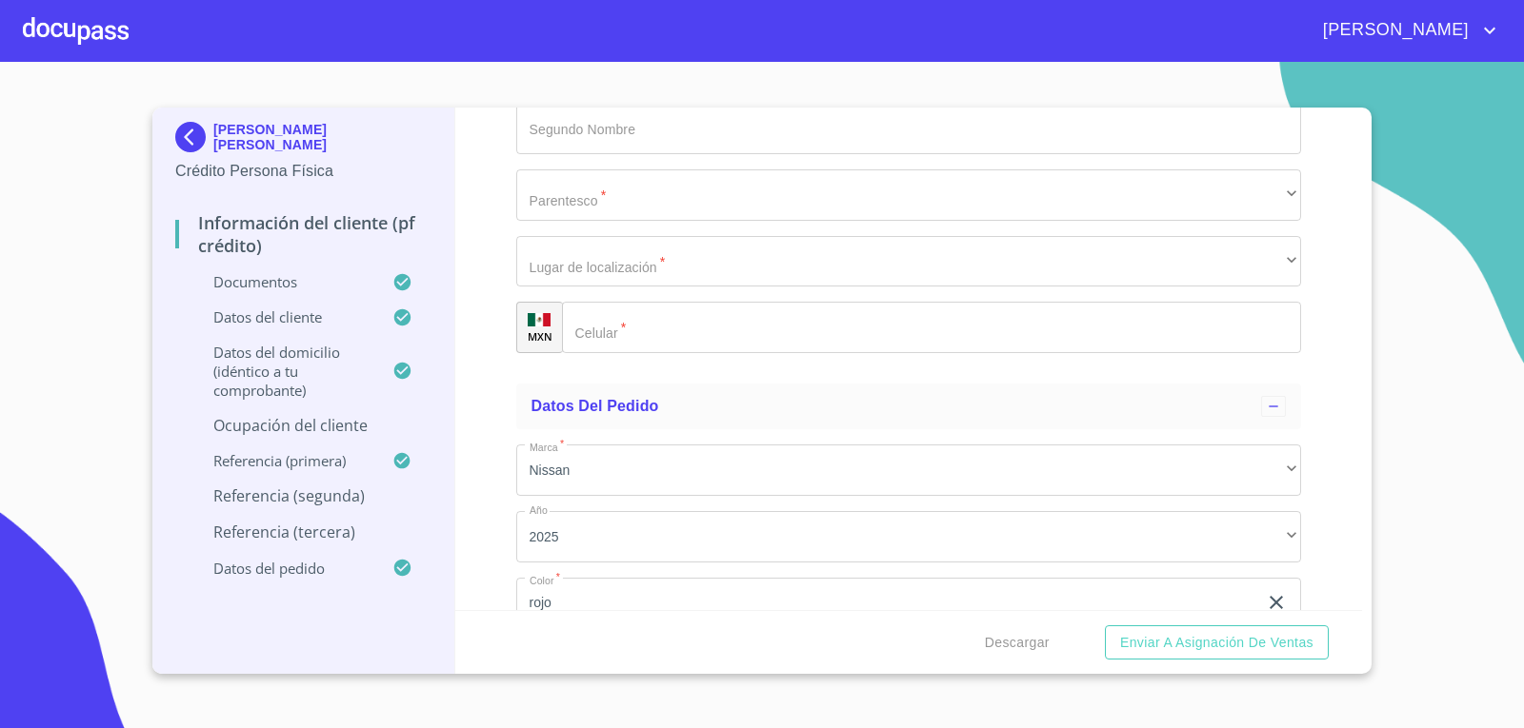
type input "[PHONE_NUMBER]"
type input "Vichis"
type input "[PERSON_NAME]"
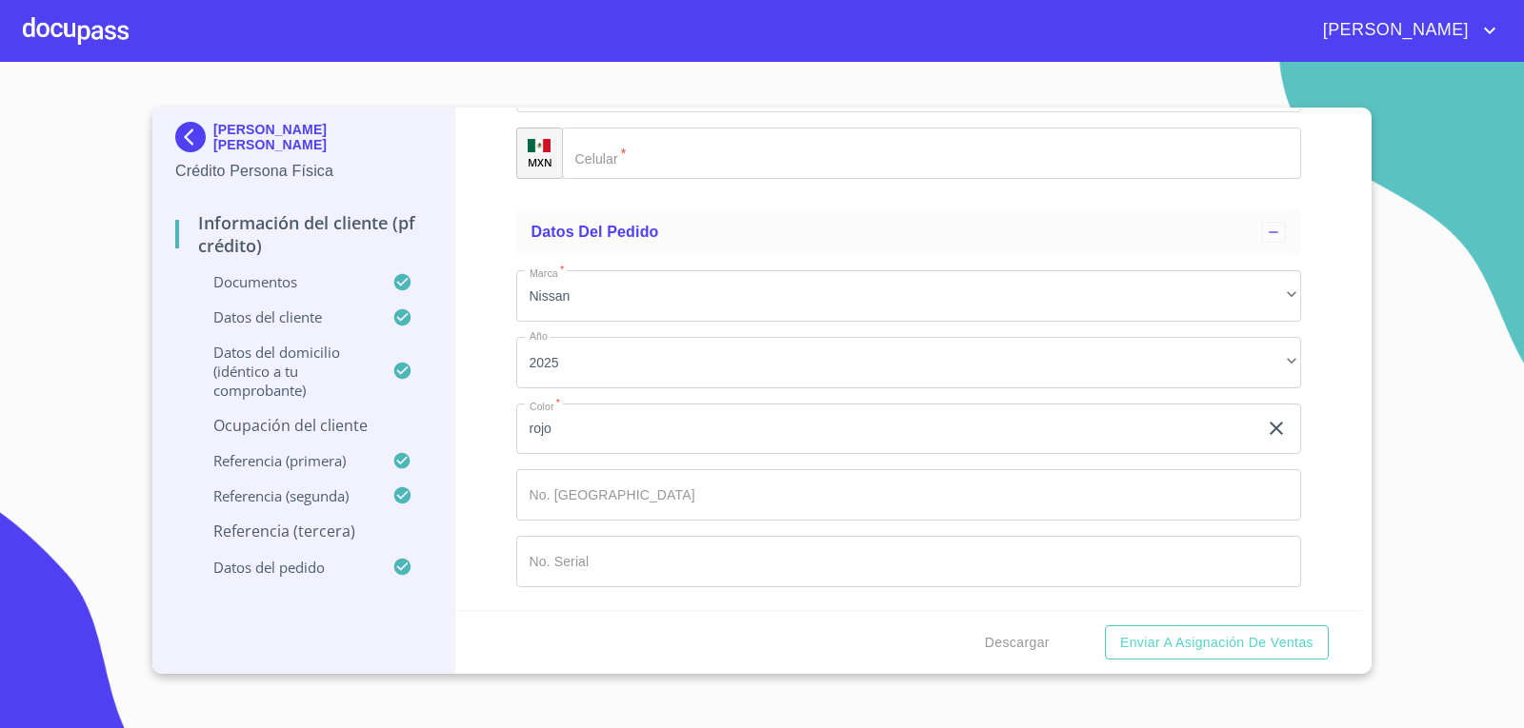
scroll to position [10688, 0]
type input "[PERSON_NAME] del [PERSON_NAME]"
click at [681, 47] on div "​" at bounding box center [909, 20] width 786 height 51
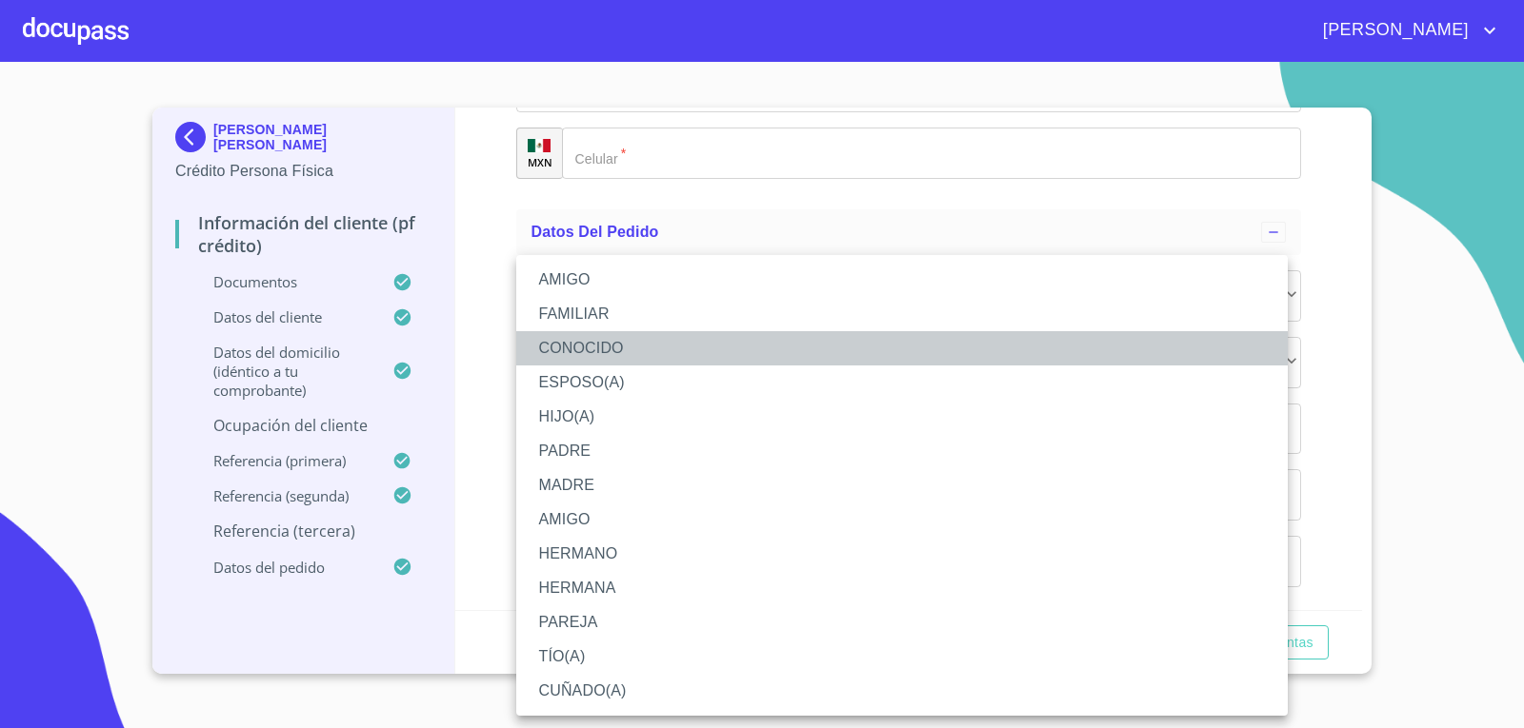
click at [641, 345] on li "CONOCIDO" at bounding box center [901, 348] width 771 height 34
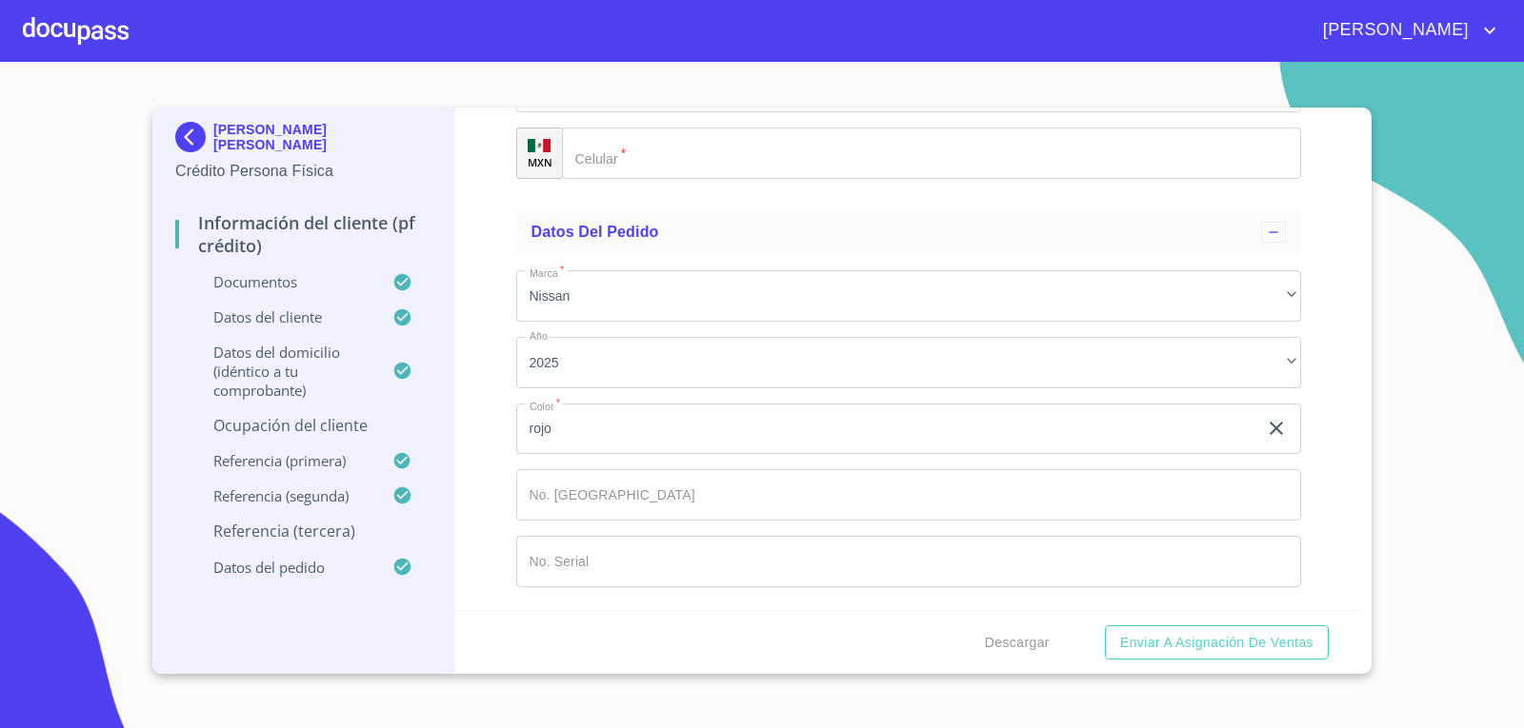
click at [643, 47] on div "CONOCIDO" at bounding box center [909, 20] width 786 height 51
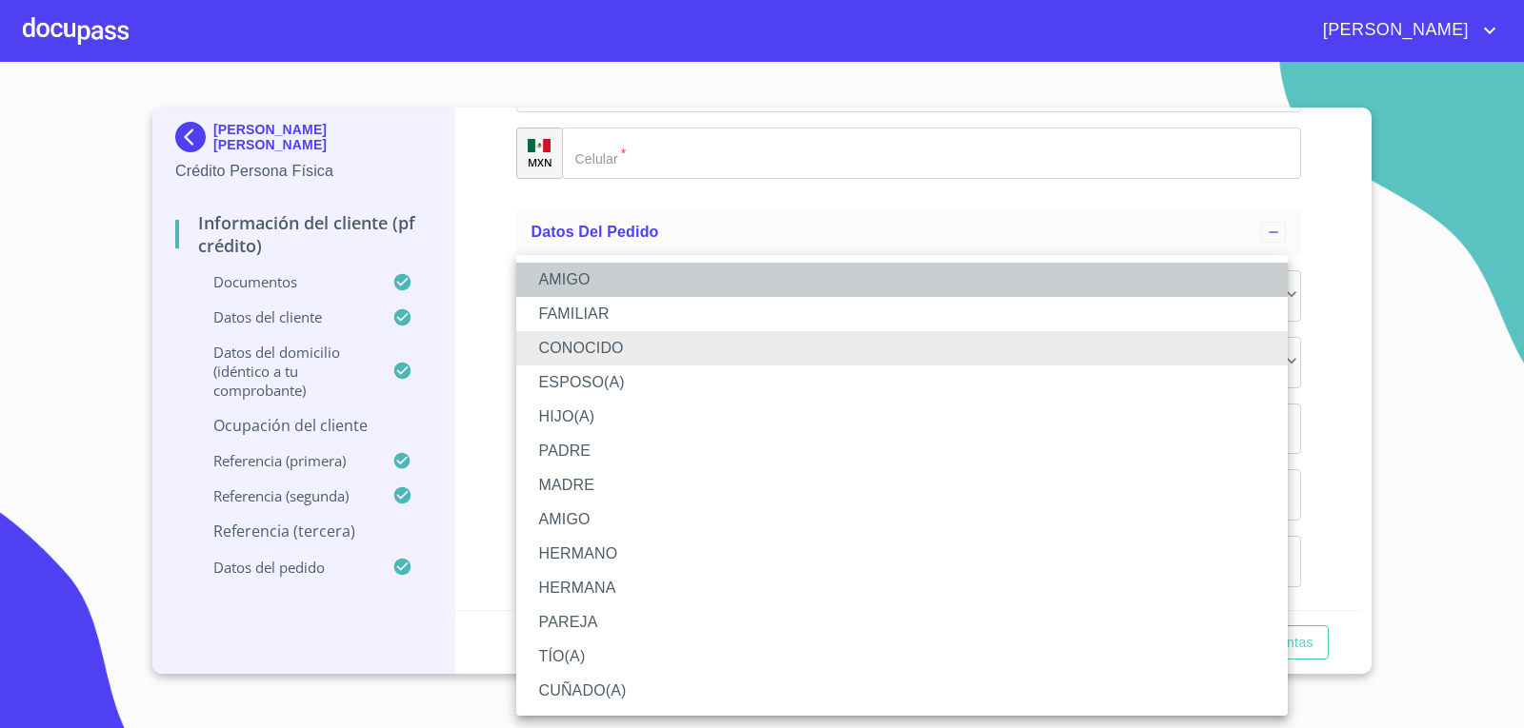
click at [632, 276] on li "AMIGO" at bounding box center [901, 280] width 771 height 34
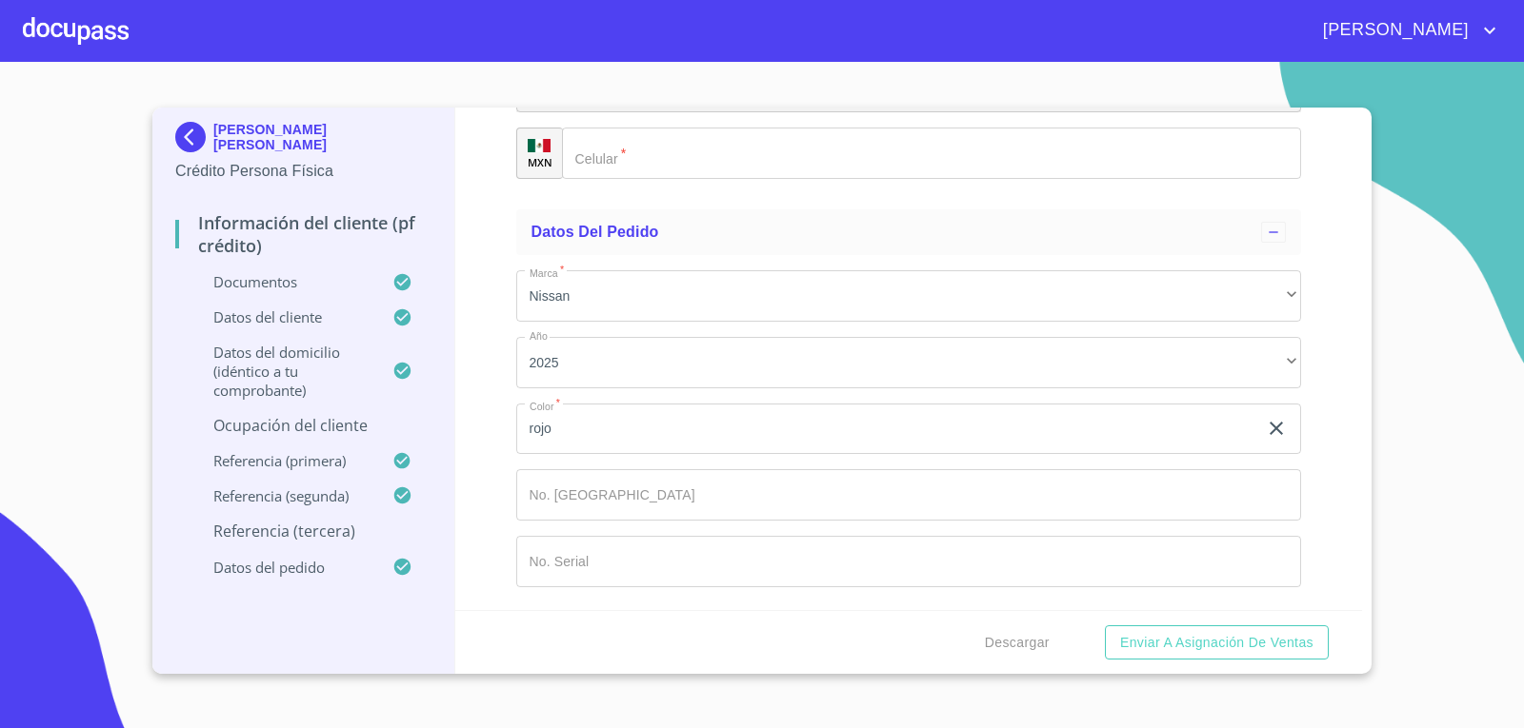
click at [613, 113] on div "​" at bounding box center [909, 87] width 786 height 51
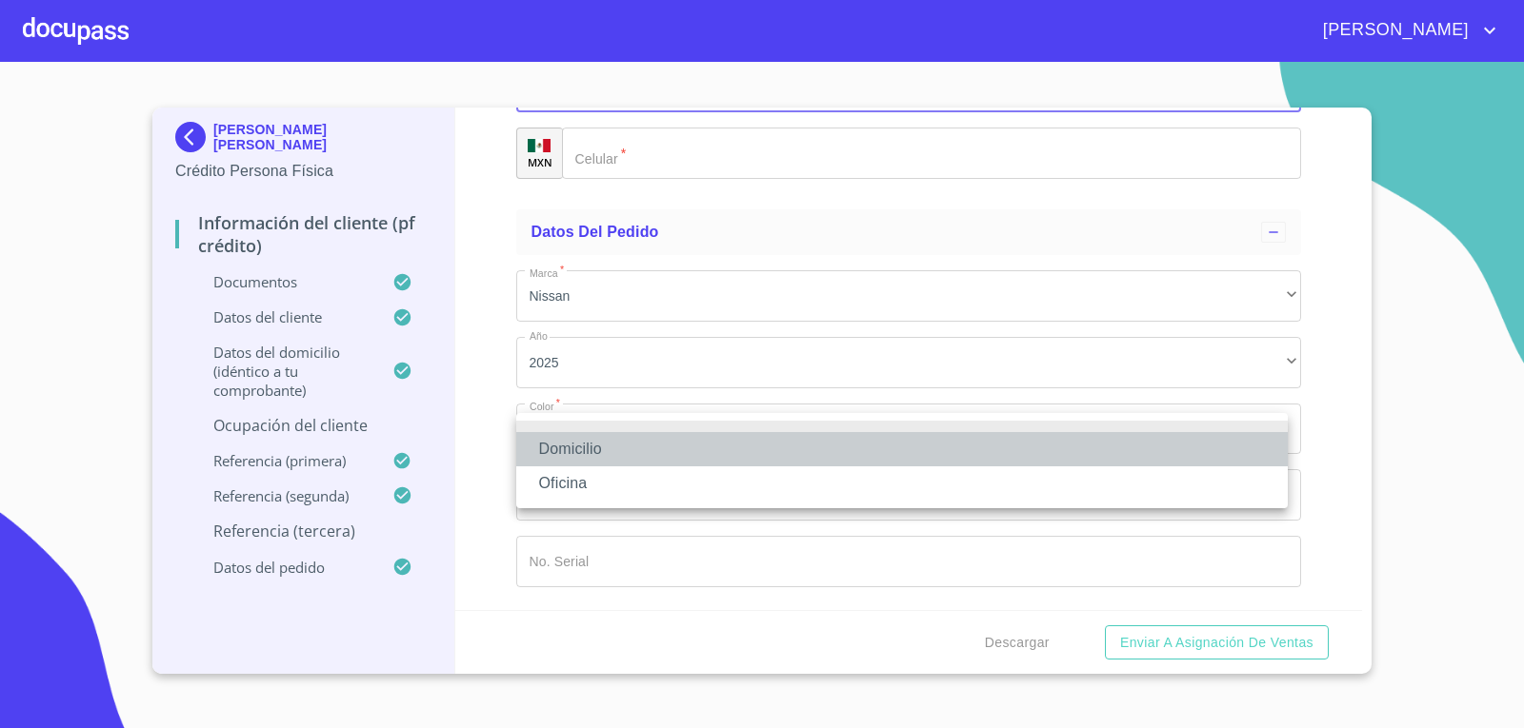
click at [601, 448] on li "Domicilio" at bounding box center [901, 449] width 771 height 34
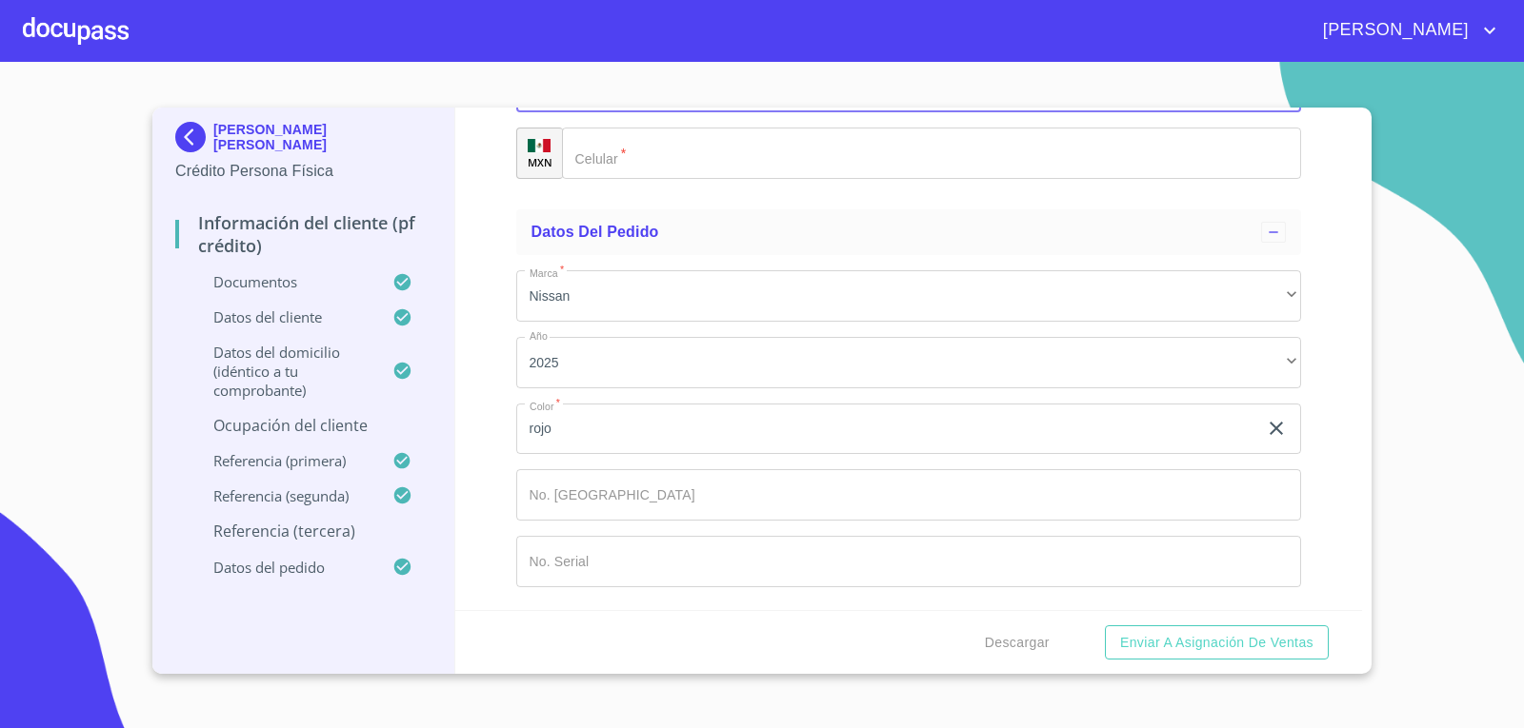
click at [646, 179] on input "Documento de identificación.   *" at bounding box center [932, 153] width 740 height 51
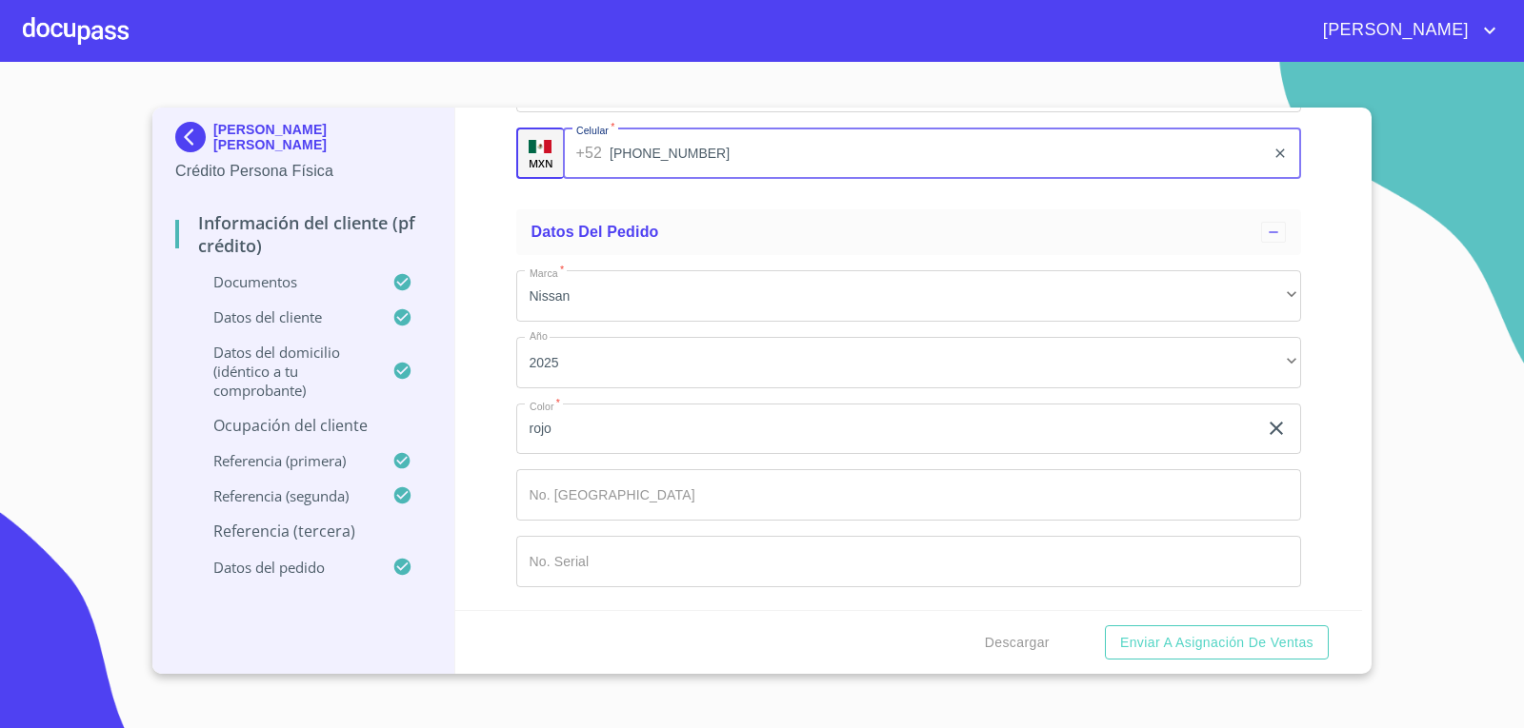
scroll to position [10596, 0]
type input "[PHONE_NUMBER]"
click at [229, 420] on p "Ocupación del Cliente" at bounding box center [303, 425] width 256 height 21
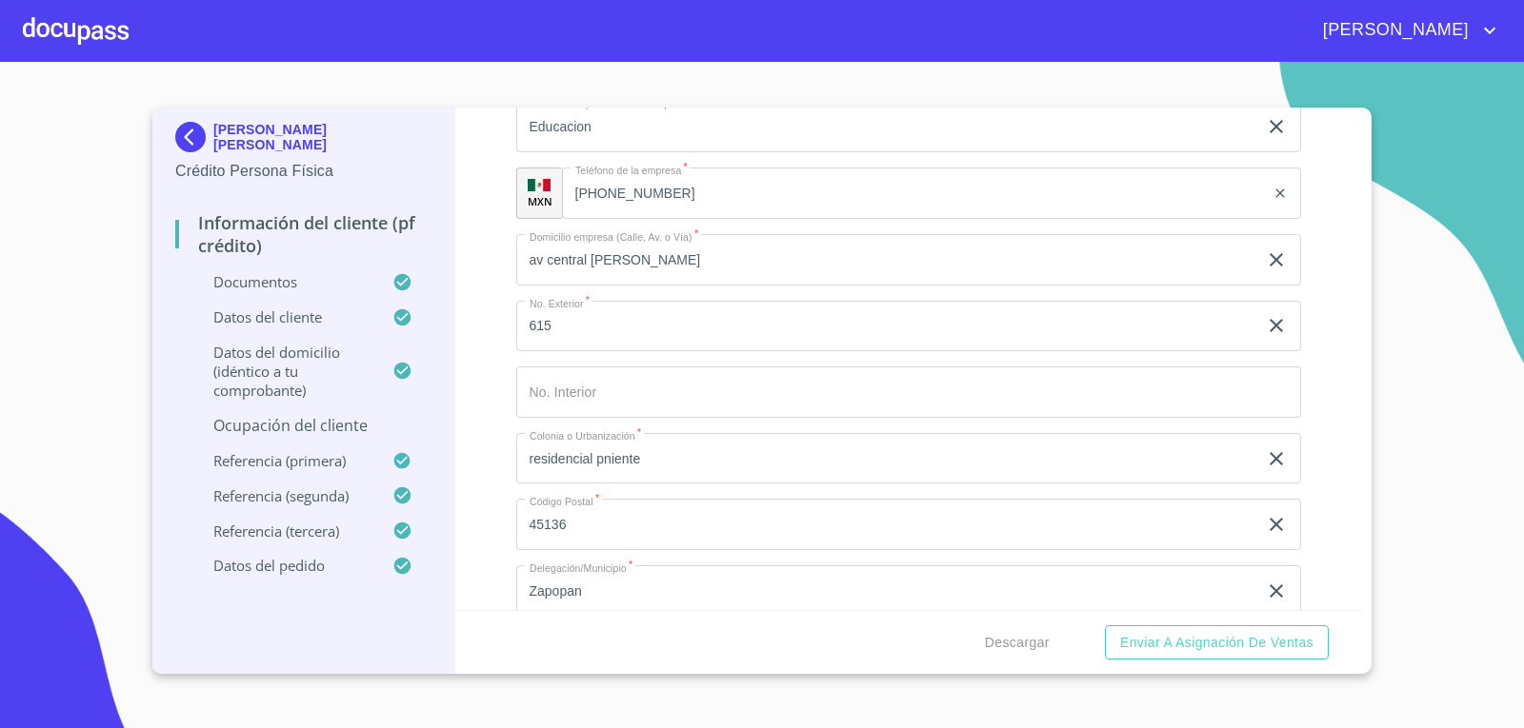
scroll to position [8179, 0]
click at [374, 422] on p "Ocupación del Cliente" at bounding box center [303, 425] width 256 height 21
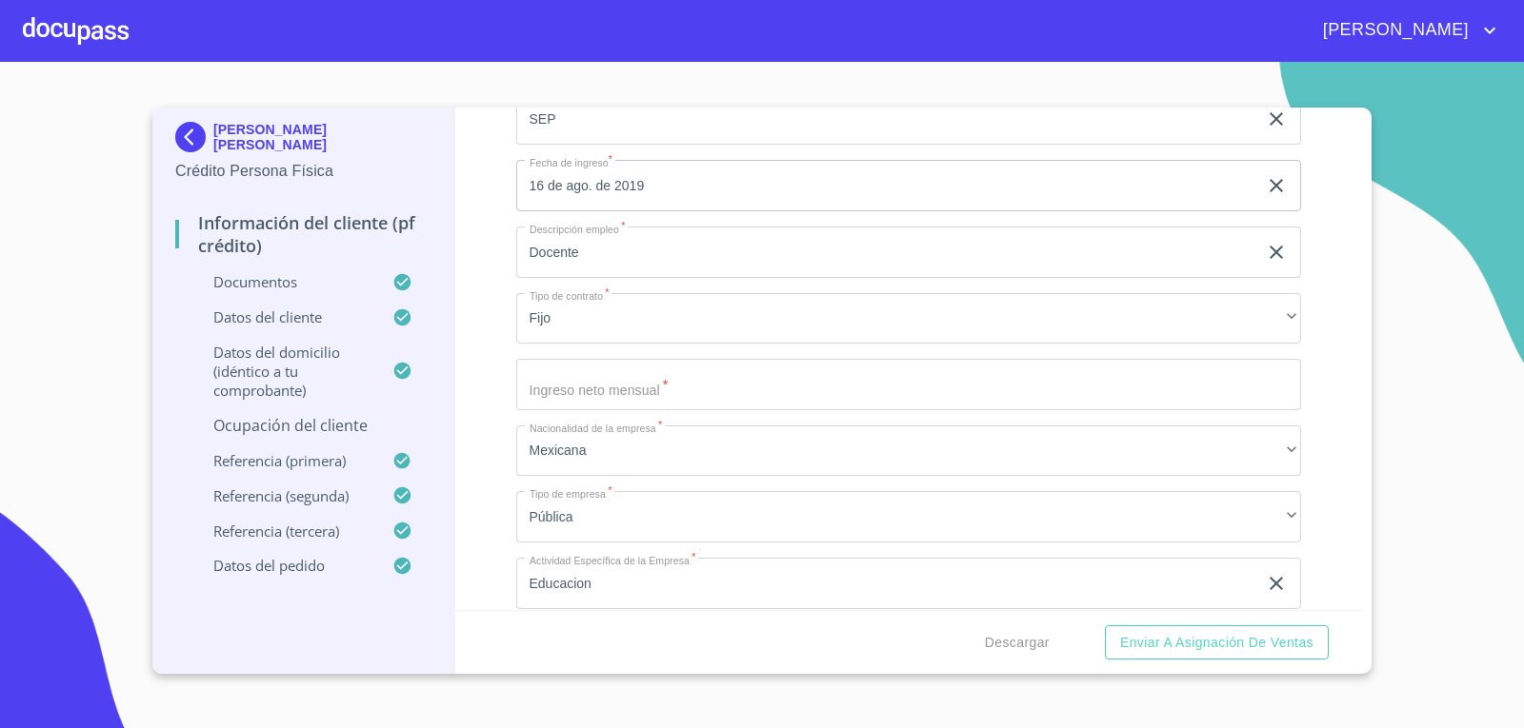
click at [349, 426] on p "Ocupación del Cliente" at bounding box center [303, 425] width 256 height 21
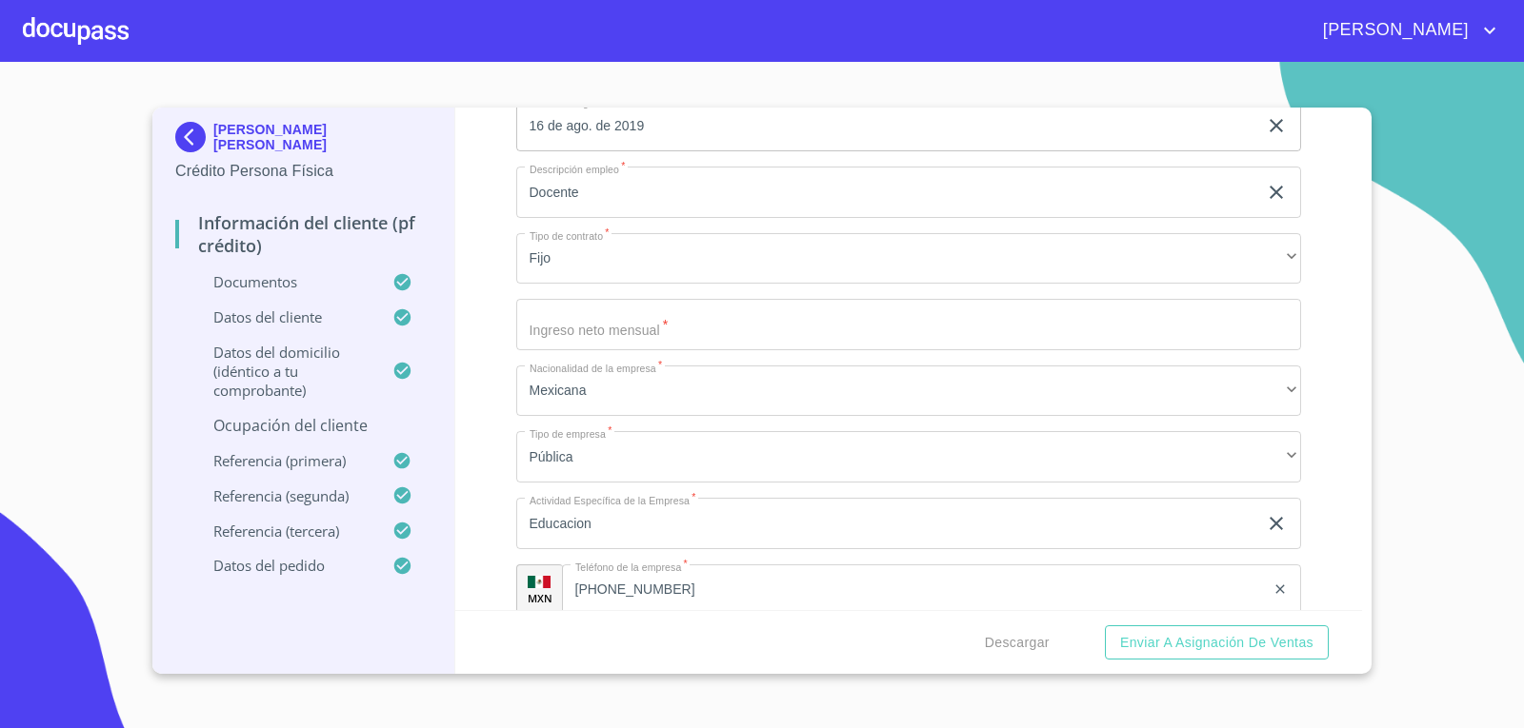
scroll to position [580, 0]
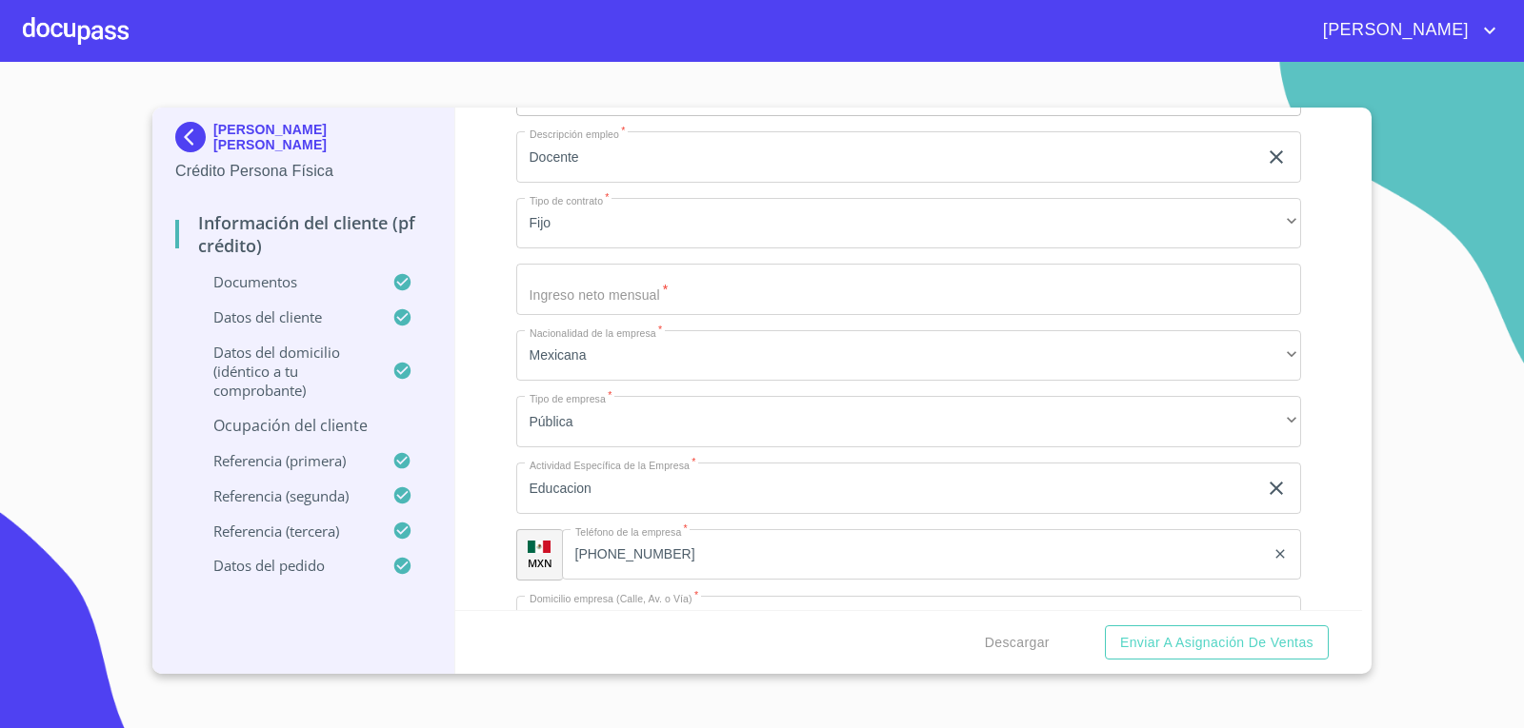
click at [691, 291] on input "Ocupación   *" at bounding box center [909, 289] width 786 height 51
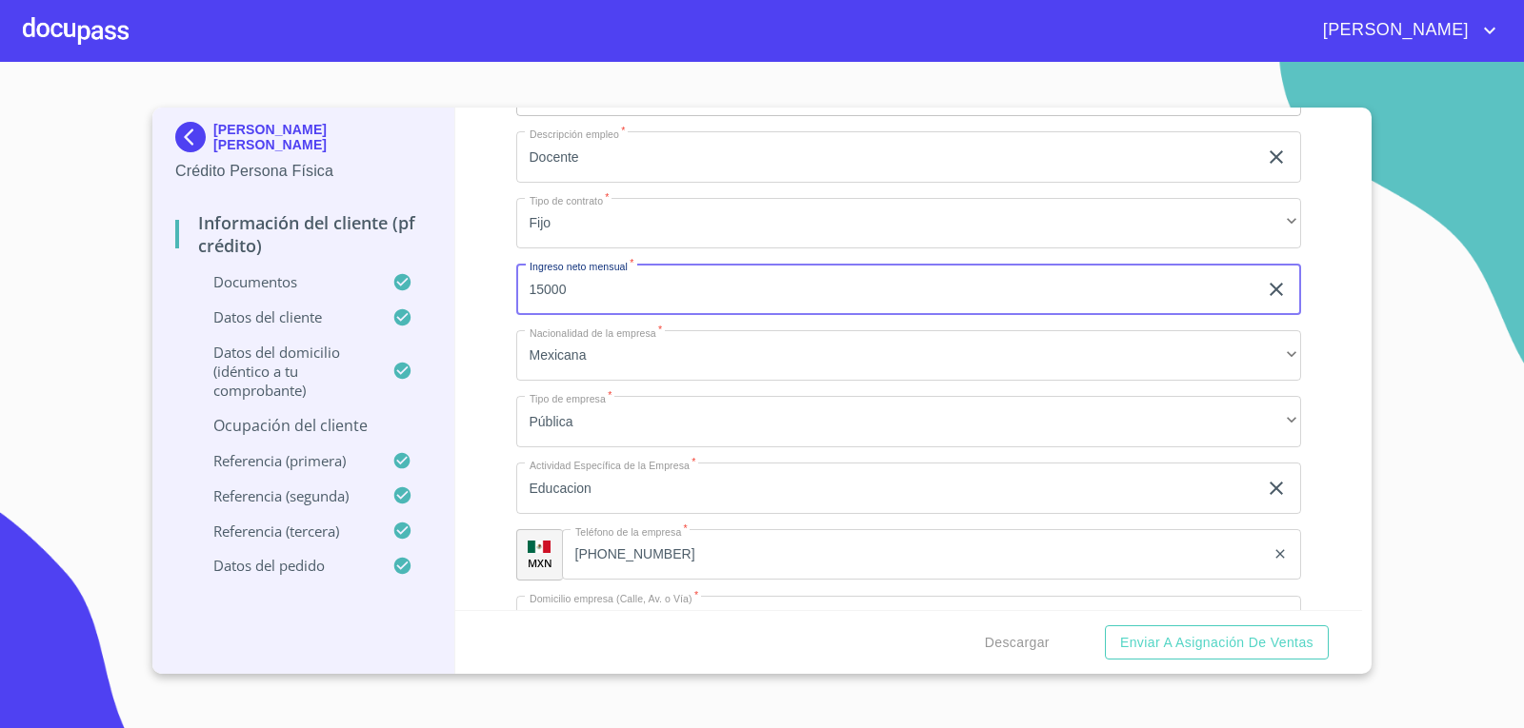
type input "15000"
click at [463, 249] on div "Información del cliente (PF crédito) Documentos Datos del cliente Estado Civil …" at bounding box center [908, 359] width 907 height 503
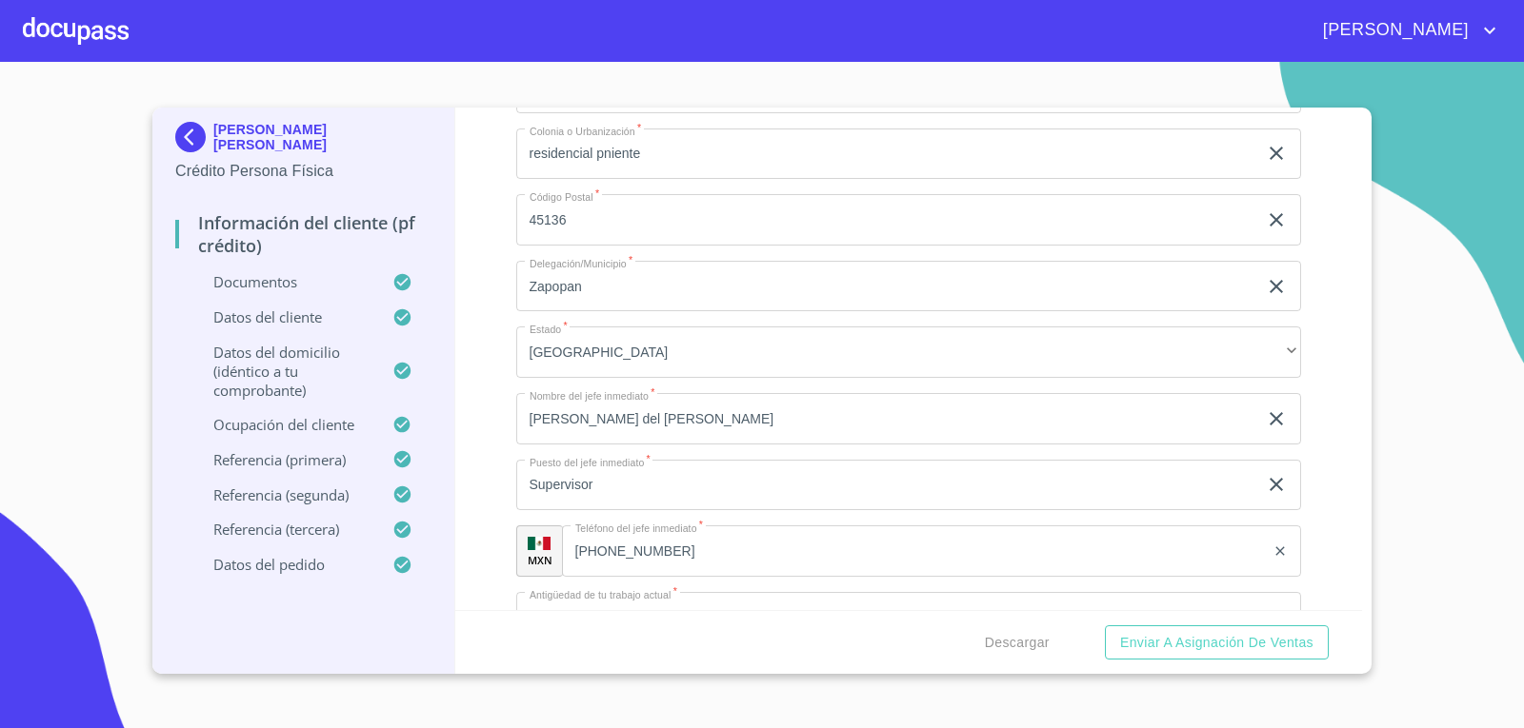
scroll to position [1546, 0]
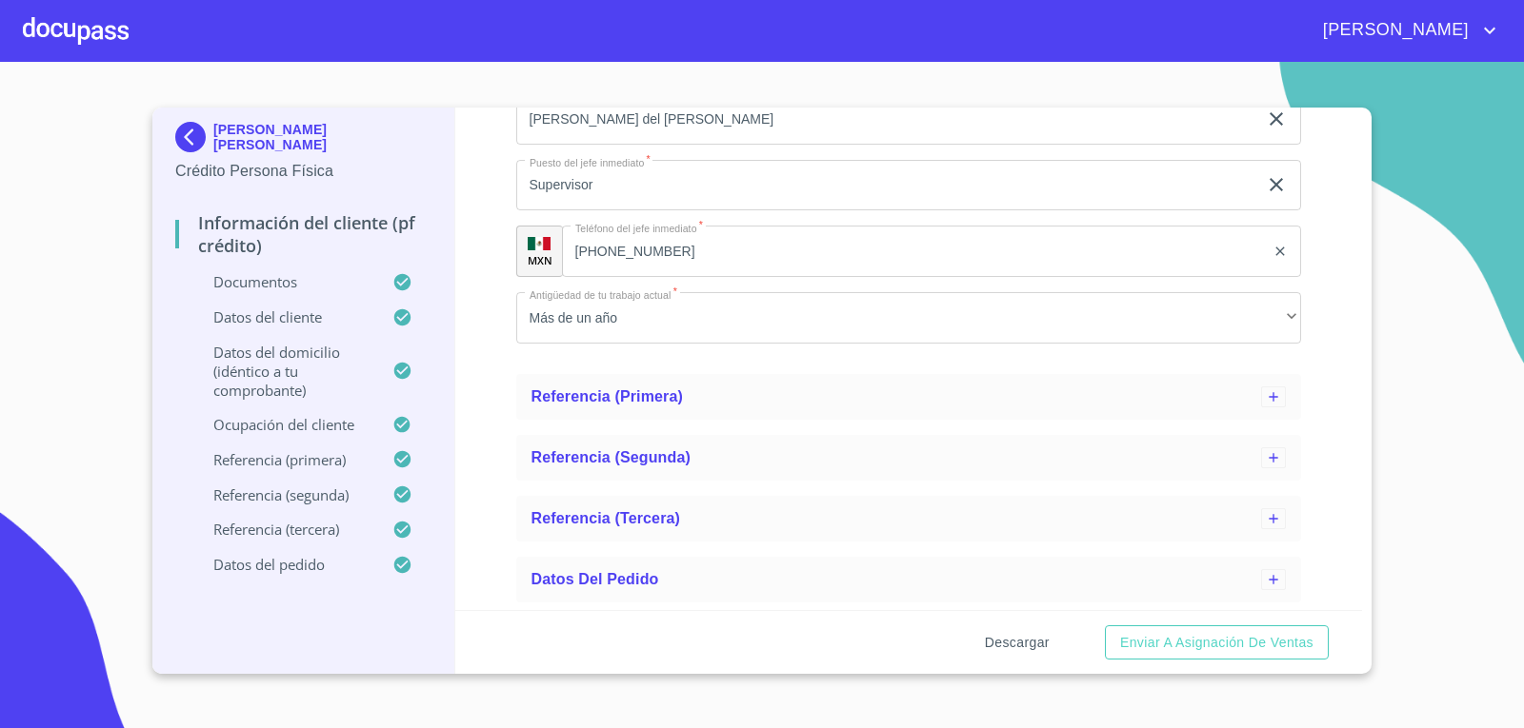
click at [998, 645] on span "Descargar" at bounding box center [1017, 643] width 65 height 24
click at [1004, 647] on span "Descargar" at bounding box center [1017, 643] width 65 height 24
click at [1146, 652] on span "Enviar a Asignación de Ventas" at bounding box center [1216, 643] width 193 height 24
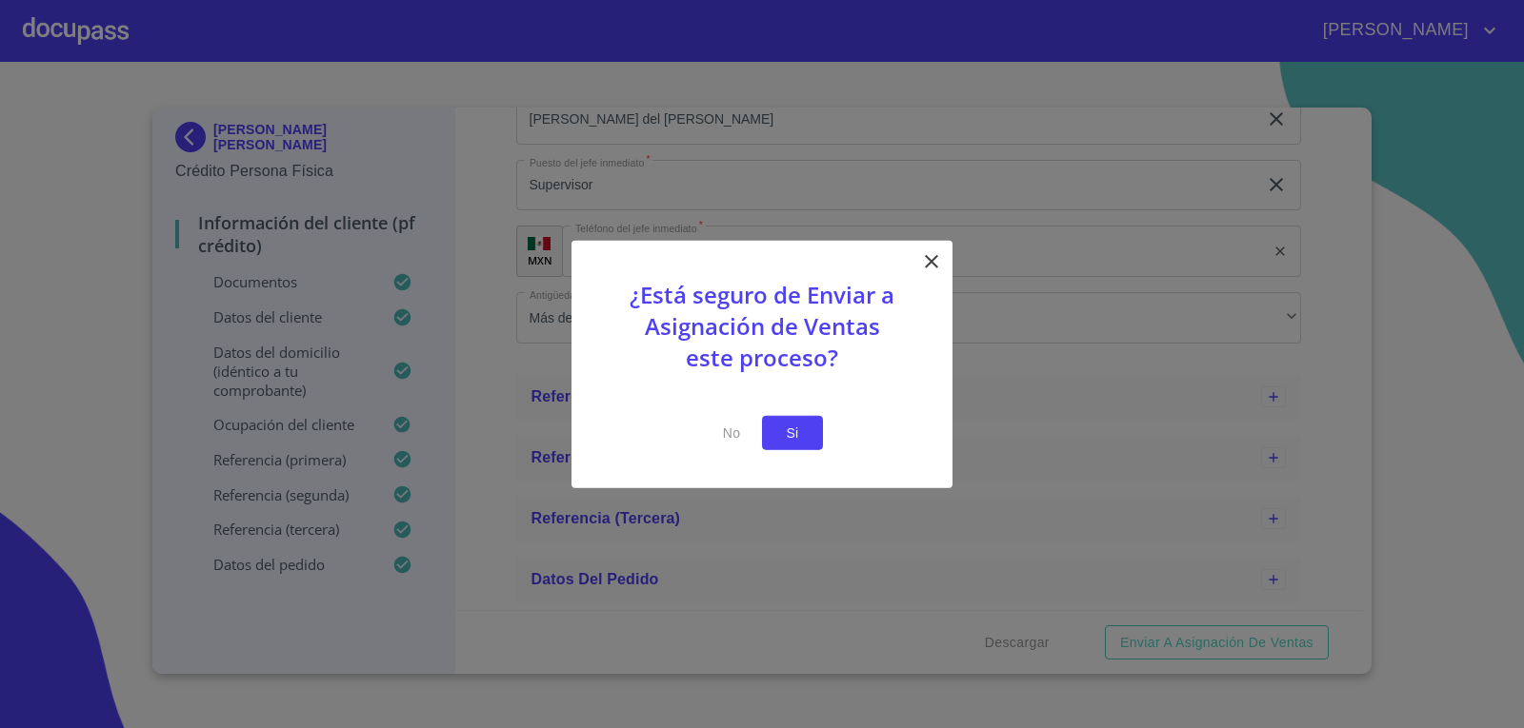
click at [784, 430] on span "Si" at bounding box center [792, 433] width 30 height 24
